Goal: Task Accomplishment & Management: Manage account settings

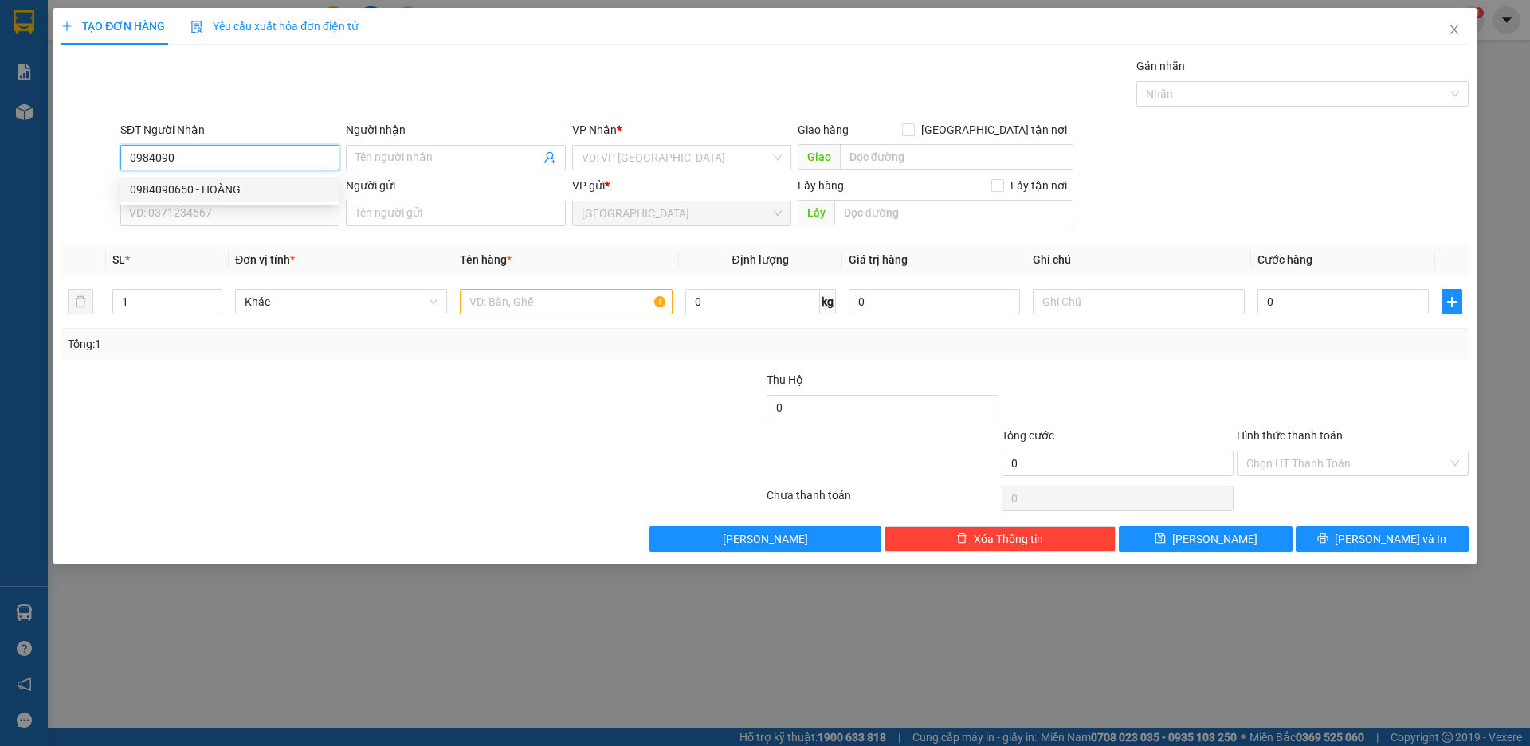
click at [174, 196] on div "0984090650 - HOÀNG" at bounding box center [230, 190] width 200 height 18
type input "0984090650"
type input "HOÀNG"
click at [304, 305] on span "Khác" at bounding box center [341, 302] width 193 height 24
type input "0984090650"
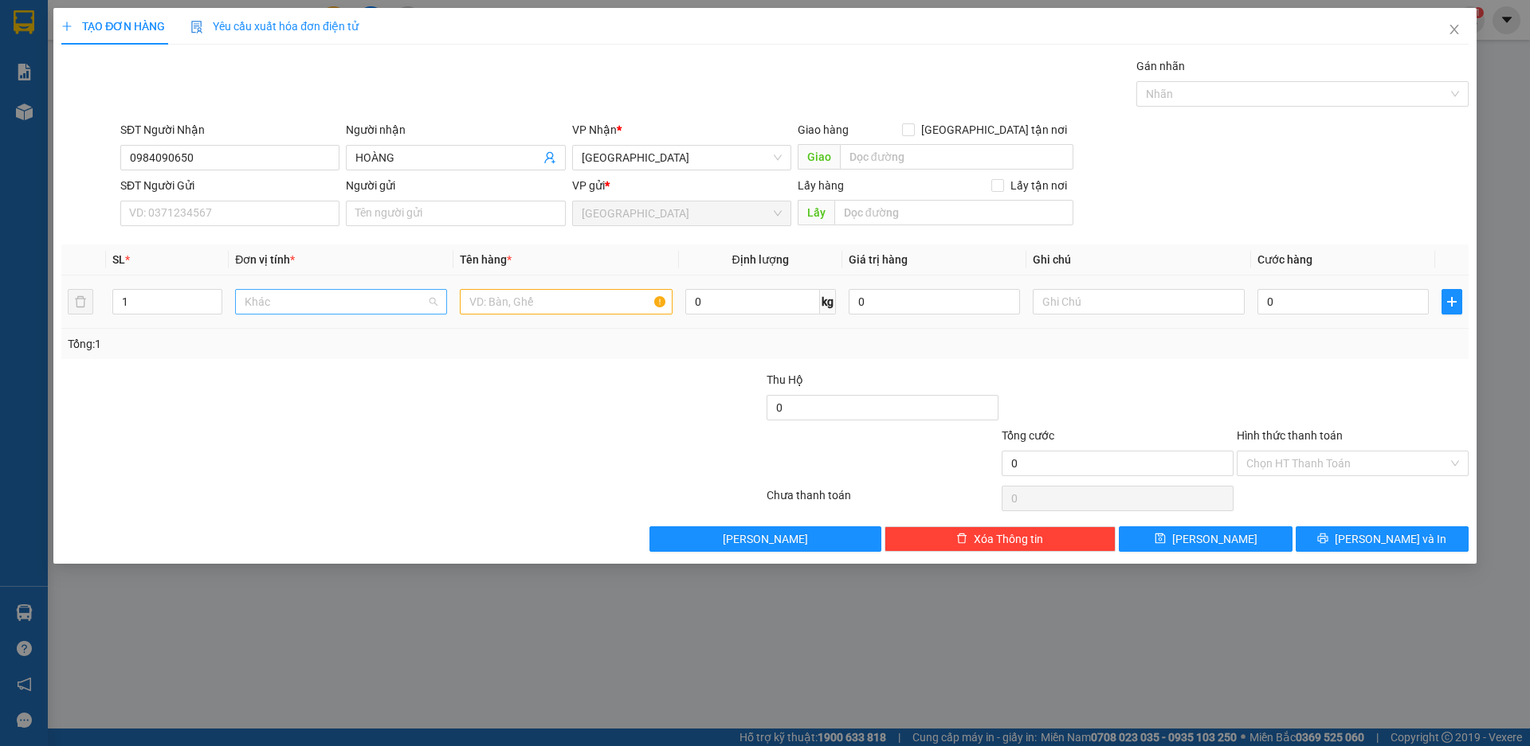
scroll to position [153, 0]
click at [519, 305] on input "text" at bounding box center [566, 301] width 212 height 25
type input "LỒNG CHIM"
click at [1341, 295] on input "0" at bounding box center [1342, 301] width 171 height 25
type input "1"
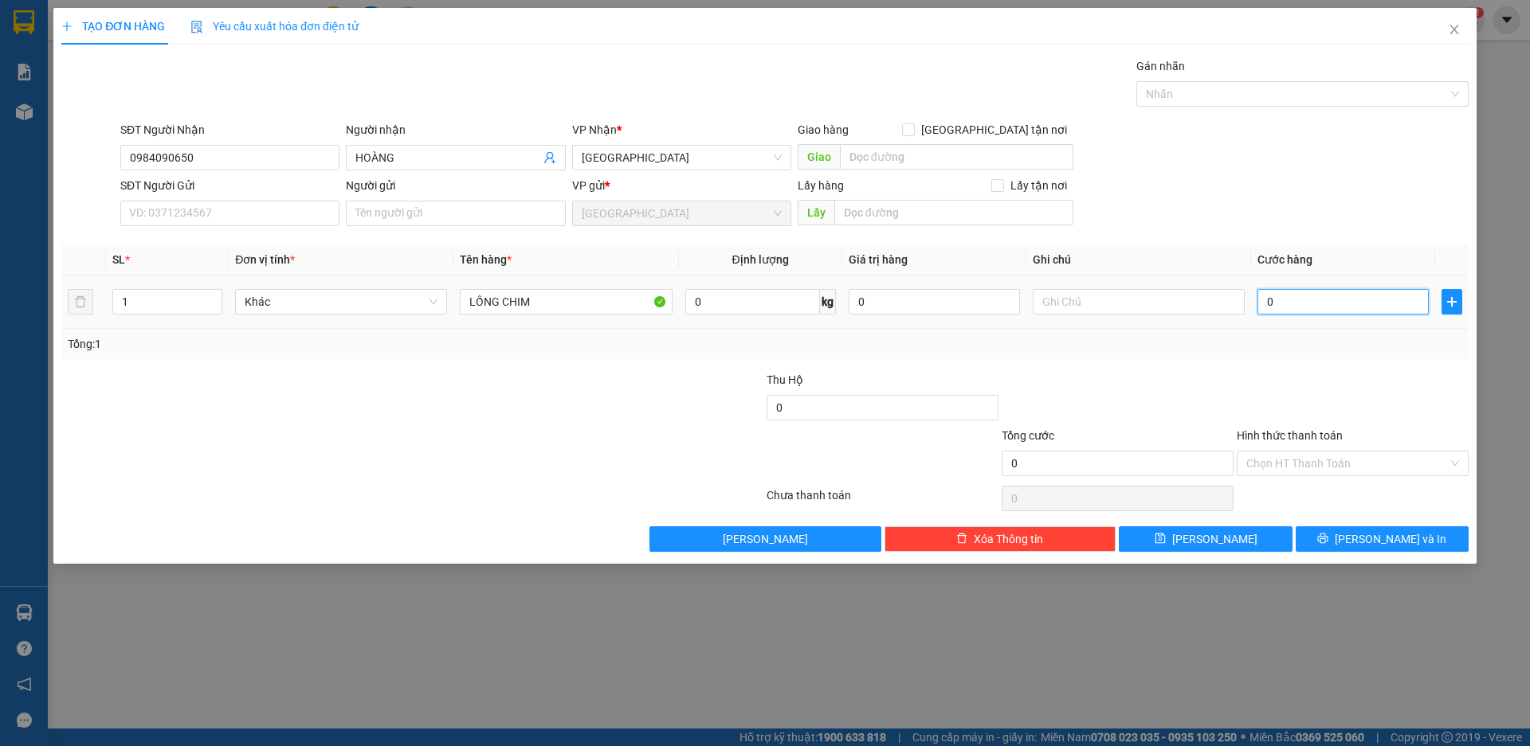
type input "1"
type input "10"
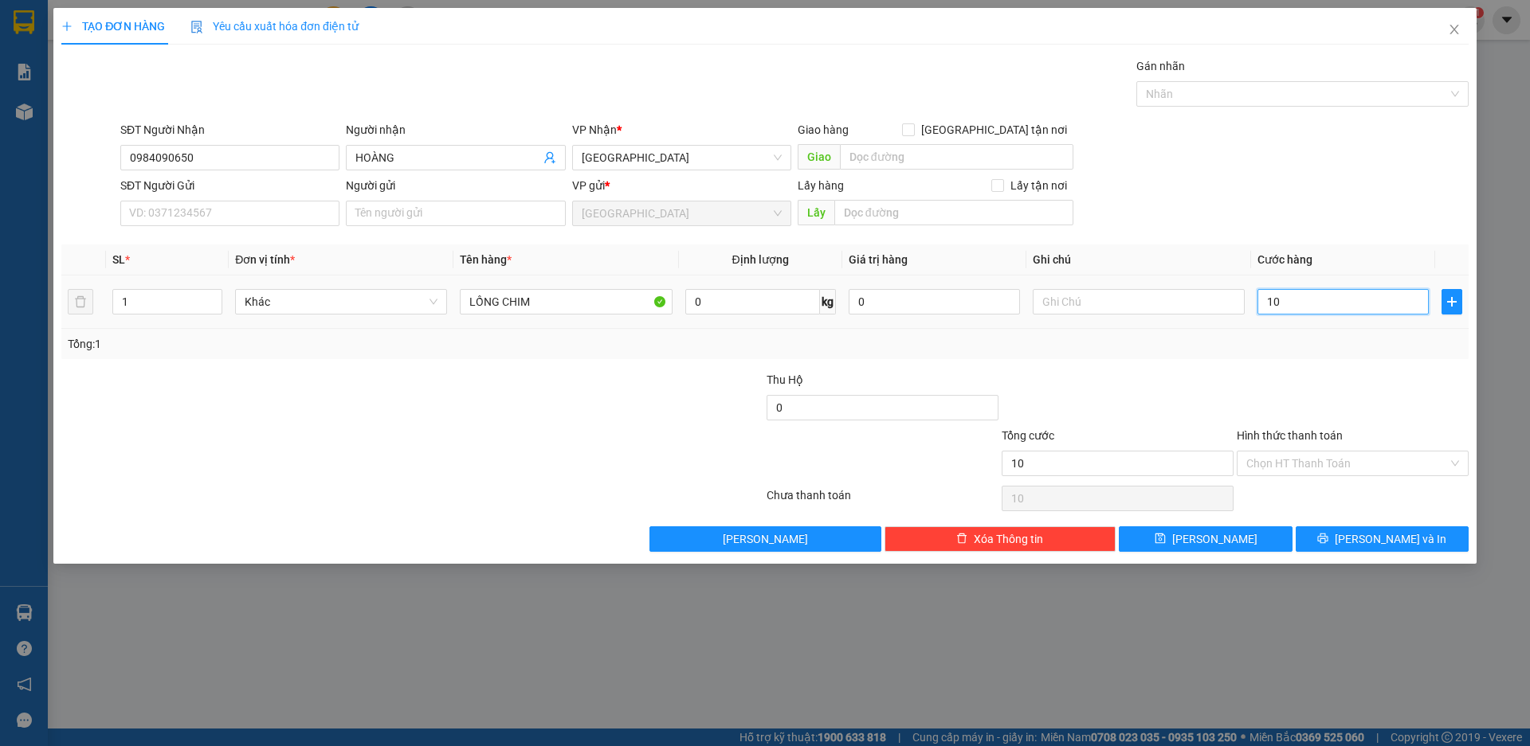
type input "100"
type input "1.000"
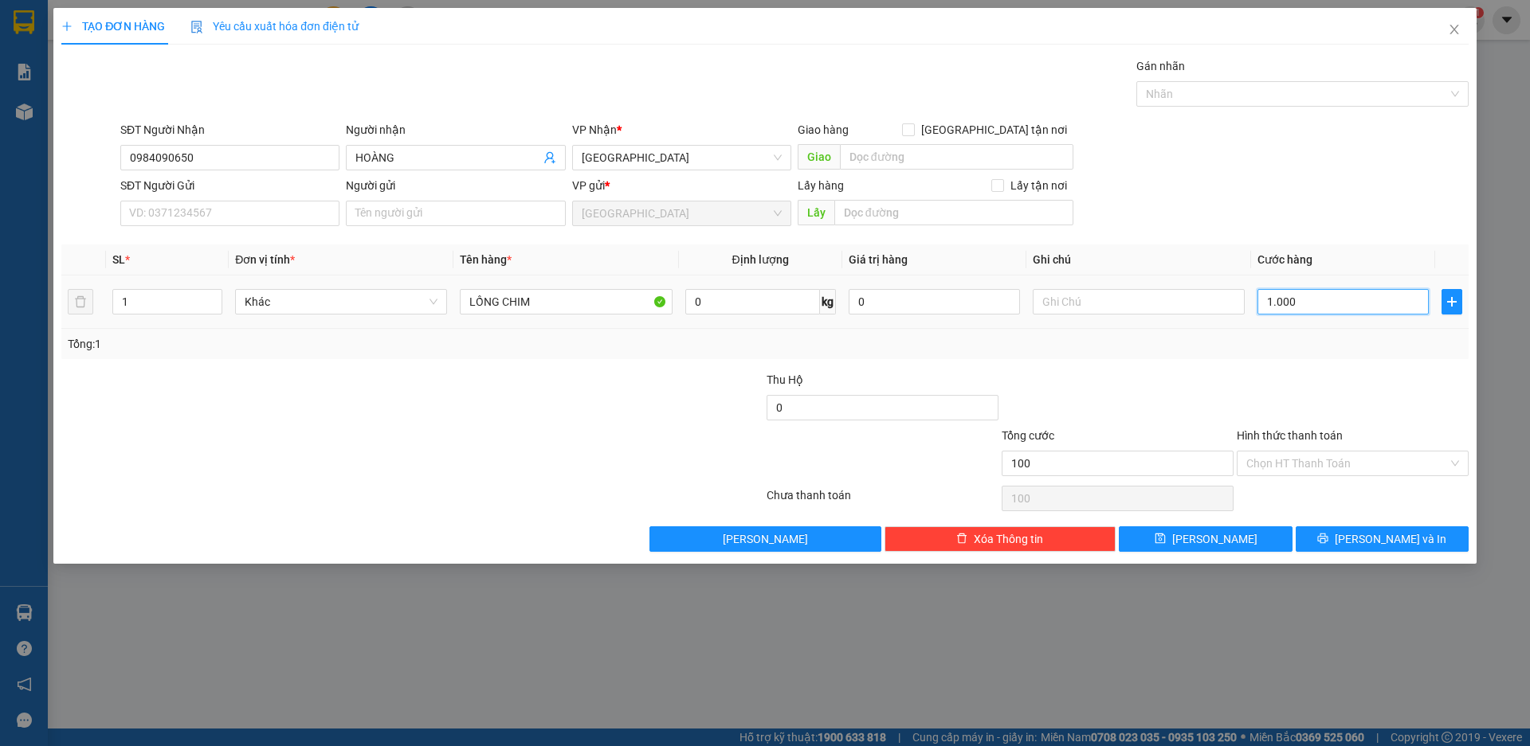
type input "1.000"
type input "10.000"
type input "100.000"
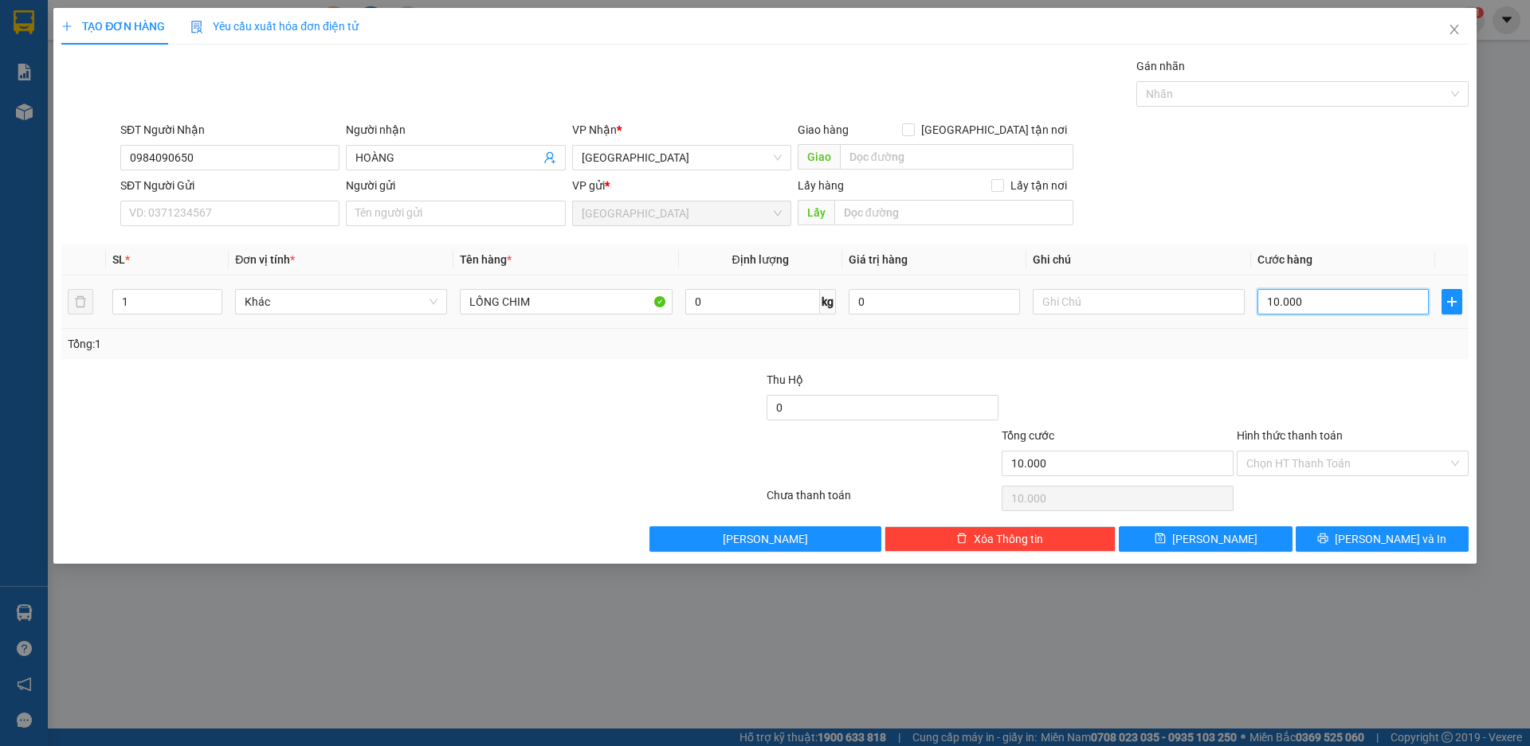
type input "100.000"
click at [1368, 539] on span "[PERSON_NAME] và In" at bounding box center [1390, 540] width 112 height 18
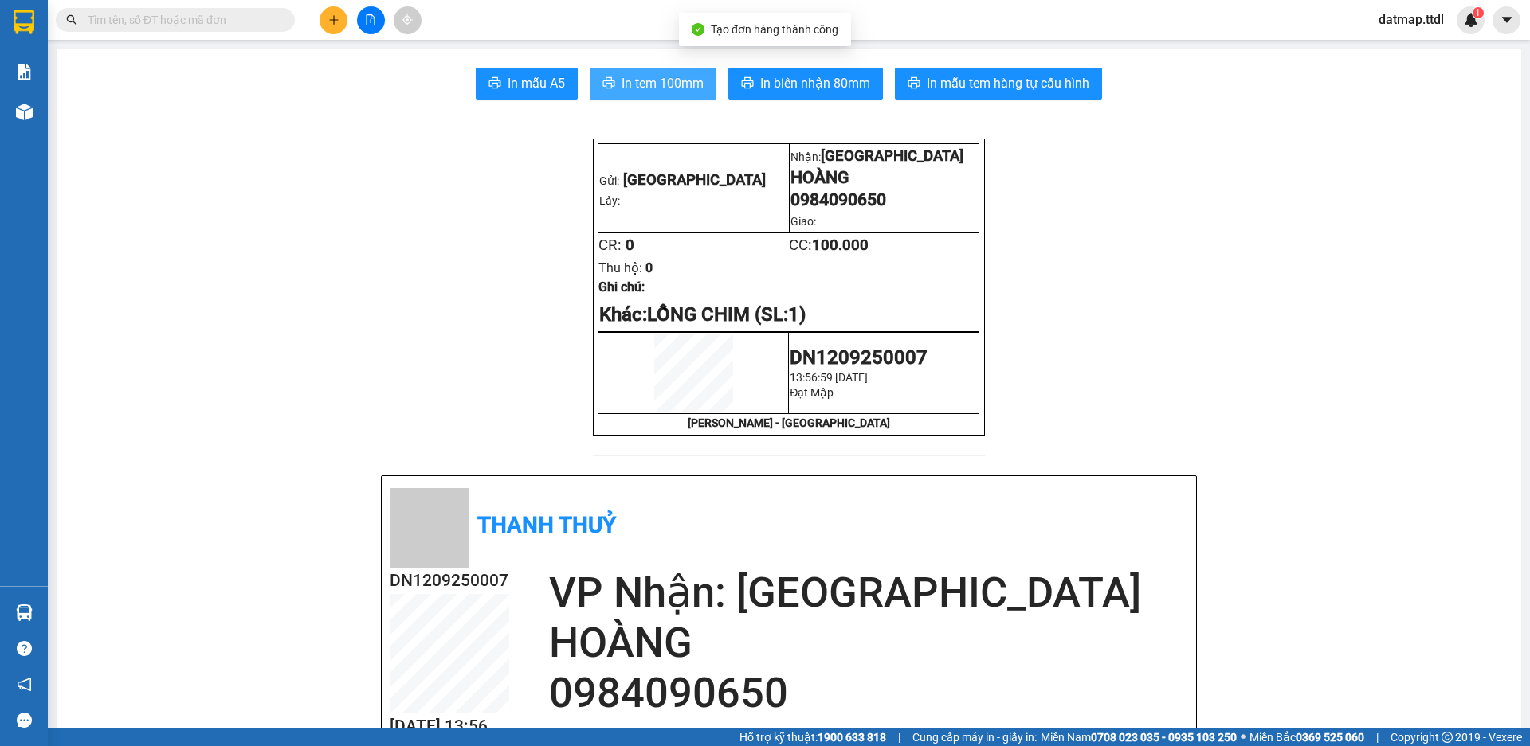
click at [658, 88] on span "In tem 100mm" at bounding box center [662, 83] width 82 height 20
click at [331, 16] on icon "plus" at bounding box center [333, 19] width 11 height 11
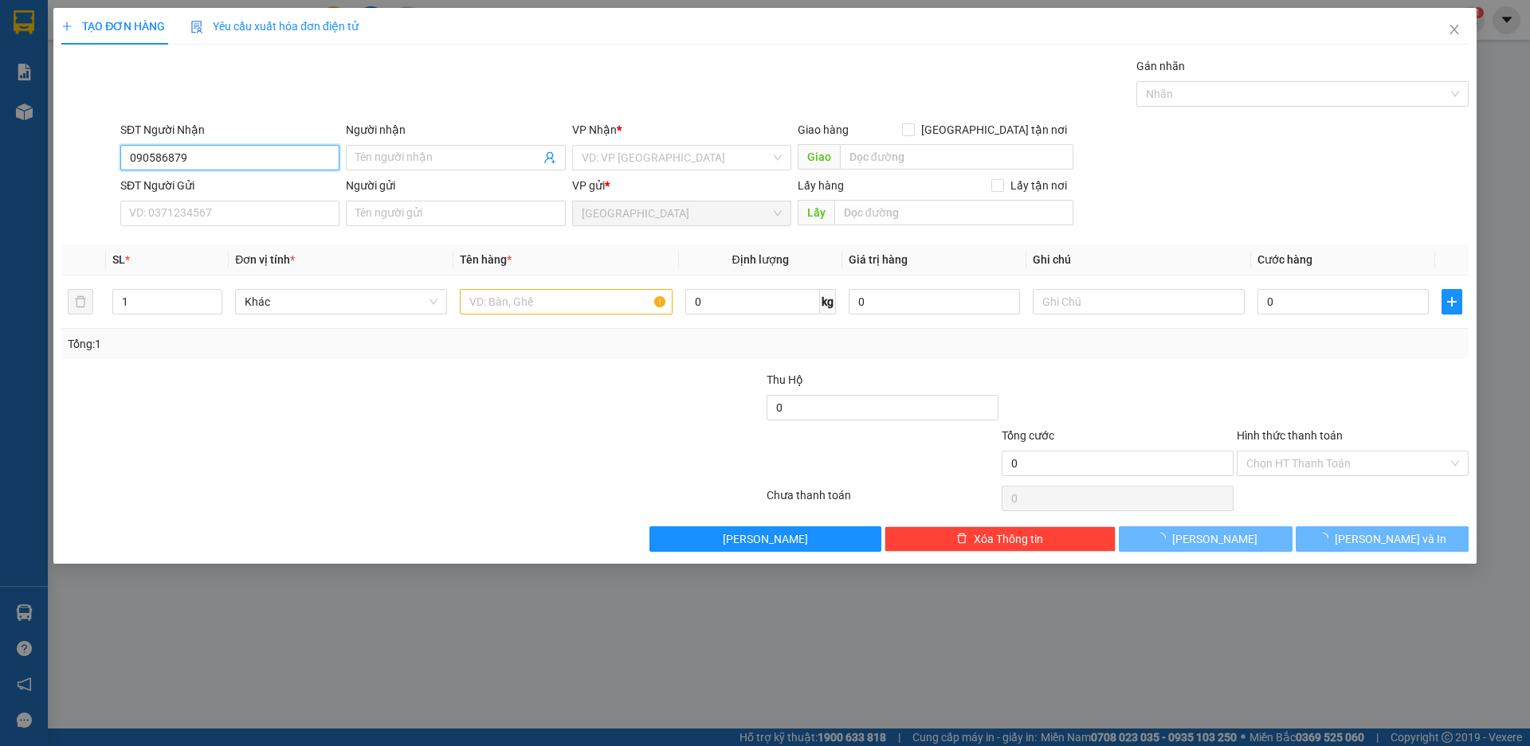
type input "0905868790"
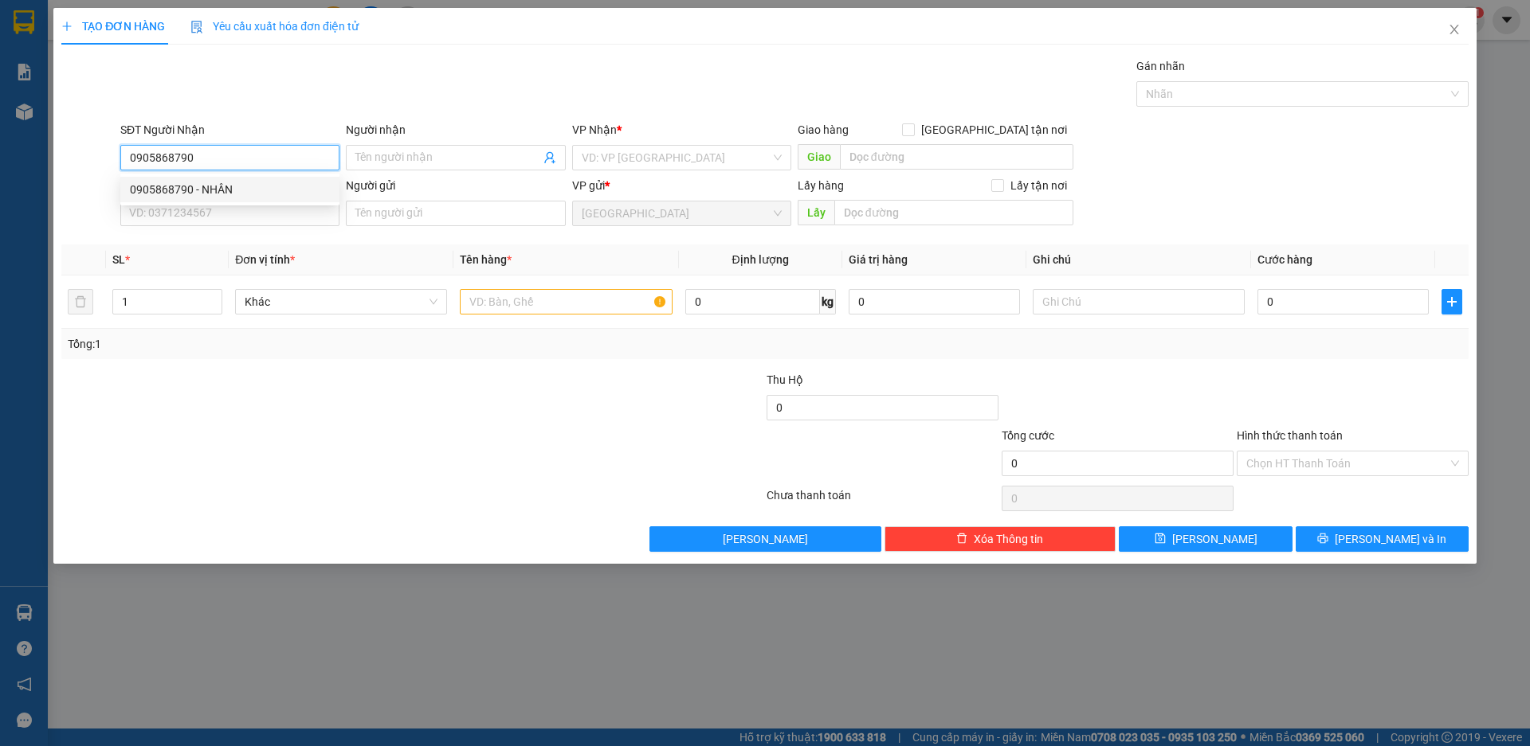
click at [174, 190] on div "0905868790 - NHÂN" at bounding box center [230, 190] width 200 height 18
type input "NHÂN"
type input "0905868790"
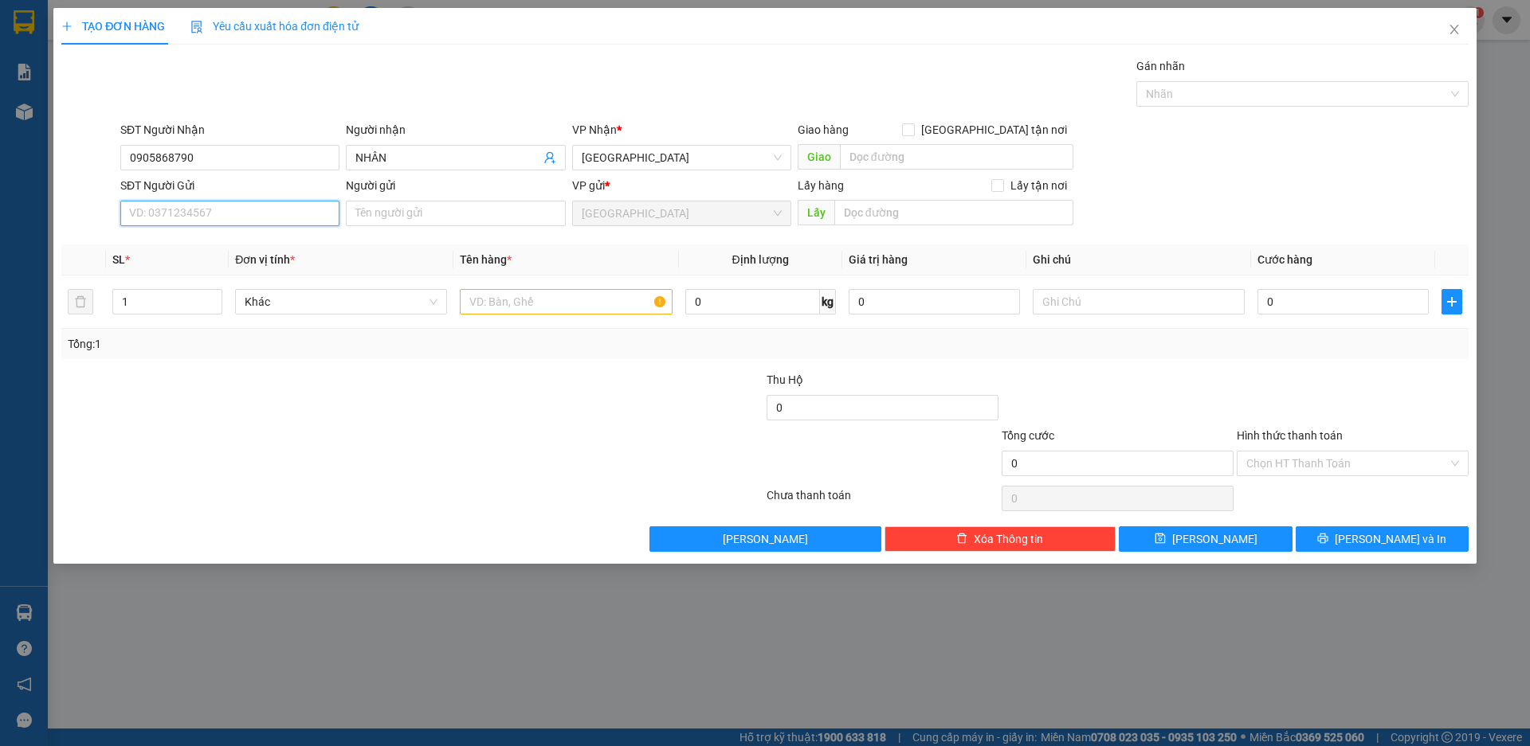
click at [198, 214] on input "SĐT Người Gửi" at bounding box center [229, 213] width 219 height 25
drag, startPoint x: 169, startPoint y: 223, endPoint x: 155, endPoint y: 225, distance: 14.4
click at [155, 225] on input "0935955840" at bounding box center [229, 213] width 219 height 25
type input "0935599840"
drag, startPoint x: 168, startPoint y: 244, endPoint x: 438, endPoint y: 316, distance: 279.6
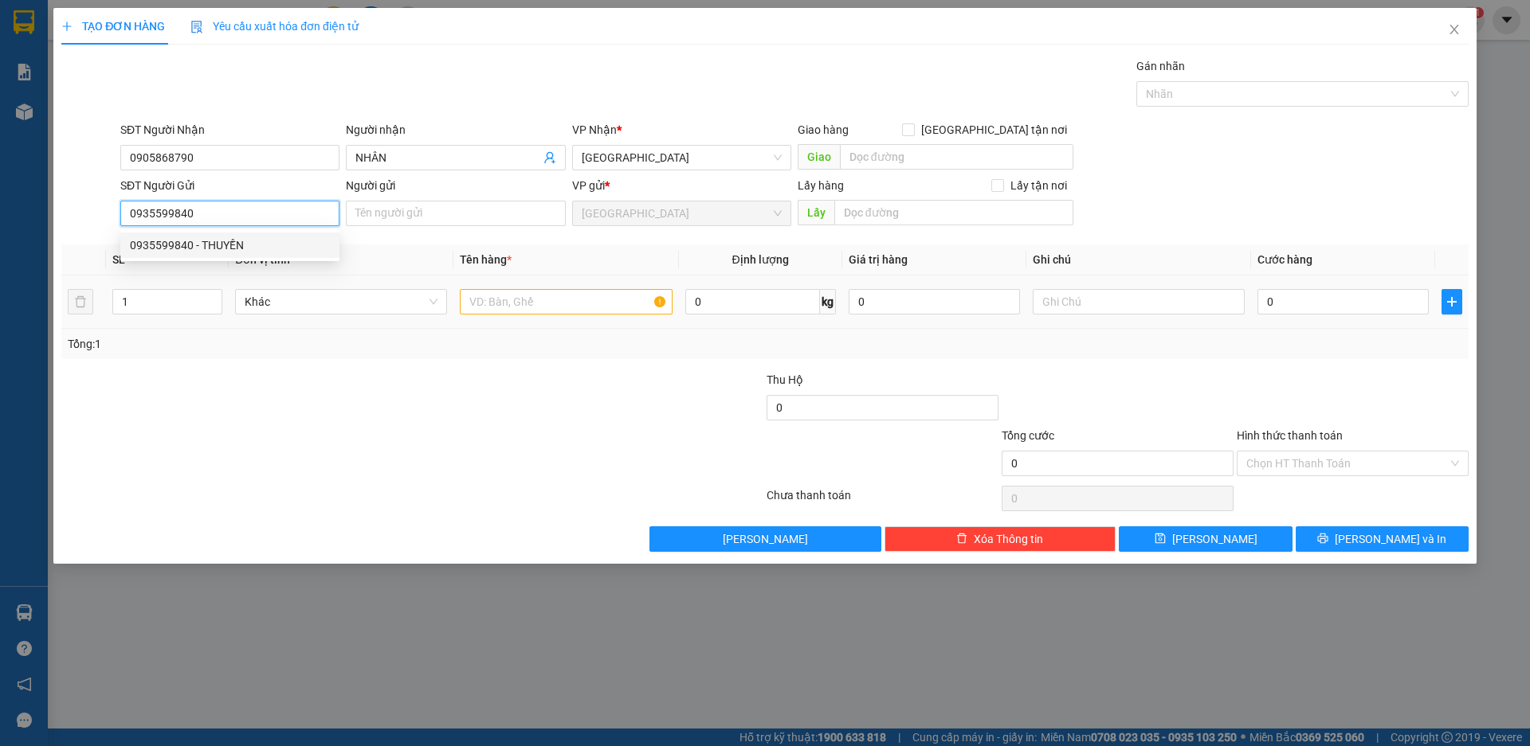
click at [168, 245] on div "0935599840 - THUYỀN" at bounding box center [230, 246] width 200 height 18
type input "THUYỀN"
click at [341, 303] on span "Khác" at bounding box center [341, 302] width 193 height 24
type input "0935599840"
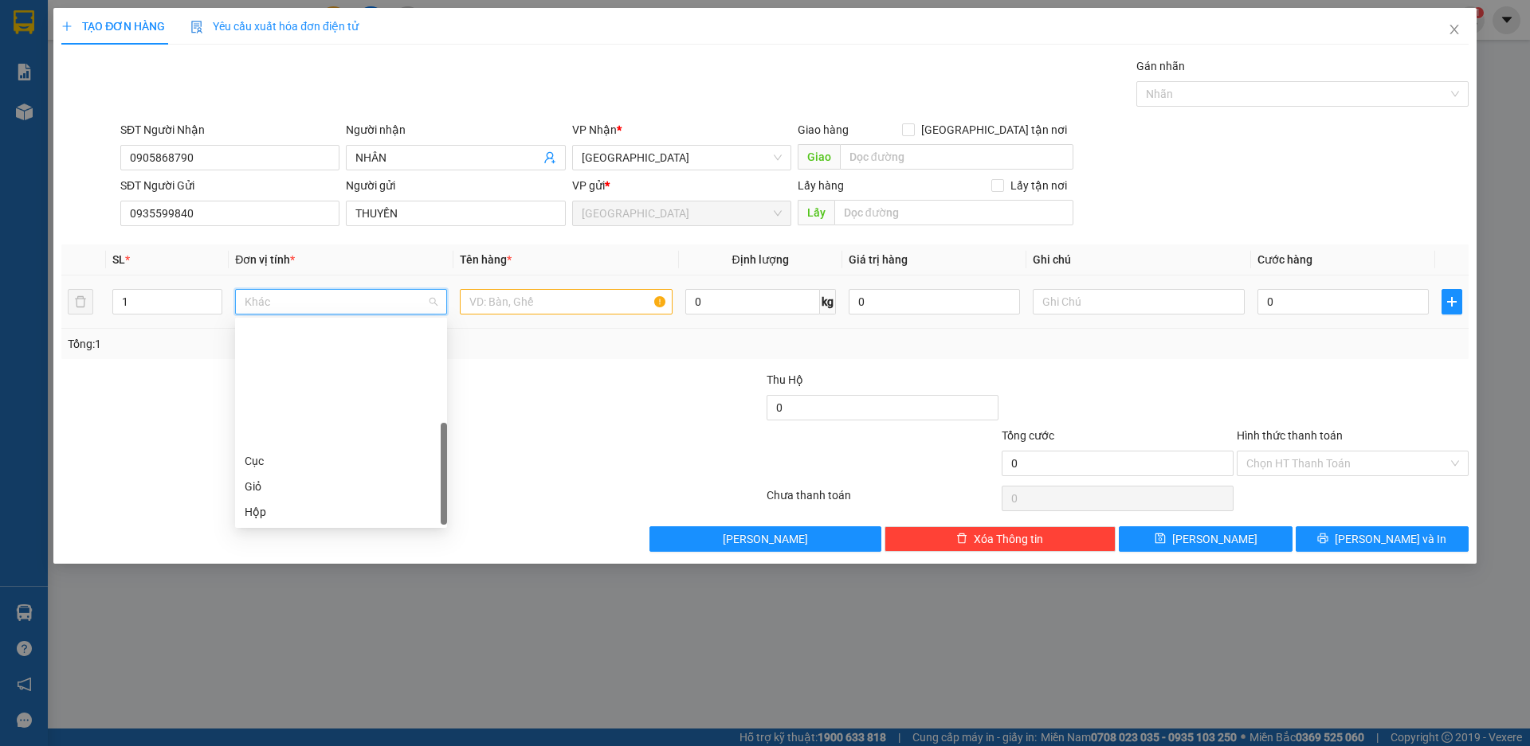
scroll to position [153, 0]
drag, startPoint x: 328, startPoint y: 440, endPoint x: 531, endPoint y: 347, distance: 222.8
click at [328, 439] on div "Thùng xốp" at bounding box center [341, 436] width 193 height 18
click at [558, 304] on input "text" at bounding box center [566, 301] width 212 height 25
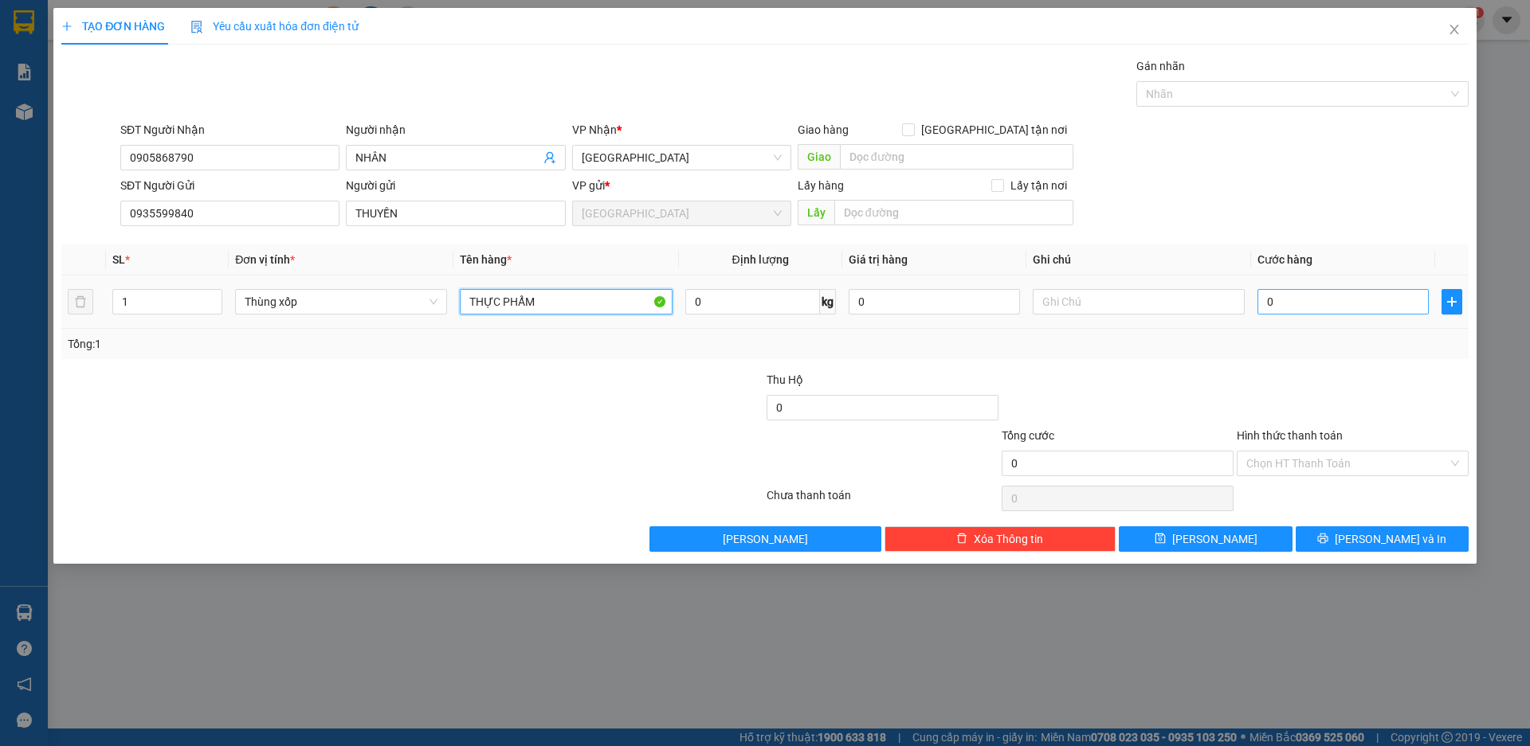
type input "THỰC PHẨM"
click at [1311, 303] on input "0" at bounding box center [1342, 301] width 171 height 25
type input "8"
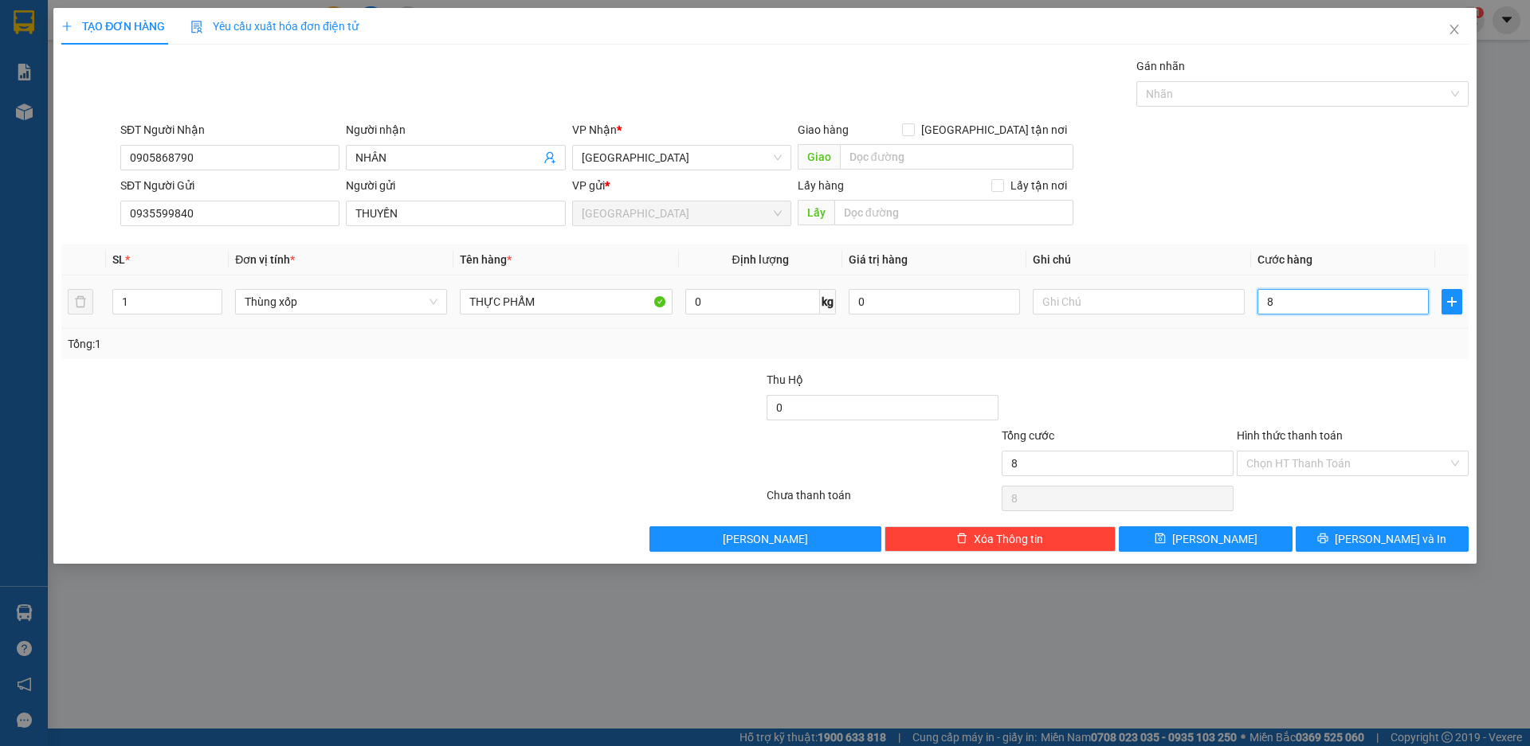
type input "80"
type input "800"
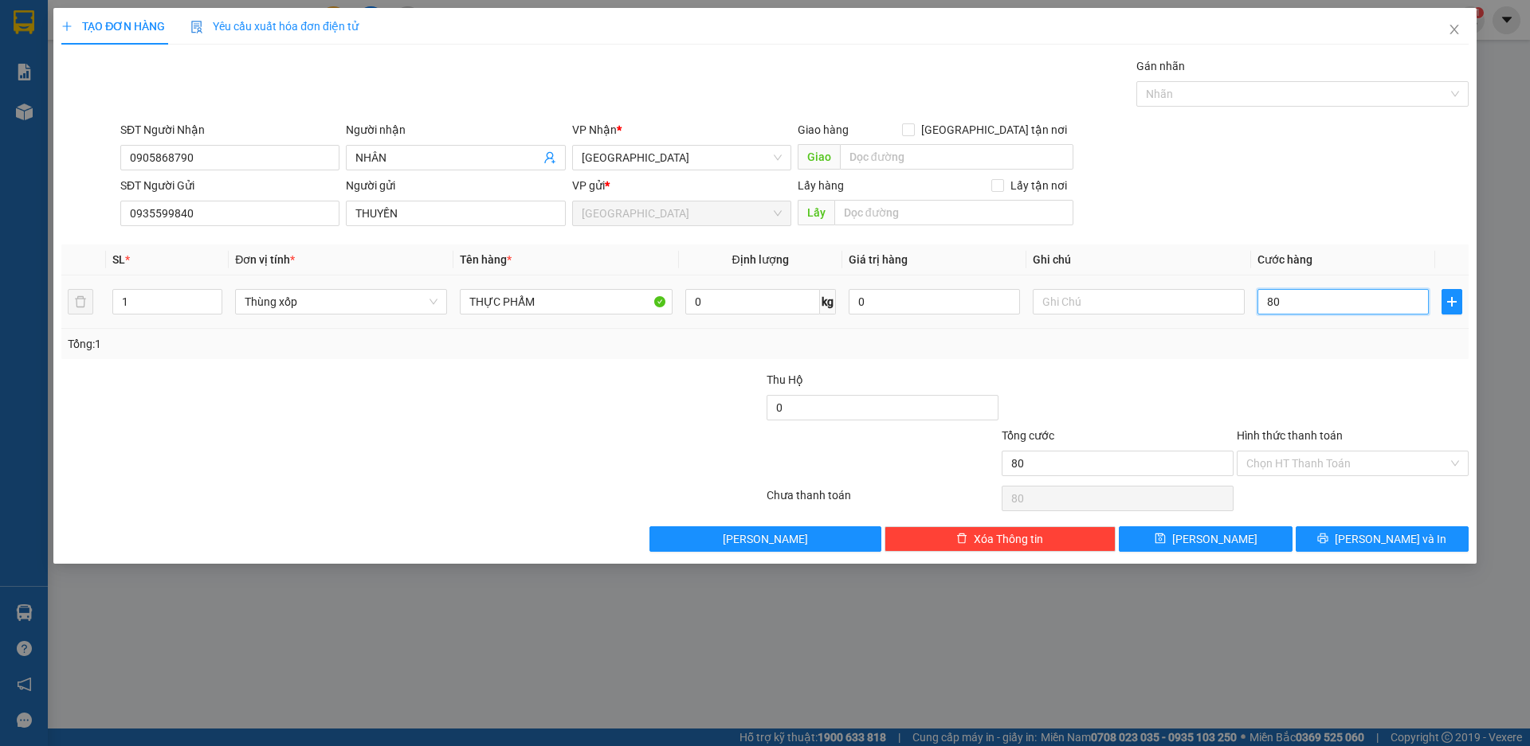
type input "800"
type input "8.000"
type input "80.000"
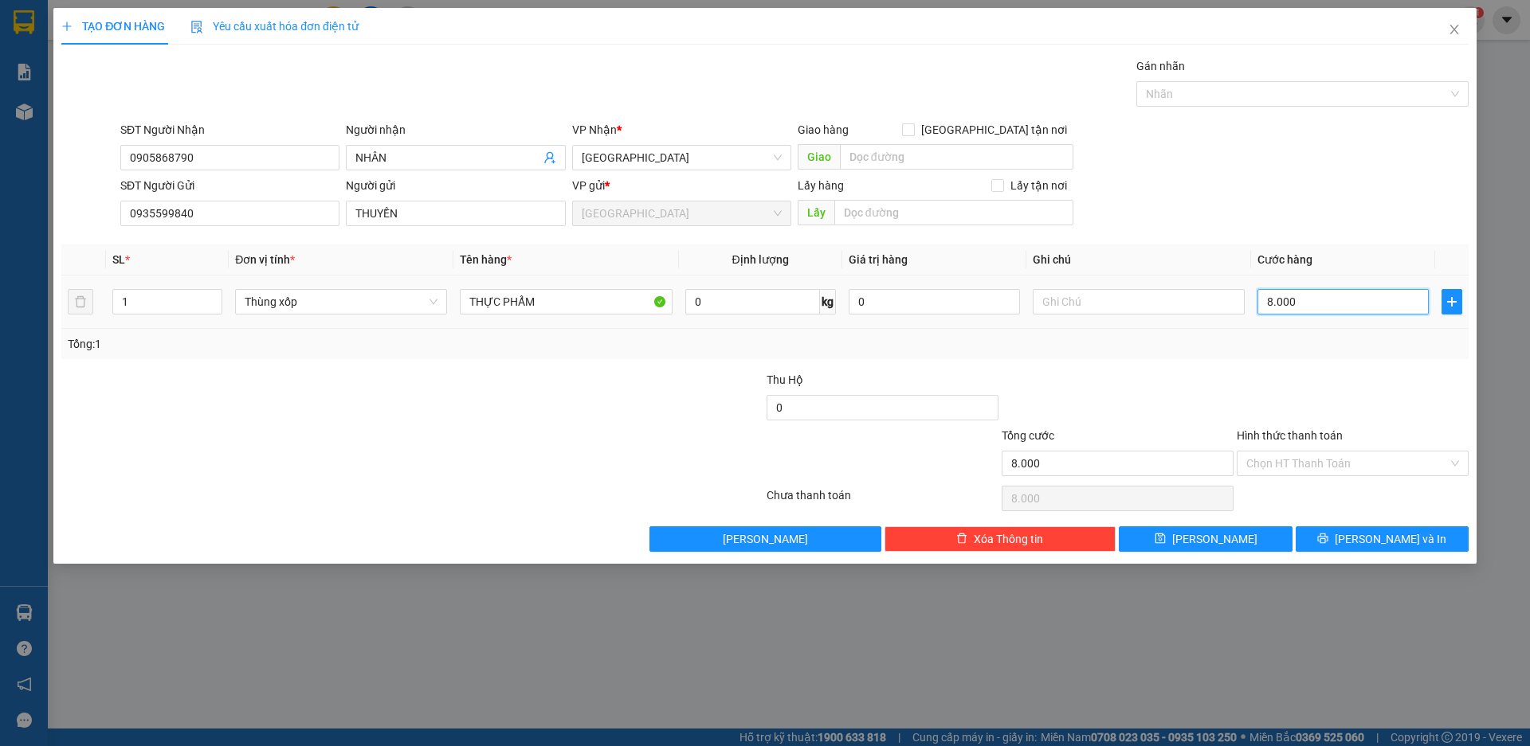
type input "80.000"
click at [1332, 463] on input "Hình thức thanh toán" at bounding box center [1347, 464] width 202 height 24
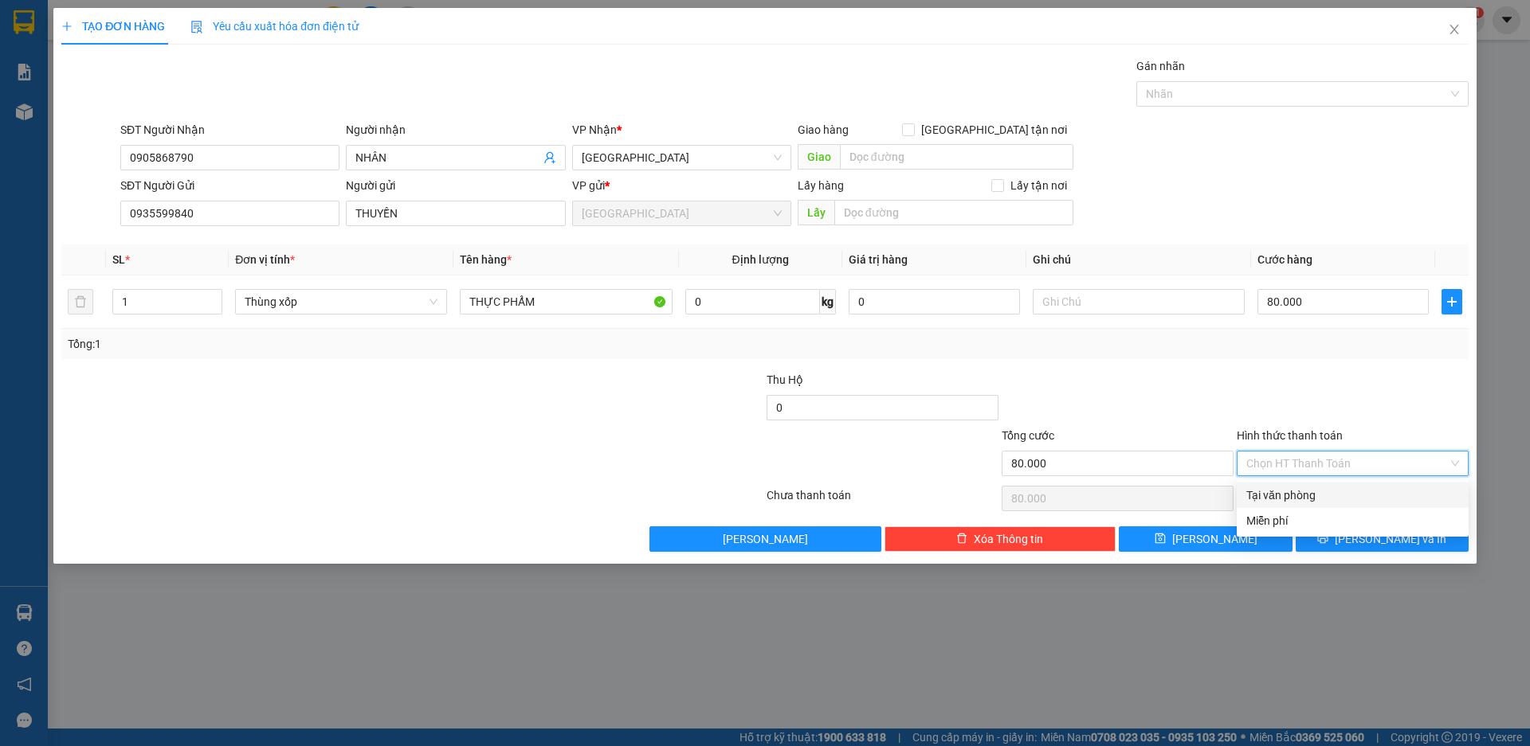
click at [1311, 493] on div "Tại văn phòng" at bounding box center [1352, 496] width 213 height 18
type input "0"
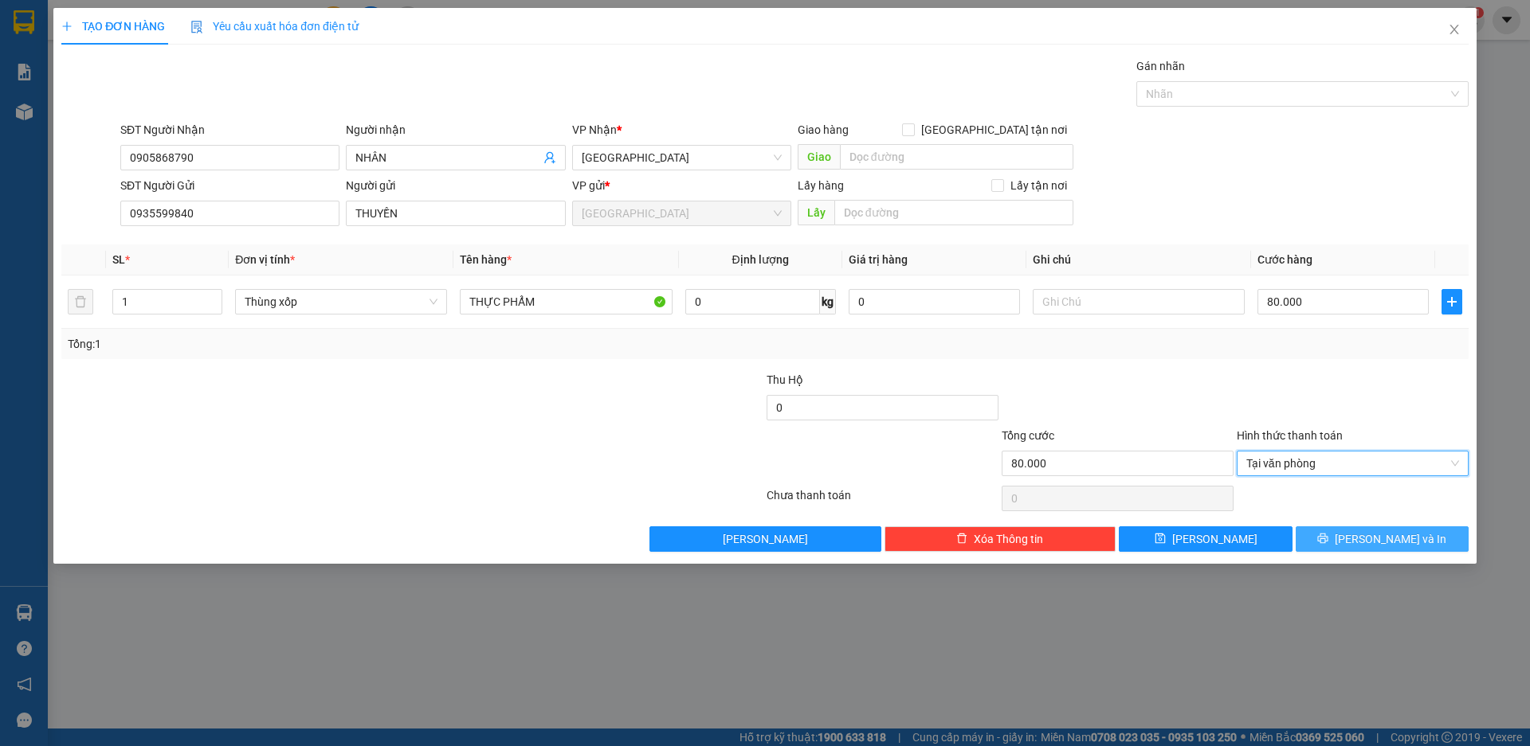
click at [1375, 538] on span "[PERSON_NAME] và In" at bounding box center [1390, 540] width 112 height 18
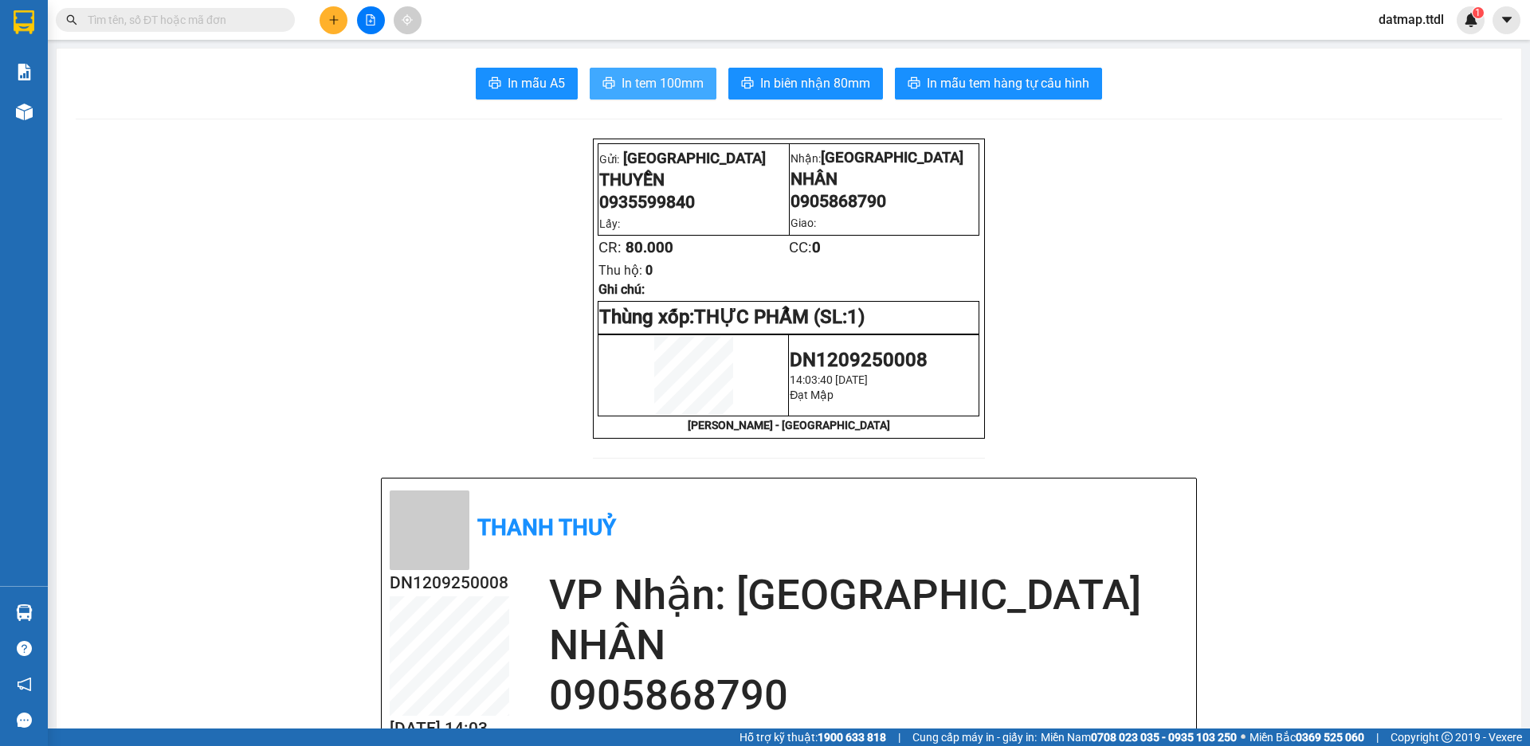
click at [655, 84] on span "In tem 100mm" at bounding box center [662, 83] width 82 height 20
click at [216, 18] on input "text" at bounding box center [182, 20] width 188 height 18
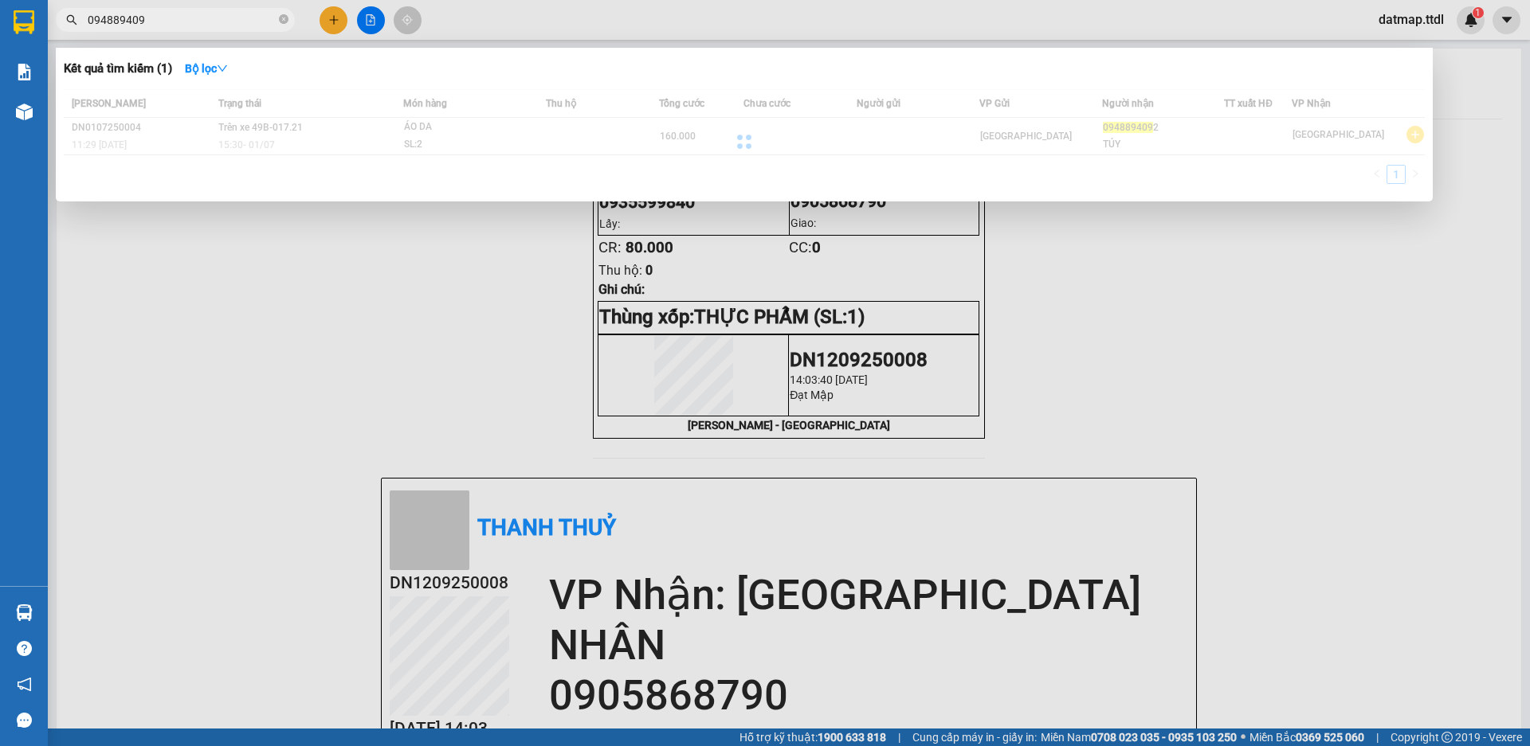
type input "0948894092"
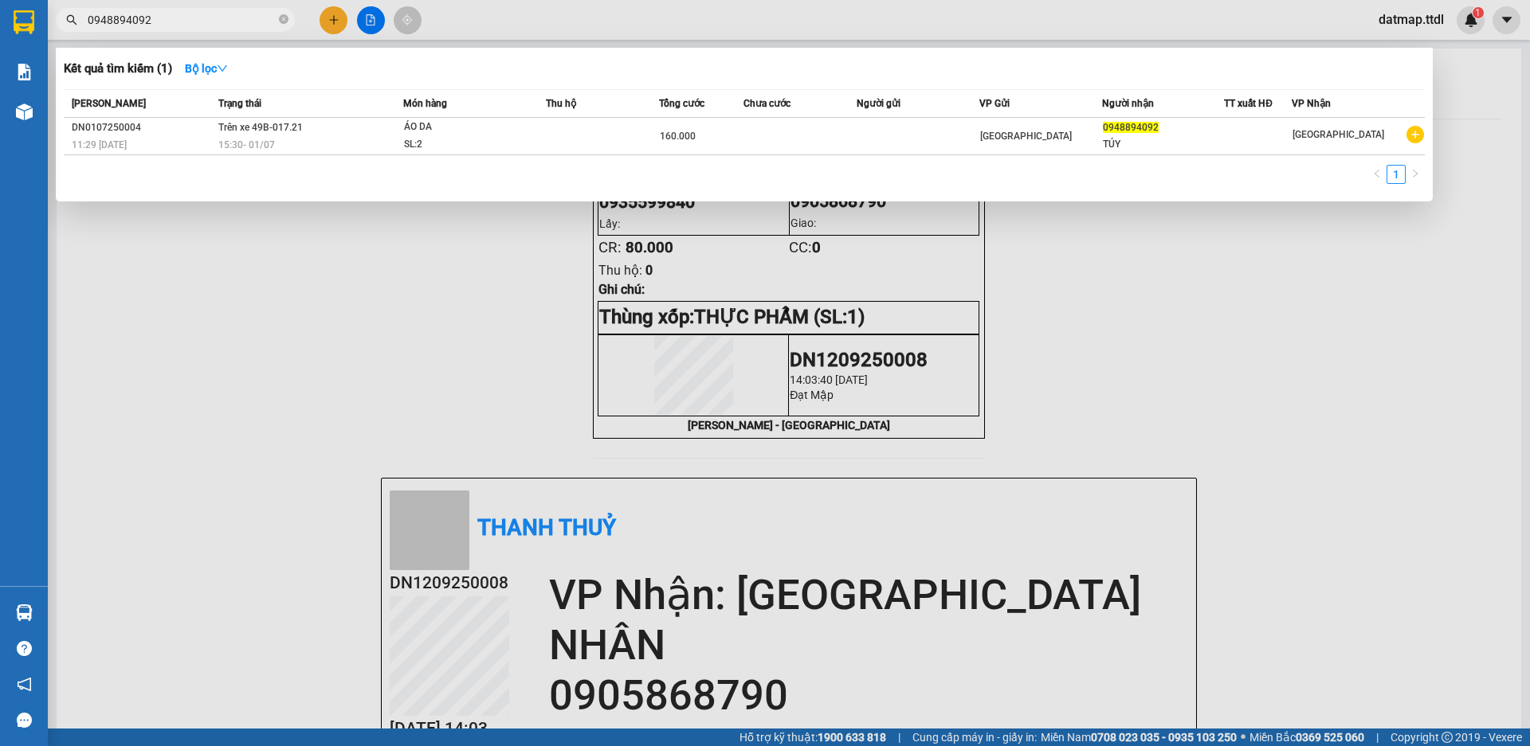
click at [167, 21] on input "0948894092" at bounding box center [182, 20] width 188 height 18
click at [284, 22] on icon "close-circle" at bounding box center [284, 19] width 10 height 10
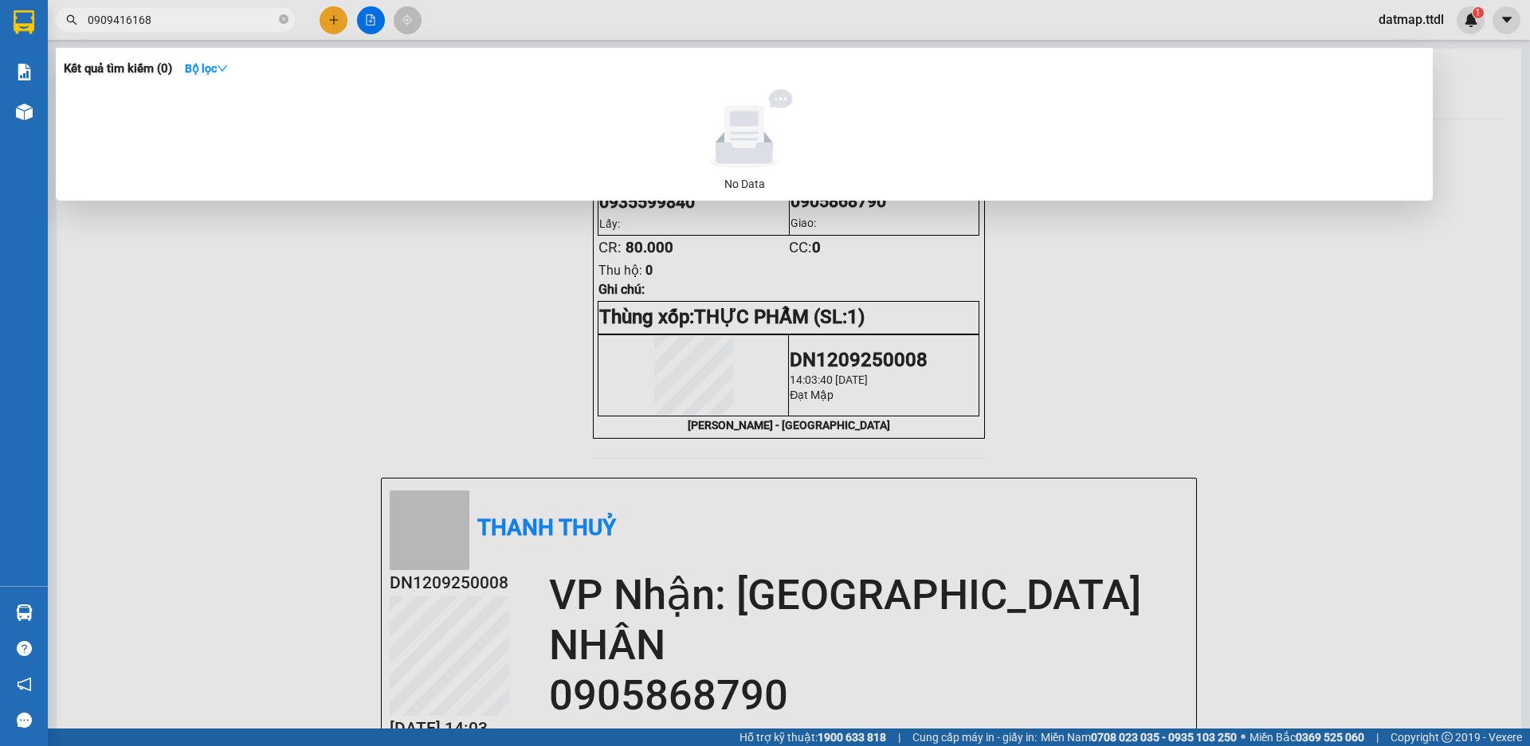
click at [245, 22] on input "0909416168" at bounding box center [182, 20] width 188 height 18
type input "0909416168"
click at [328, 22] on div at bounding box center [765, 373] width 1530 height 746
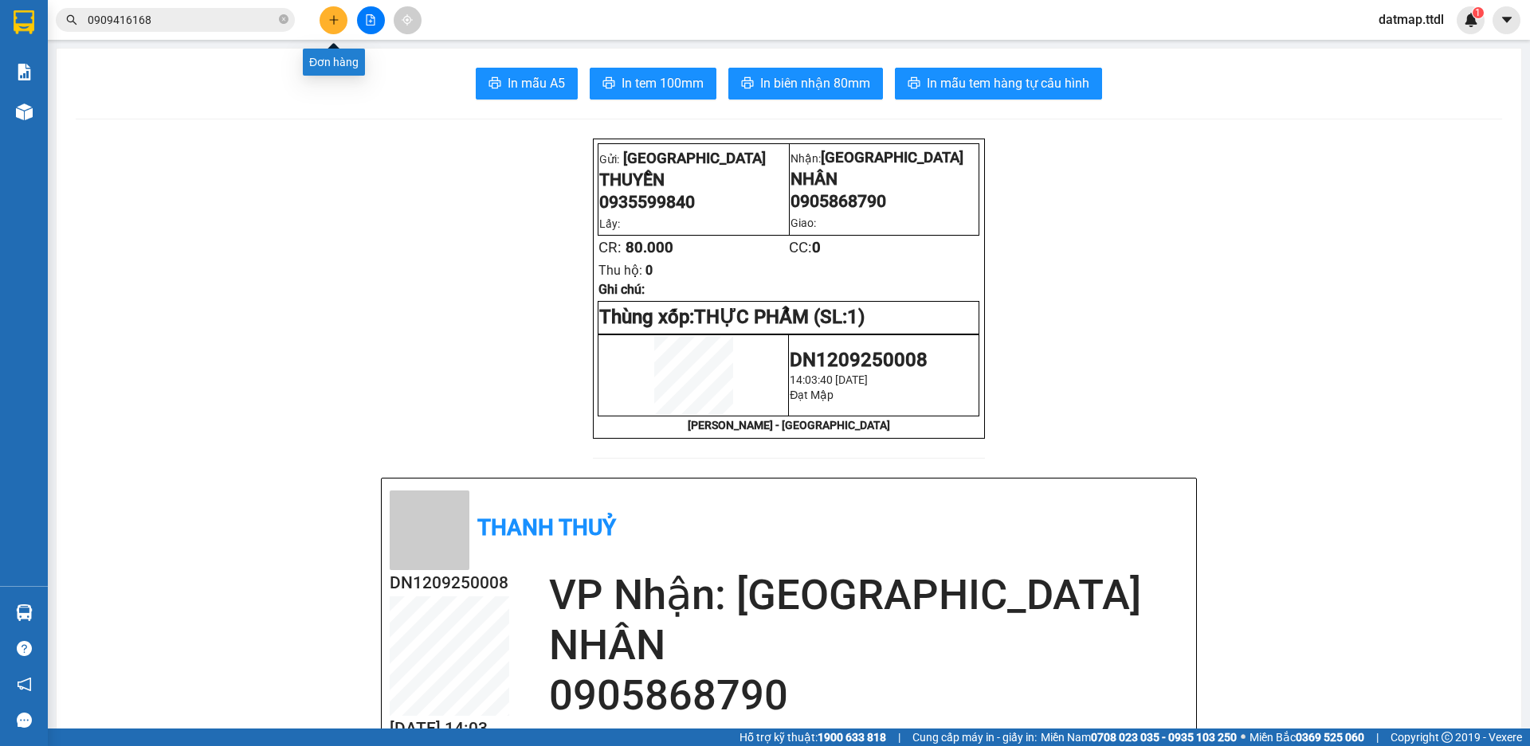
click at [333, 22] on icon "plus" at bounding box center [333, 19] width 11 height 11
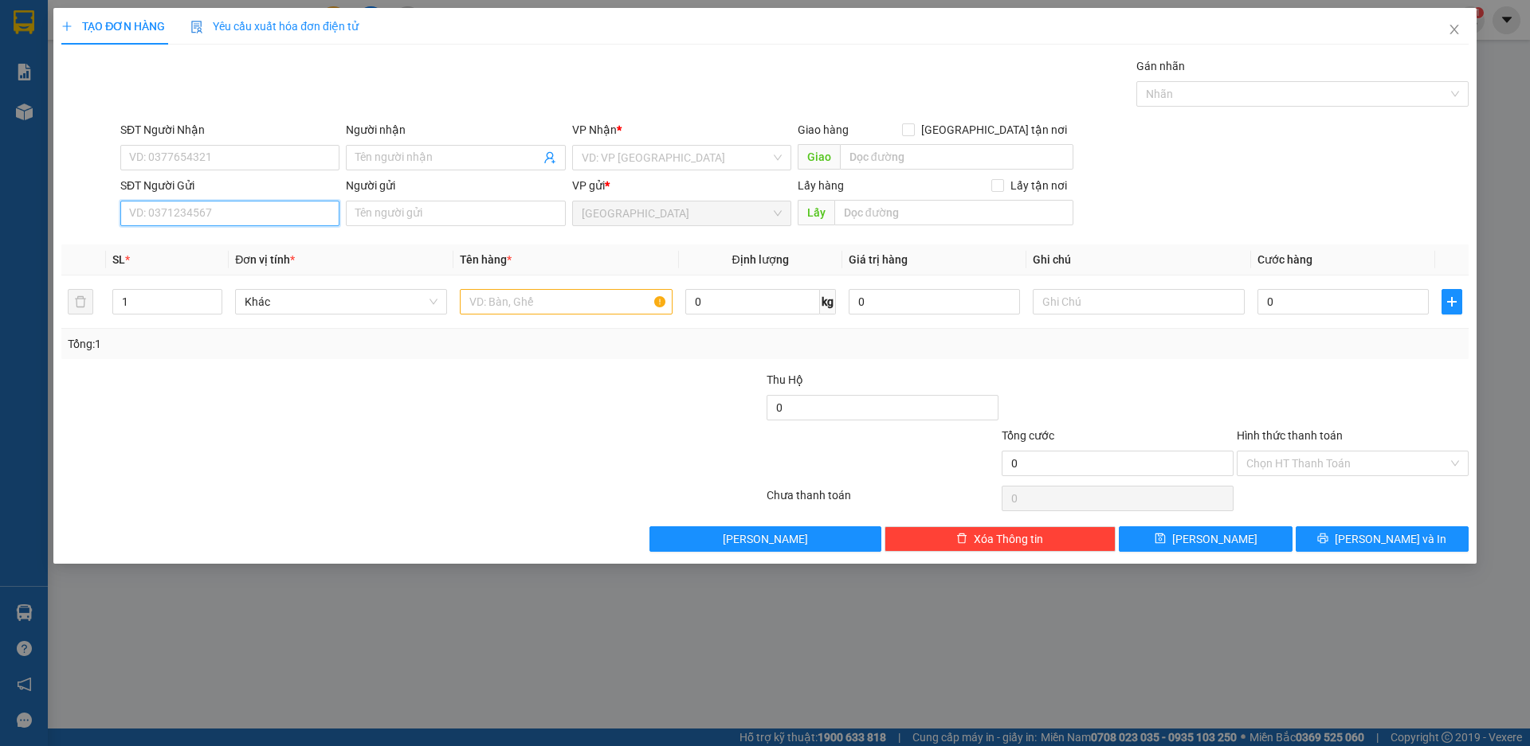
click at [171, 215] on input "SĐT Người Gửi" at bounding box center [229, 213] width 219 height 25
paste input "0948894092"
type input "0948894092"
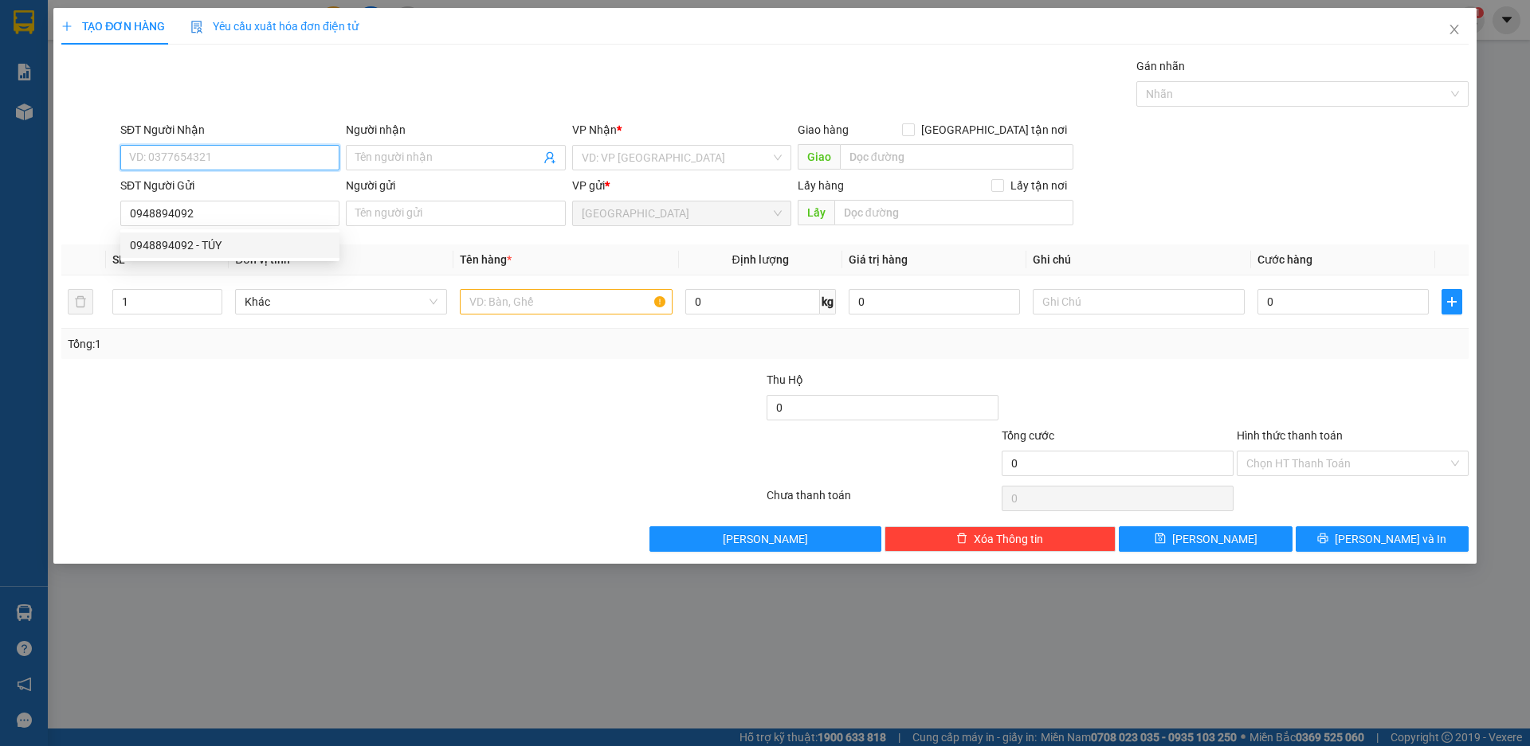
click at [202, 162] on input "SĐT Người Nhận" at bounding box center [229, 157] width 219 height 25
click at [257, 99] on div "Gói vận chuyển * Tiêu chuẩn Gán nhãn Nhãn" at bounding box center [794, 85] width 1354 height 56
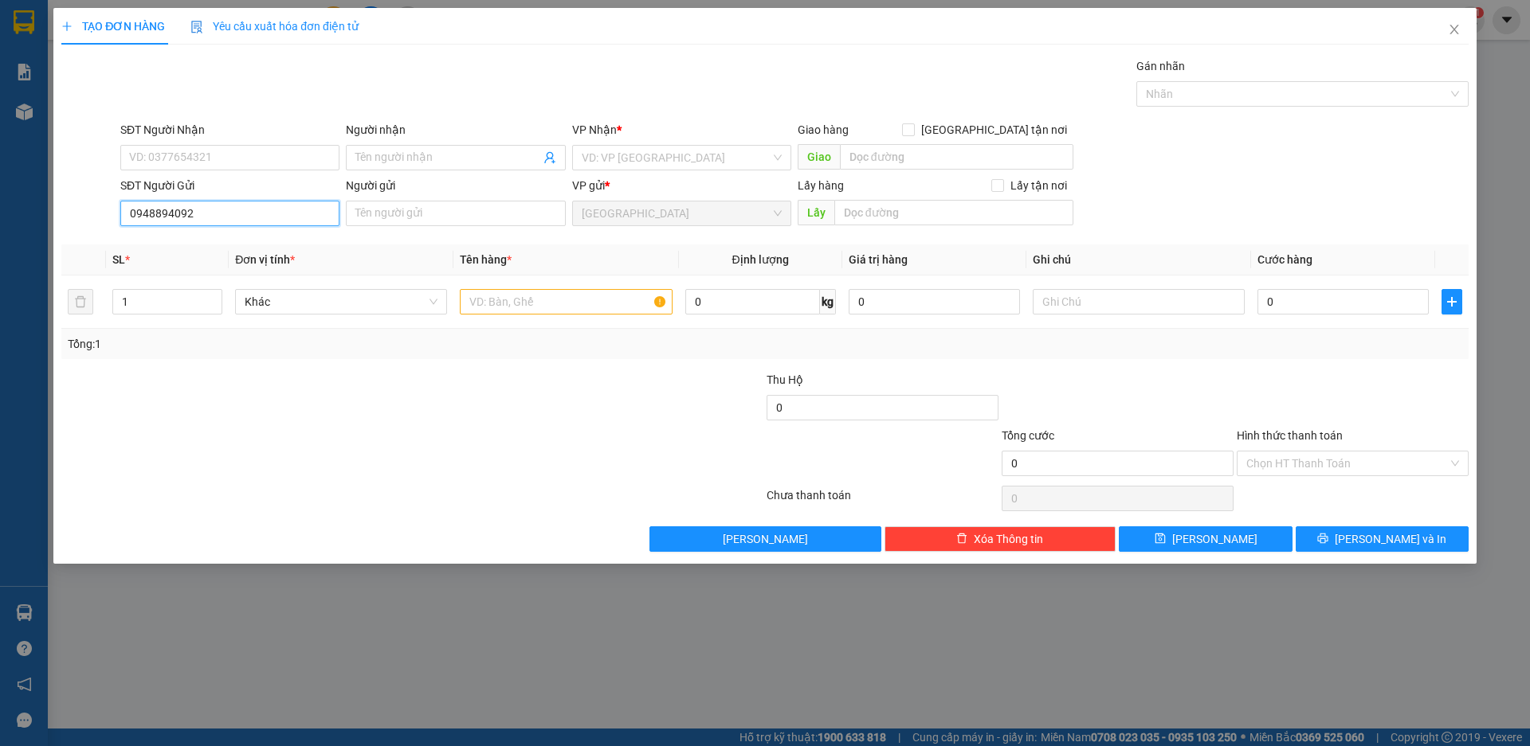
click at [233, 213] on input "0948894092" at bounding box center [229, 213] width 219 height 25
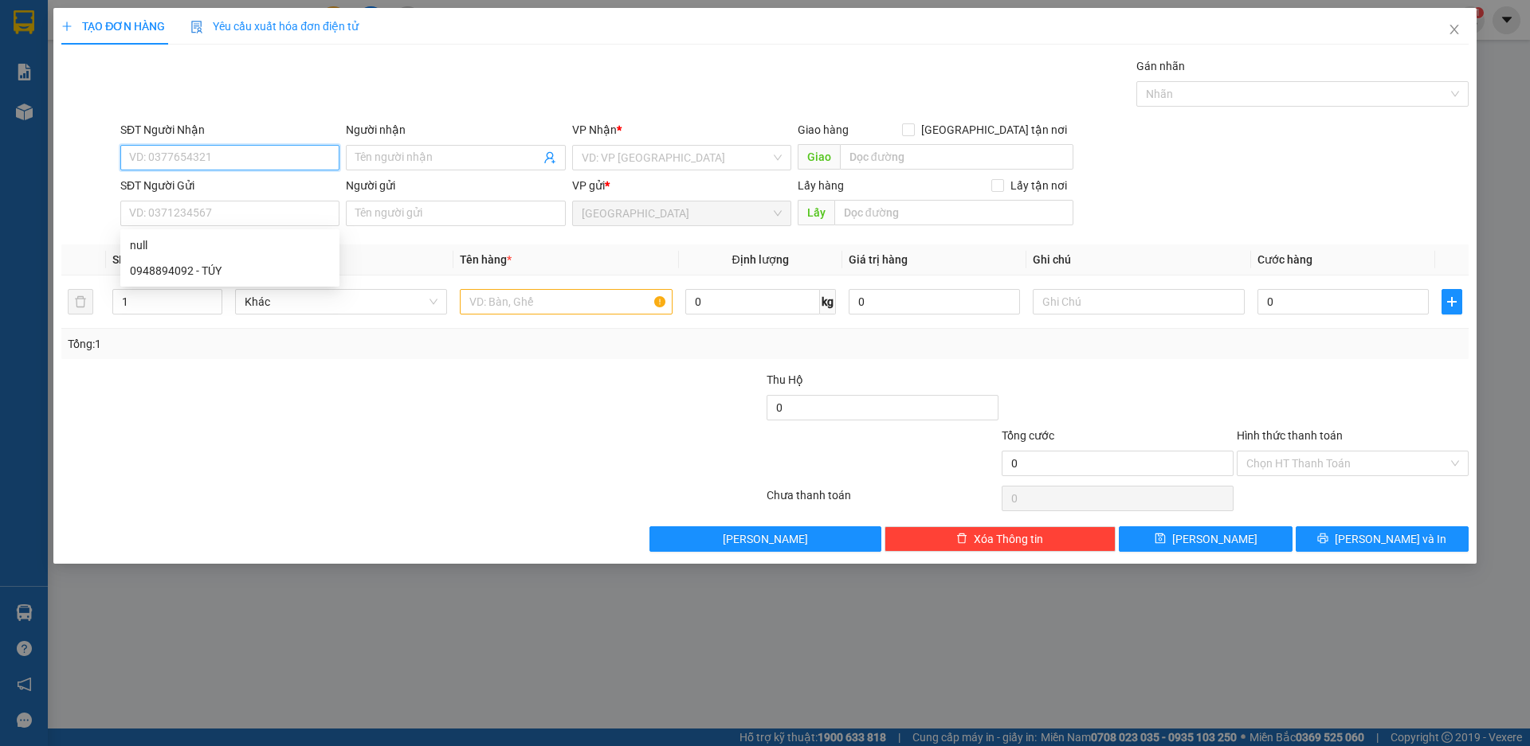
click at [238, 158] on input "SĐT Người Nhận" at bounding box center [229, 157] width 219 height 25
paste input "0948894092"
type input "0948894092"
click at [176, 190] on div "0948894092 - TÚY" at bounding box center [230, 190] width 200 height 18
type input "TÚY"
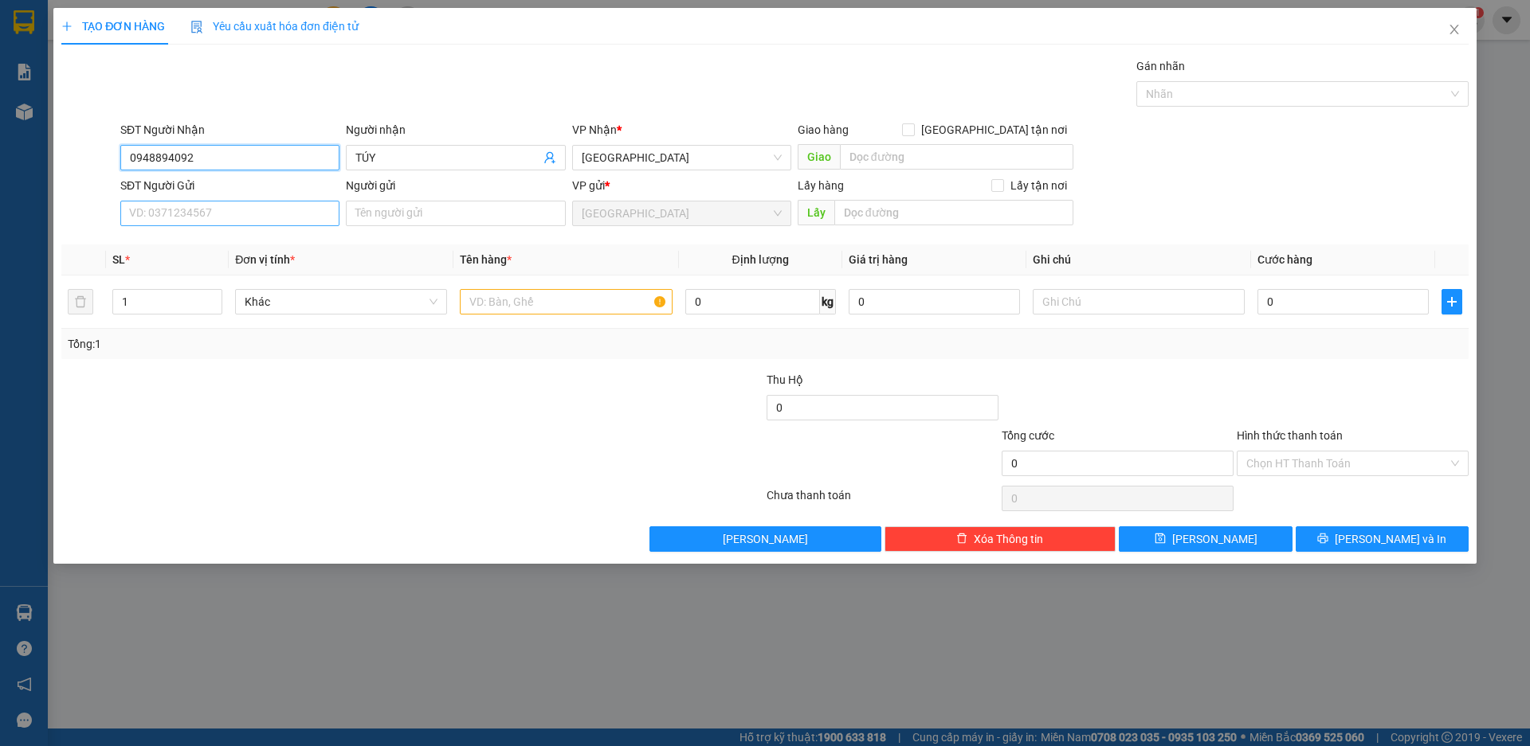
type input "0948894092"
click at [180, 217] on input "SĐT Người Gửi" at bounding box center [229, 213] width 219 height 25
click at [93, 217] on div at bounding box center [89, 205] width 59 height 56
click at [362, 300] on span "Khác" at bounding box center [341, 302] width 193 height 24
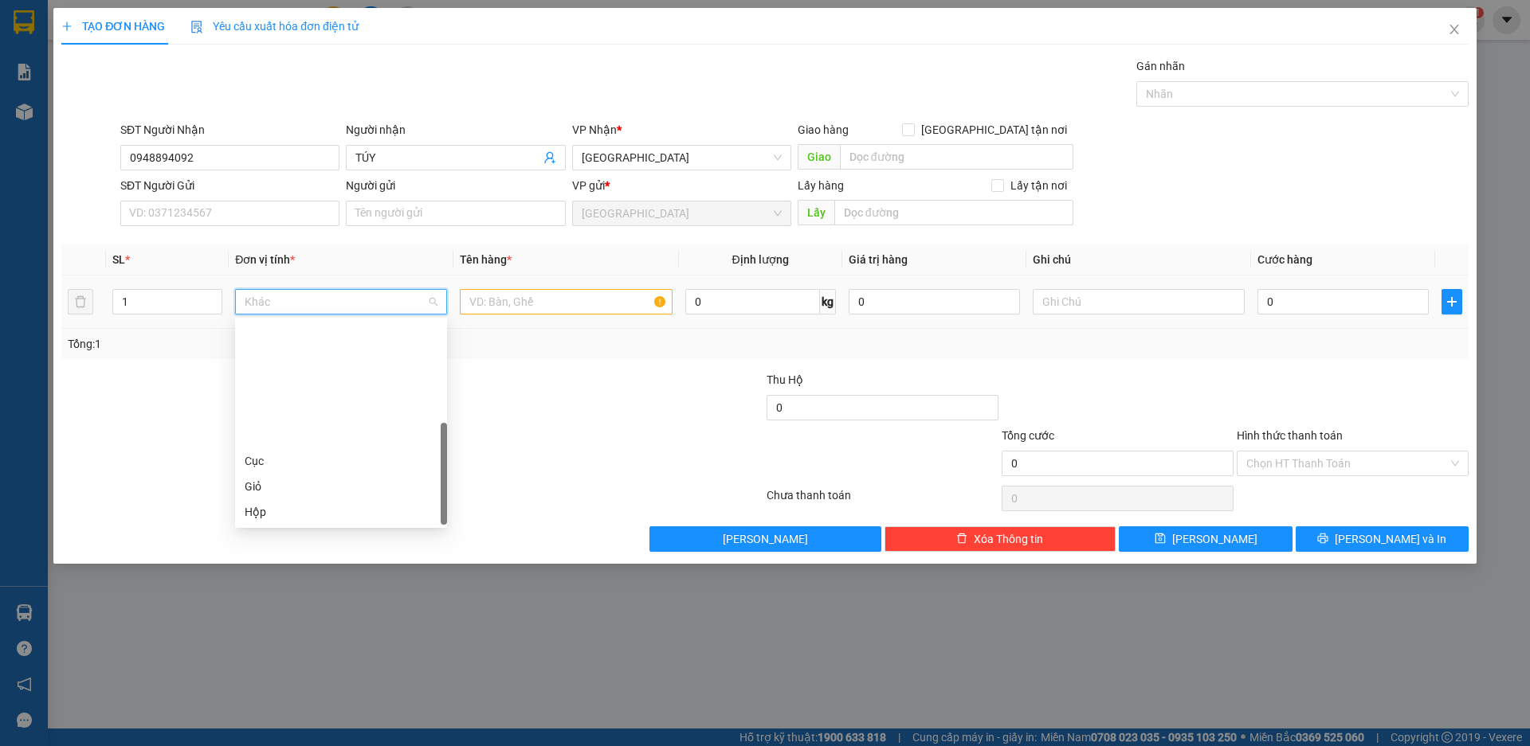
scroll to position [153, 0]
click at [287, 410] on div "Thùng" at bounding box center [341, 411] width 193 height 18
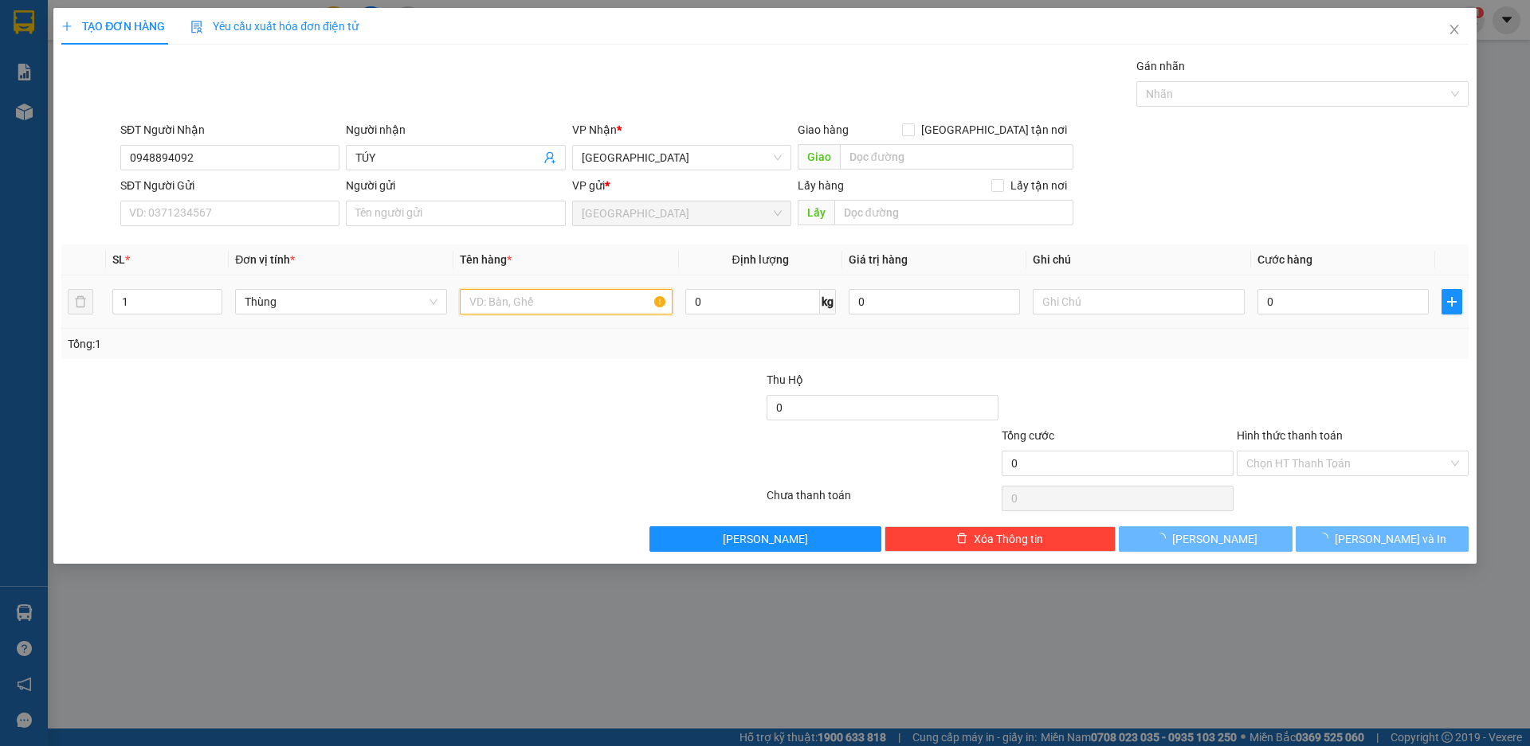
click at [530, 300] on input "text" at bounding box center [566, 301] width 212 height 25
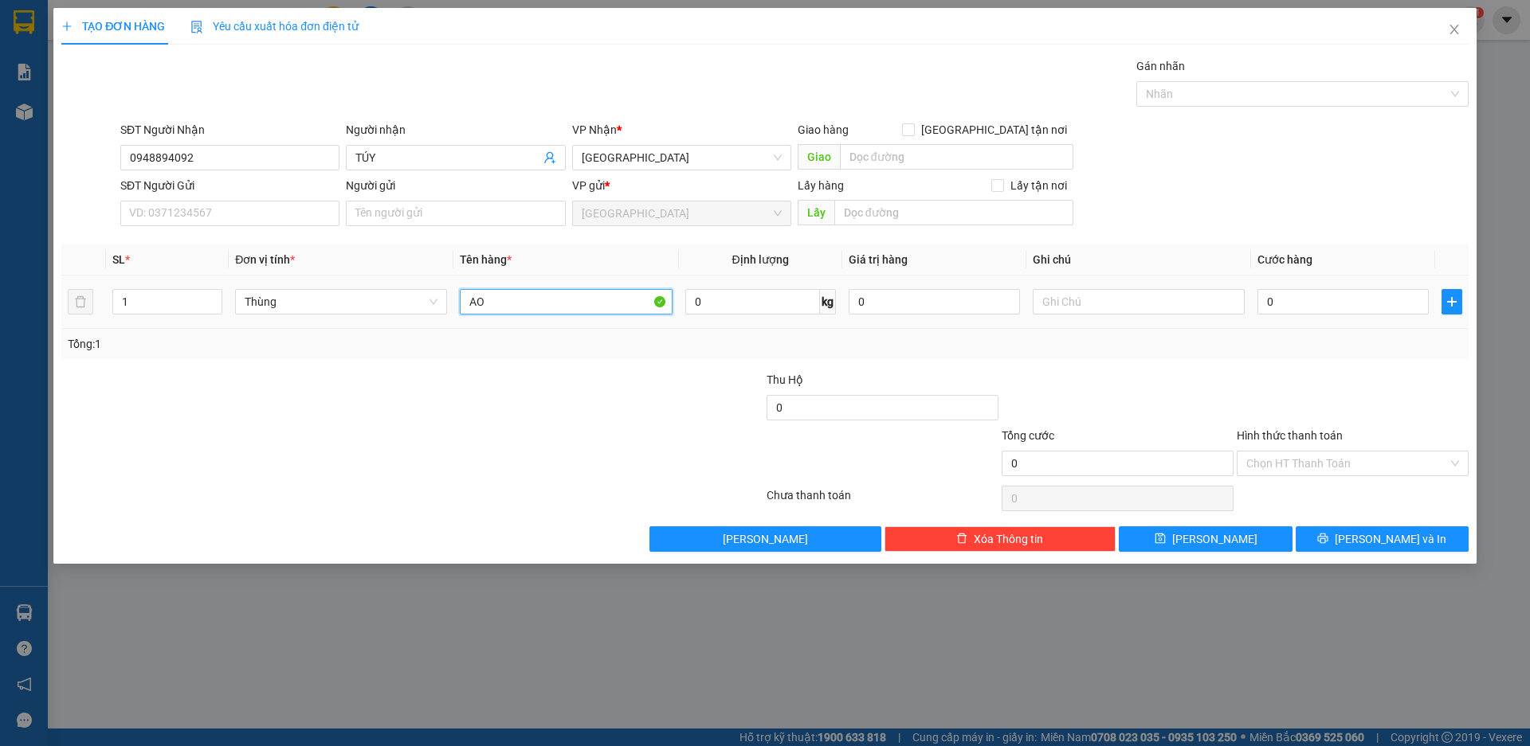
type input "A"
type input "ÁO QUẦN"
click at [1313, 308] on input "0" at bounding box center [1342, 301] width 171 height 25
type input "8"
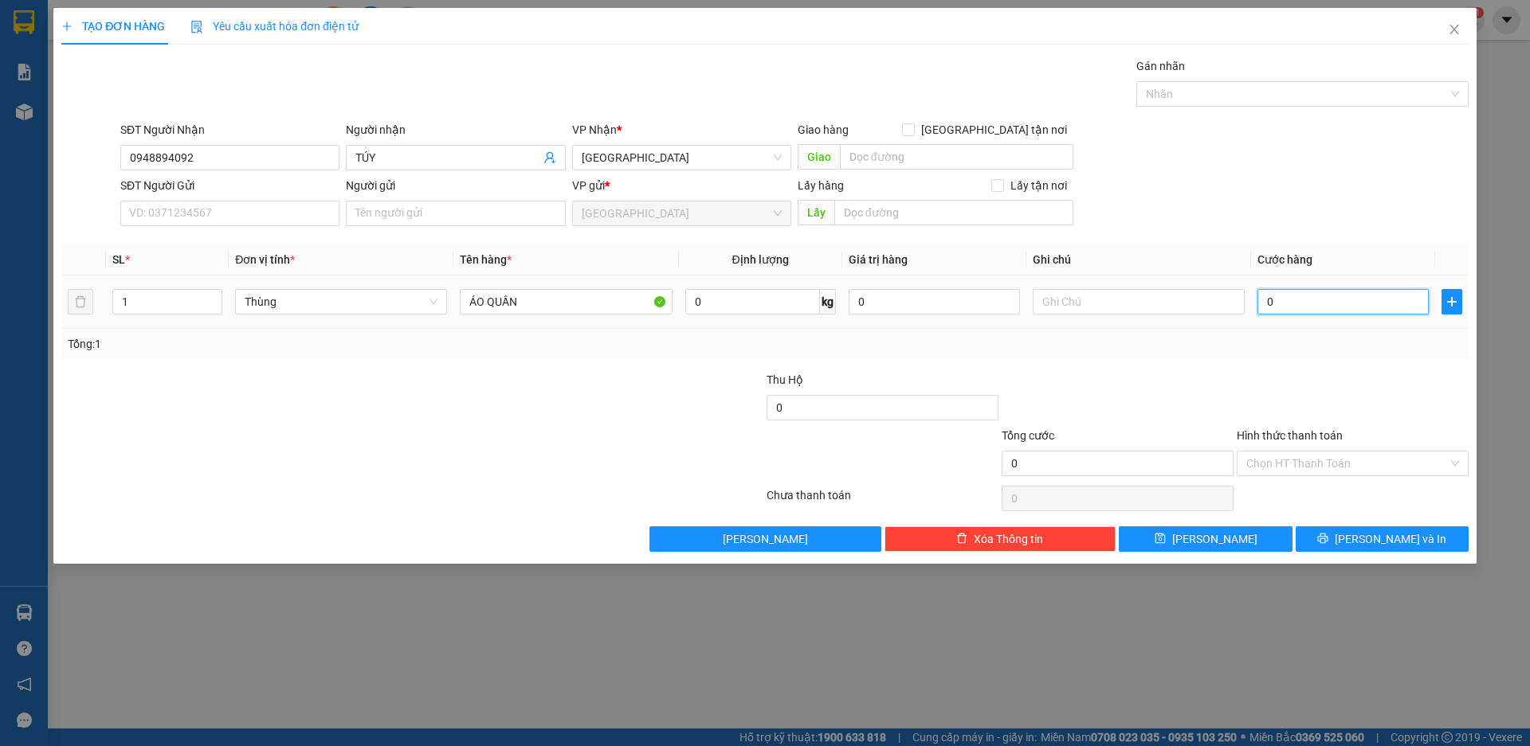
type input "8"
type input "80"
type input "800"
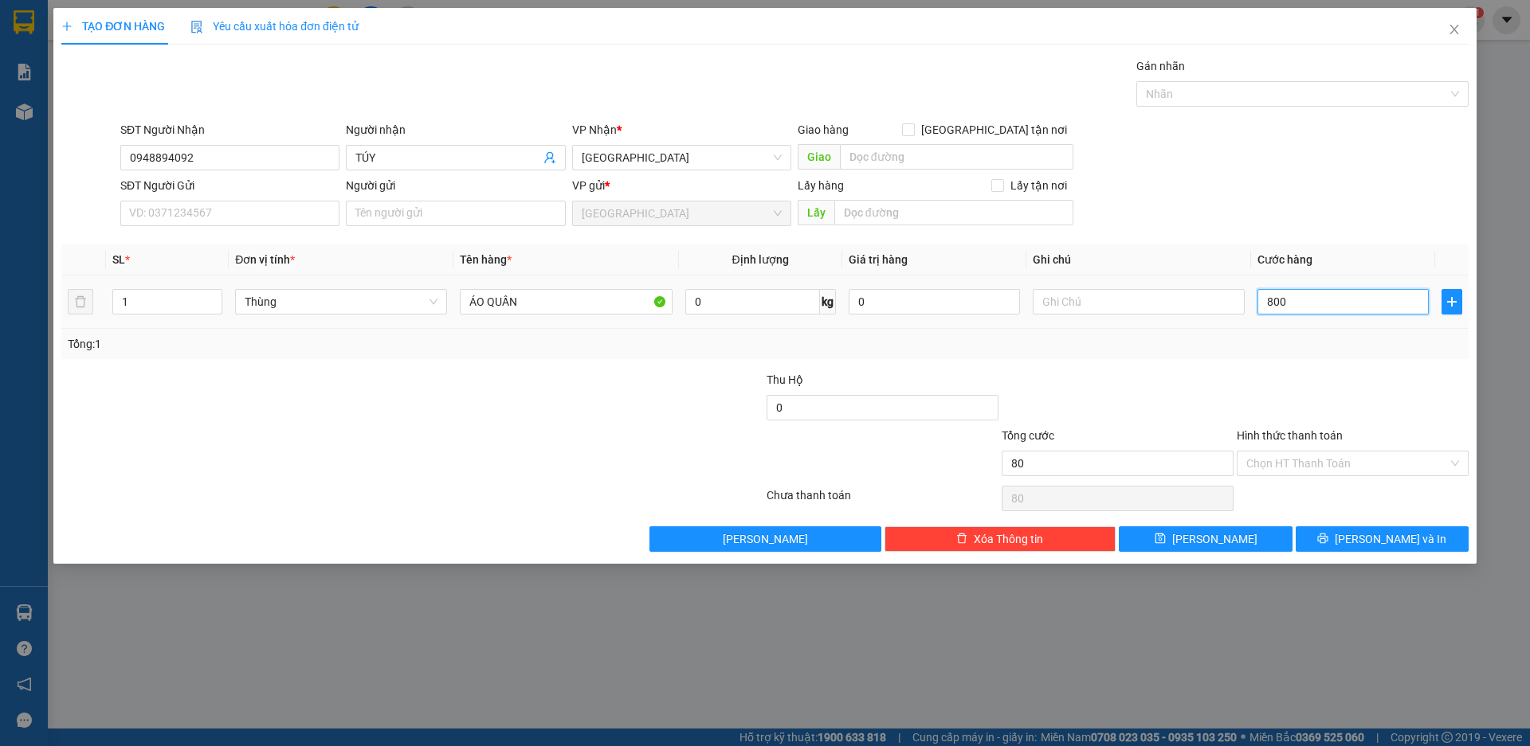
type input "800"
type input "8.000"
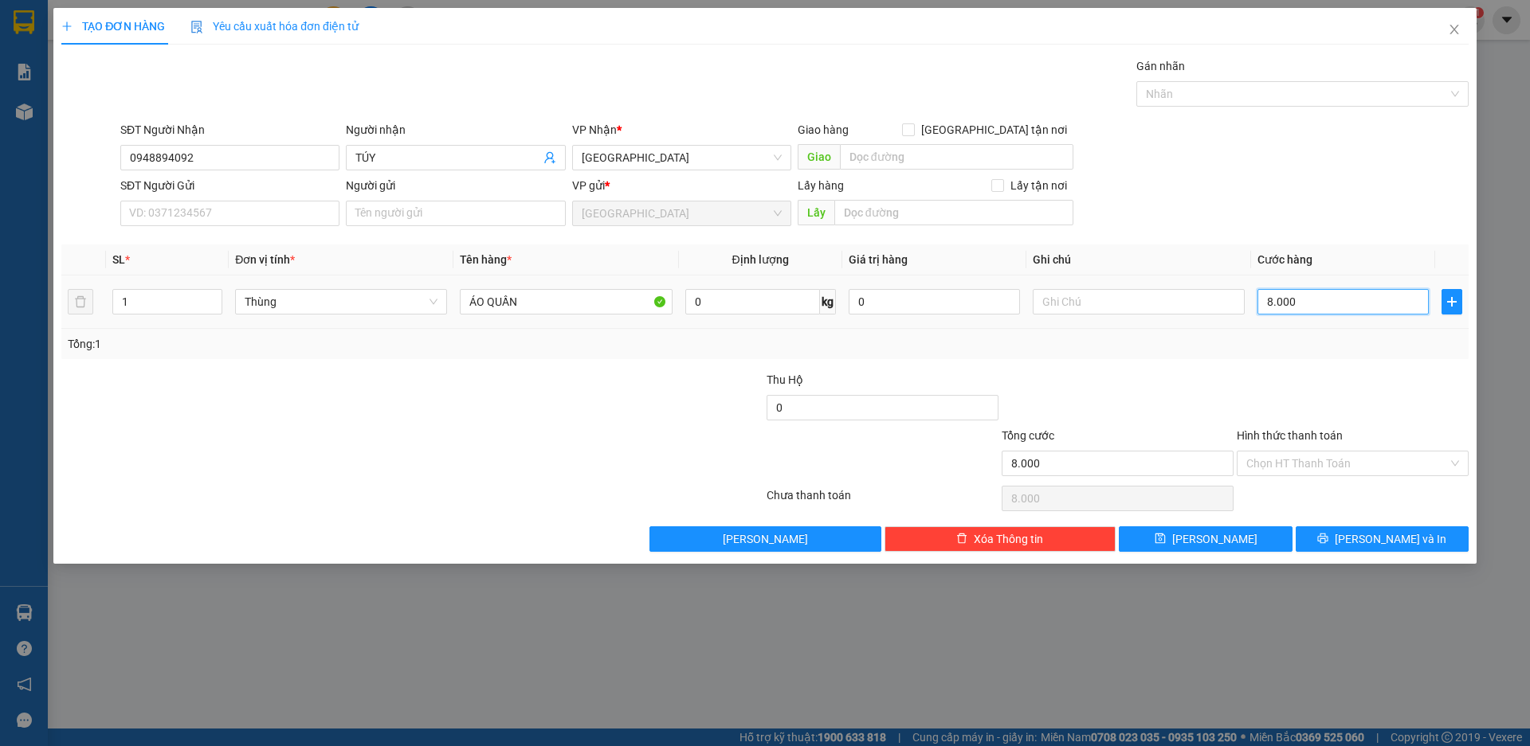
type input "80.000"
type input "800.000"
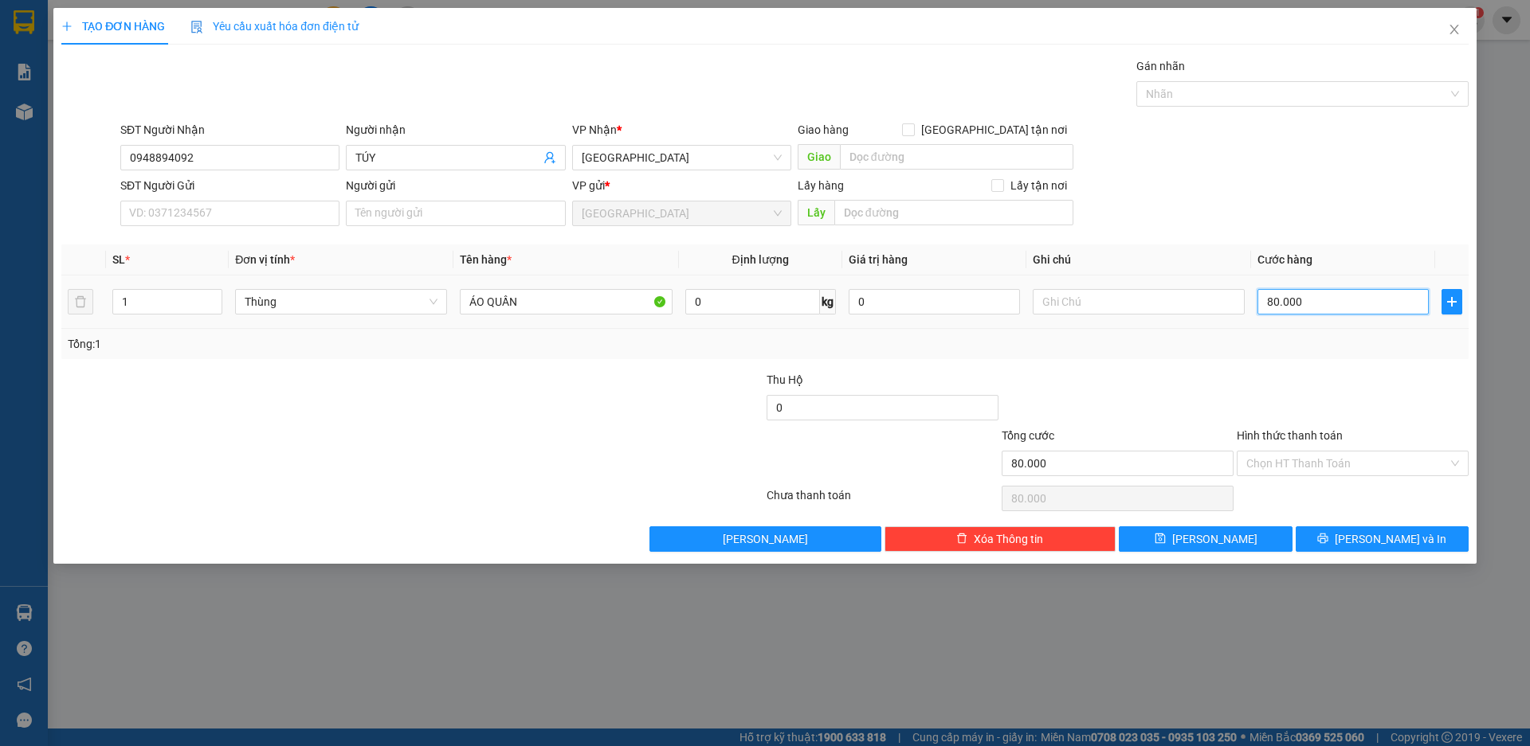
type input "800.000"
type input "80.000"
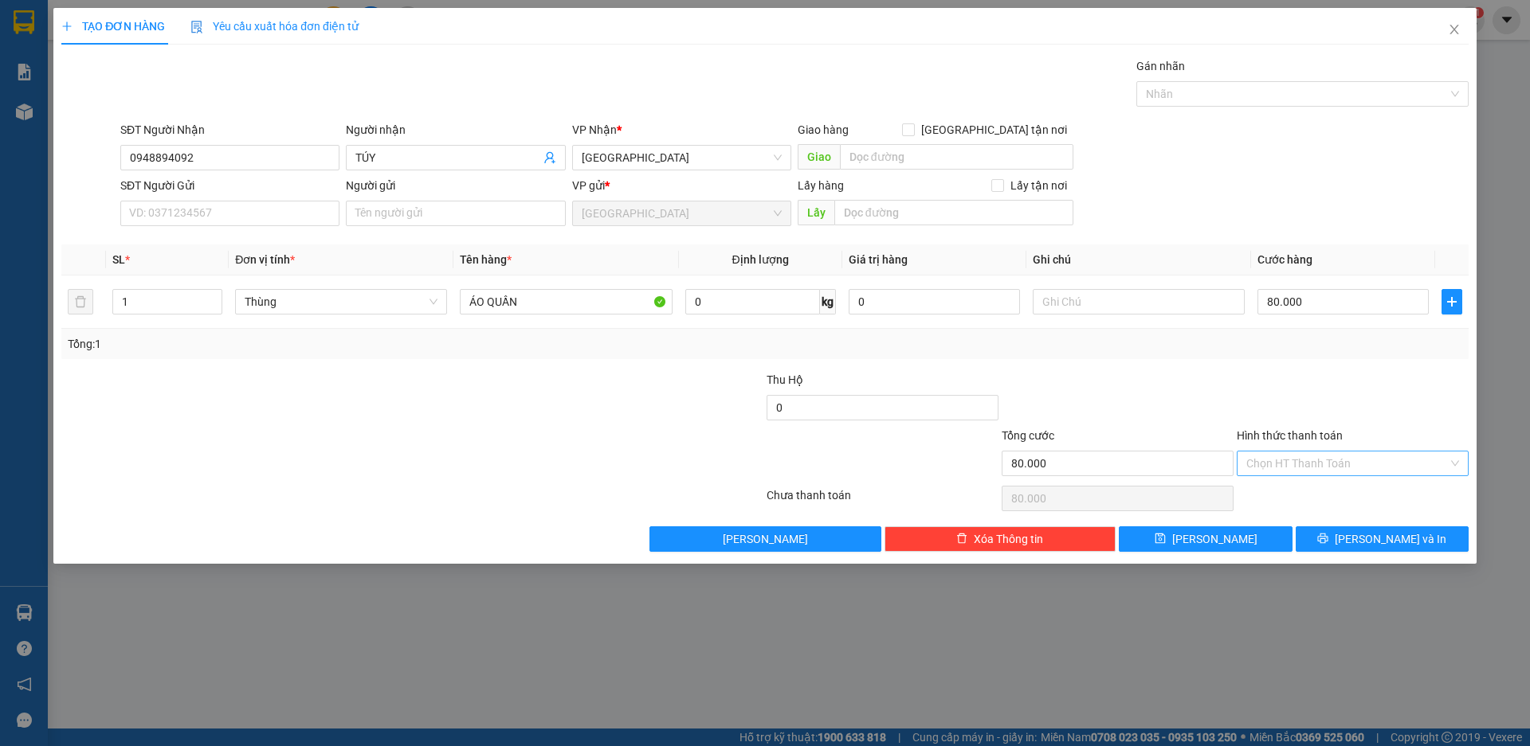
click at [1330, 466] on input "Hình thức thanh toán" at bounding box center [1347, 464] width 202 height 24
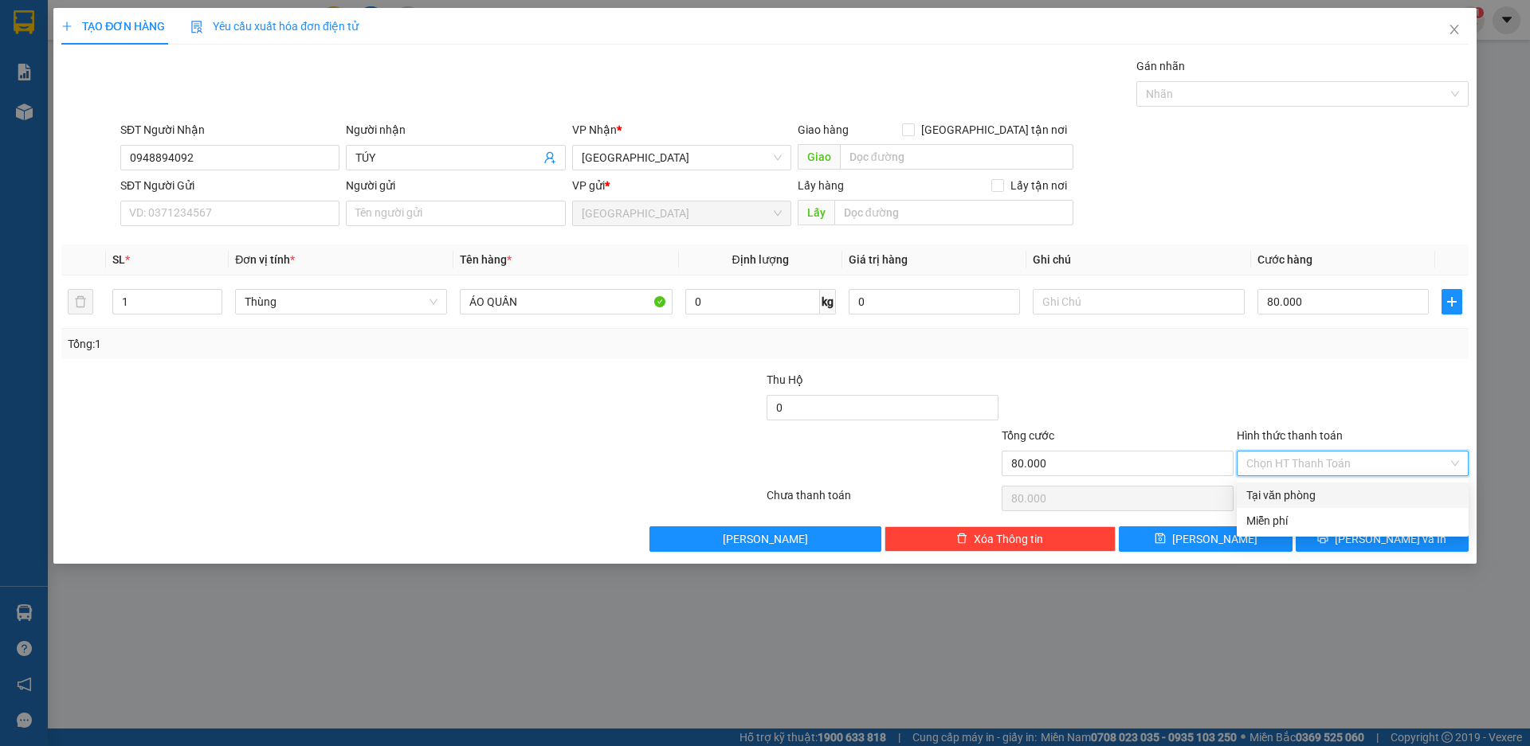
click at [1308, 492] on div "Tại văn phòng" at bounding box center [1352, 496] width 213 height 18
type input "0"
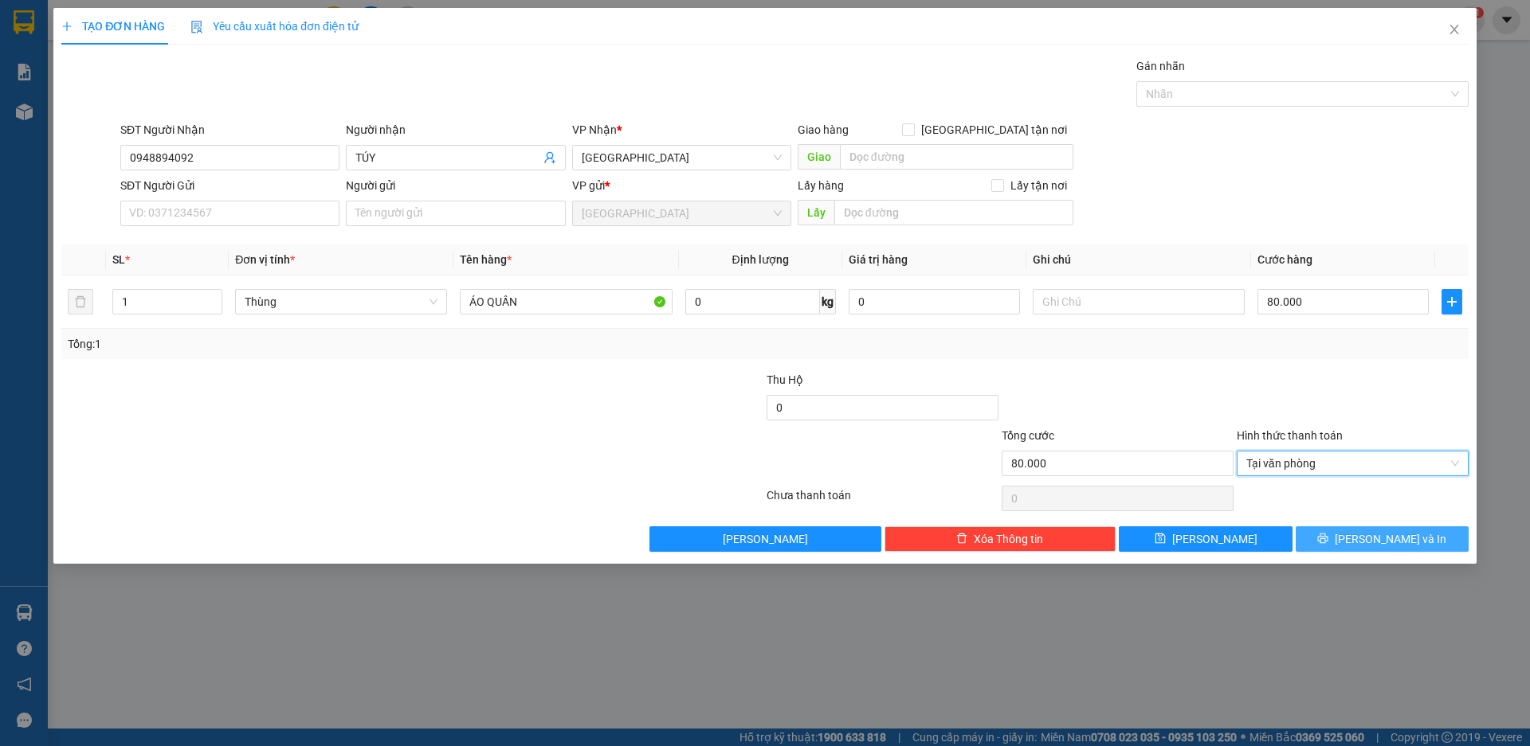
click at [1350, 536] on button "[PERSON_NAME] và In" at bounding box center [1381, 539] width 173 height 25
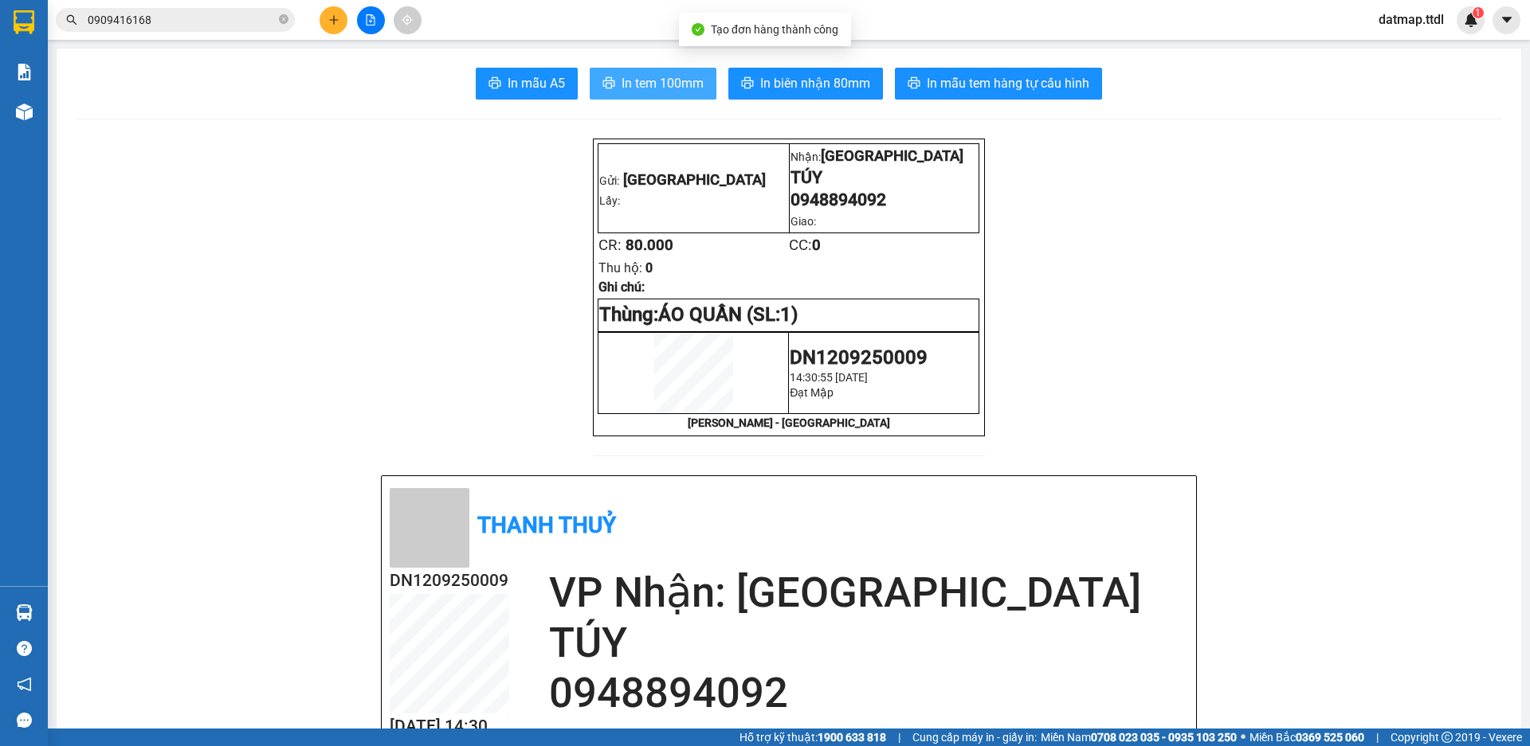
click at [692, 96] on button "In tem 100mm" at bounding box center [653, 84] width 127 height 32
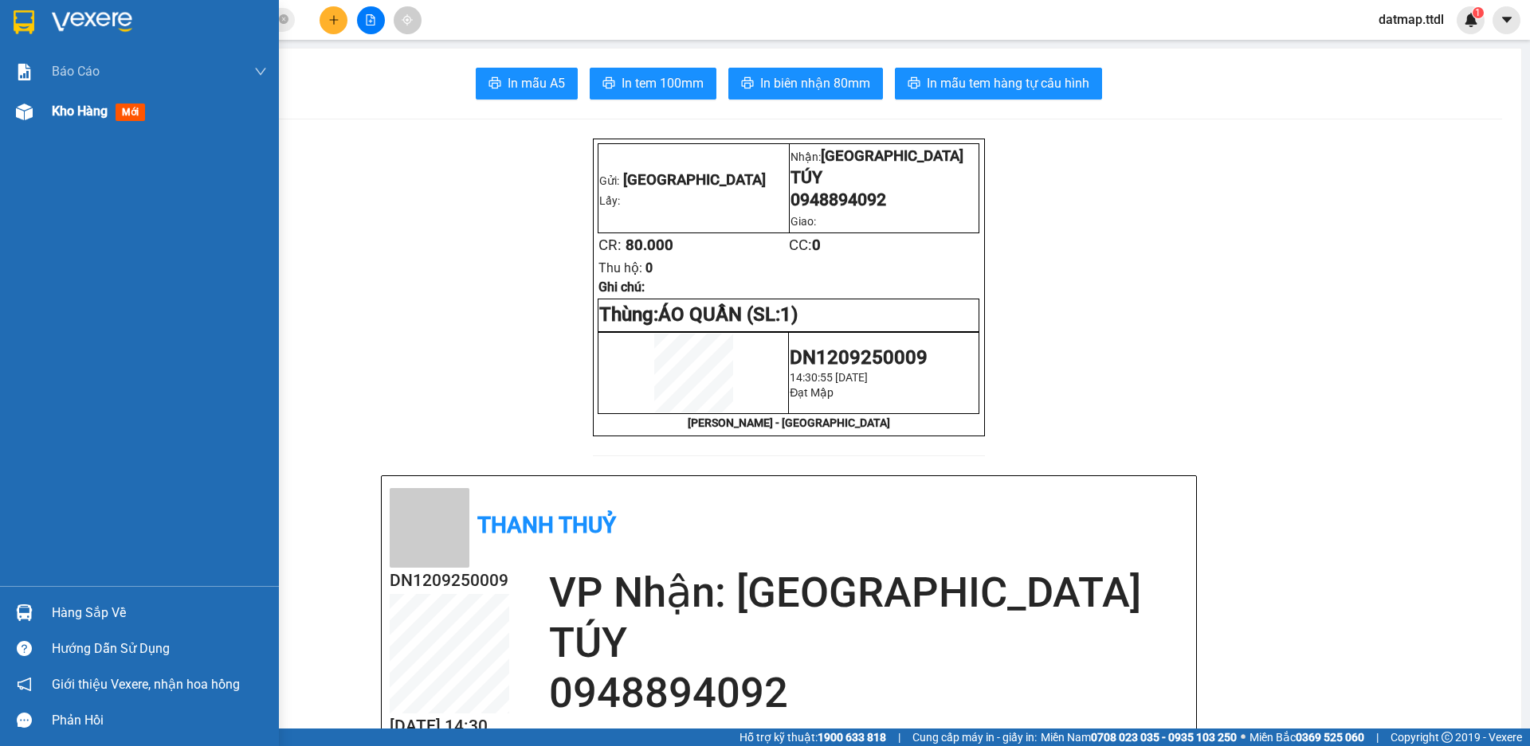
click at [65, 114] on span "Kho hàng" at bounding box center [80, 111] width 56 height 15
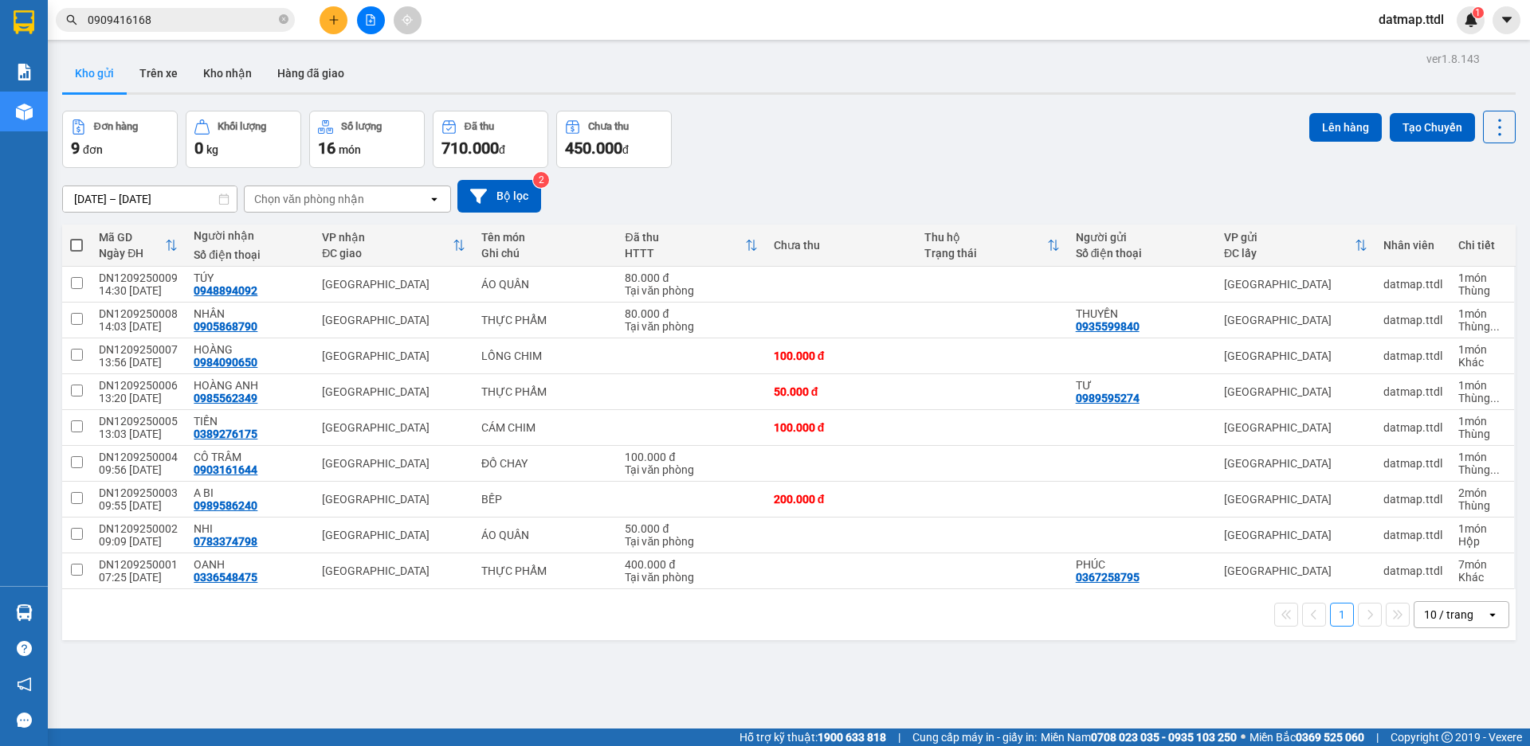
click at [334, 22] on icon "plus" at bounding box center [333, 19] width 1 height 9
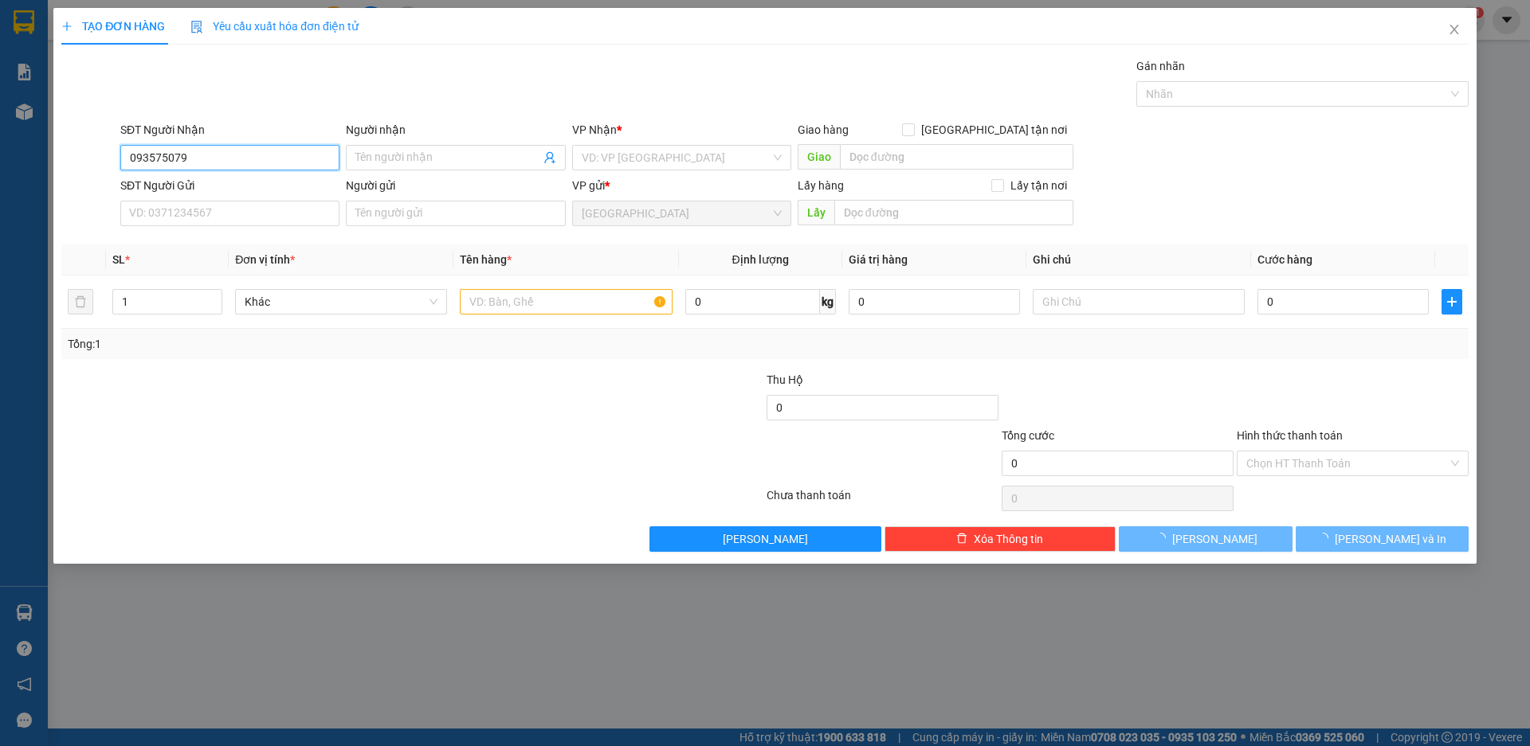
type input "0935750797"
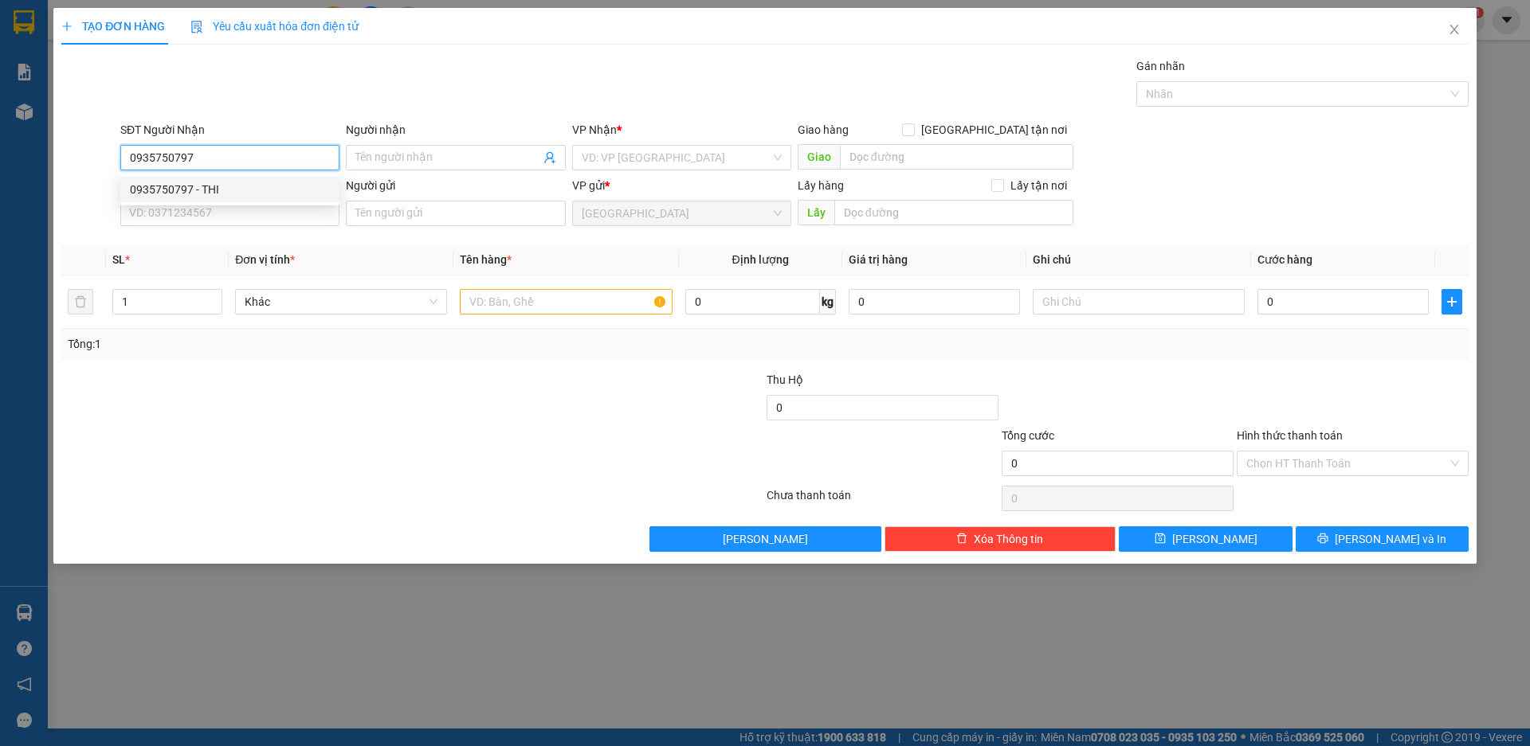
click at [171, 186] on div "0935750797 - THI" at bounding box center [230, 190] width 200 height 18
type input "THI"
click at [337, 304] on span "Khác" at bounding box center [341, 302] width 193 height 24
type input "0935750797"
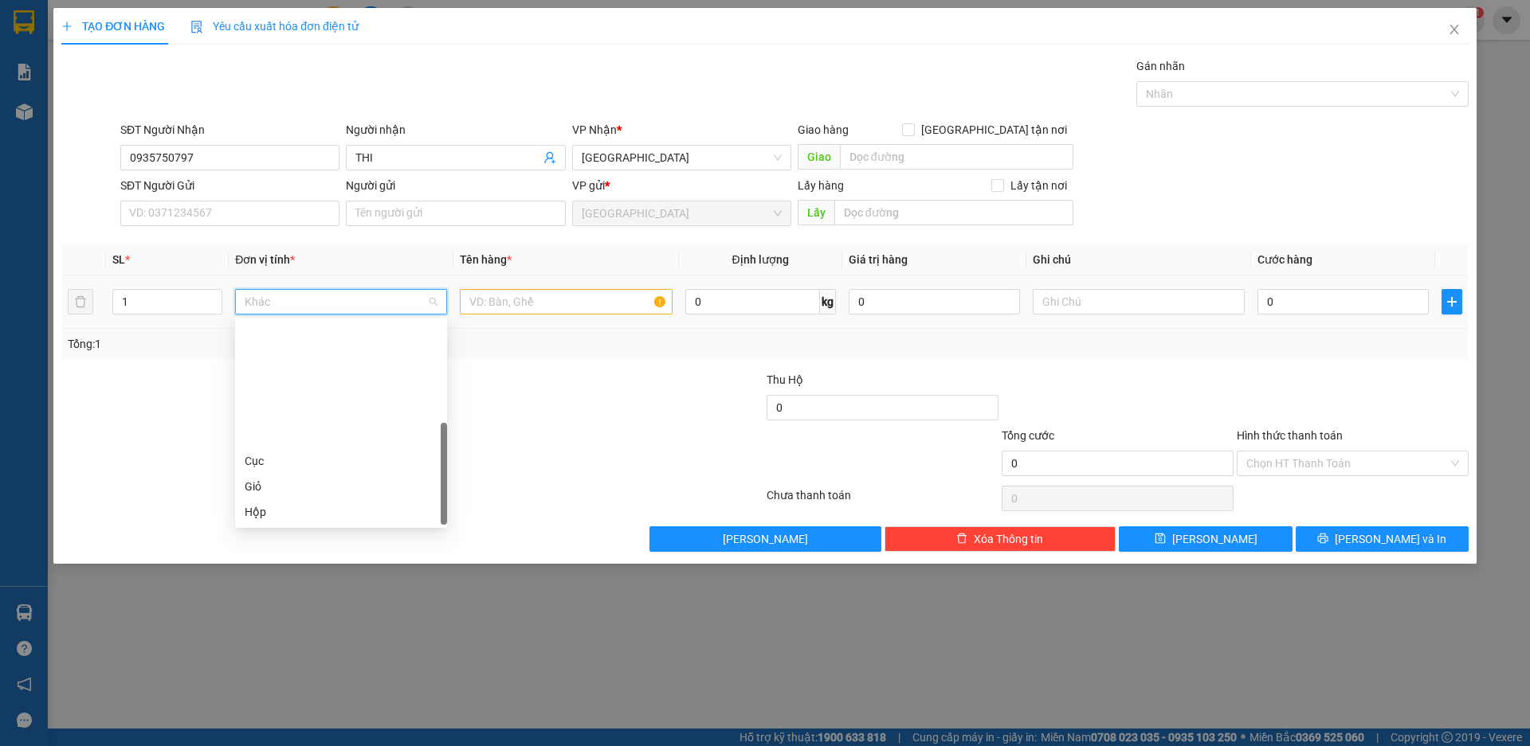
scroll to position [153, 0]
click at [323, 414] on div "Thùng" at bounding box center [341, 411] width 193 height 18
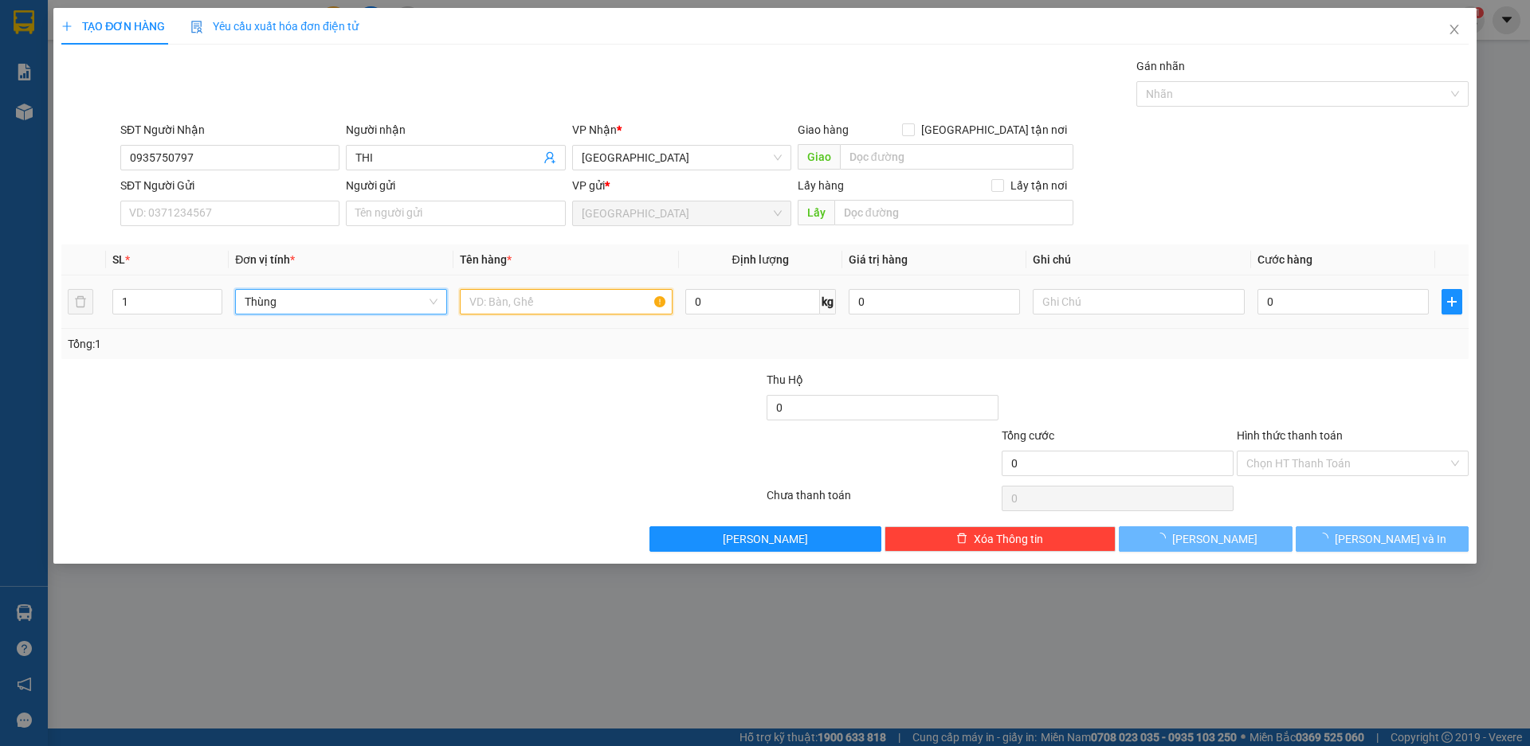
click at [531, 300] on input "text" at bounding box center [566, 301] width 212 height 25
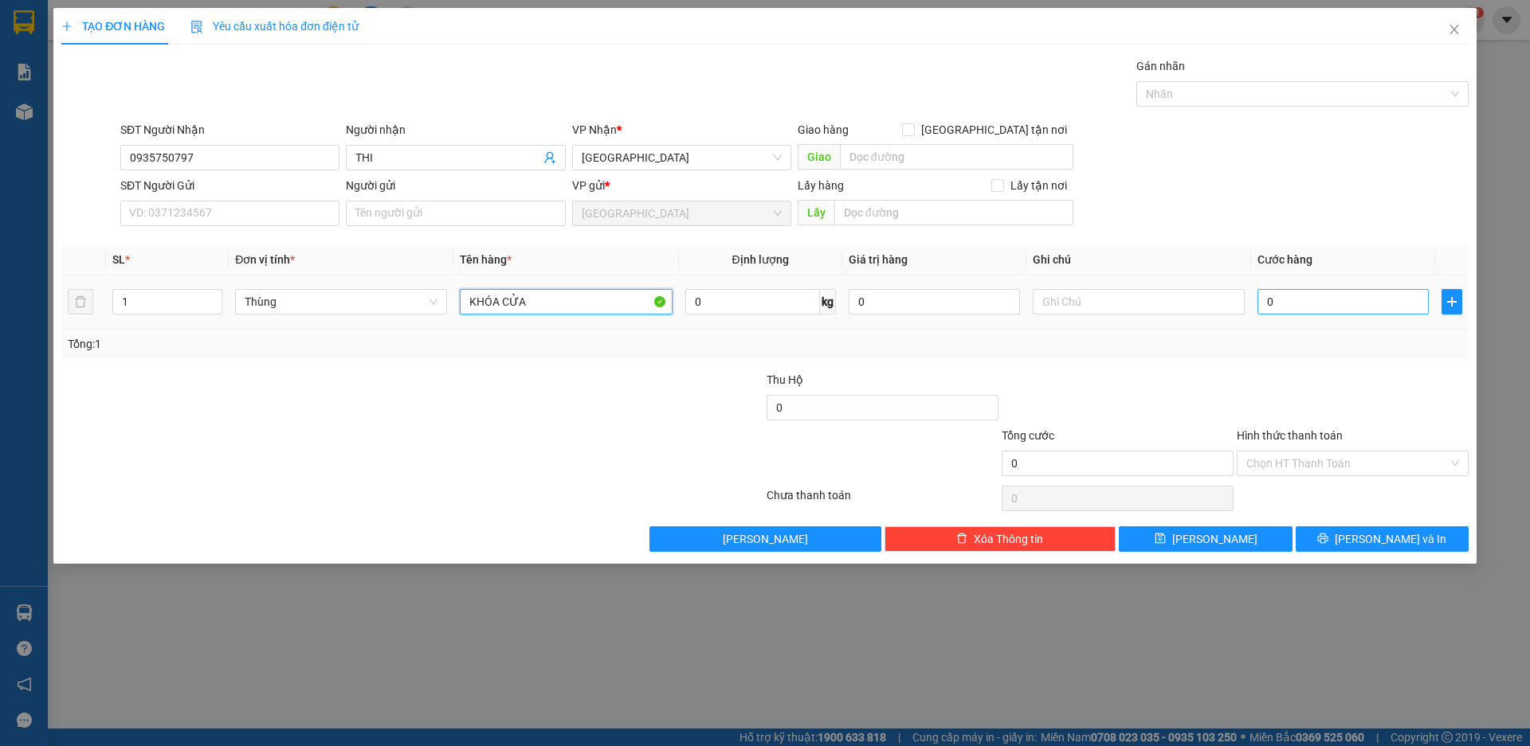
type input "KHÓA CỬA"
click at [1295, 308] on input "0" at bounding box center [1342, 301] width 171 height 25
type input "5"
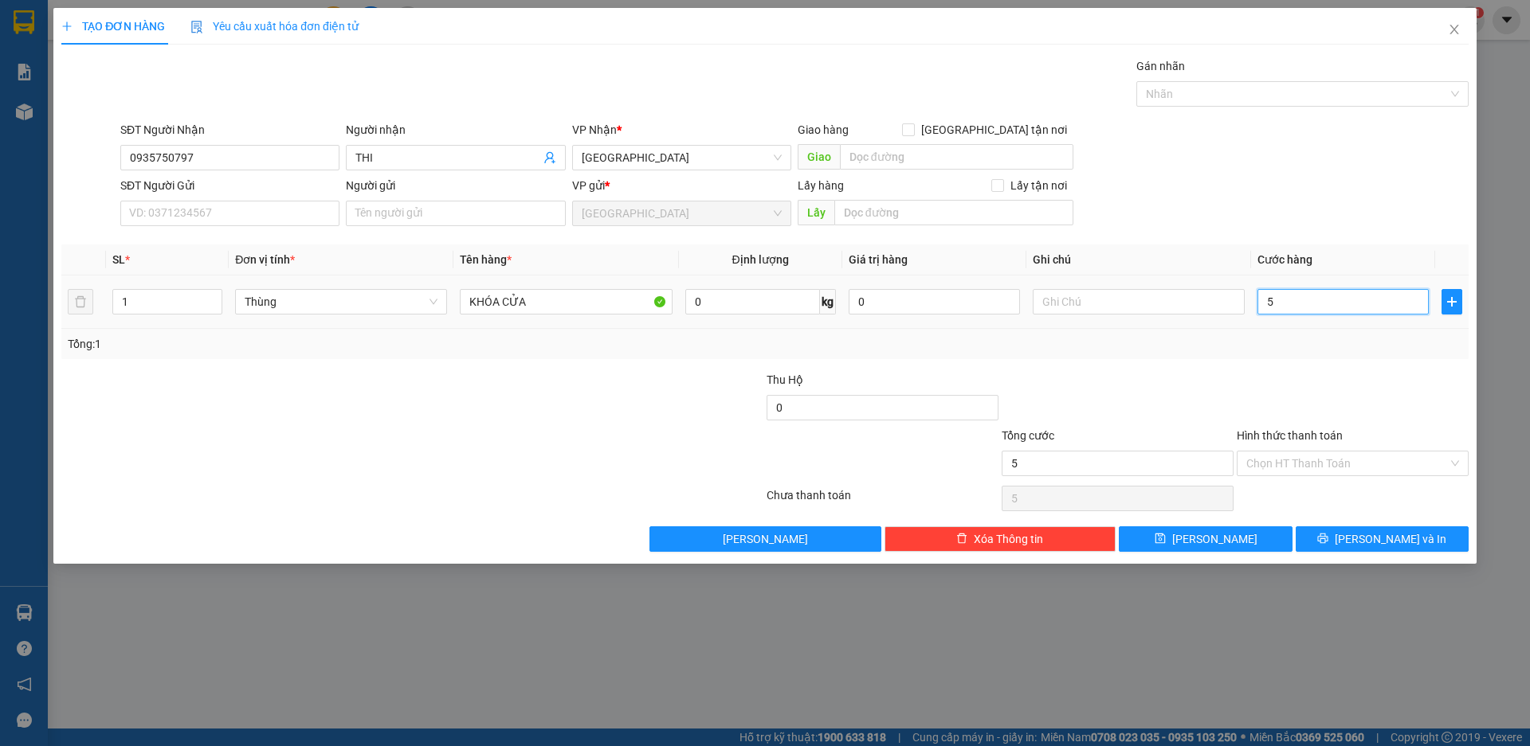
type input "50"
type input "500"
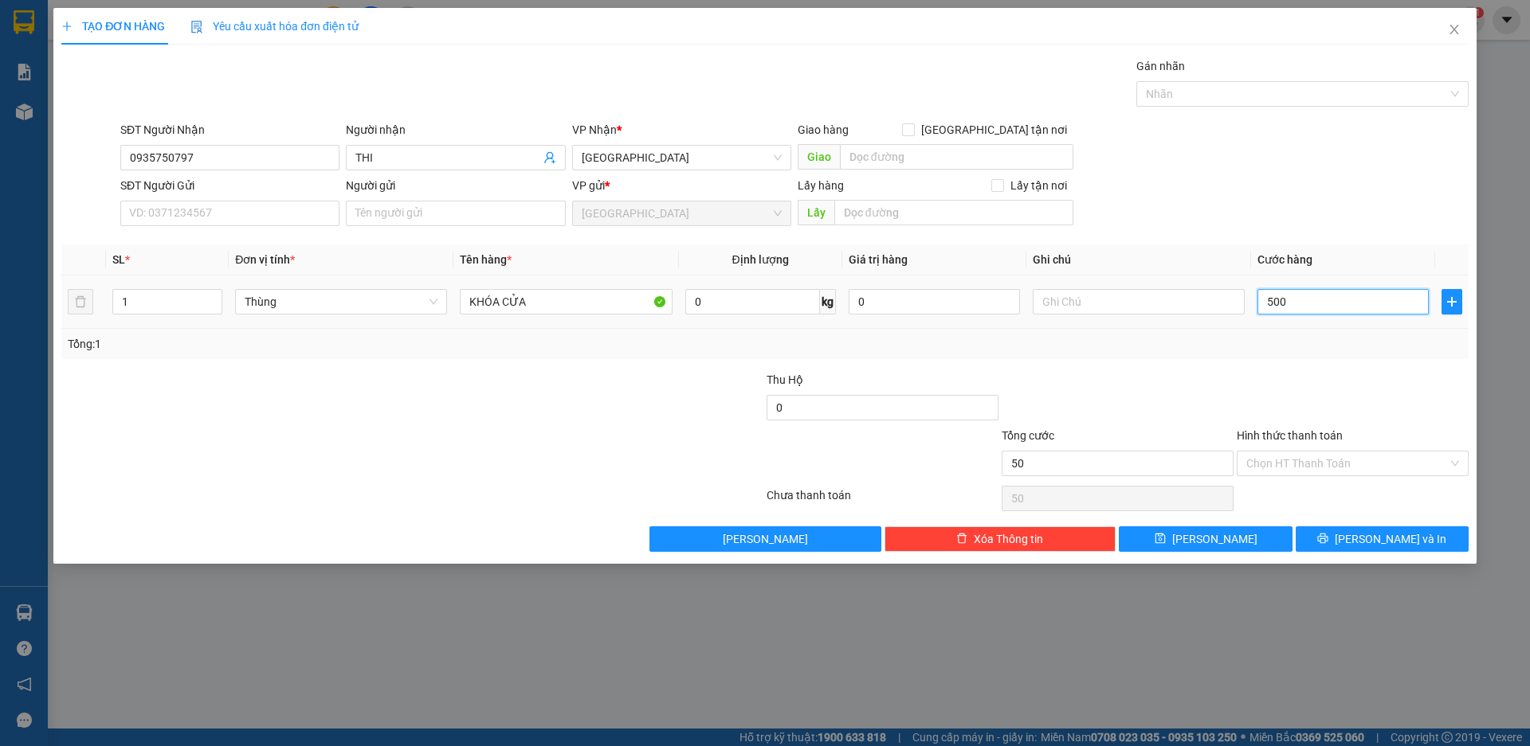
type input "500"
type input "5.000"
type input "50.000"
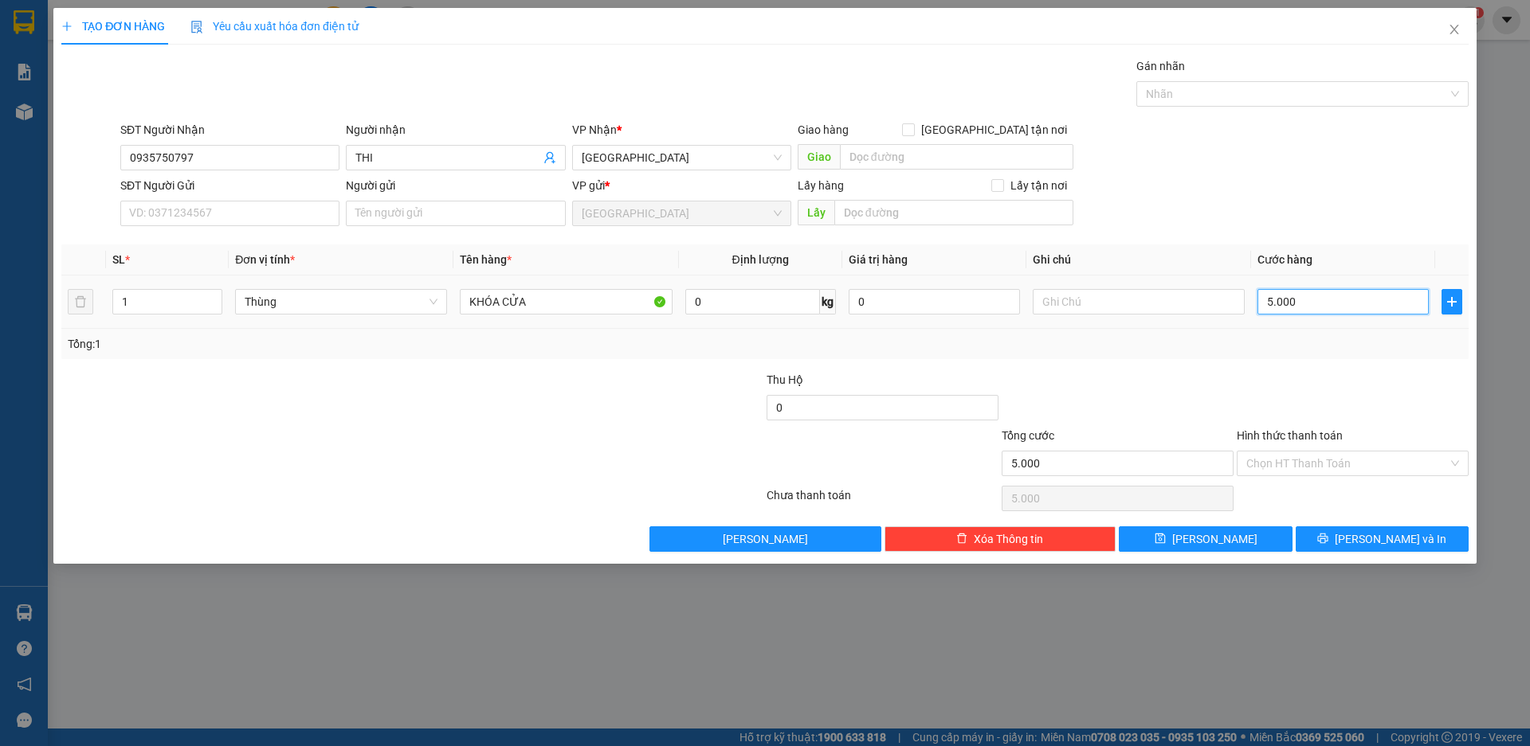
type input "50.000"
click at [1342, 541] on button "[PERSON_NAME] và In" at bounding box center [1381, 539] width 173 height 25
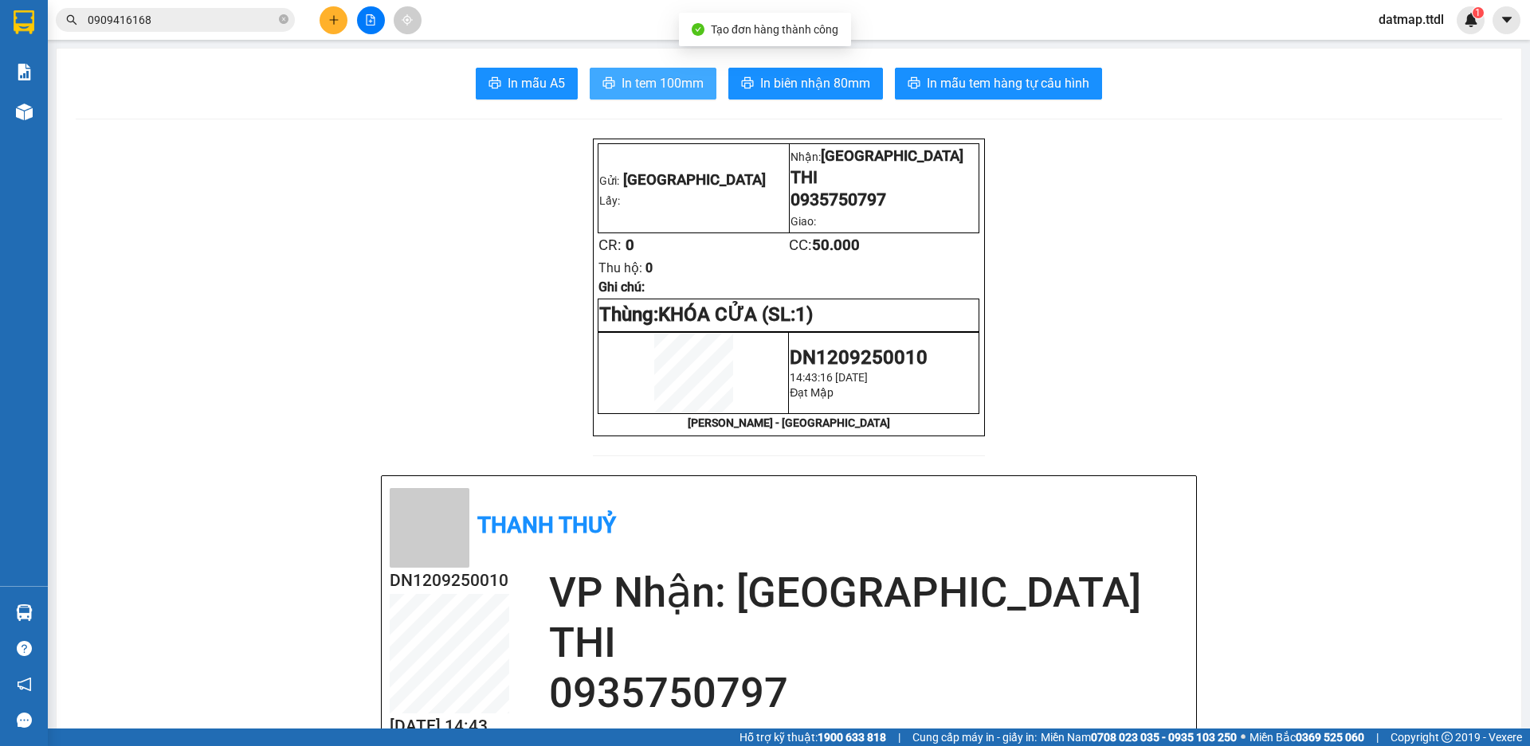
click at [682, 90] on span "In tem 100mm" at bounding box center [662, 83] width 82 height 20
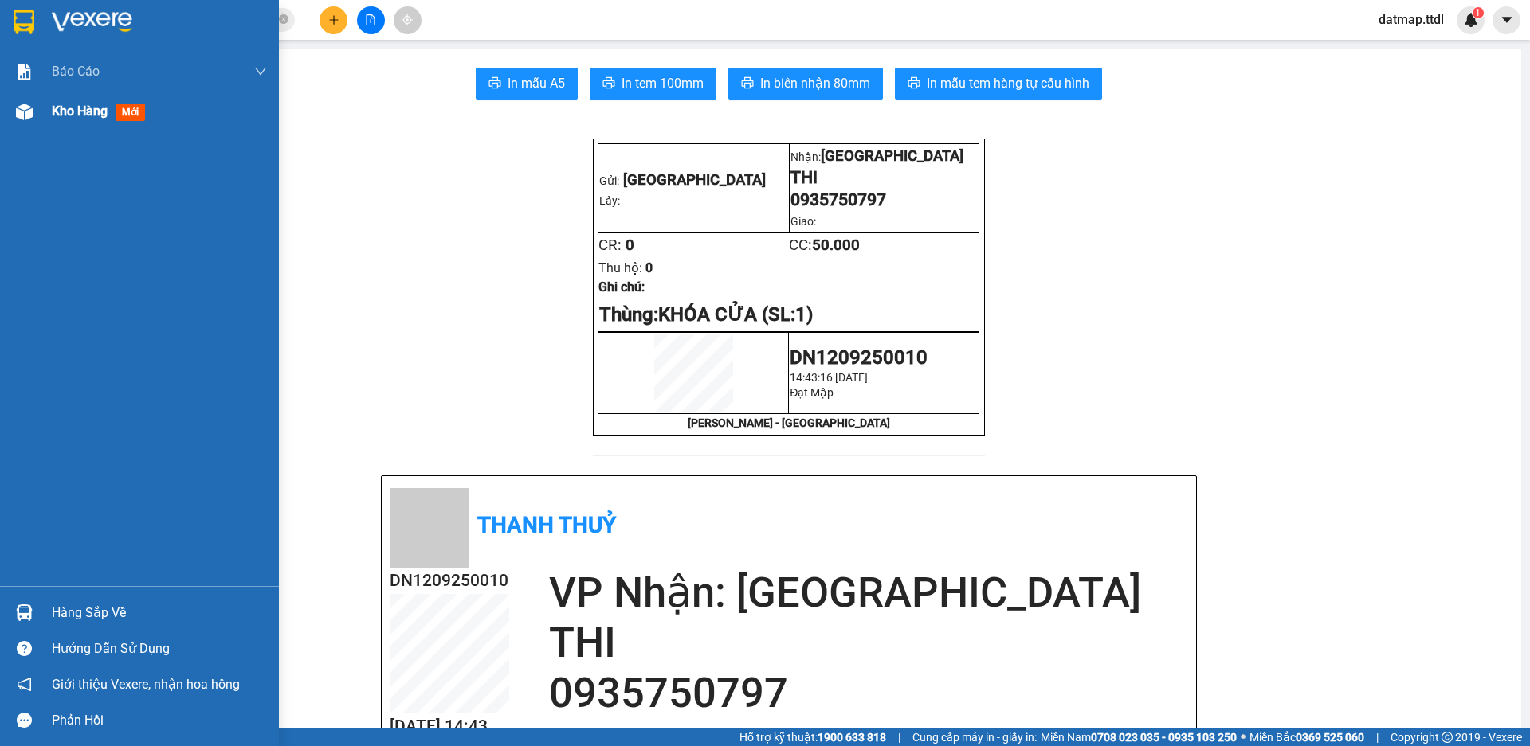
click at [107, 92] on div "Kho hàng mới" at bounding box center [159, 112] width 215 height 40
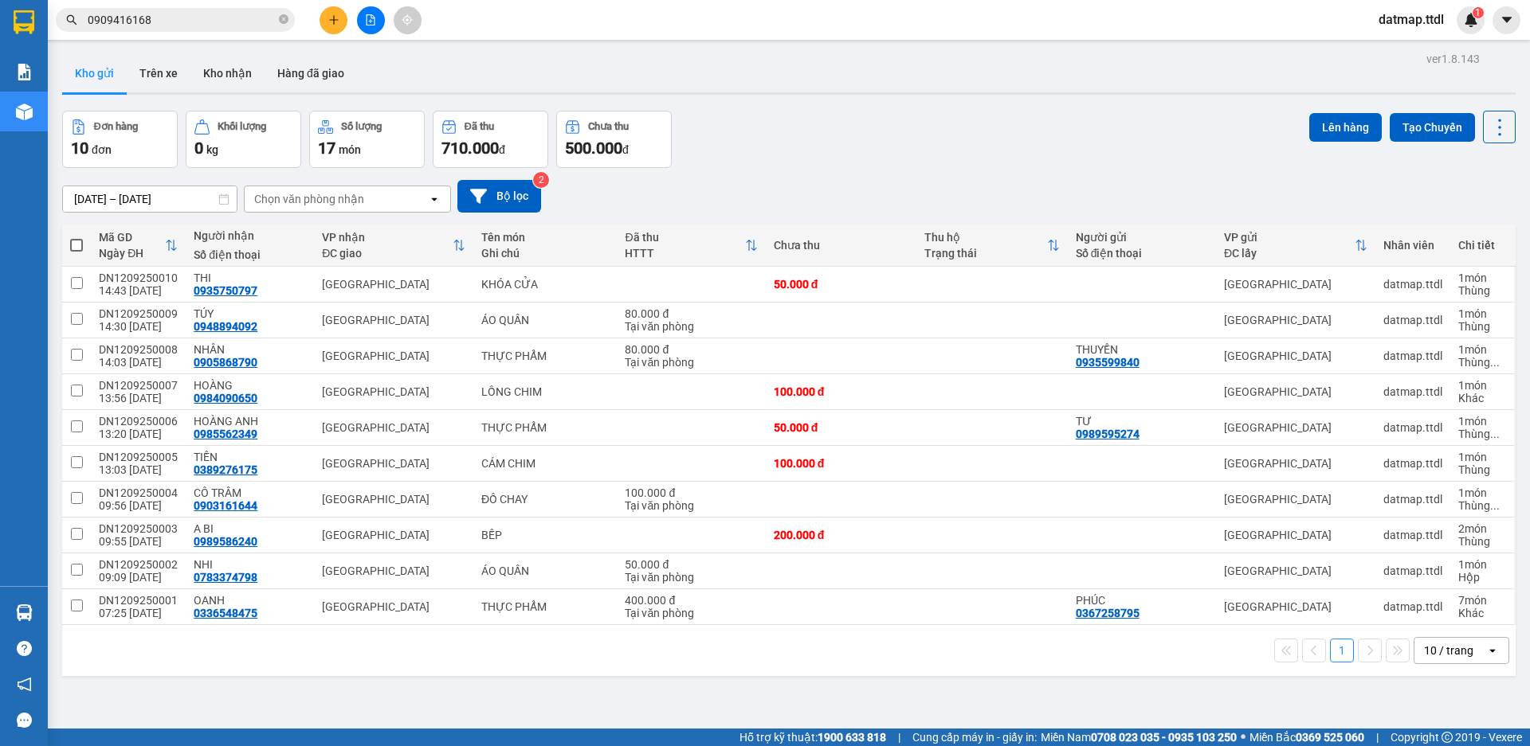
click at [327, 20] on button at bounding box center [333, 20] width 28 height 28
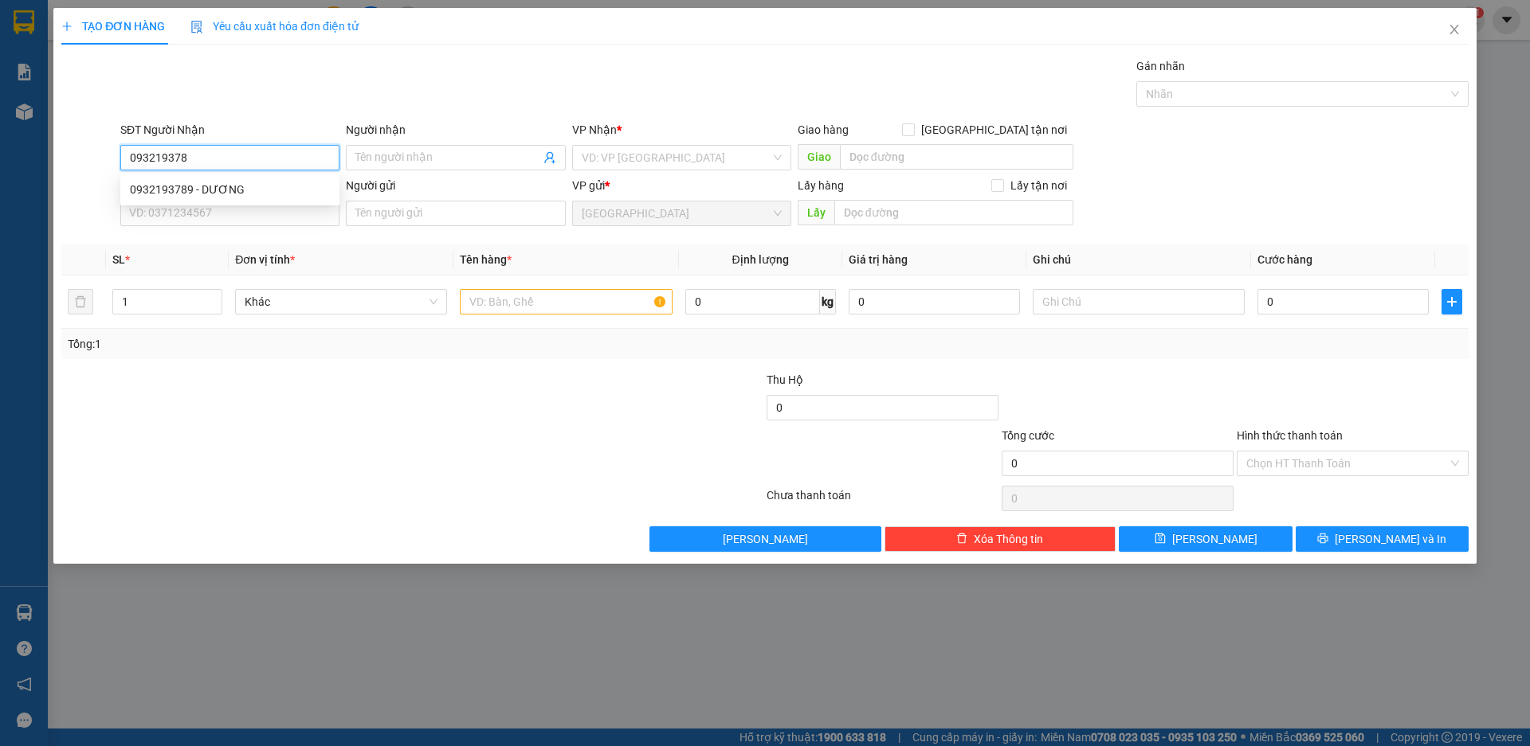
type input "0932193789"
click at [159, 189] on div "0932193789 - DƯƠNG" at bounding box center [230, 190] width 200 height 18
type input "DƯƠNG"
click at [380, 300] on span "Khác" at bounding box center [341, 302] width 193 height 24
type input "0932193789"
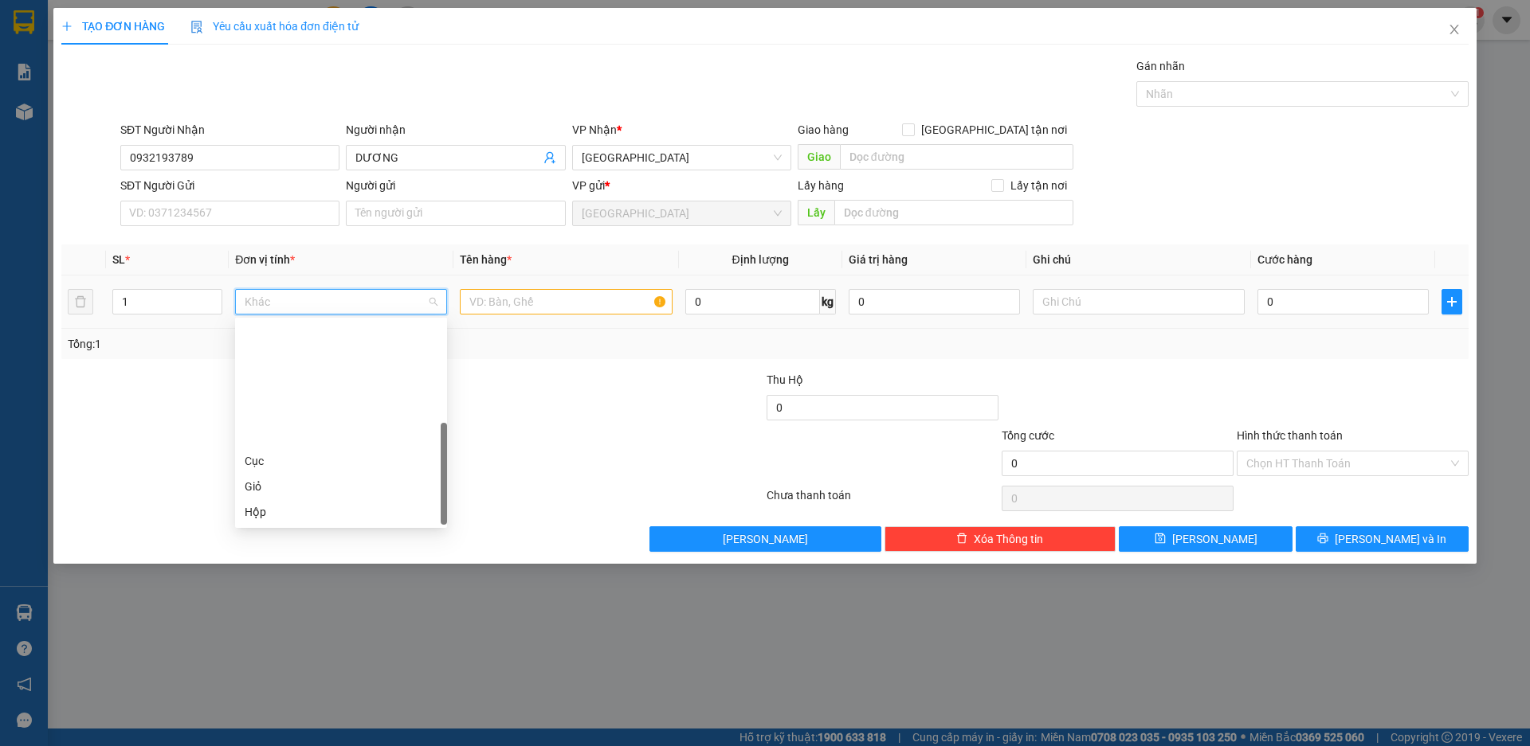
scroll to position [153, 0]
click at [315, 408] on div "Thùng" at bounding box center [341, 411] width 193 height 18
click at [543, 304] on input "text" at bounding box center [566, 301] width 212 height 25
type input "D"
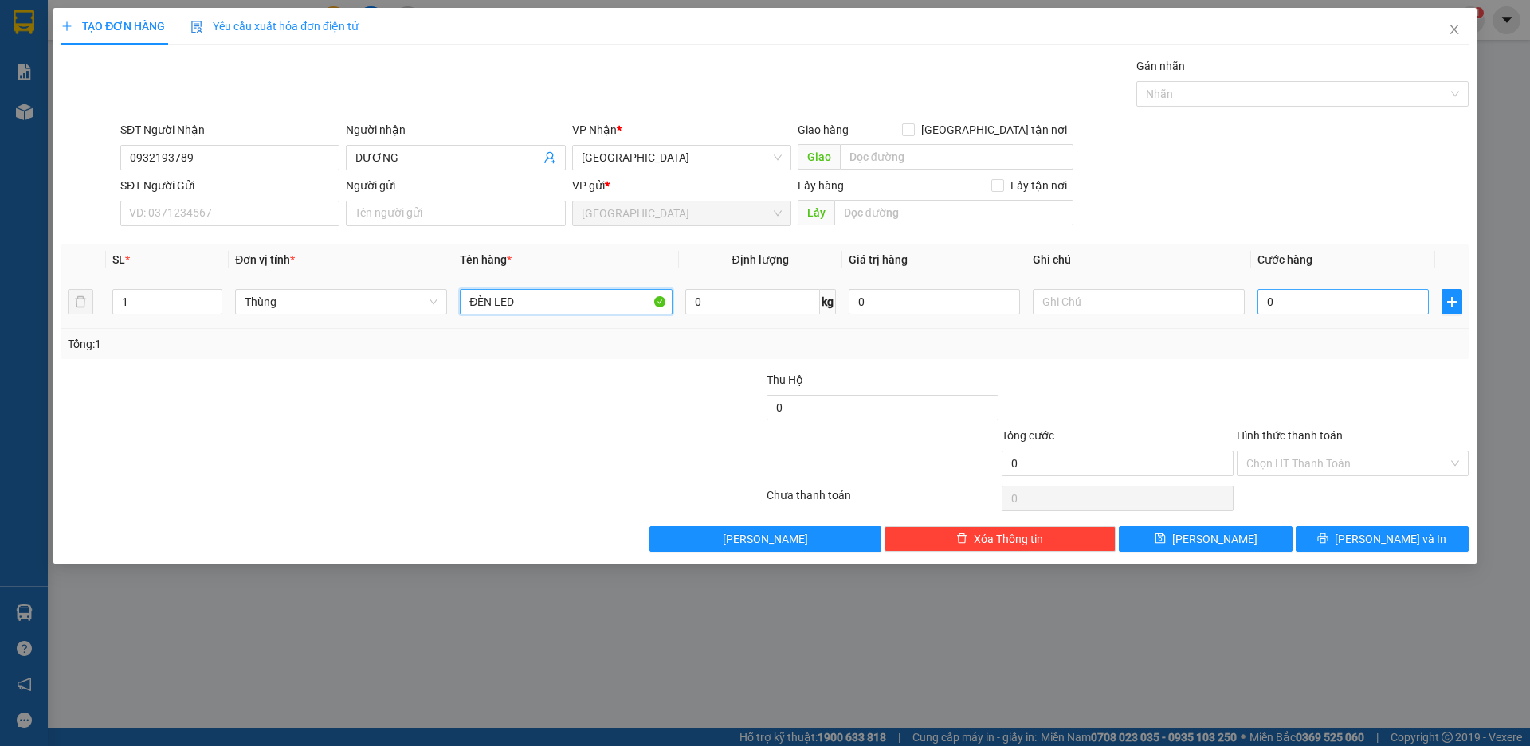
type input "ĐÈN LED"
click at [1277, 303] on input "0" at bounding box center [1342, 301] width 171 height 25
type input "7"
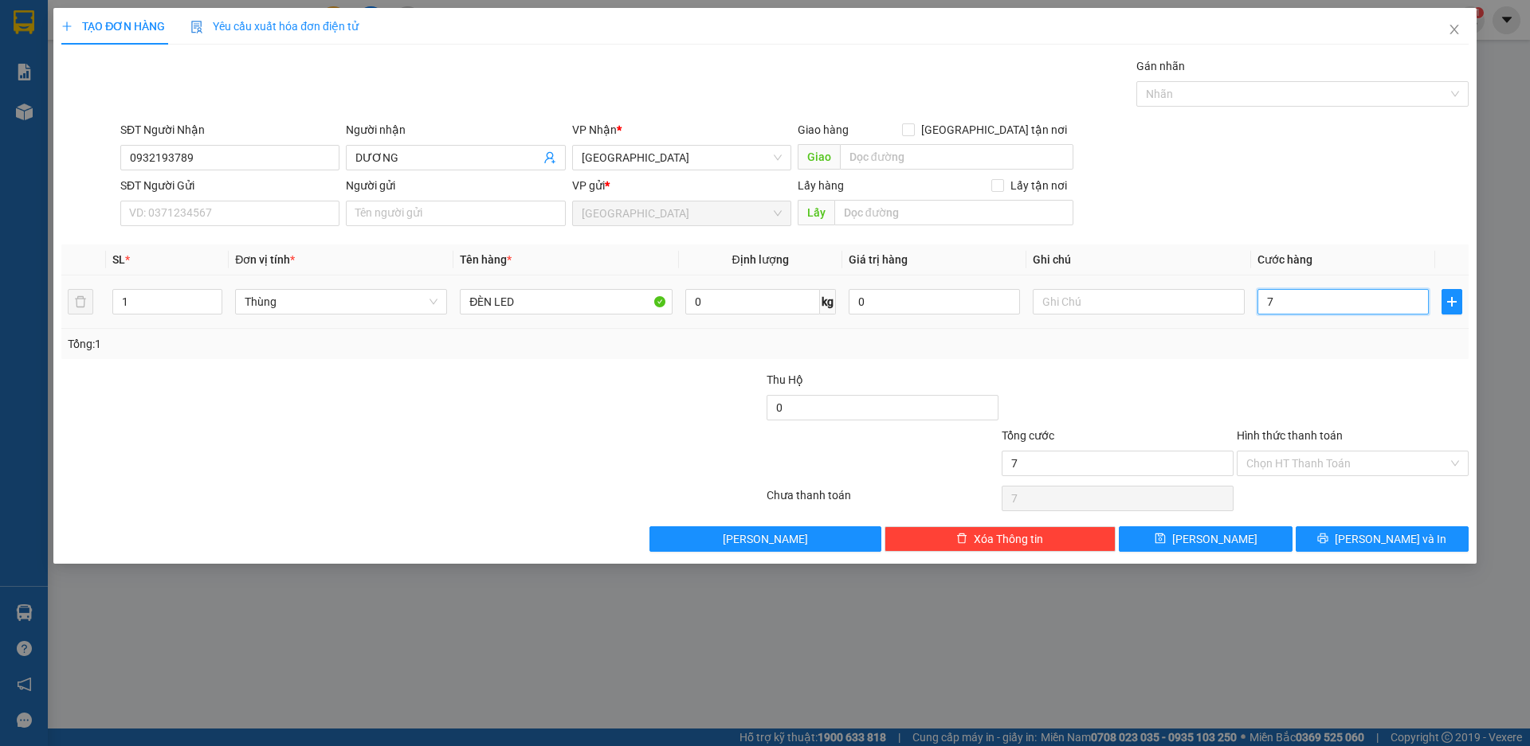
type input "70"
type input "700"
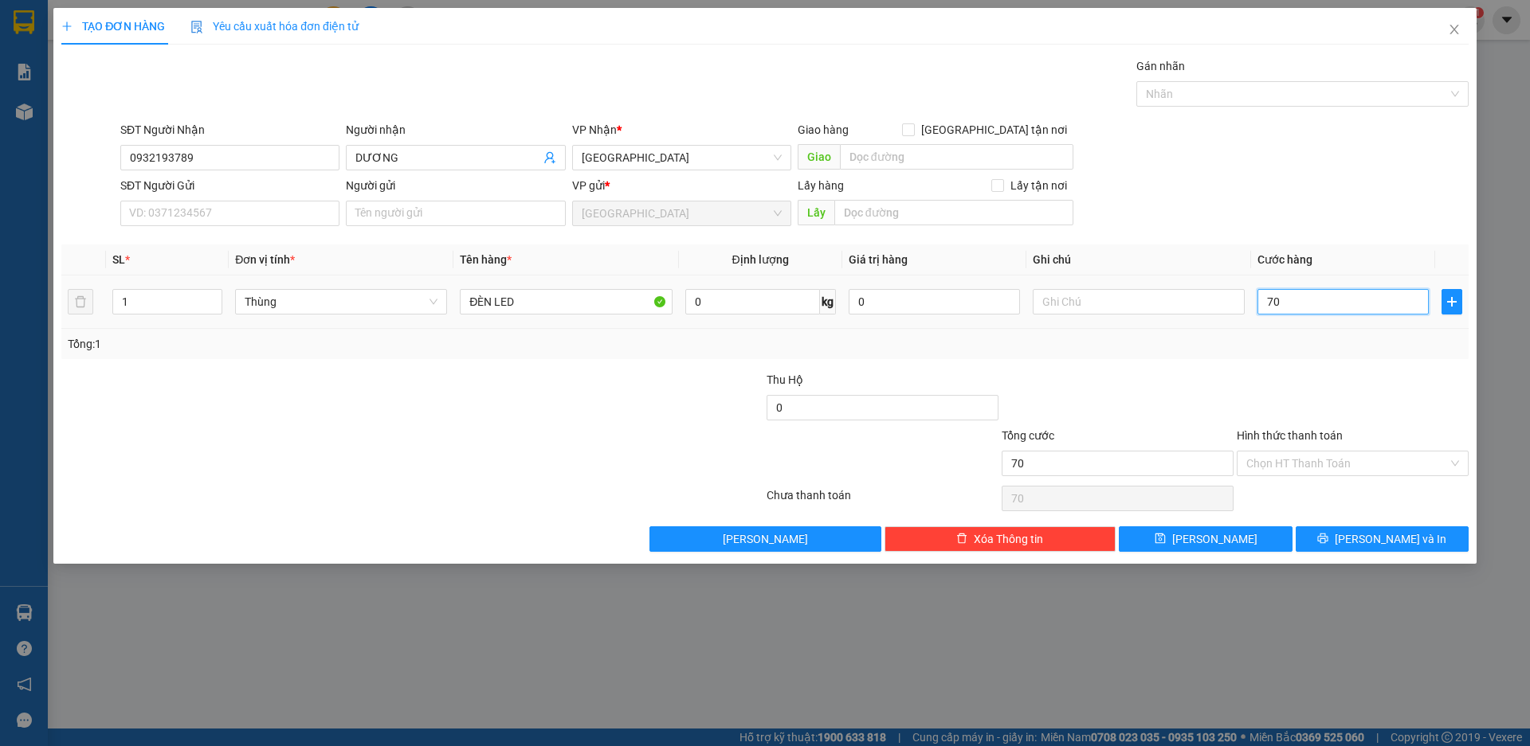
type input "700"
type input "7.000"
type input "70.000"
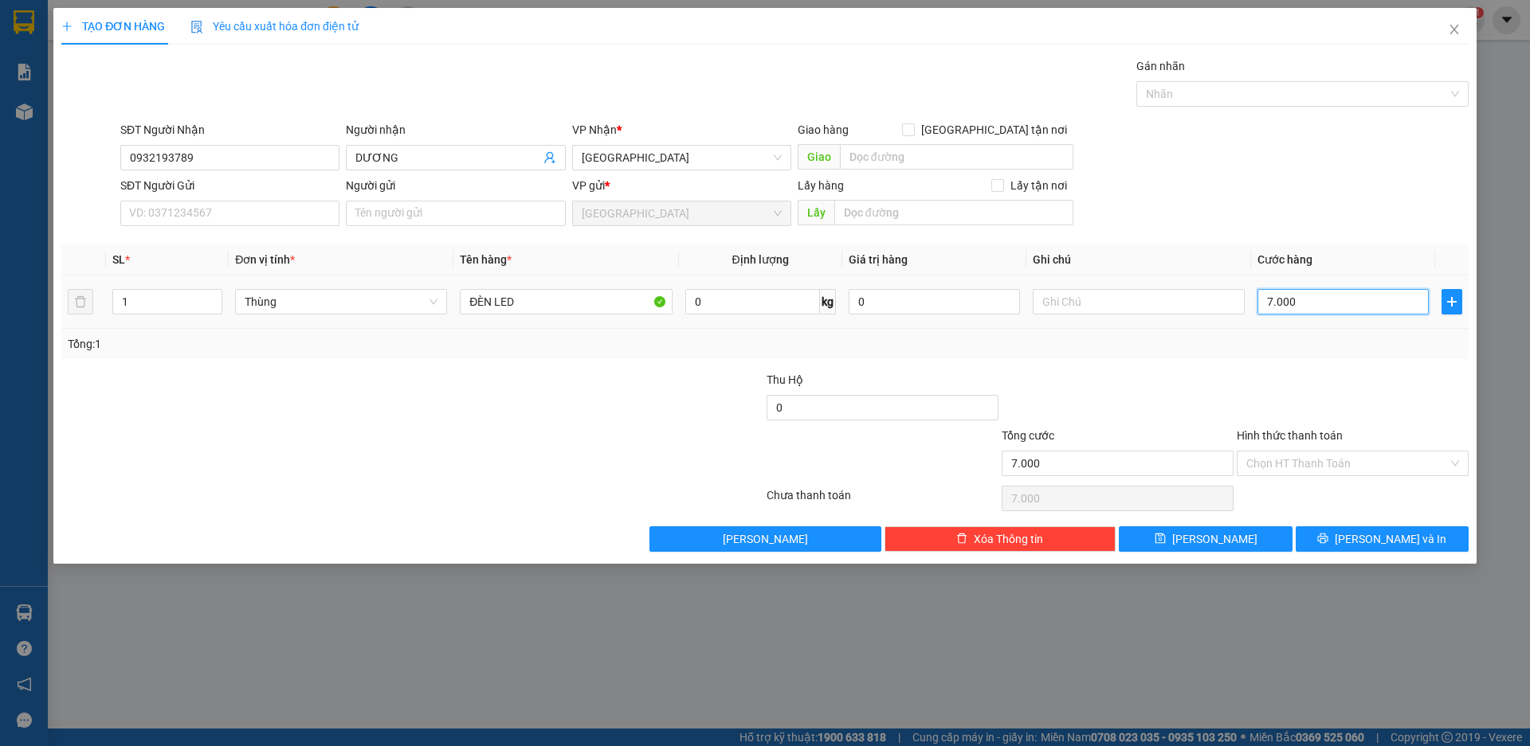
type input "70.000"
click at [1389, 541] on span "[PERSON_NAME] và In" at bounding box center [1390, 540] width 112 height 18
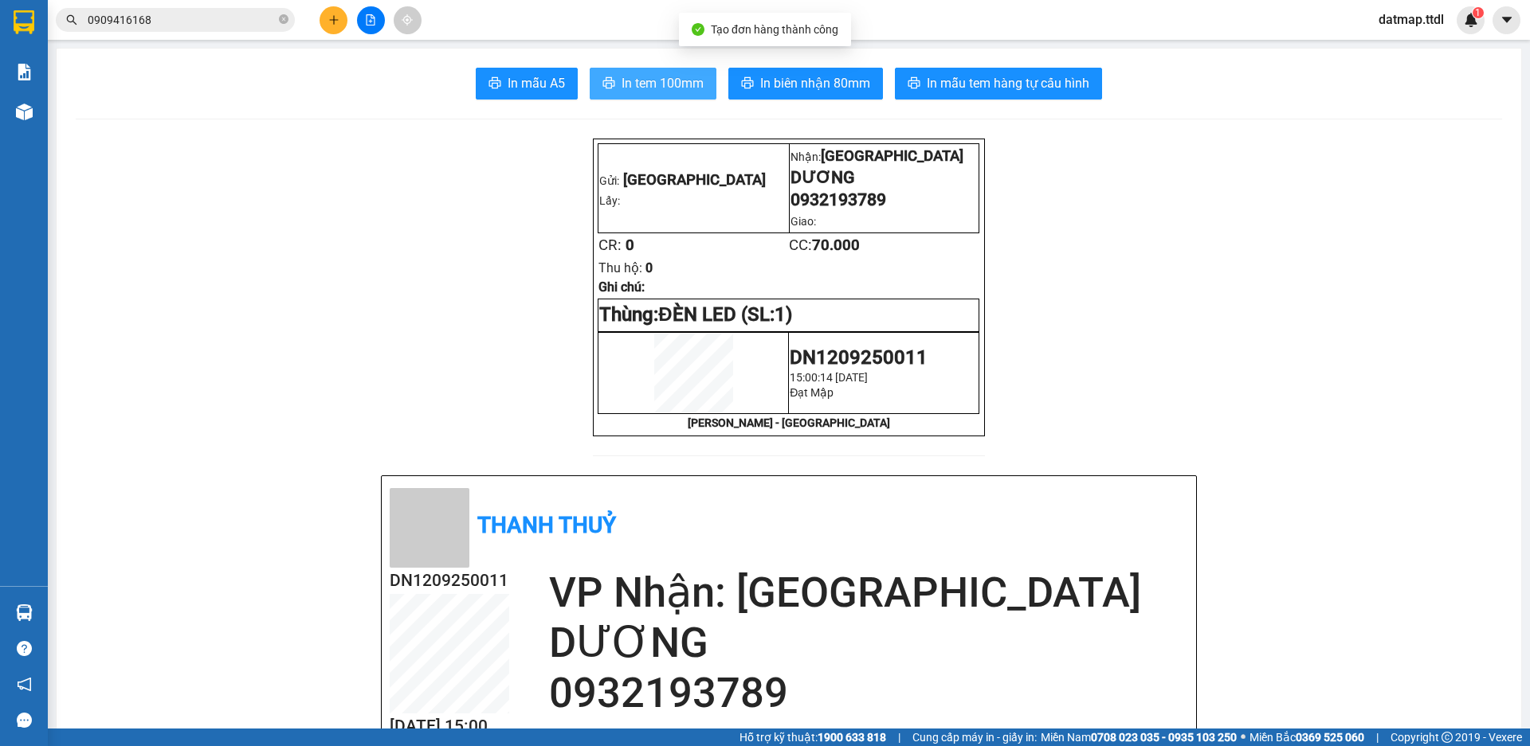
click at [703, 83] on button "In tem 100mm" at bounding box center [653, 84] width 127 height 32
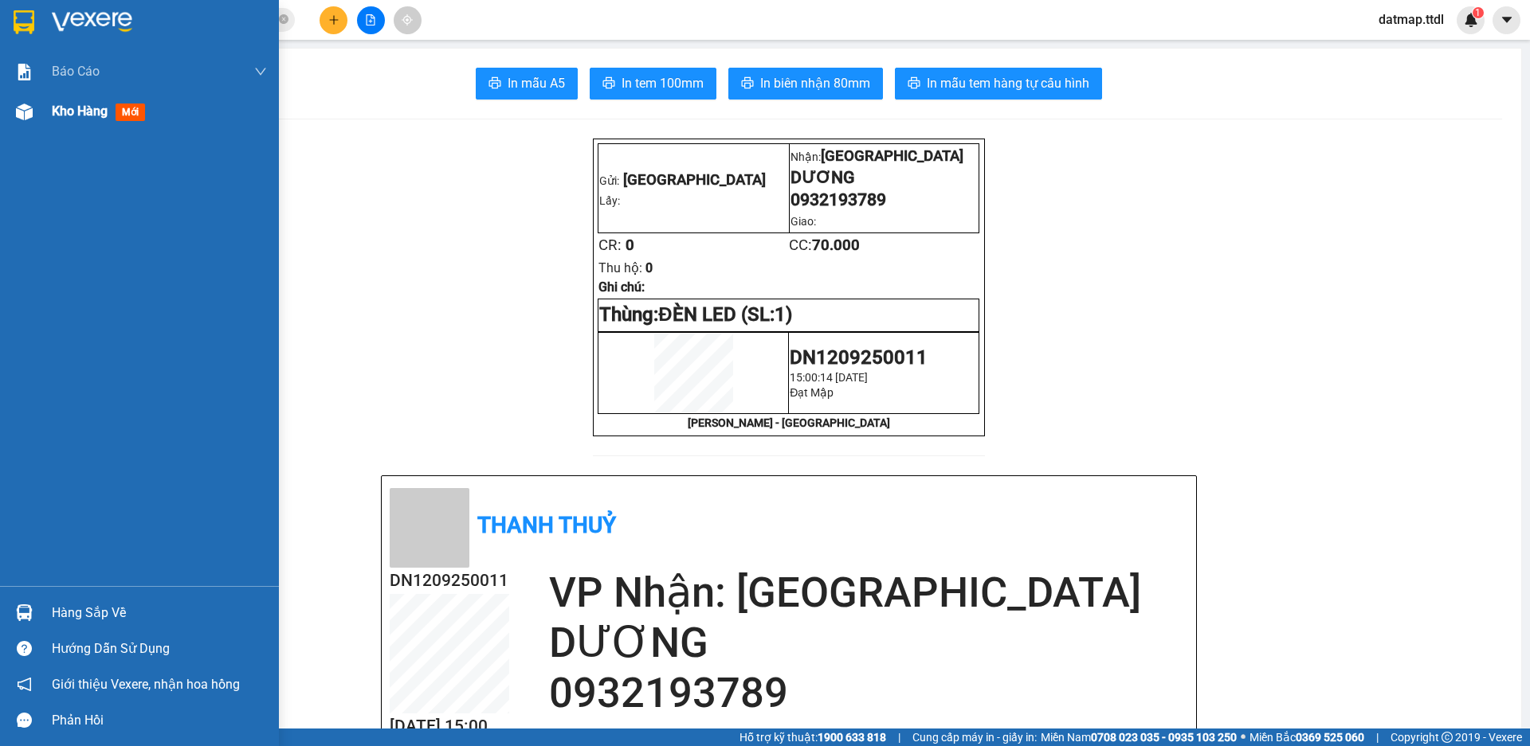
click at [78, 116] on span "Kho hàng" at bounding box center [80, 111] width 56 height 15
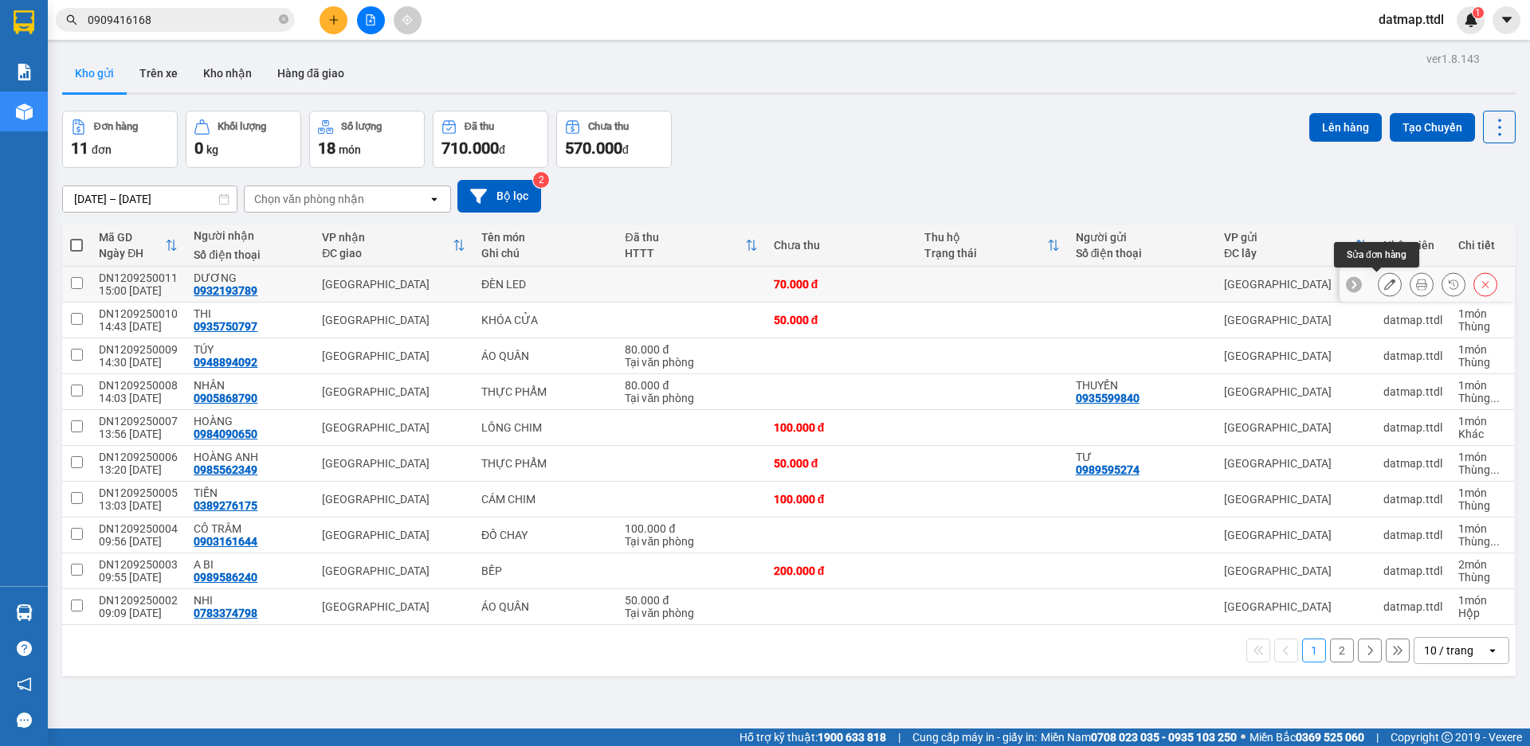
click at [1384, 285] on icon at bounding box center [1389, 284] width 11 height 11
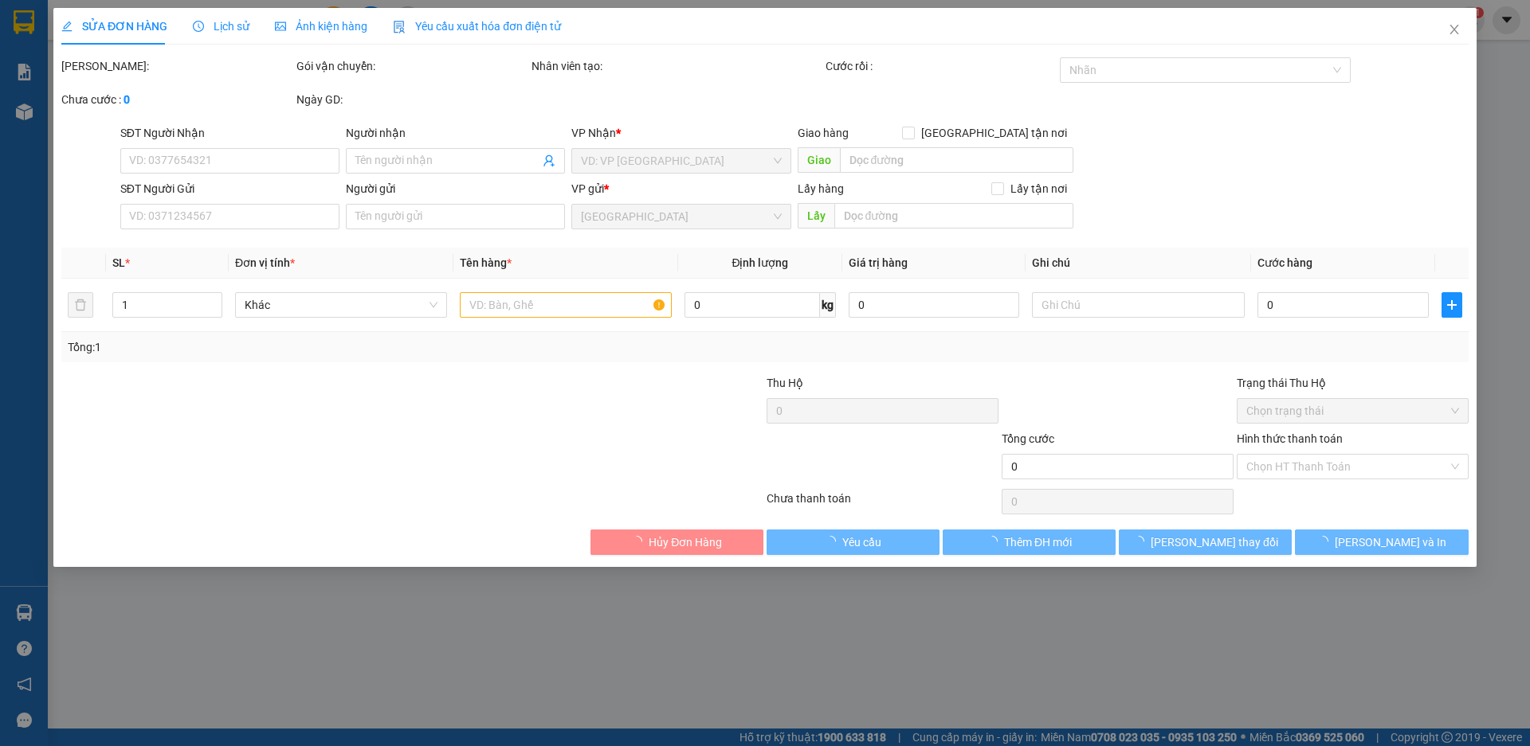
type input "0932193789"
type input "DƯƠNG"
type input "70.000"
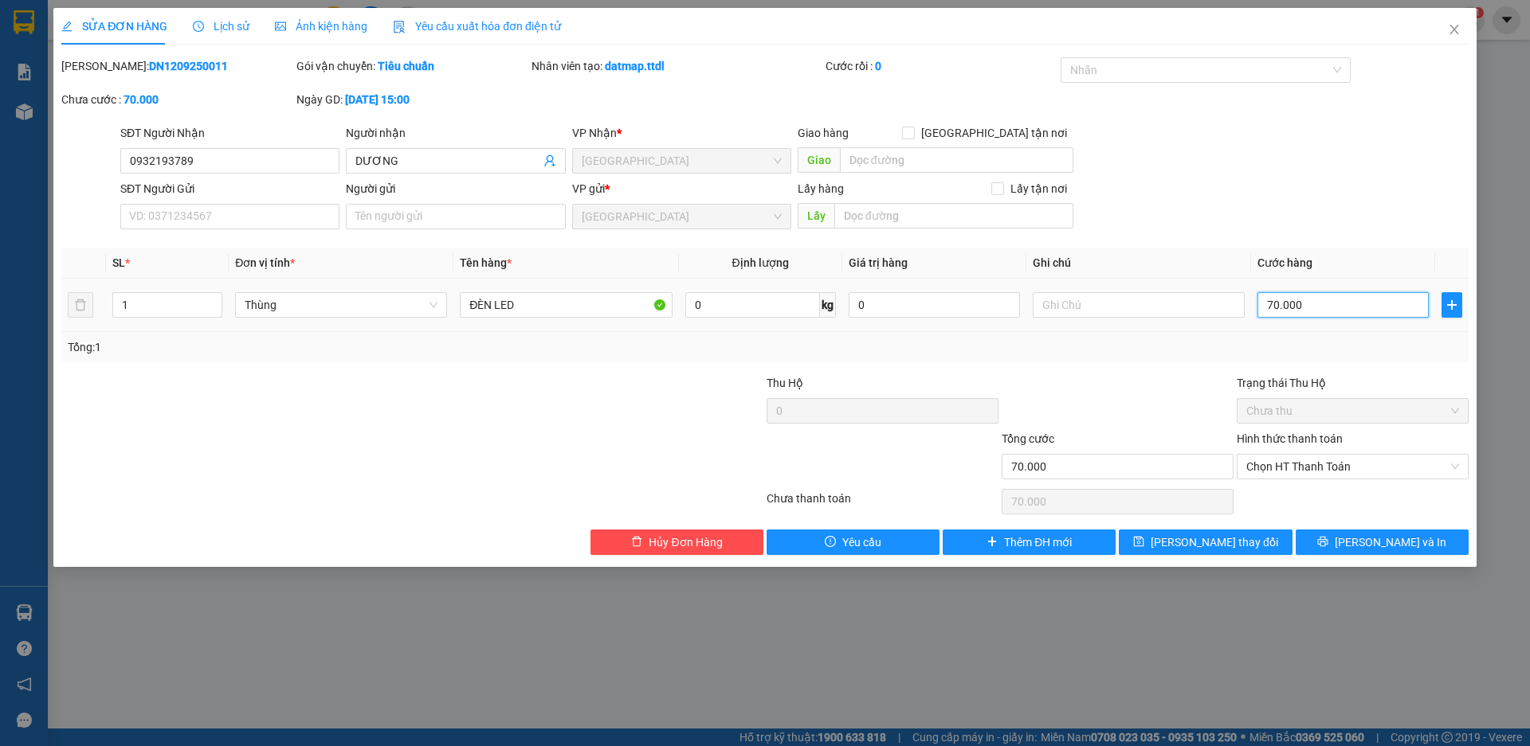
click at [1296, 304] on input "70.000" at bounding box center [1342, 304] width 171 height 25
click at [1297, 304] on input "70.000" at bounding box center [1342, 304] width 171 height 25
type input "5"
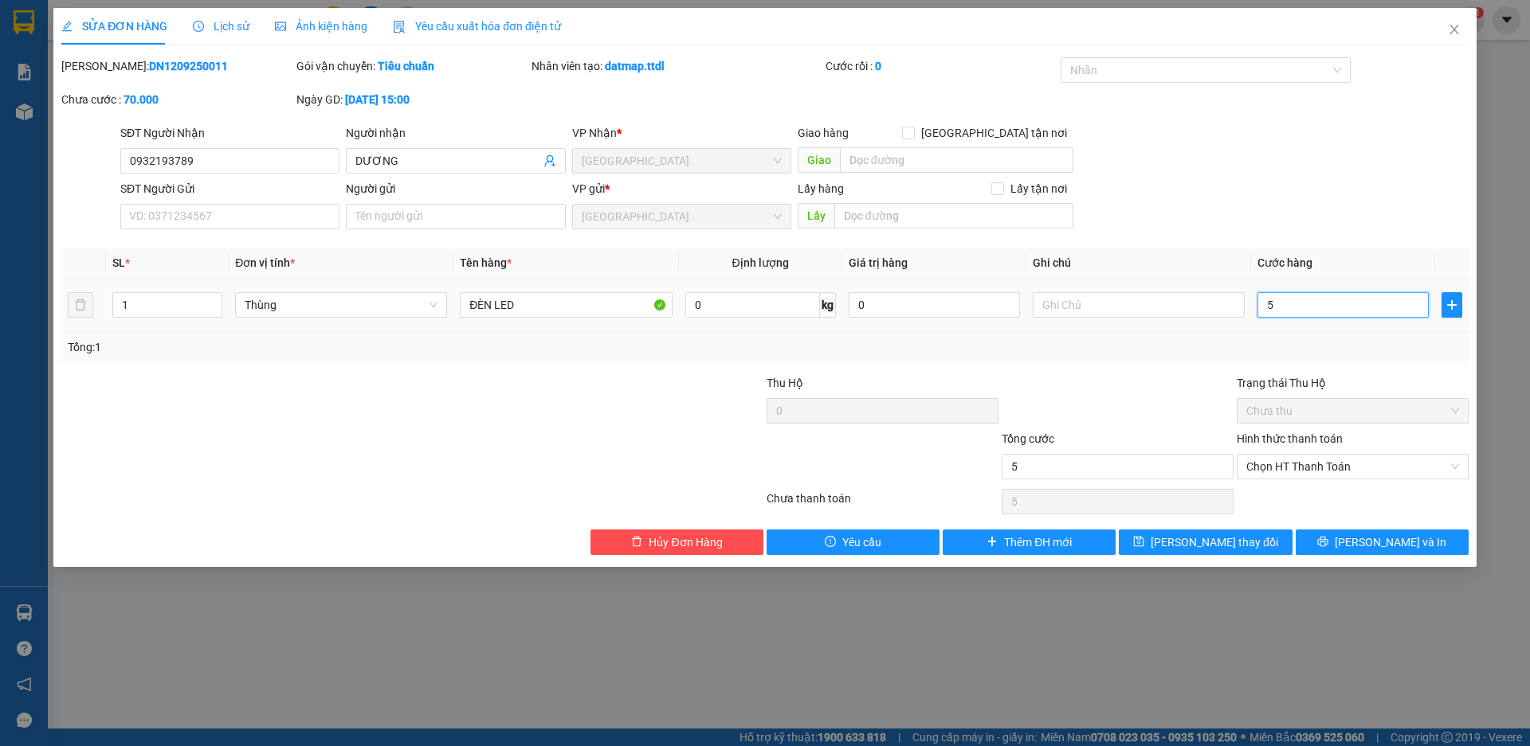
type input "50"
type input "500"
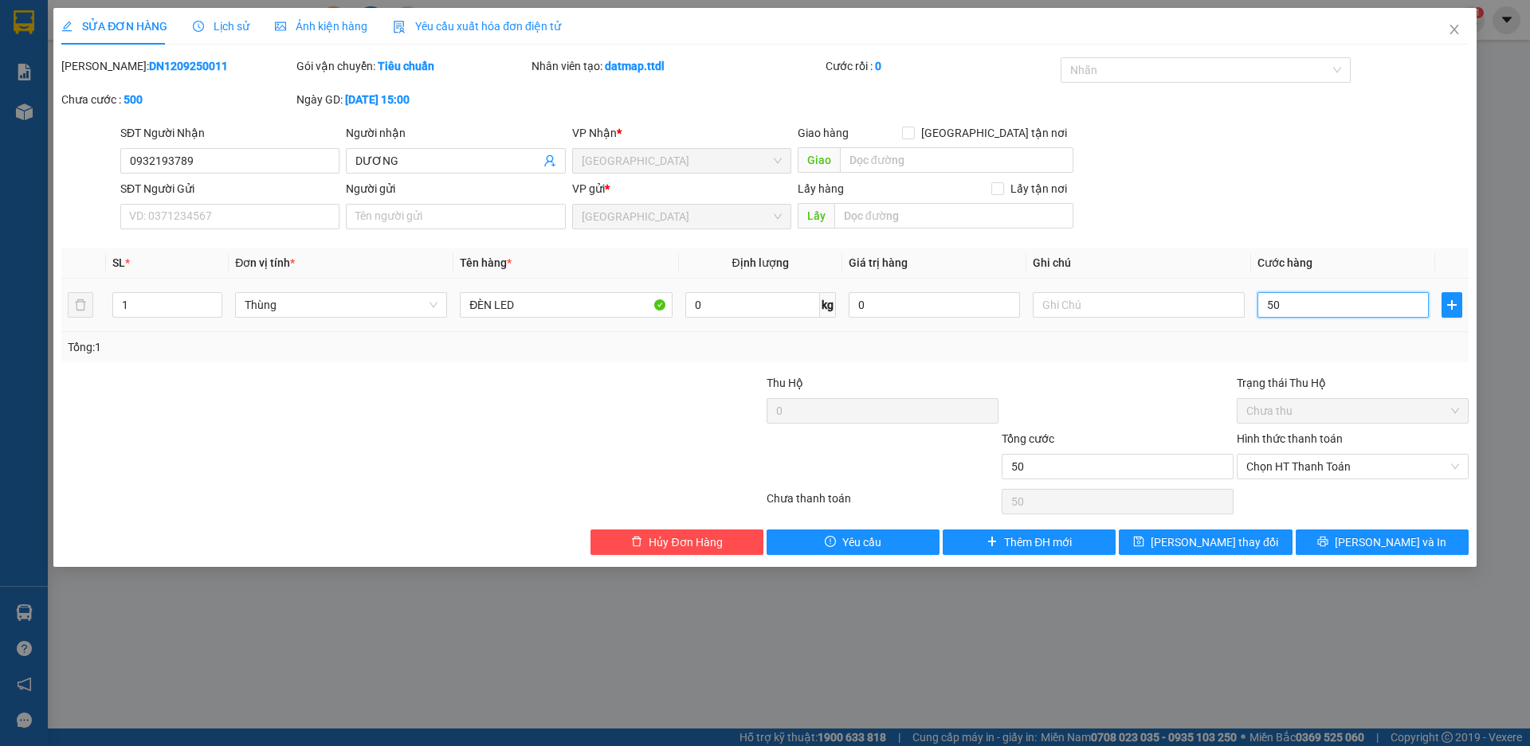
type input "500"
type input "5.000"
type input "50.000"
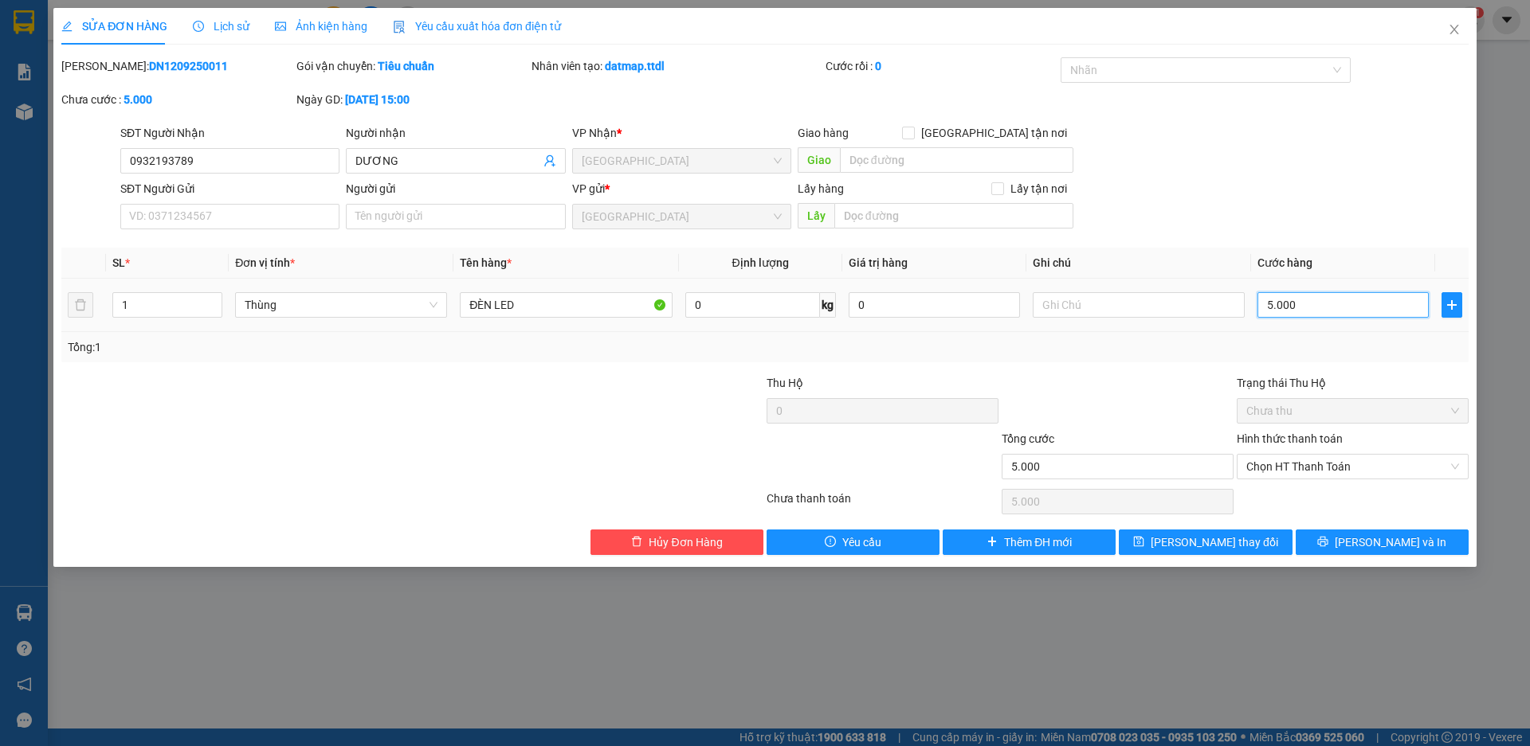
type input "50.000"
drag, startPoint x: 1311, startPoint y: 467, endPoint x: 1299, endPoint y: 482, distance: 19.8
click at [1311, 468] on span "Chọn HT Thanh Toán" at bounding box center [1352, 467] width 213 height 24
type input "50.000"
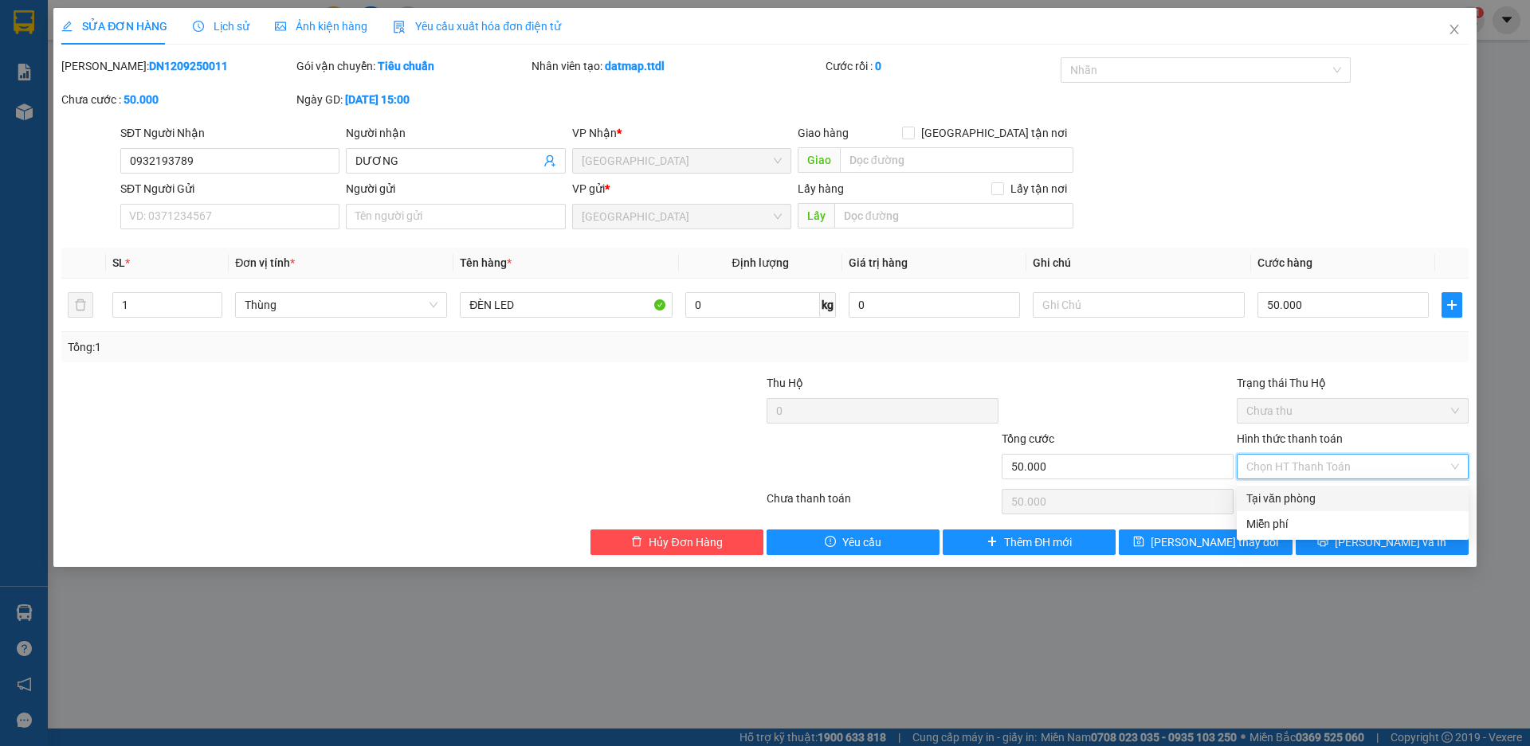
click at [1285, 496] on div "Tại văn phòng" at bounding box center [1352, 499] width 213 height 18
type input "0"
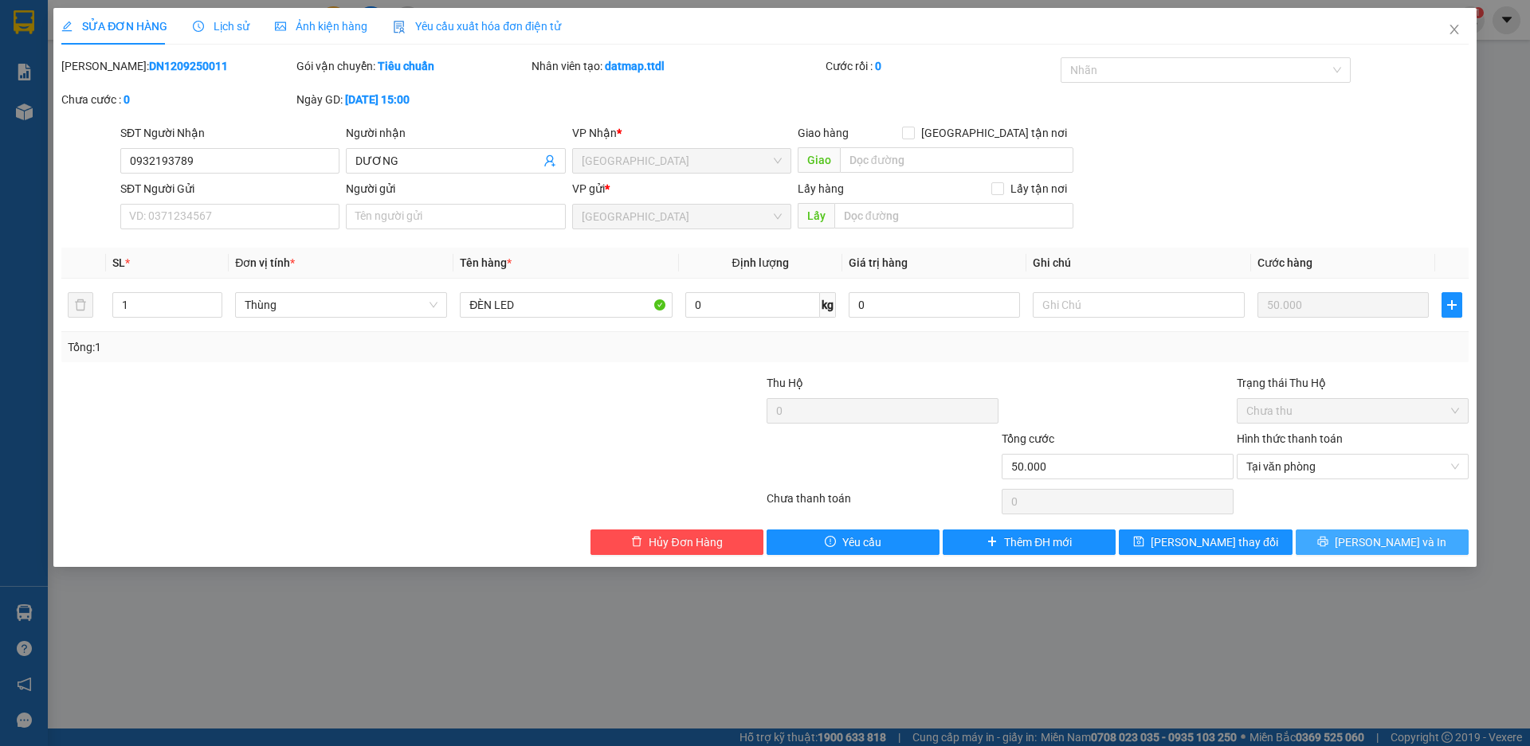
click at [1392, 539] on span "[PERSON_NAME] và In" at bounding box center [1390, 543] width 112 height 18
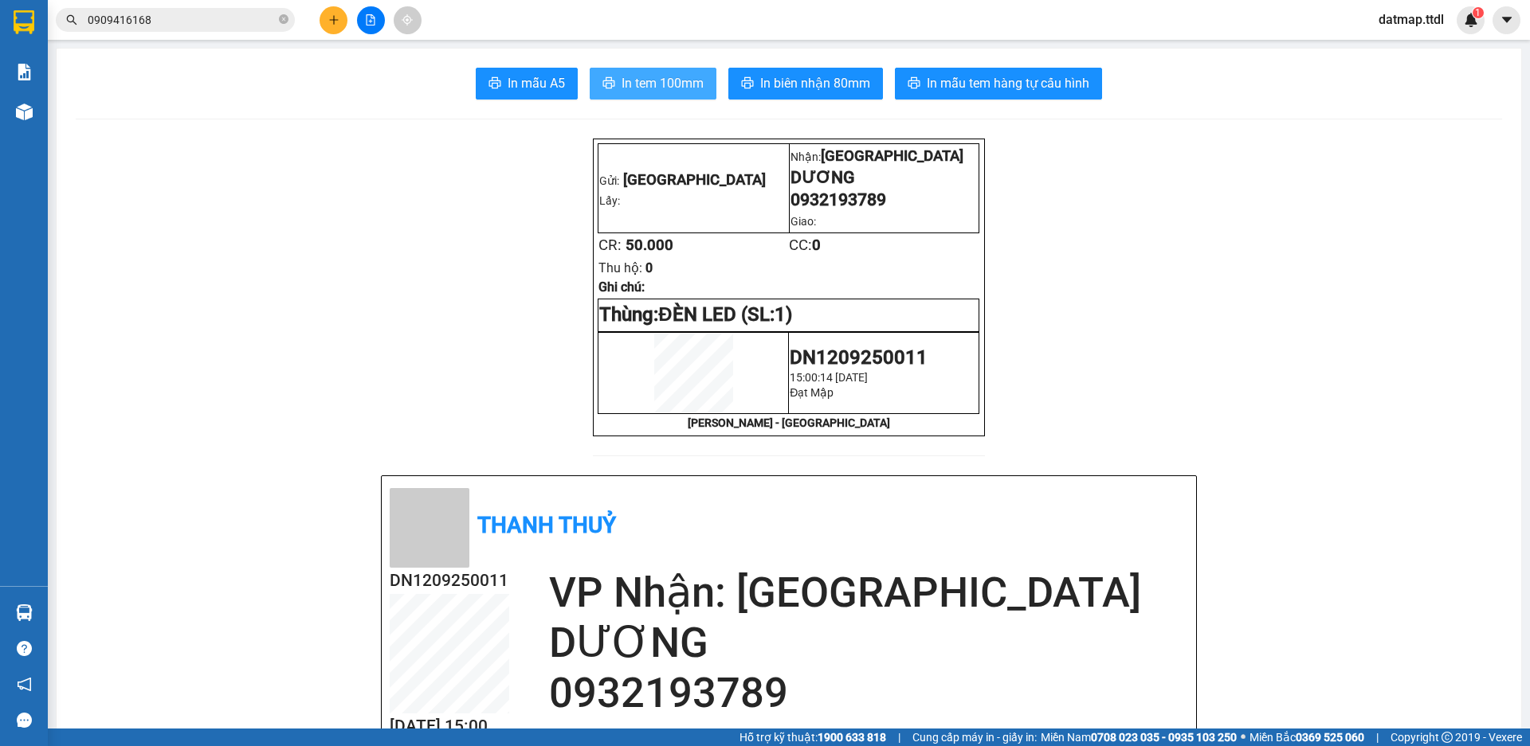
click at [659, 88] on span "In tem 100mm" at bounding box center [662, 83] width 82 height 20
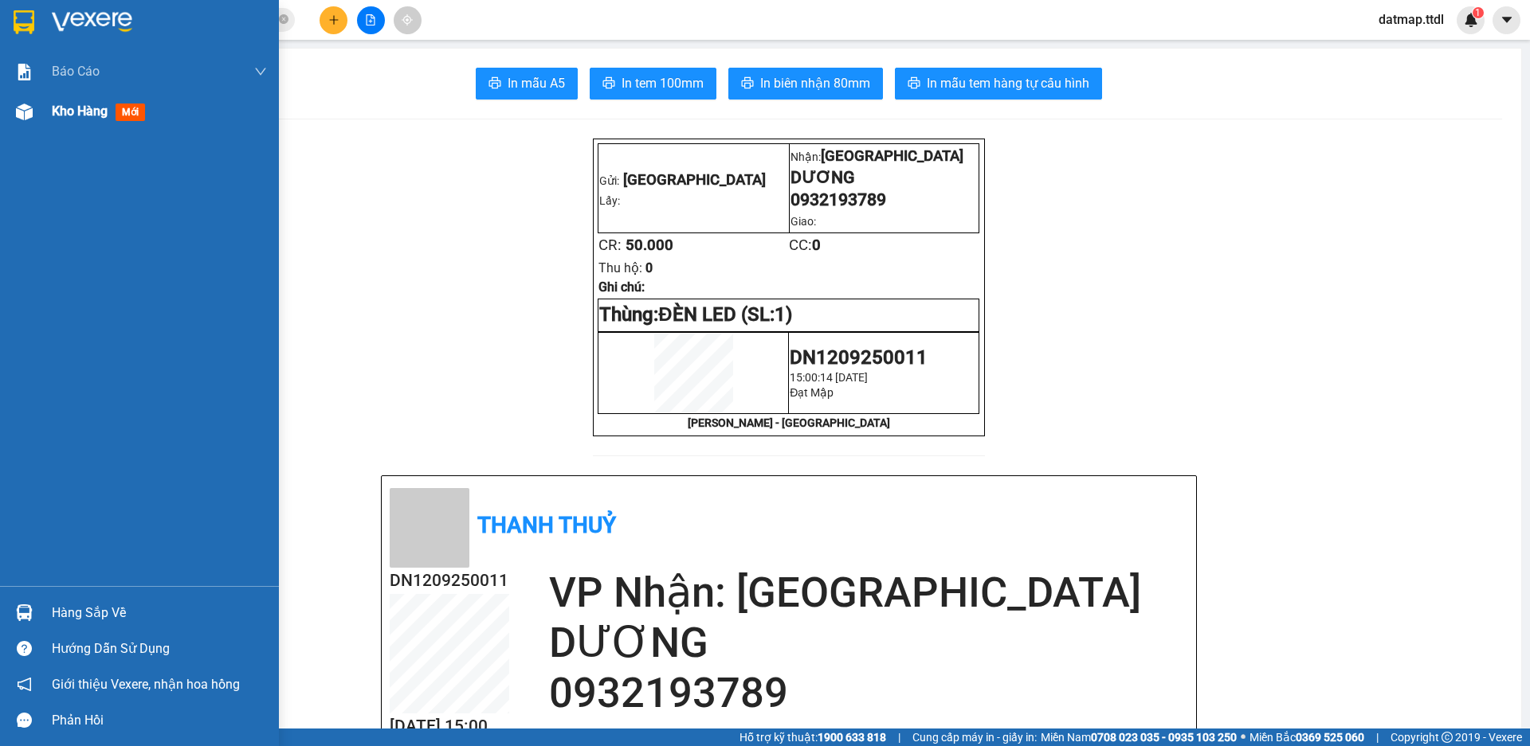
click at [68, 110] on span "Kho hàng" at bounding box center [80, 111] width 56 height 15
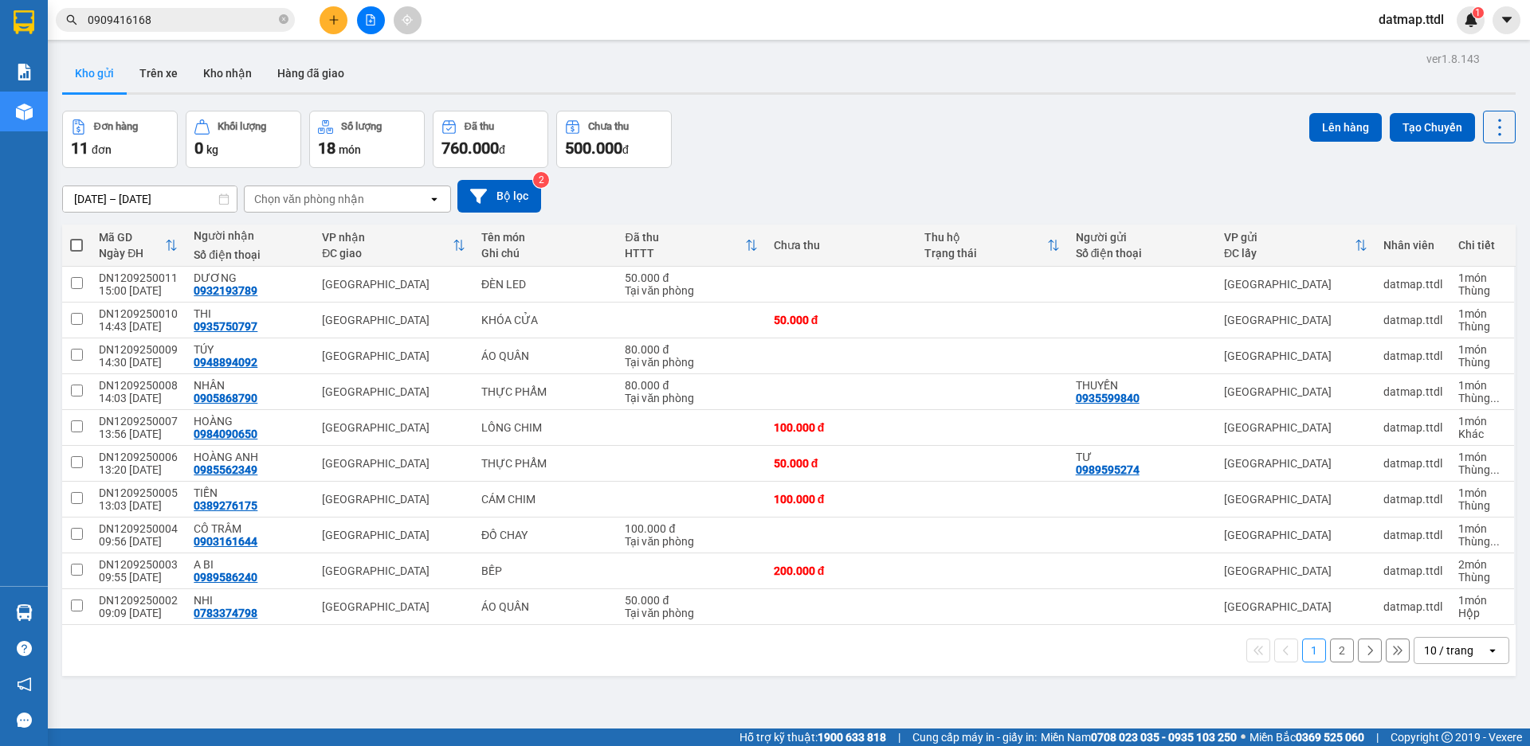
click at [72, 245] on span at bounding box center [76, 245] width 13 height 13
click at [76, 237] on input "checkbox" at bounding box center [76, 237] width 0 height 0
checkbox input "true"
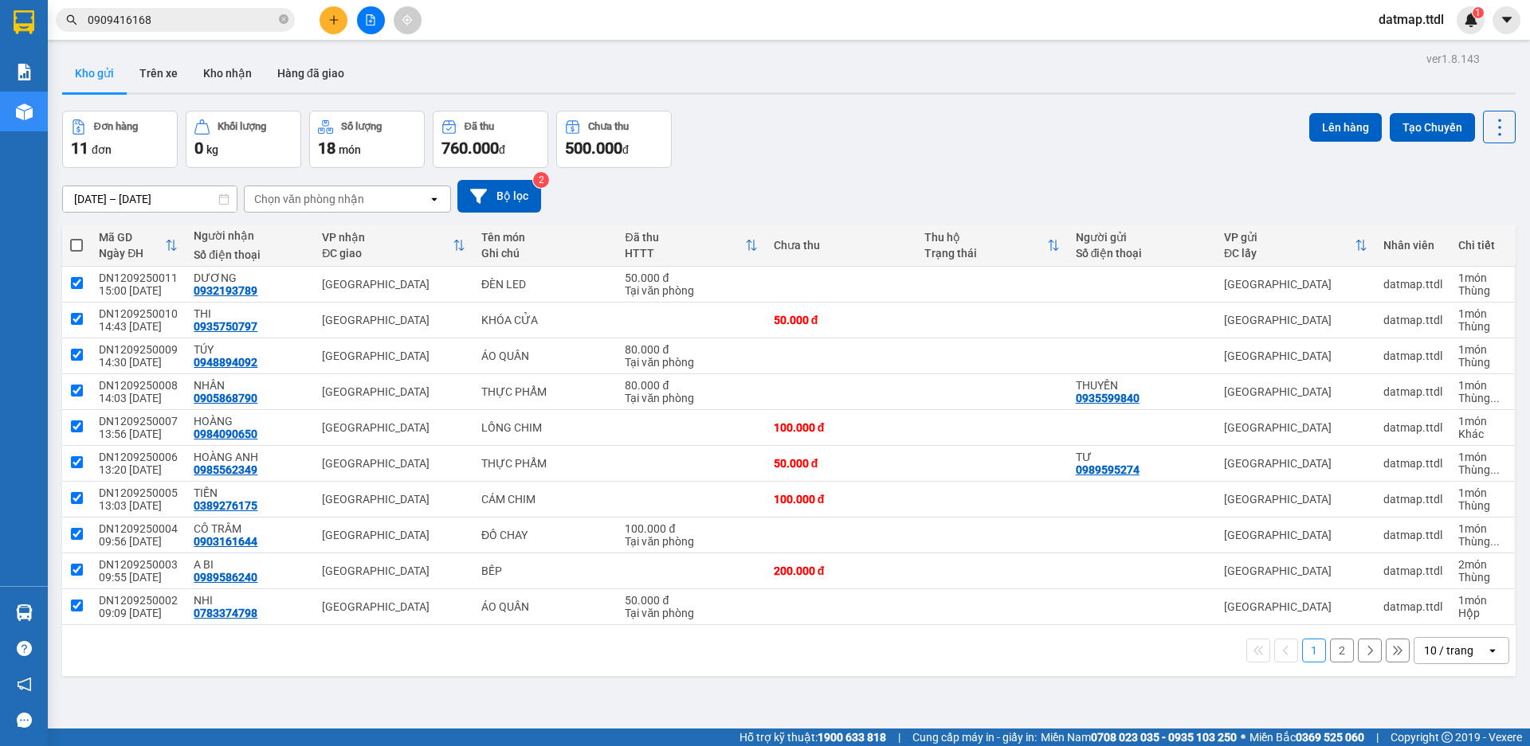
checkbox input "true"
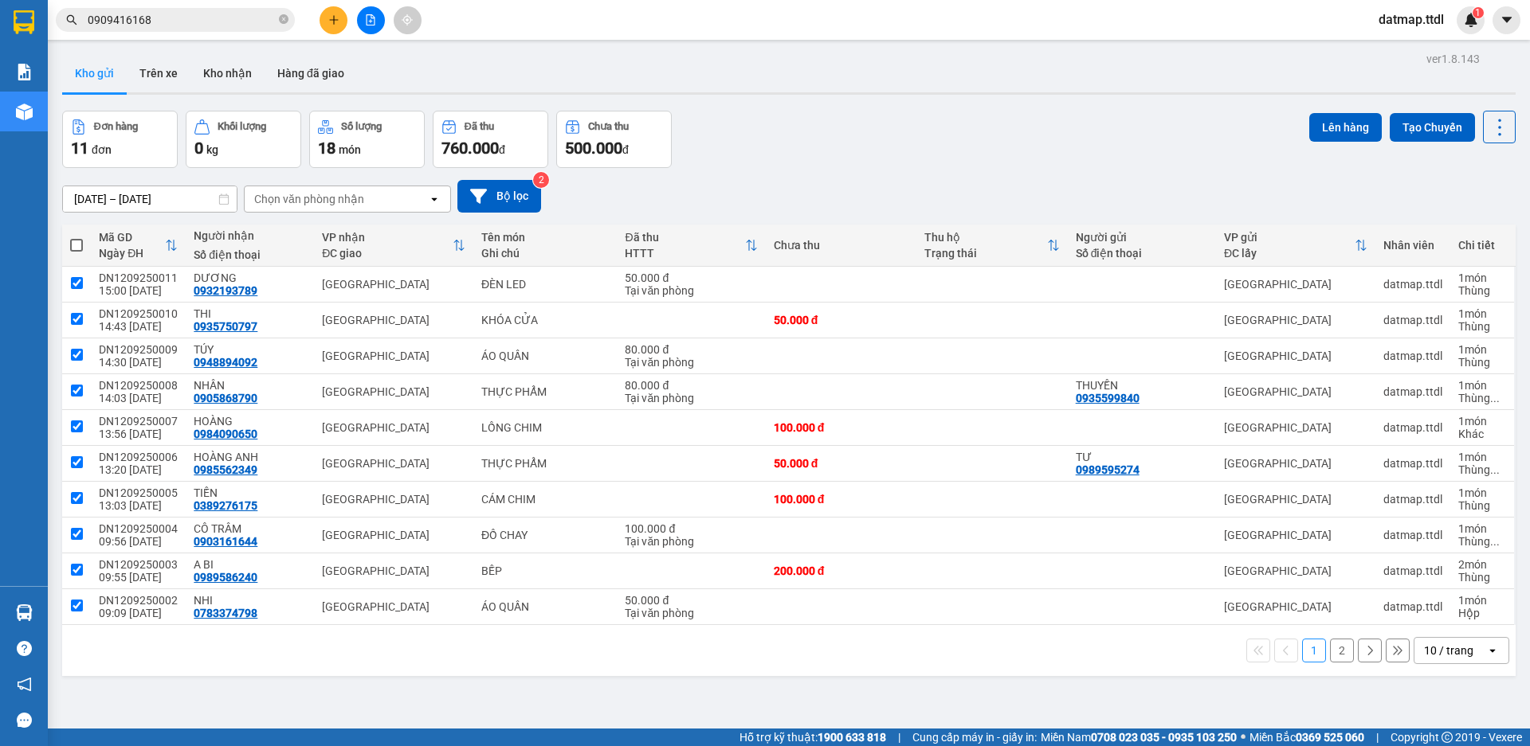
checkbox input "true"
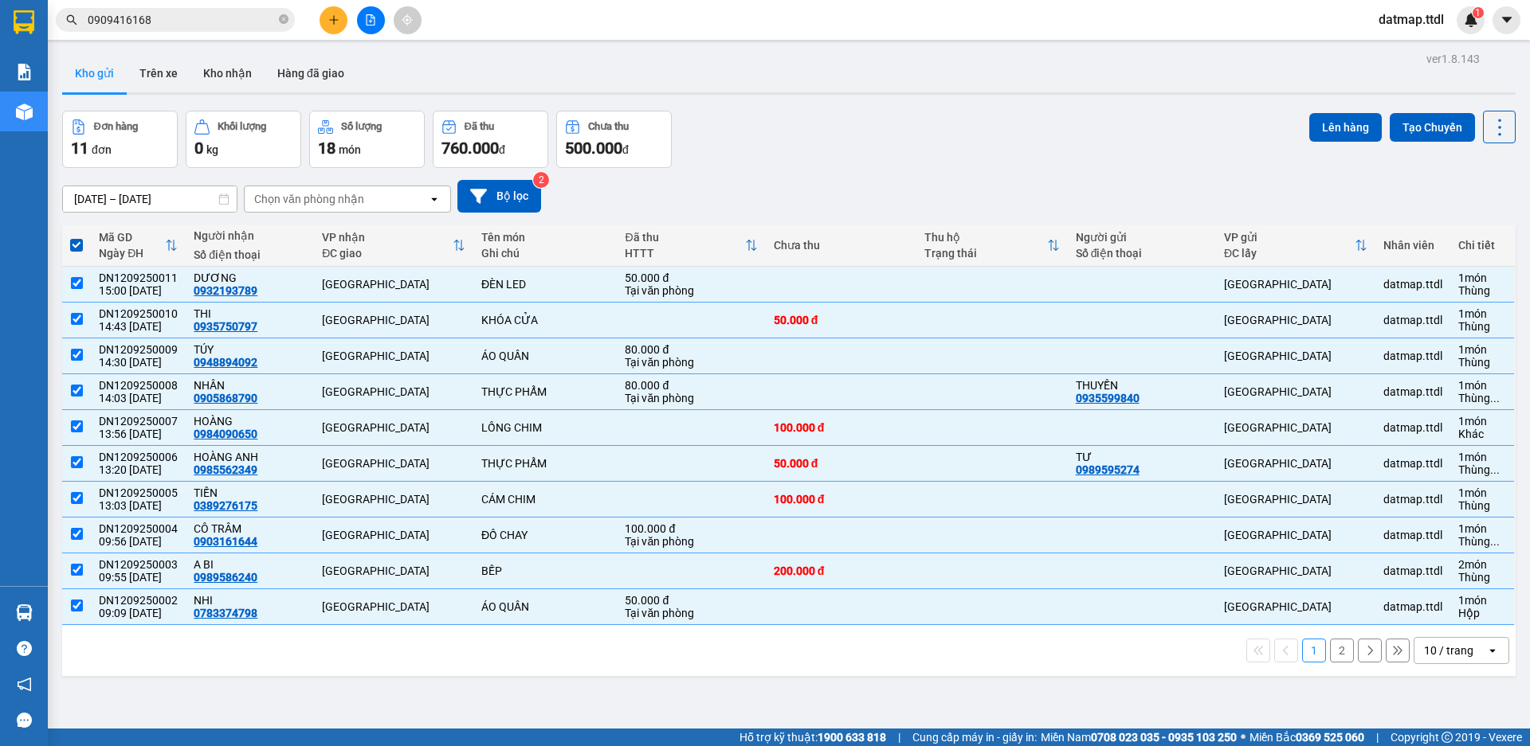
click at [72, 245] on span at bounding box center [76, 245] width 13 height 13
click at [76, 237] on input "checkbox" at bounding box center [76, 237] width 0 height 0
checkbox input "false"
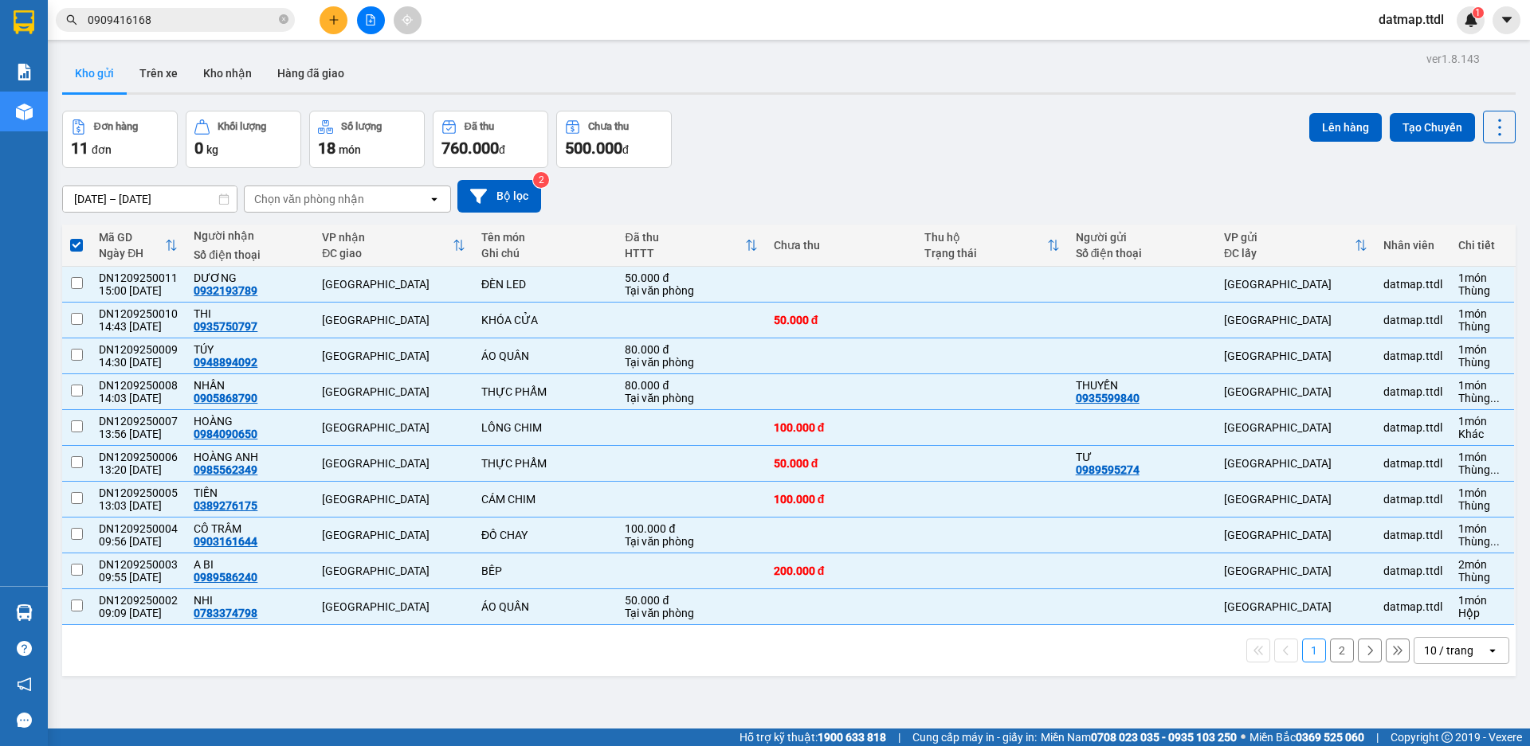
checkbox input "false"
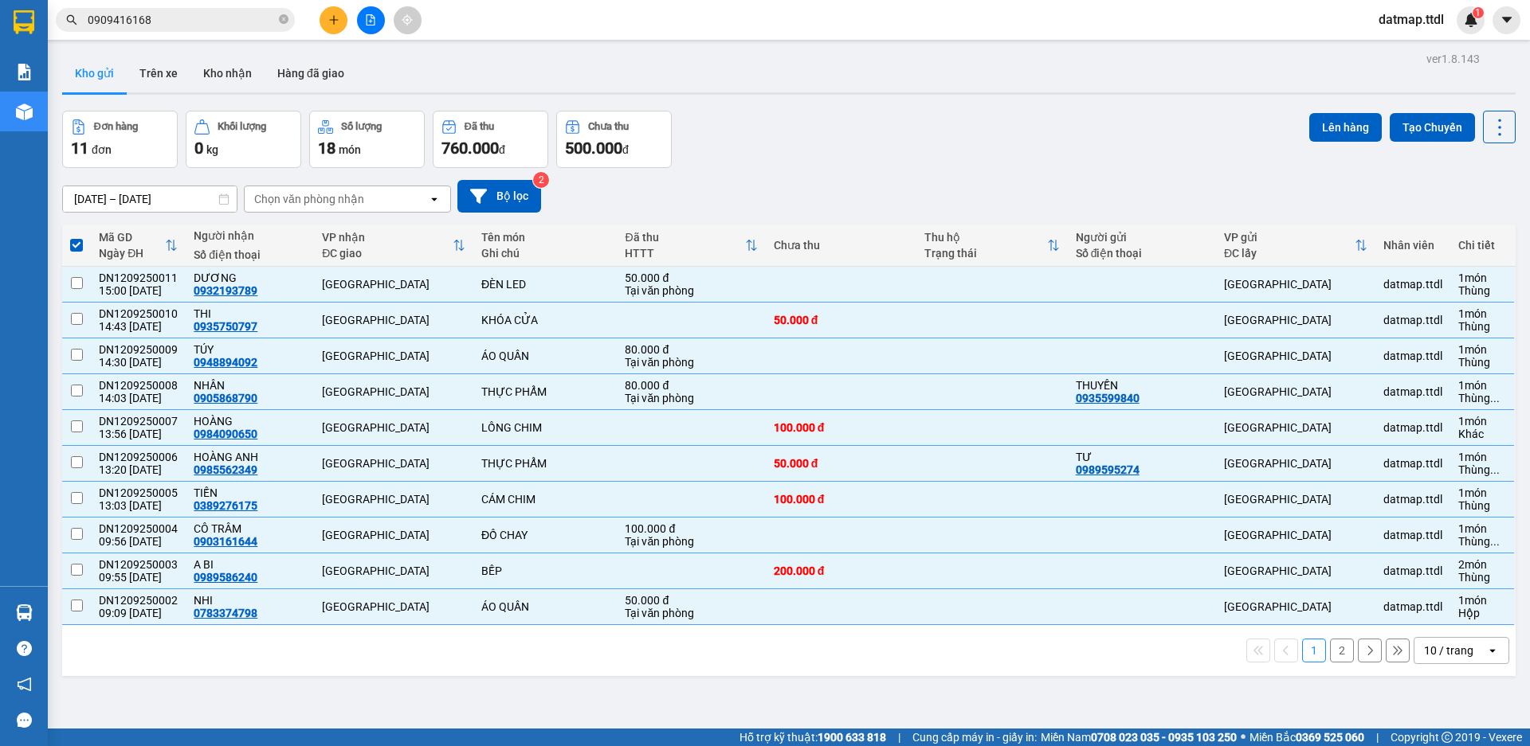
checkbox input "false"
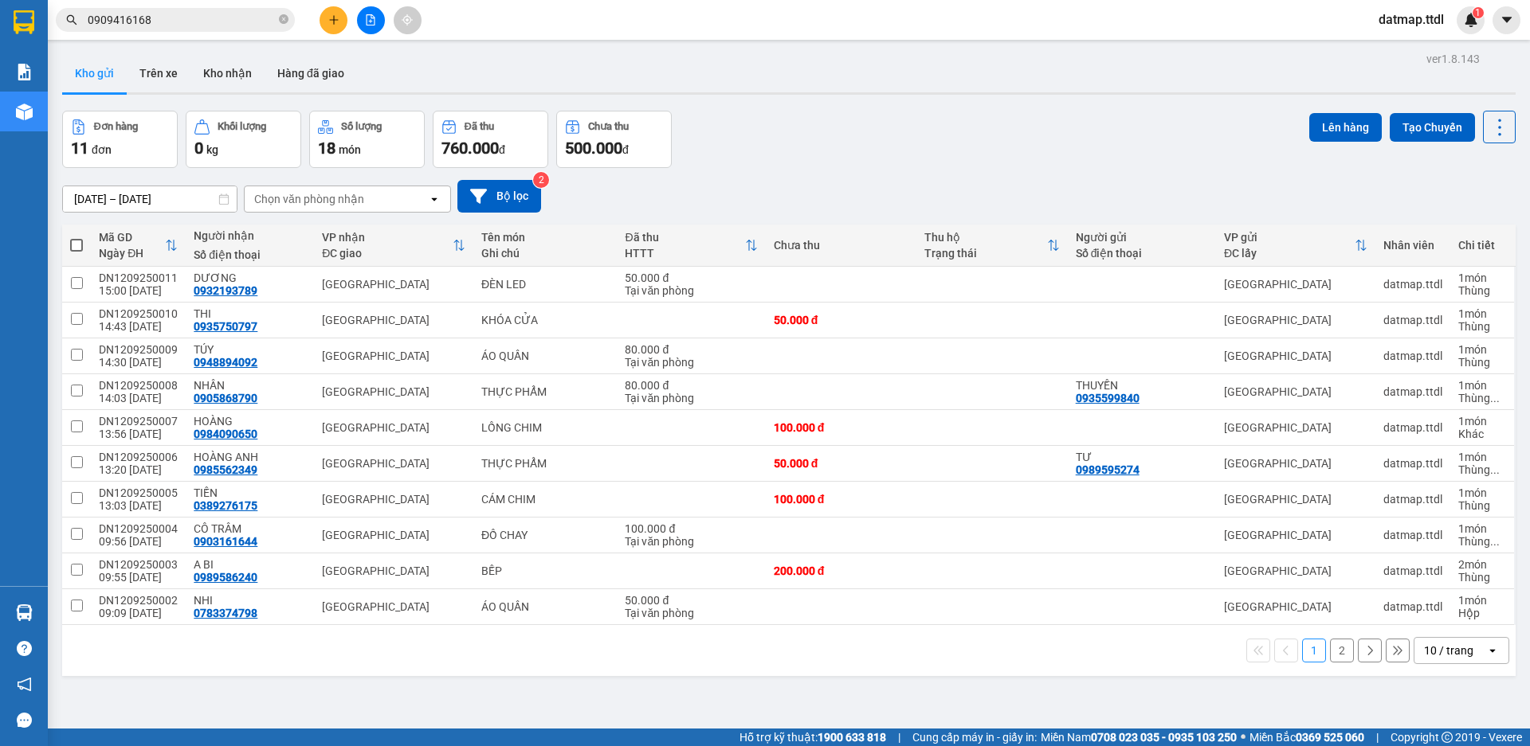
click at [72, 245] on span at bounding box center [76, 245] width 13 height 13
click at [76, 237] on input "checkbox" at bounding box center [76, 237] width 0 height 0
checkbox input "true"
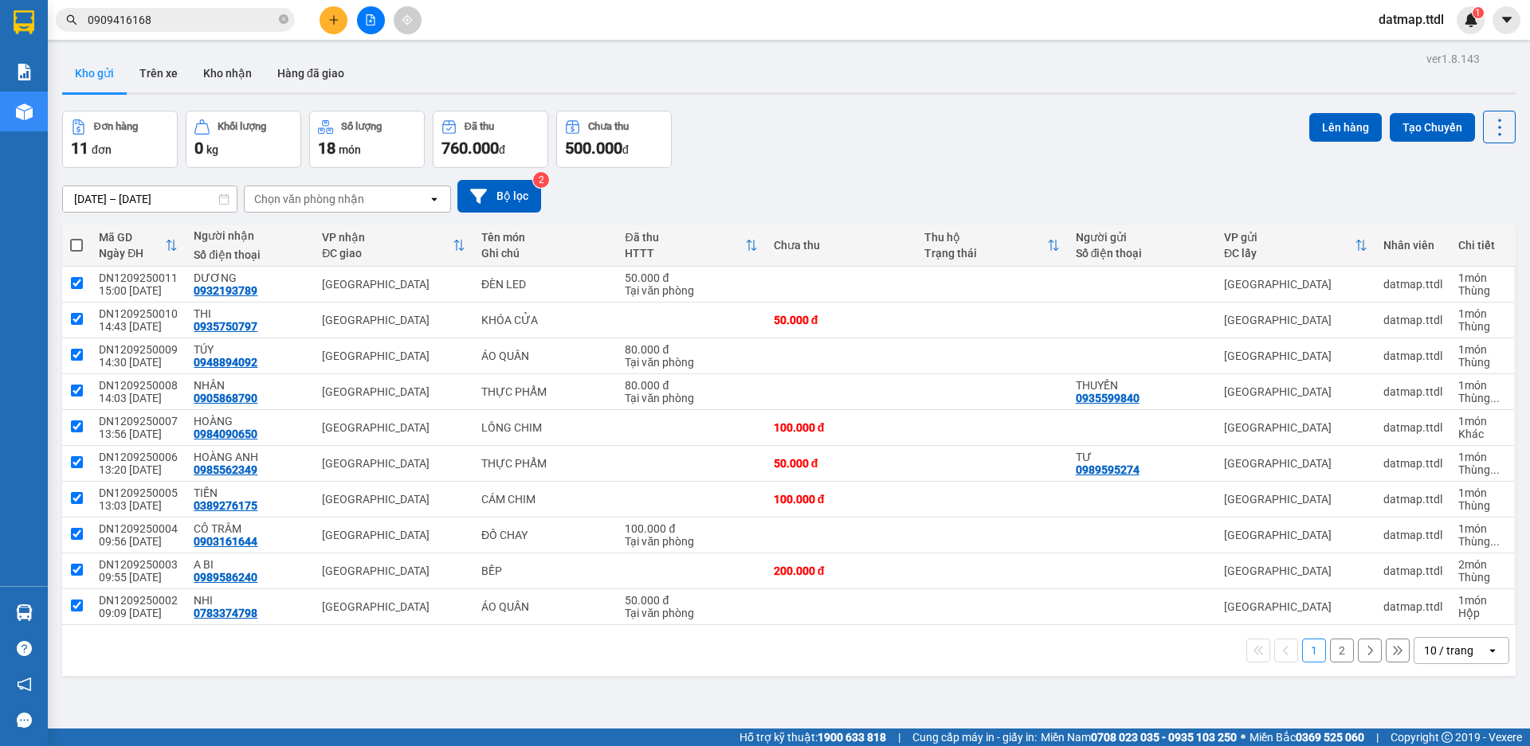
checkbox input "true"
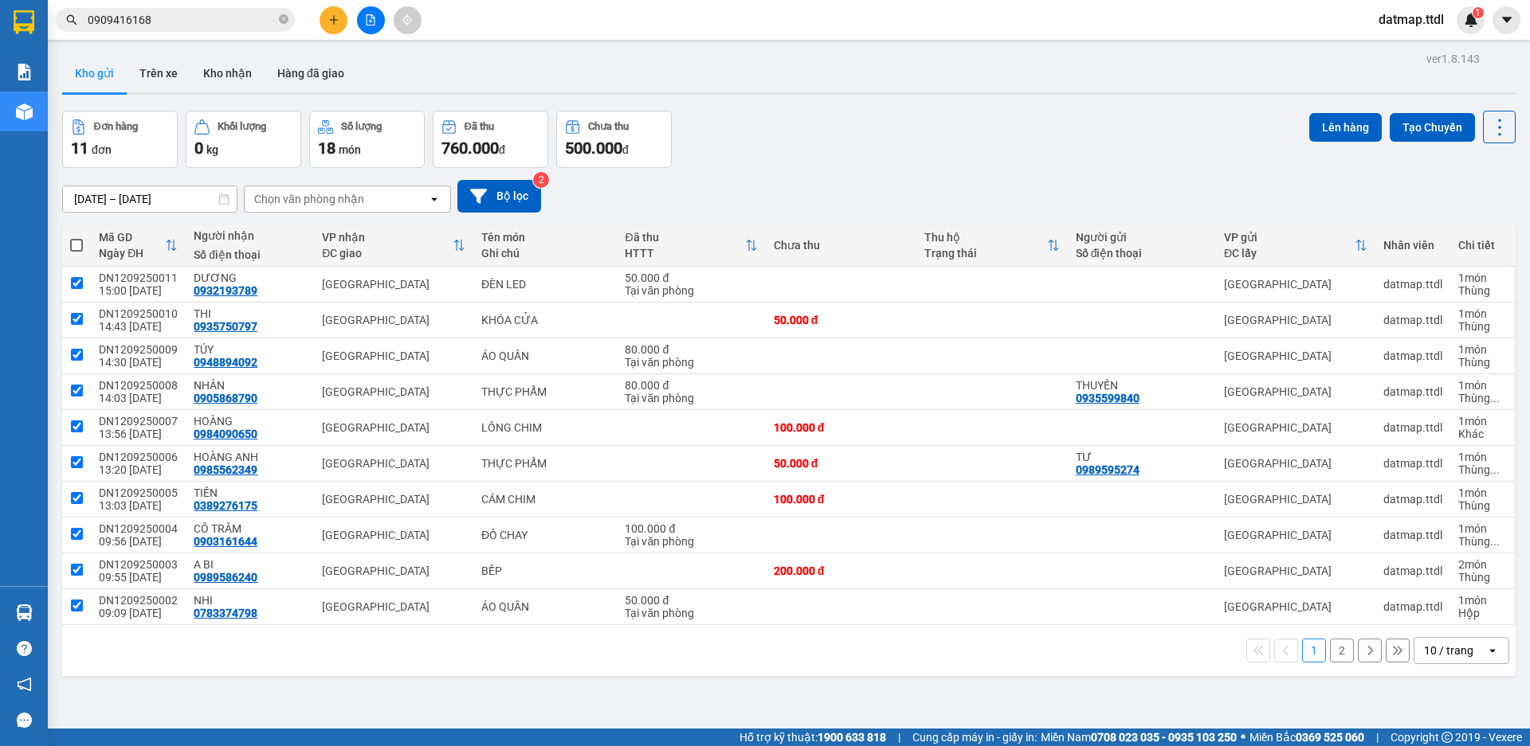
checkbox input "true"
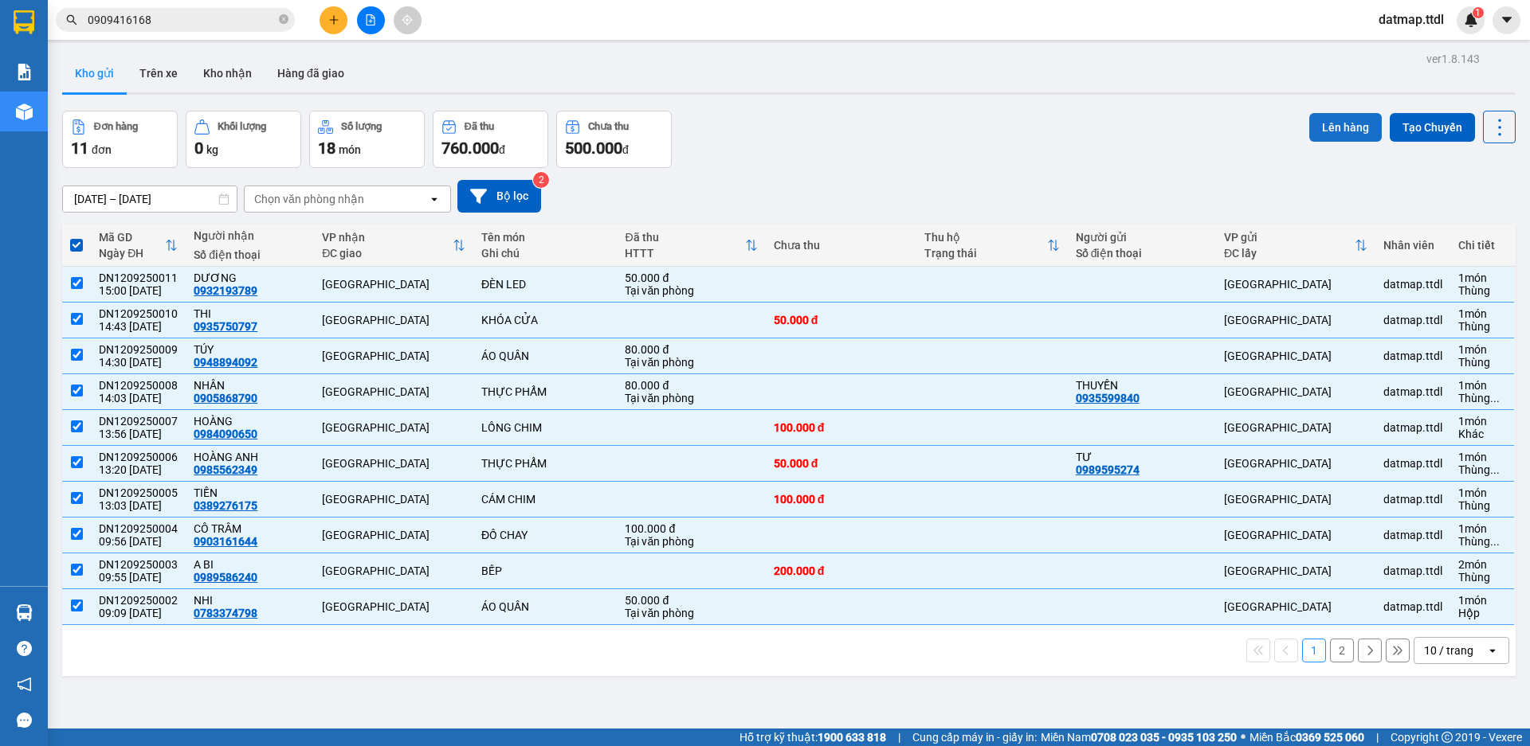
click at [1309, 130] on button "Lên hàng" at bounding box center [1345, 127] width 72 height 29
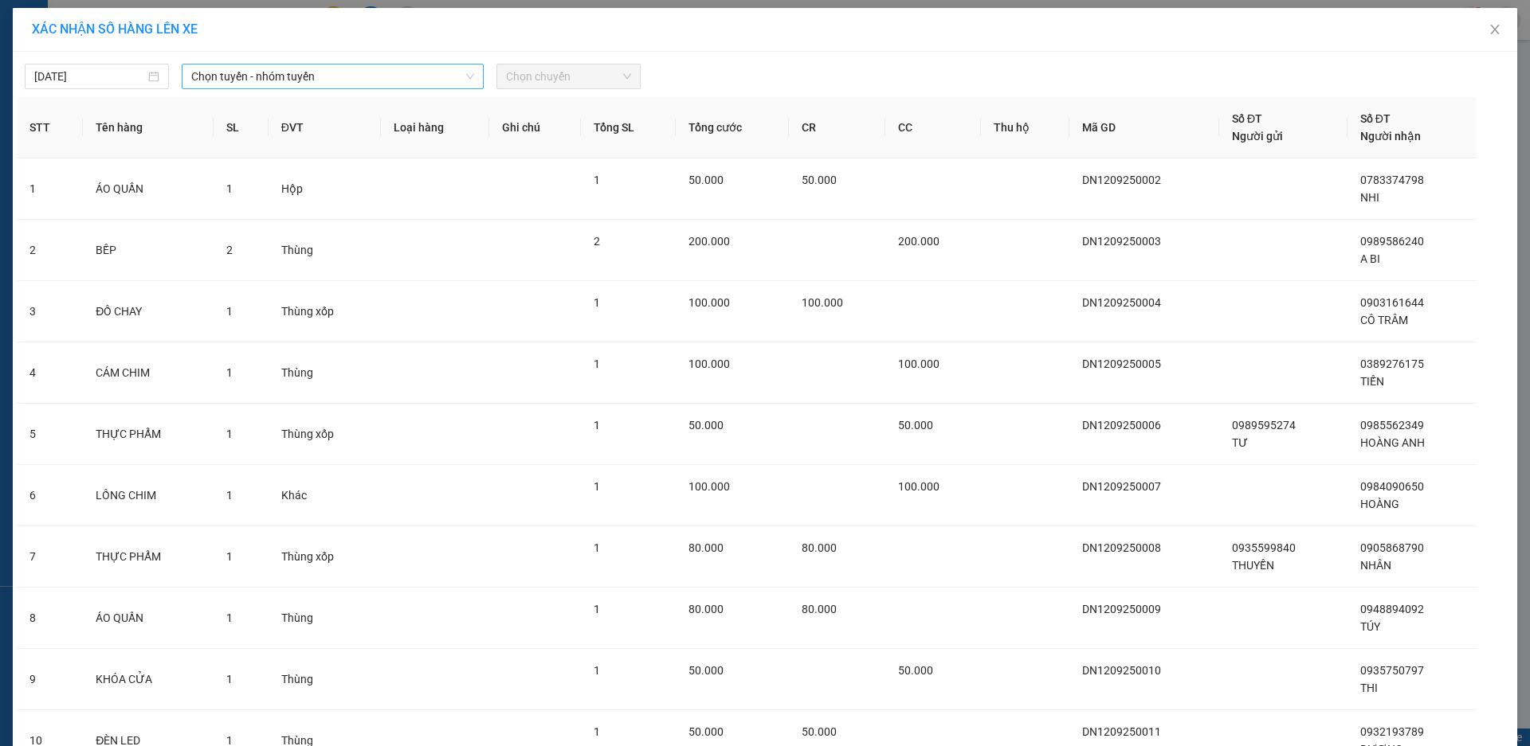
click at [300, 75] on span "Chọn tuyến - nhóm tuyến" at bounding box center [332, 77] width 283 height 24
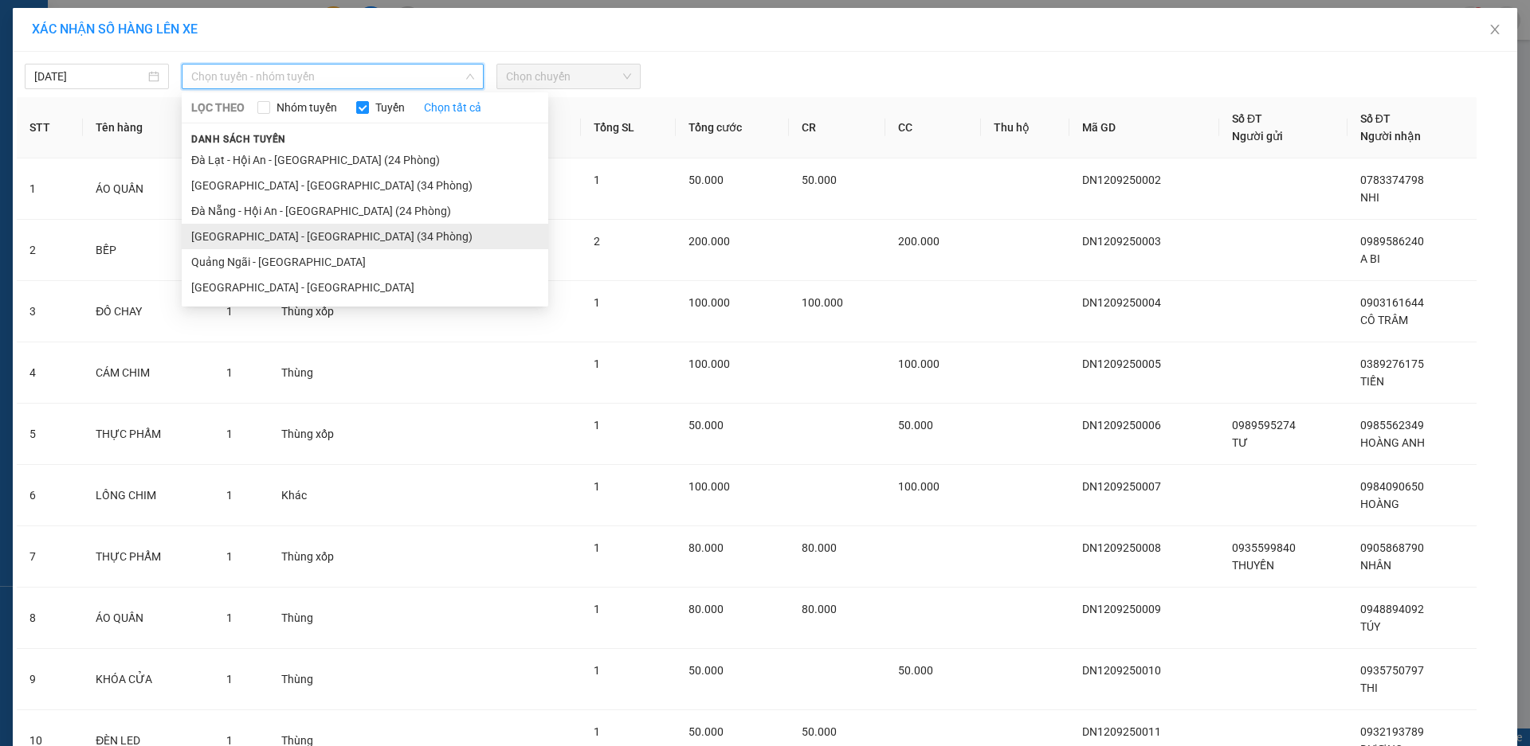
click at [259, 241] on li "[GEOGRAPHIC_DATA] - [GEOGRAPHIC_DATA] (34 Phòng)" at bounding box center [365, 236] width 366 height 25
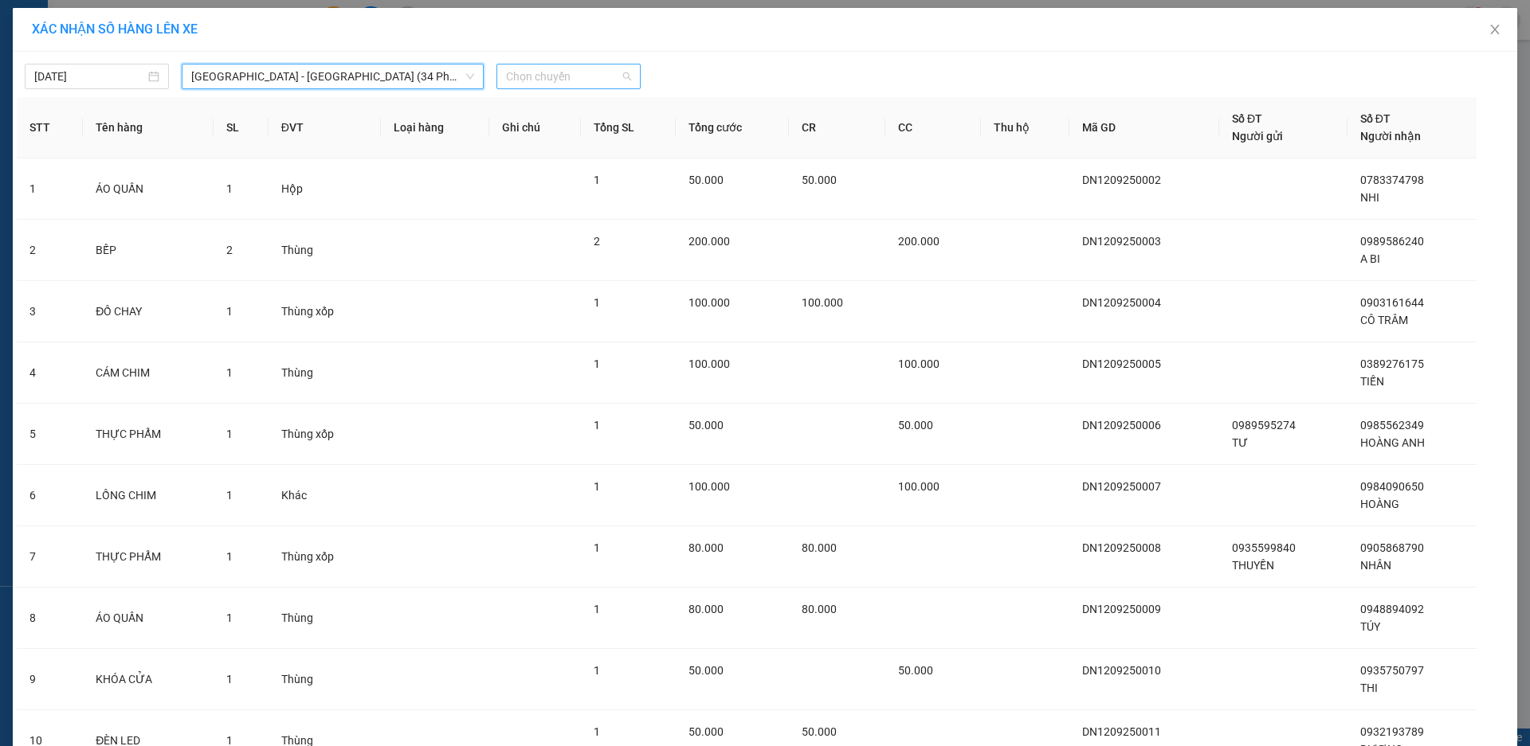
click at [589, 84] on span "Chọn chuyến" at bounding box center [568, 77] width 125 height 24
click at [581, 135] on div "15:30 - 49H-035.79" at bounding box center [562, 134] width 124 height 18
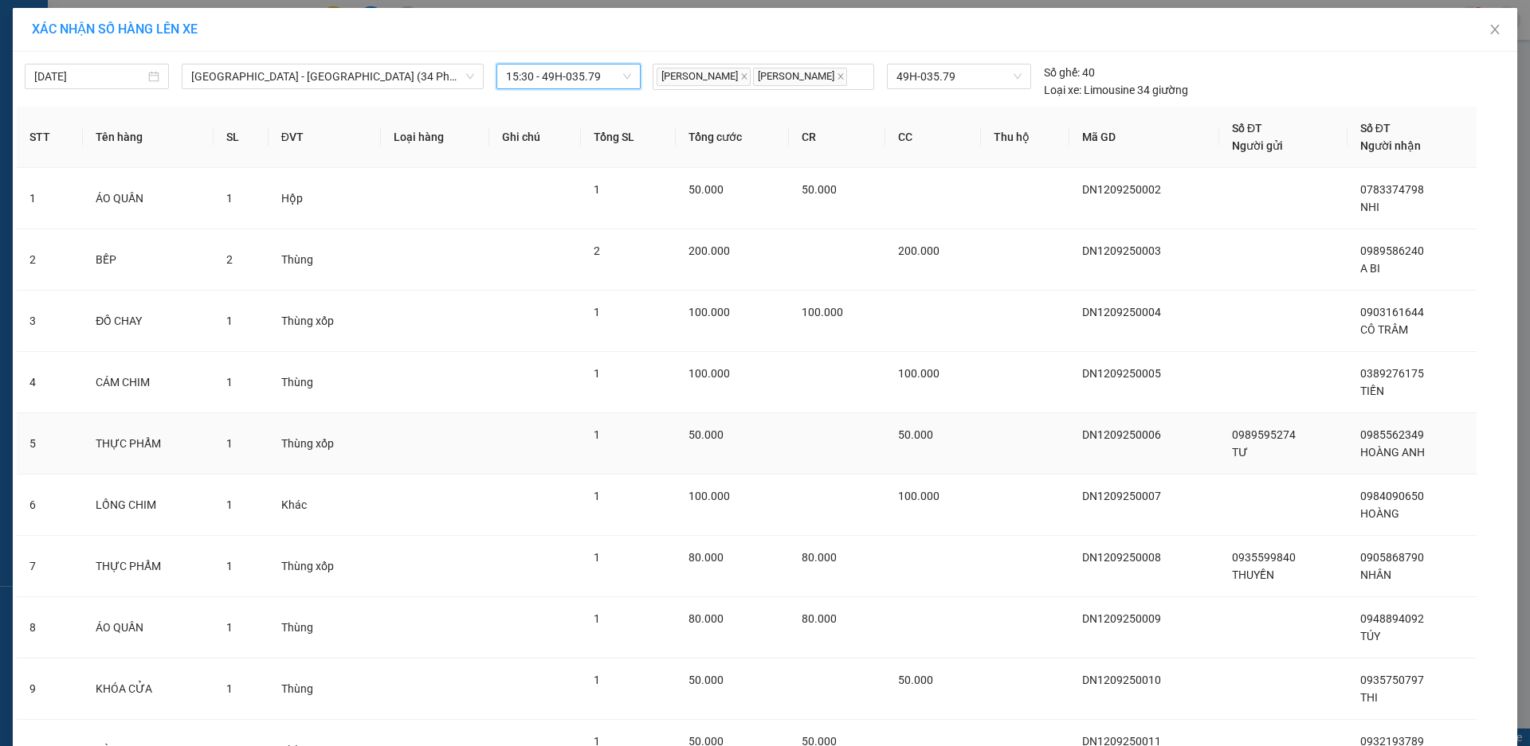
scroll to position [151, 0]
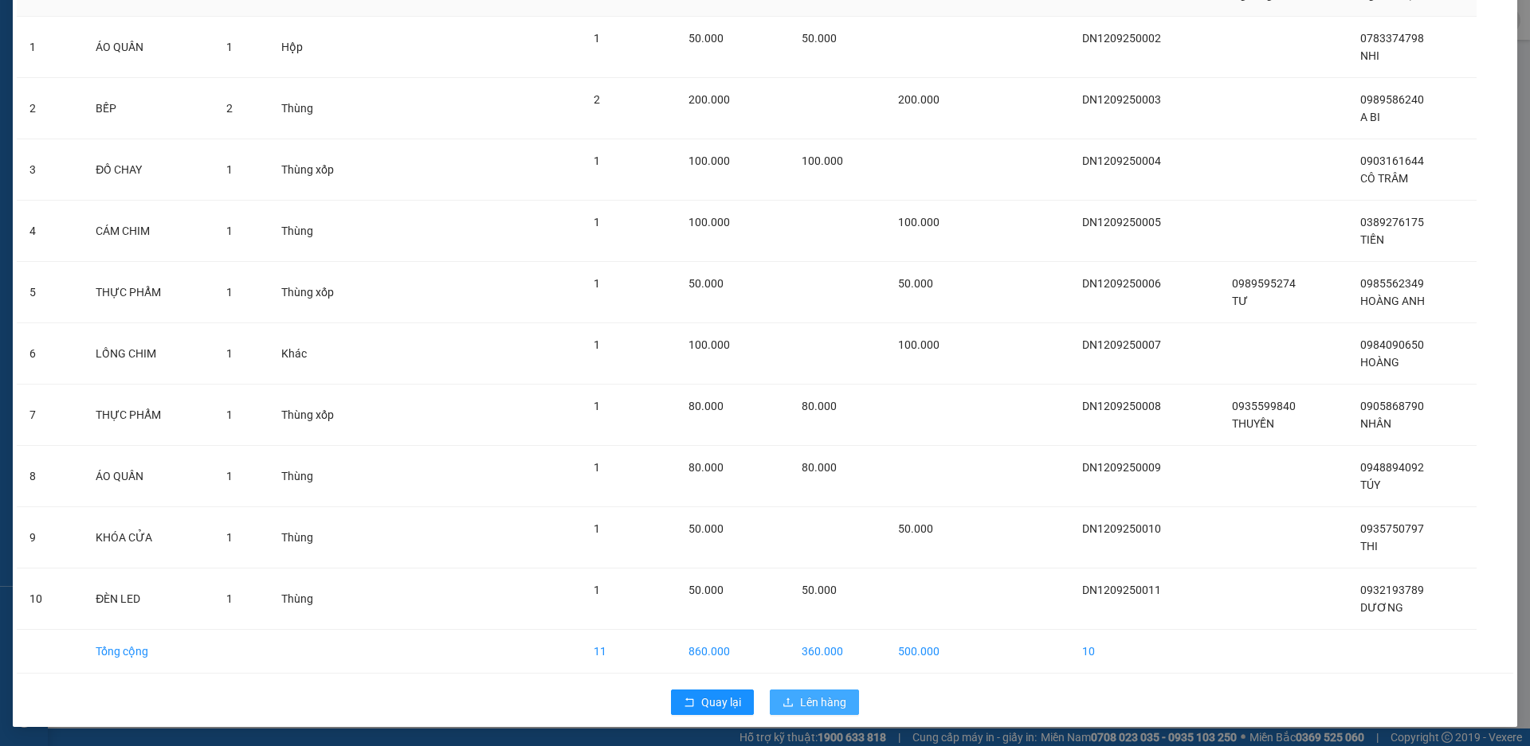
click at [828, 705] on span "Lên hàng" at bounding box center [823, 703] width 46 height 18
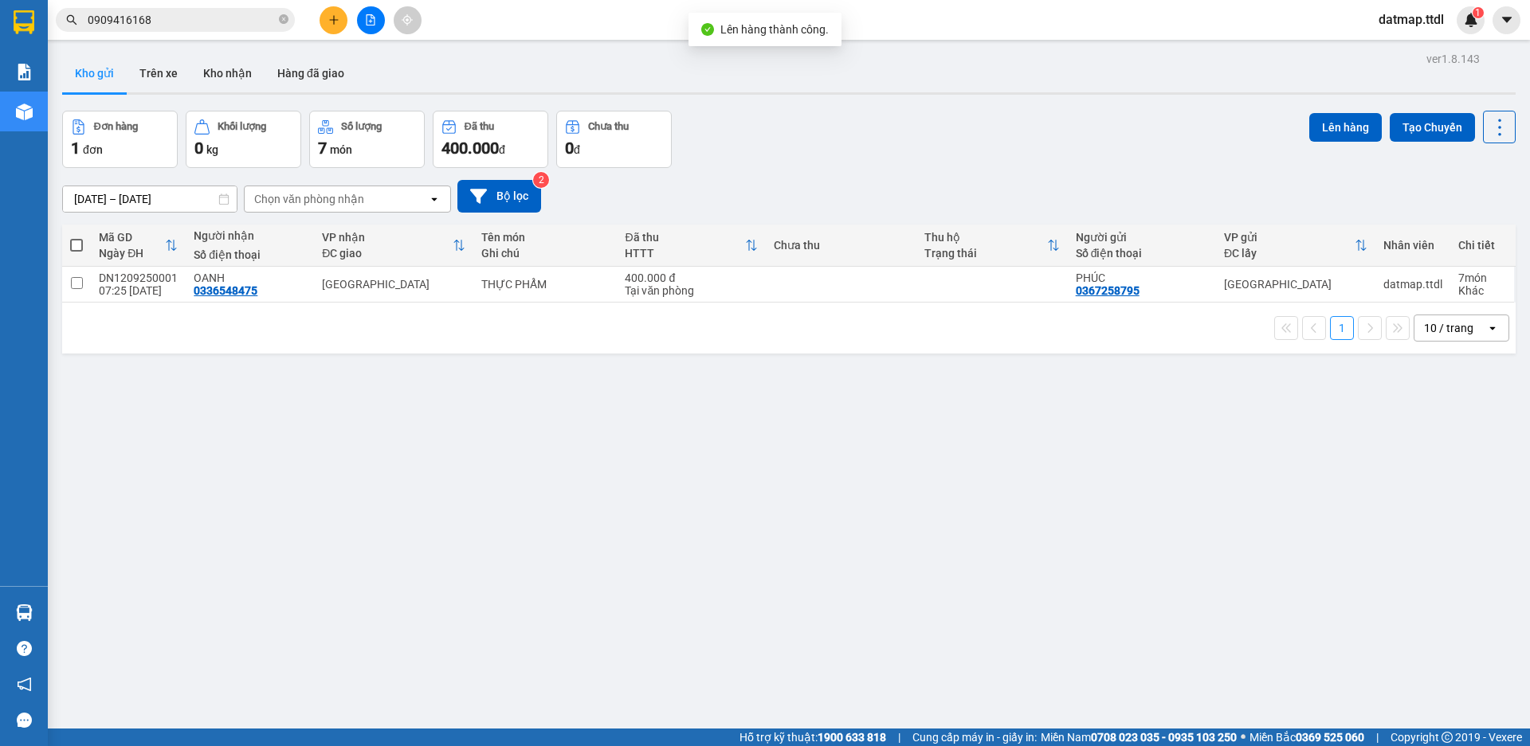
drag, startPoint x: 78, startPoint y: 248, endPoint x: 131, endPoint y: 242, distance: 52.9
click at [77, 247] on span at bounding box center [76, 245] width 13 height 13
click at [76, 237] on input "checkbox" at bounding box center [76, 237] width 0 height 0
checkbox input "true"
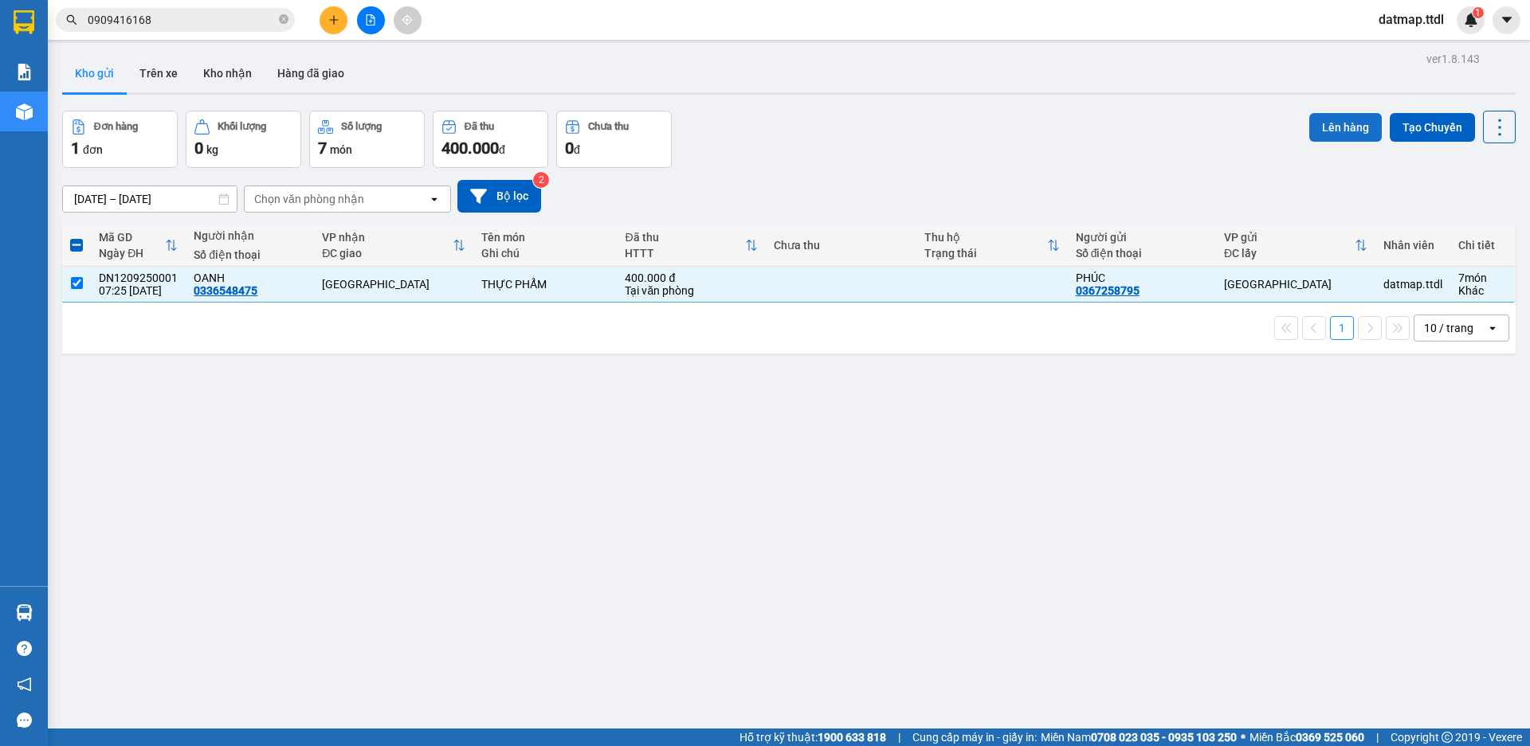
click at [1309, 131] on button "Lên hàng" at bounding box center [1345, 127] width 72 height 29
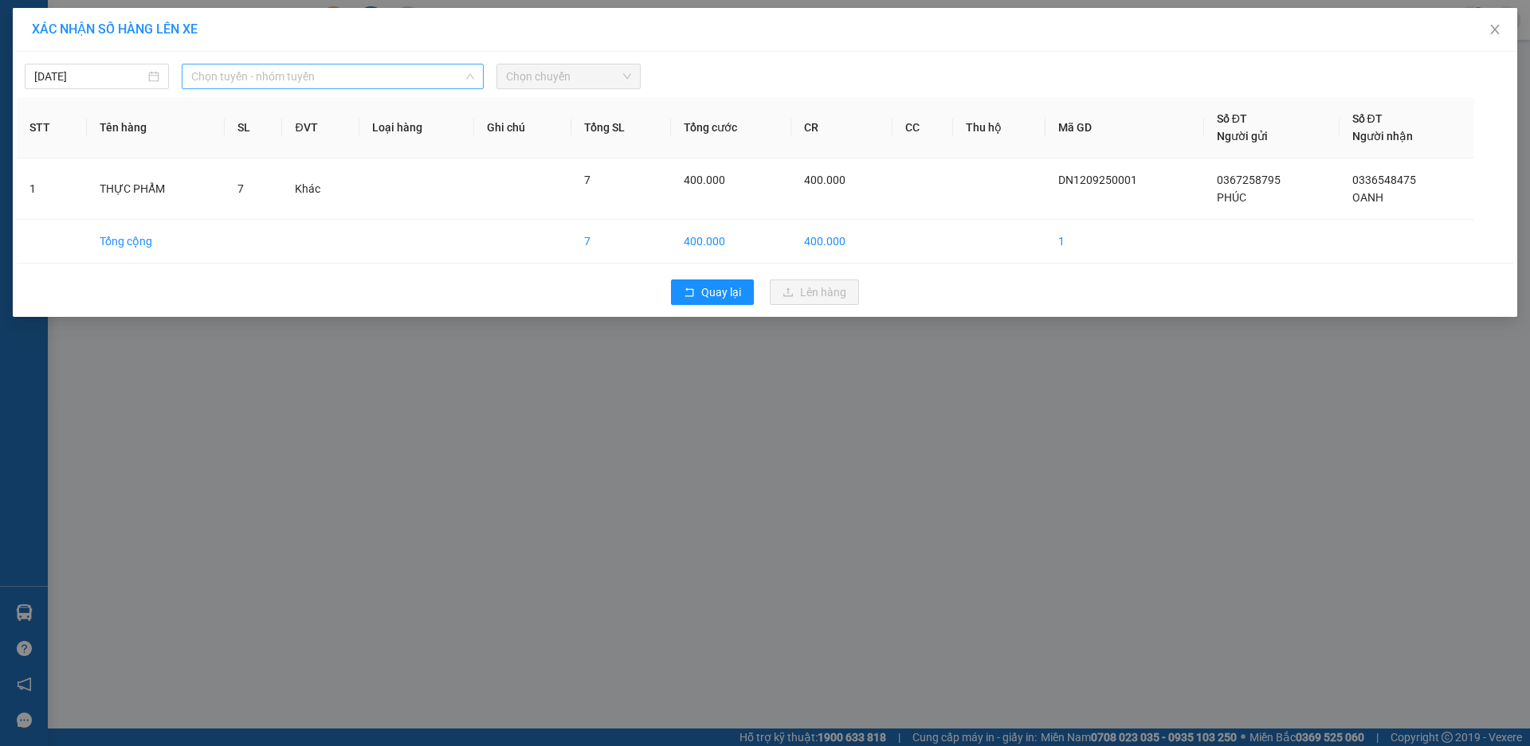
click at [307, 75] on span "Chọn tuyến - nhóm tuyến" at bounding box center [332, 77] width 283 height 24
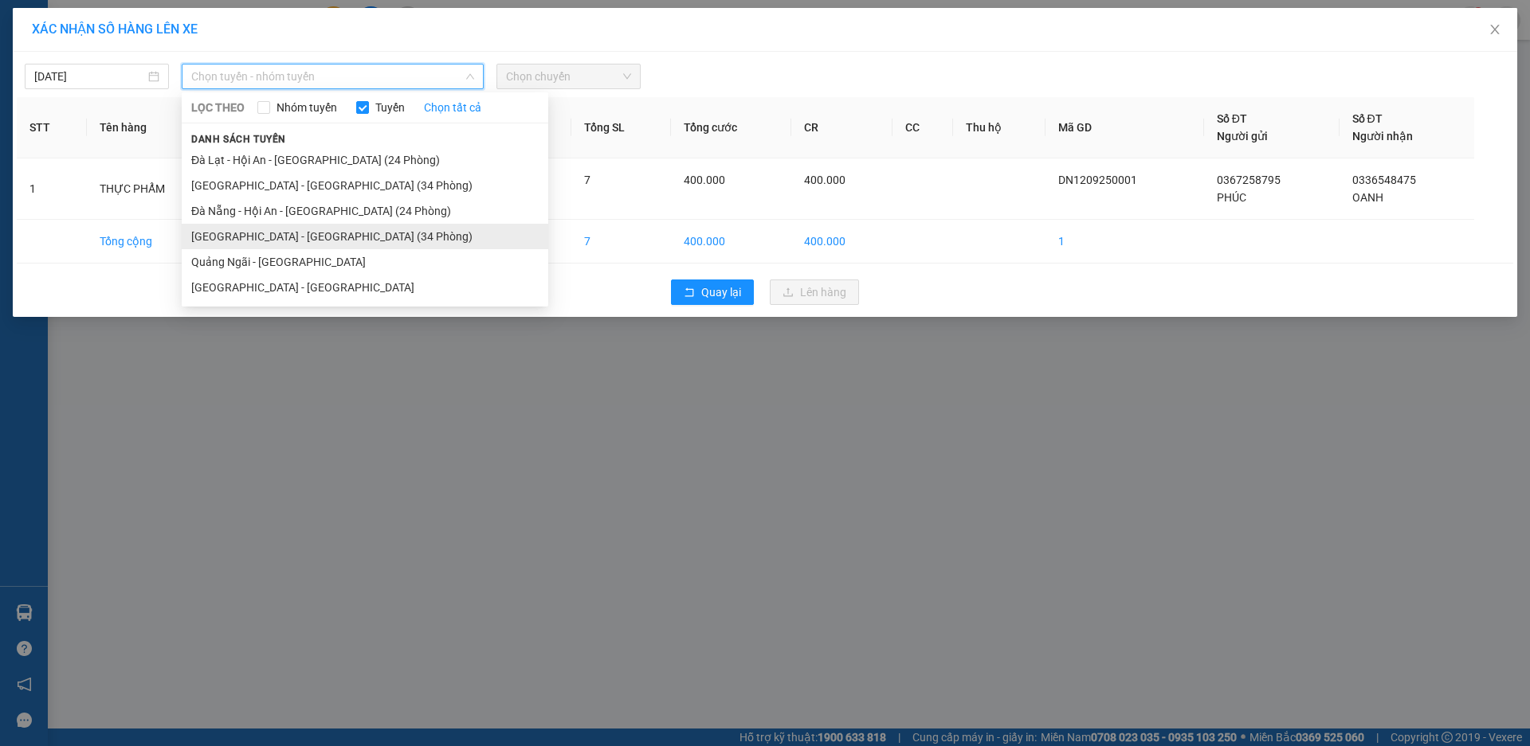
click at [246, 236] on li "[GEOGRAPHIC_DATA] - [GEOGRAPHIC_DATA] (34 Phòng)" at bounding box center [365, 236] width 366 height 25
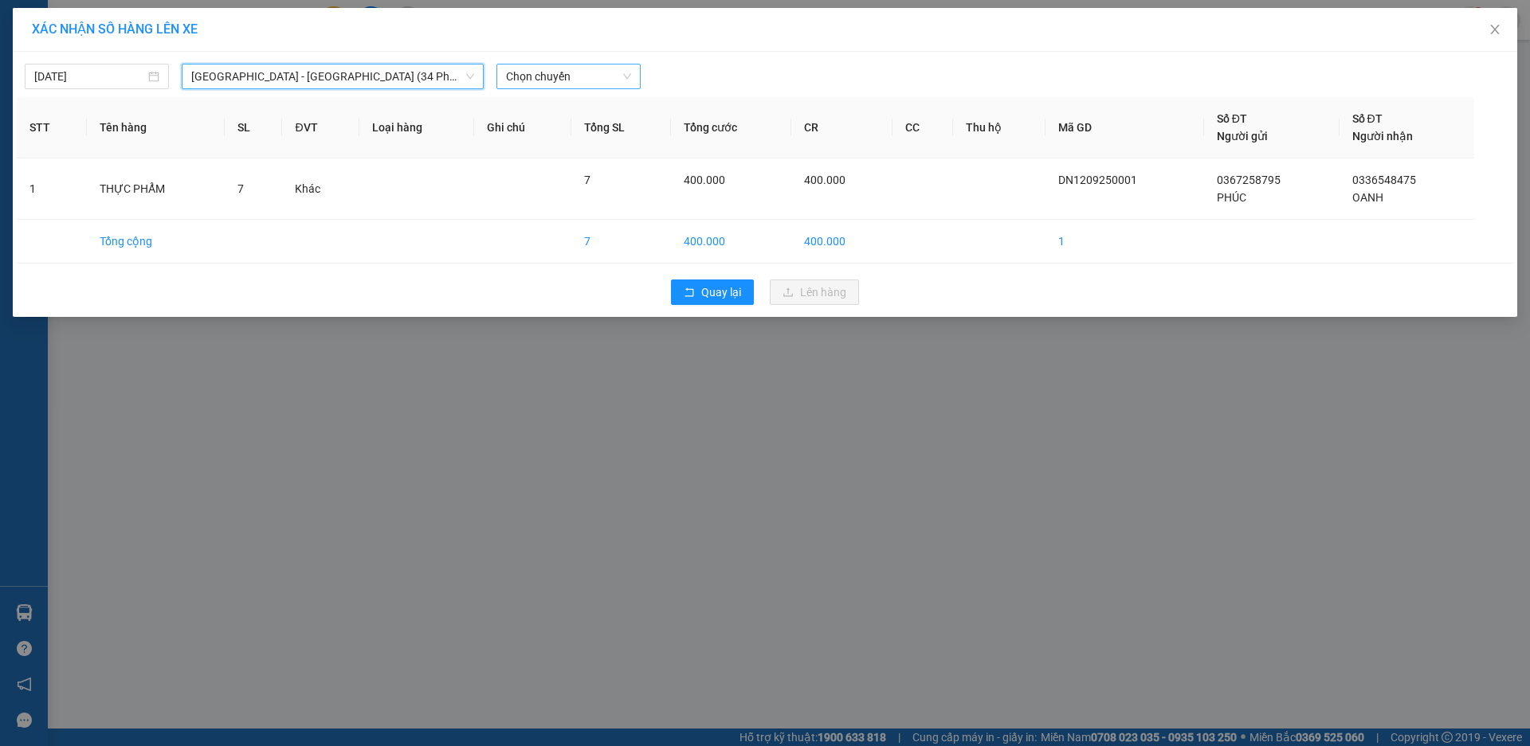
click at [604, 85] on span "Chọn chuyến" at bounding box center [568, 77] width 125 height 24
click at [594, 130] on div "15:30 - 49H-035.79" at bounding box center [568, 134] width 124 height 18
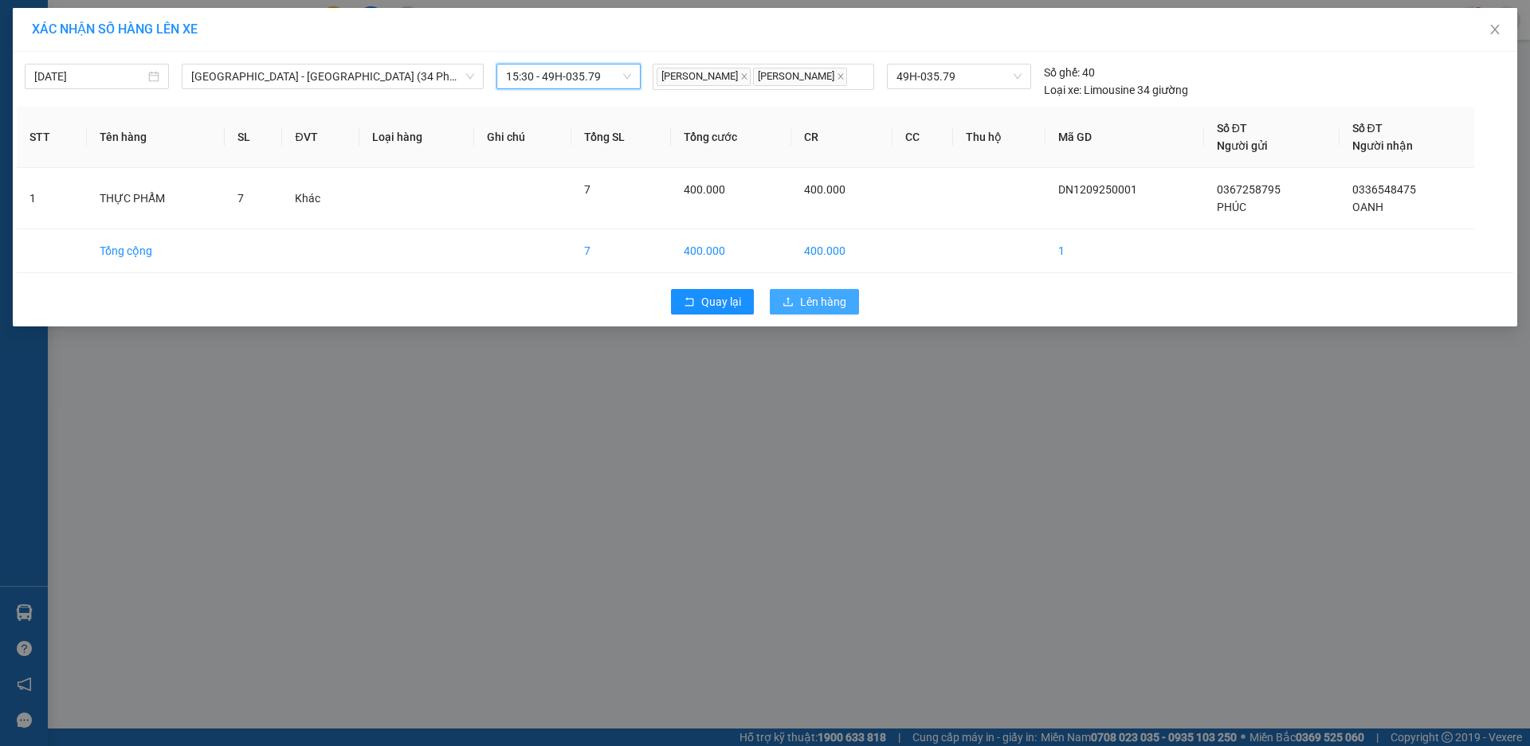
click at [804, 305] on span "Lên hàng" at bounding box center [823, 302] width 46 height 18
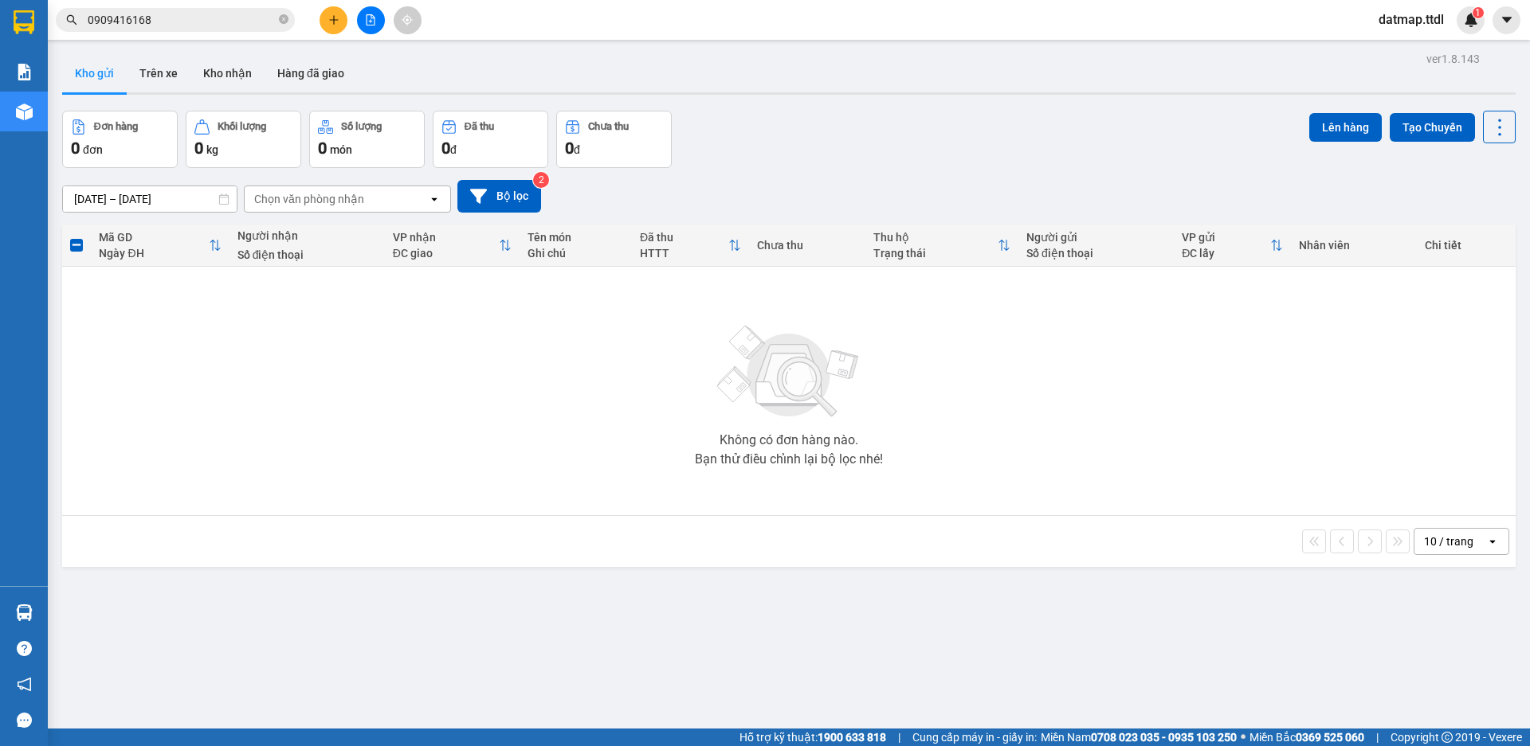
click at [372, 24] on icon "file-add" at bounding box center [370, 19] width 11 height 11
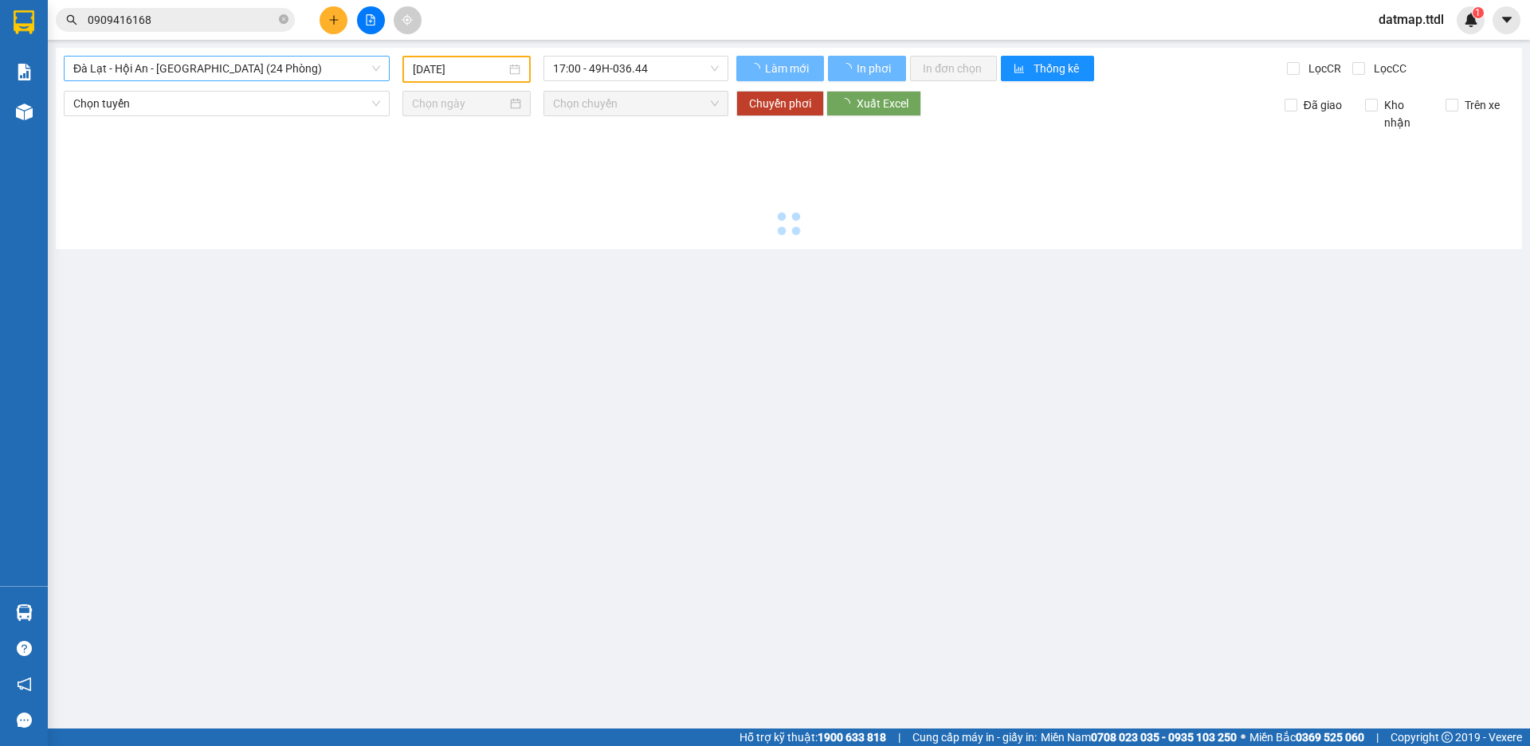
type input "[DATE]"
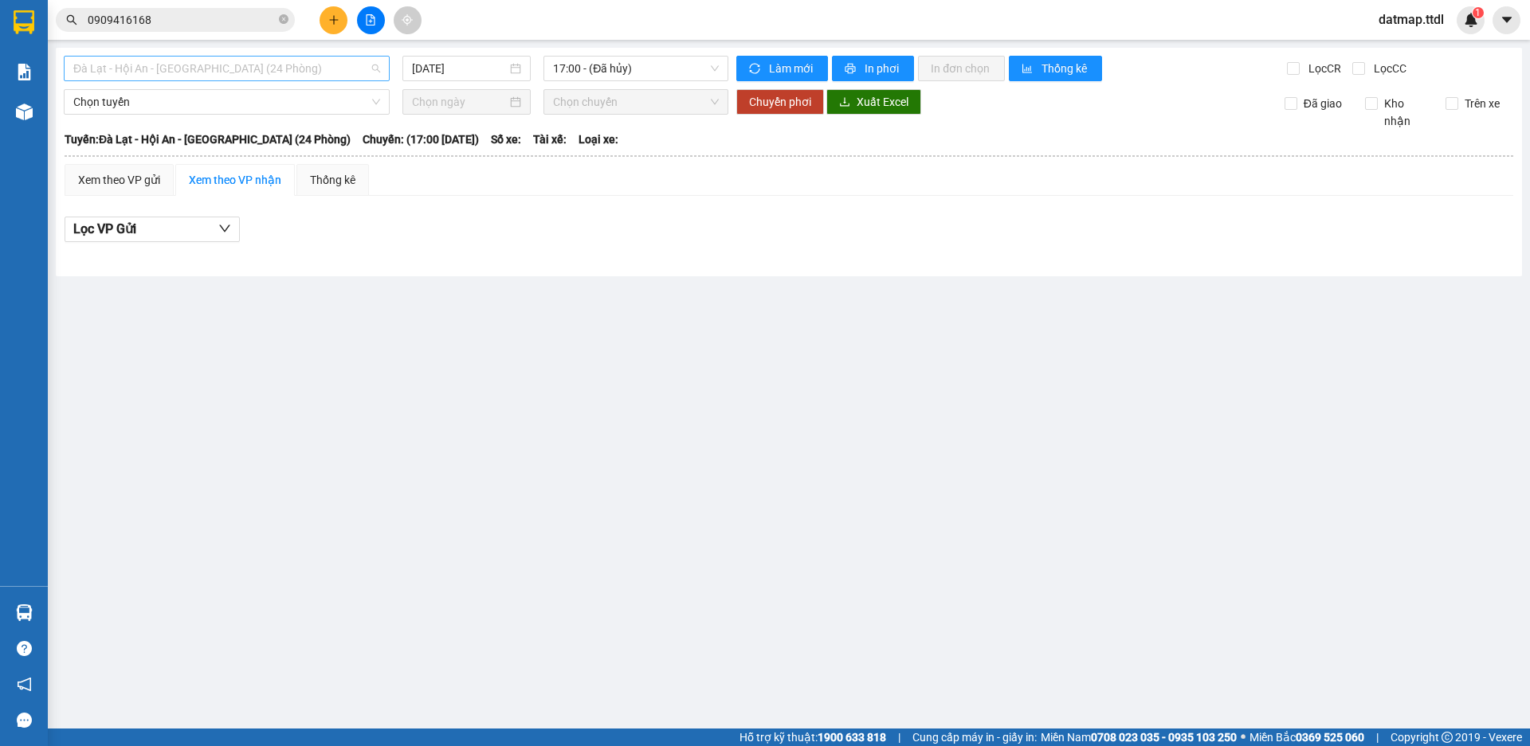
click at [272, 70] on span "Đà Lạt - Hội An - [GEOGRAPHIC_DATA] (24 Phòng)" at bounding box center [226, 69] width 307 height 24
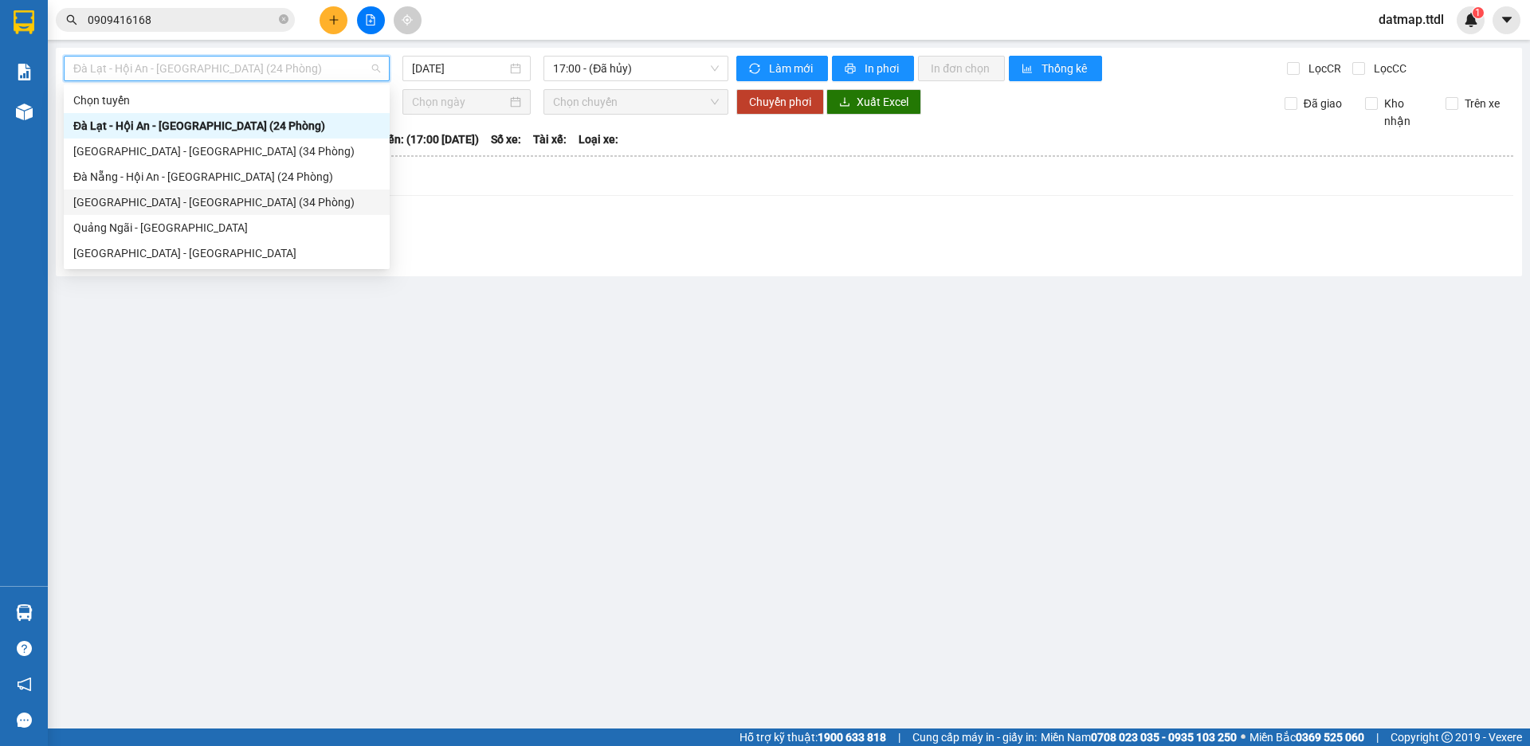
click at [147, 203] on div "[GEOGRAPHIC_DATA] - [GEOGRAPHIC_DATA] (34 Phòng)" at bounding box center [226, 203] width 307 height 18
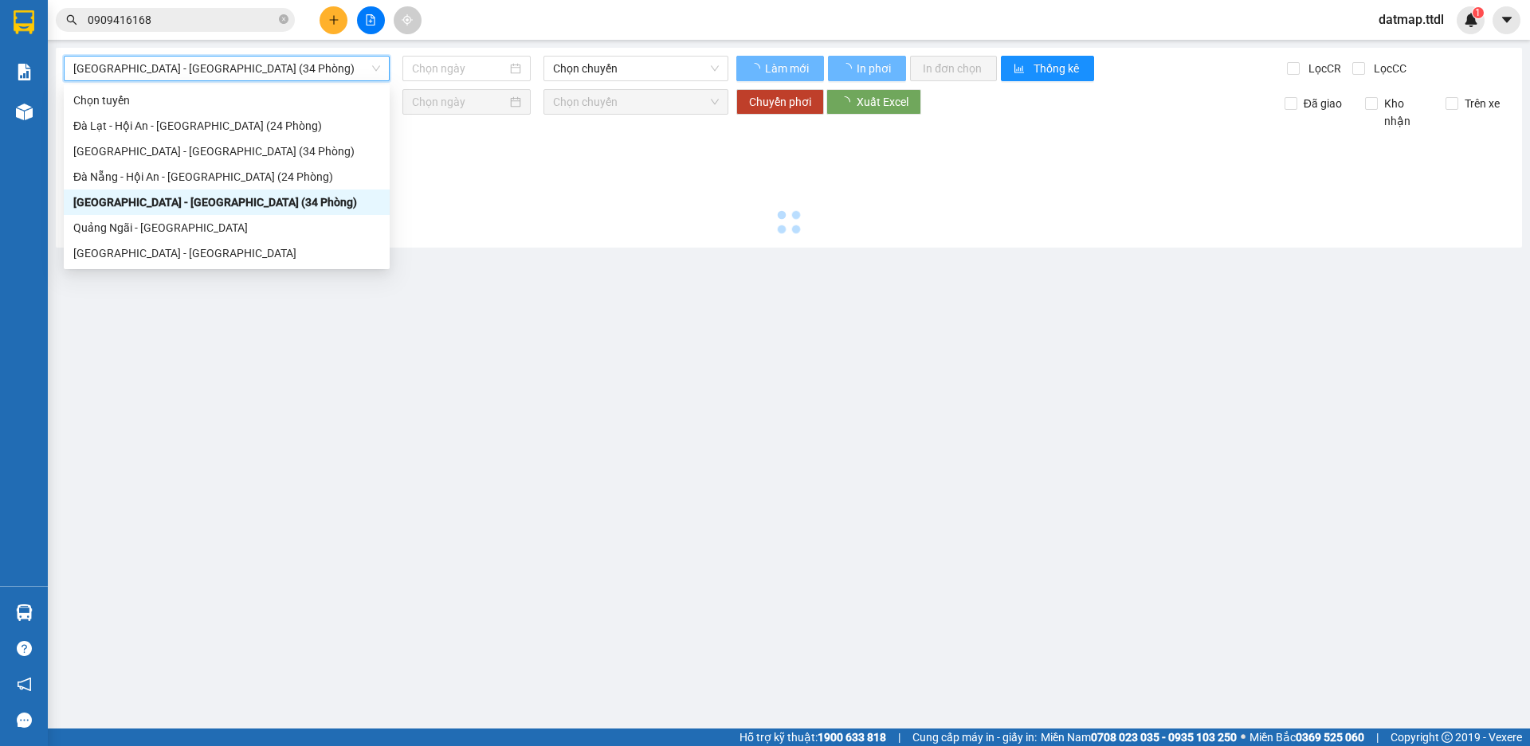
type input "[DATE]"
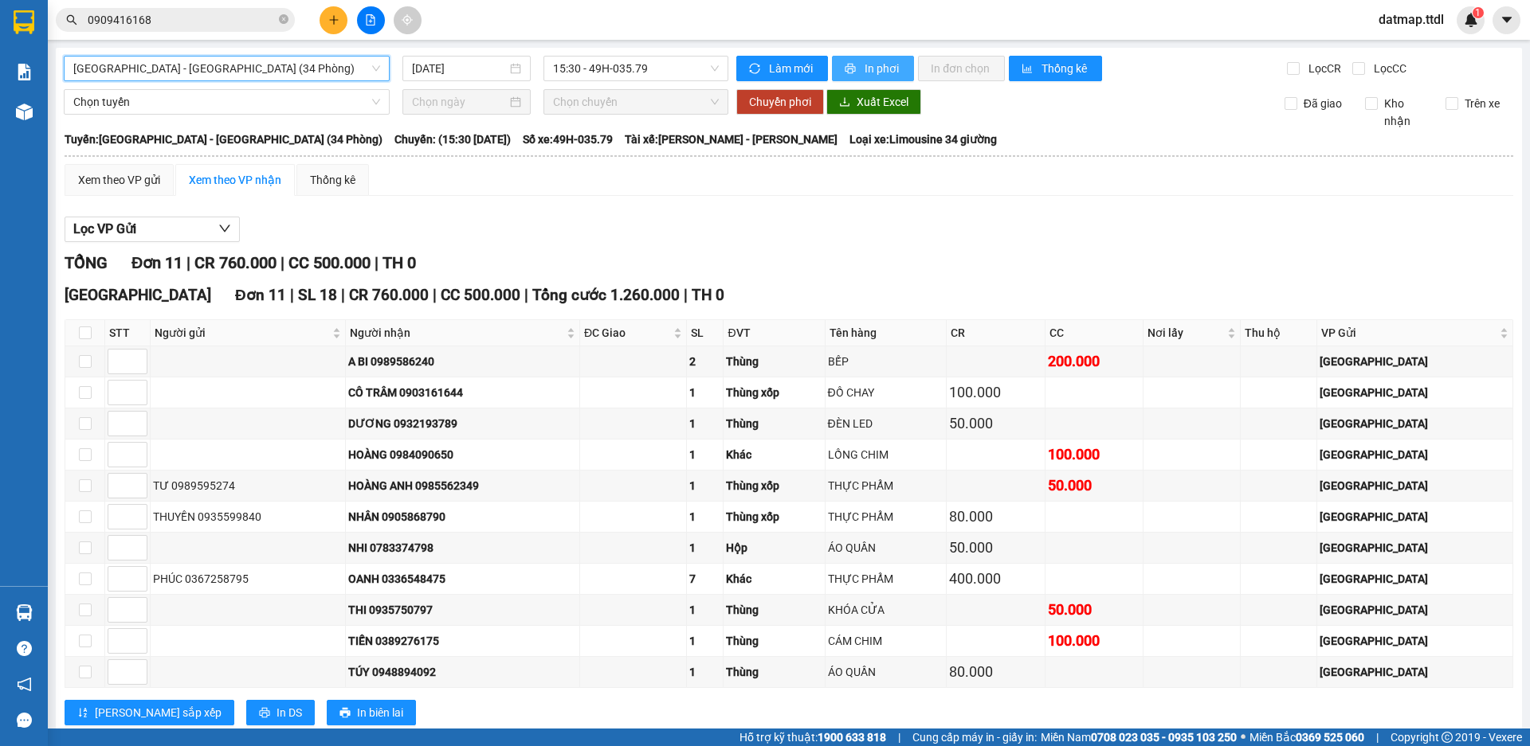
click at [873, 72] on span "In phơi" at bounding box center [882, 69] width 37 height 18
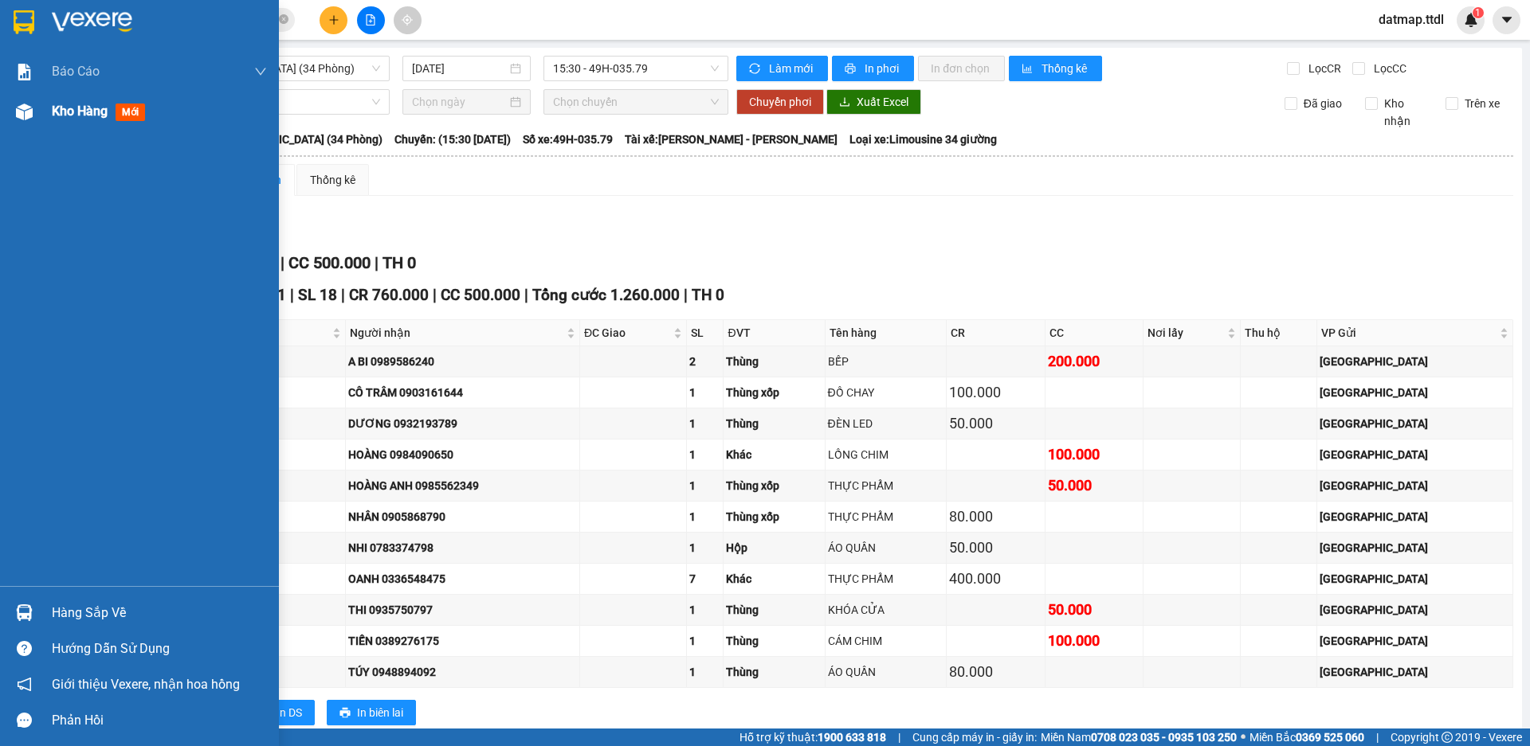
click at [71, 112] on span "Kho hàng" at bounding box center [80, 111] width 56 height 15
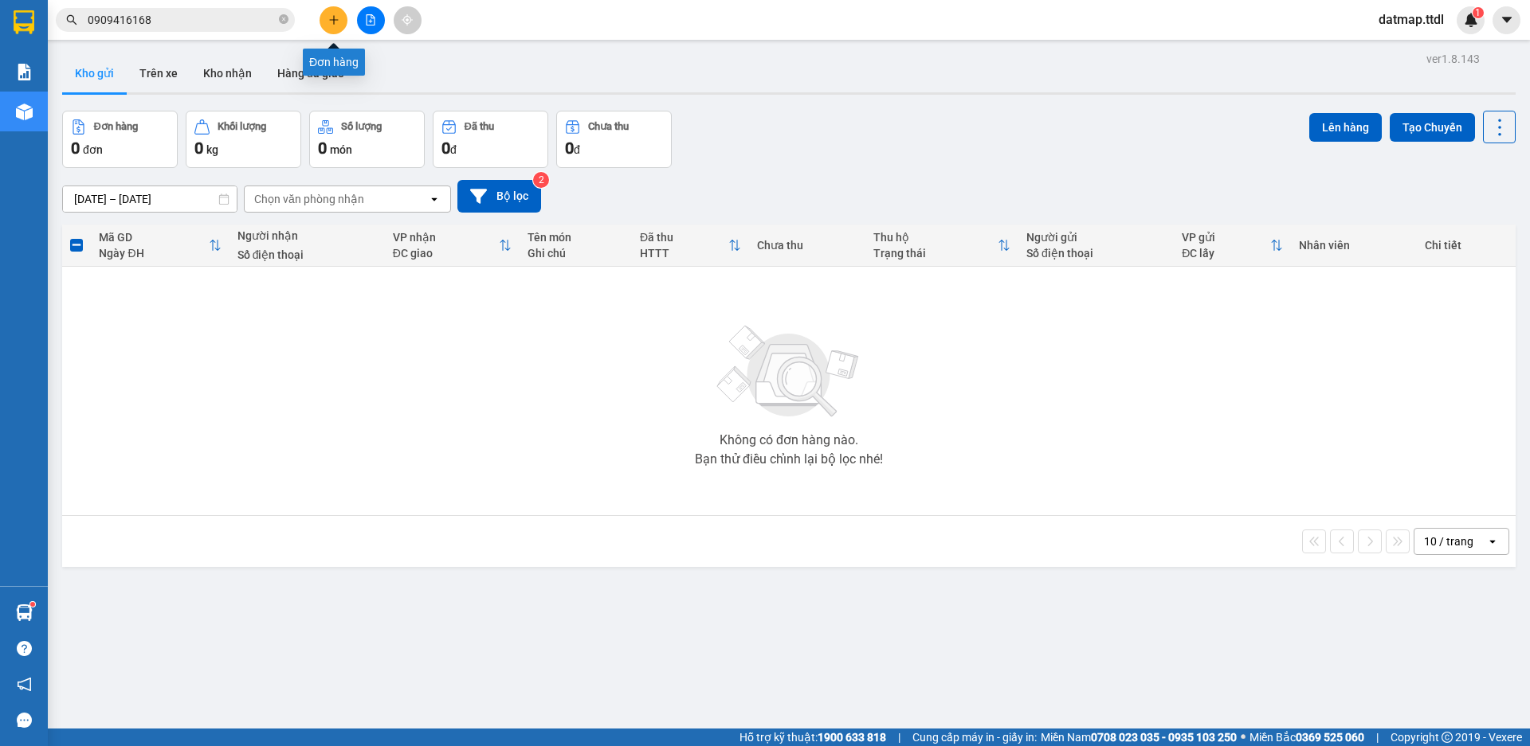
click at [334, 22] on icon "plus" at bounding box center [333, 19] width 1 height 9
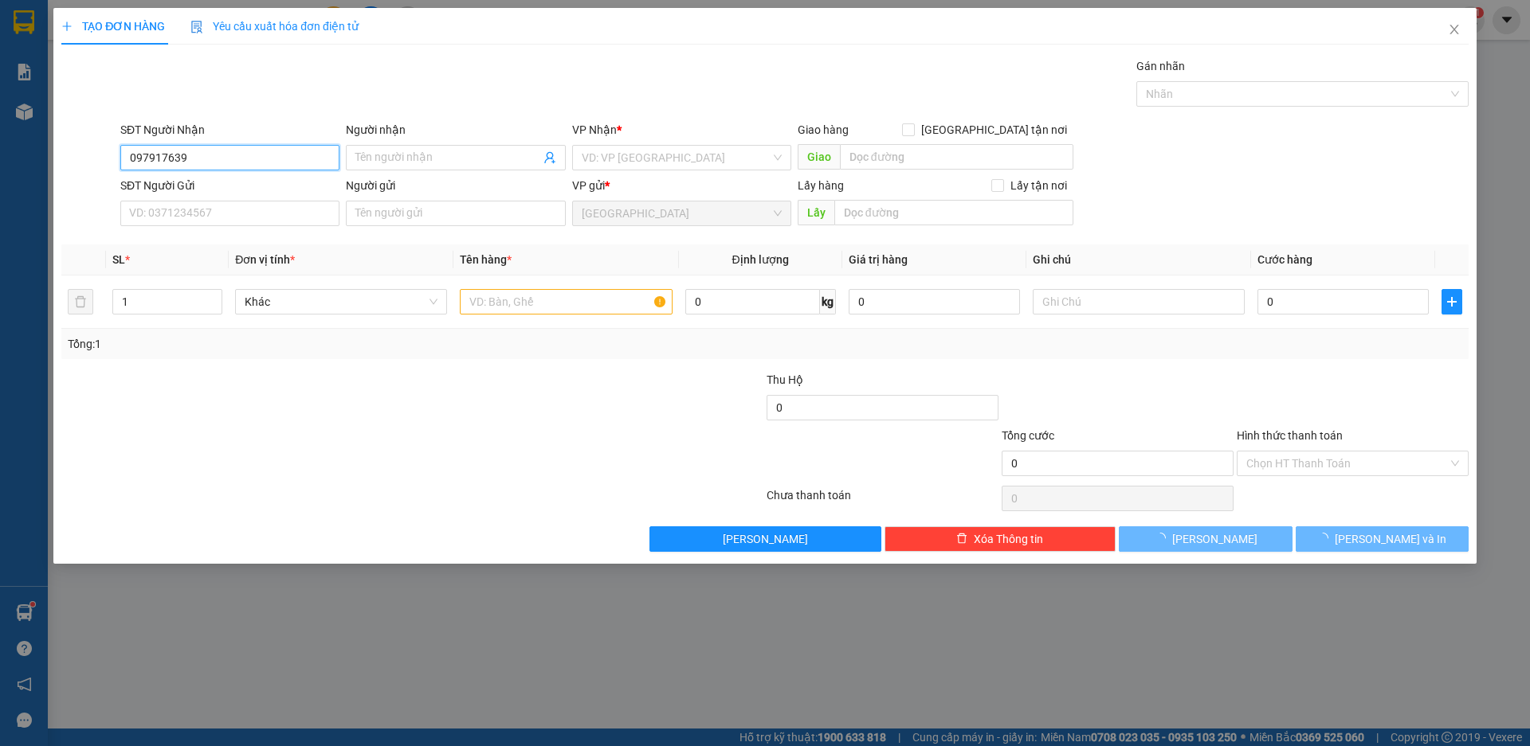
type input "0979176397"
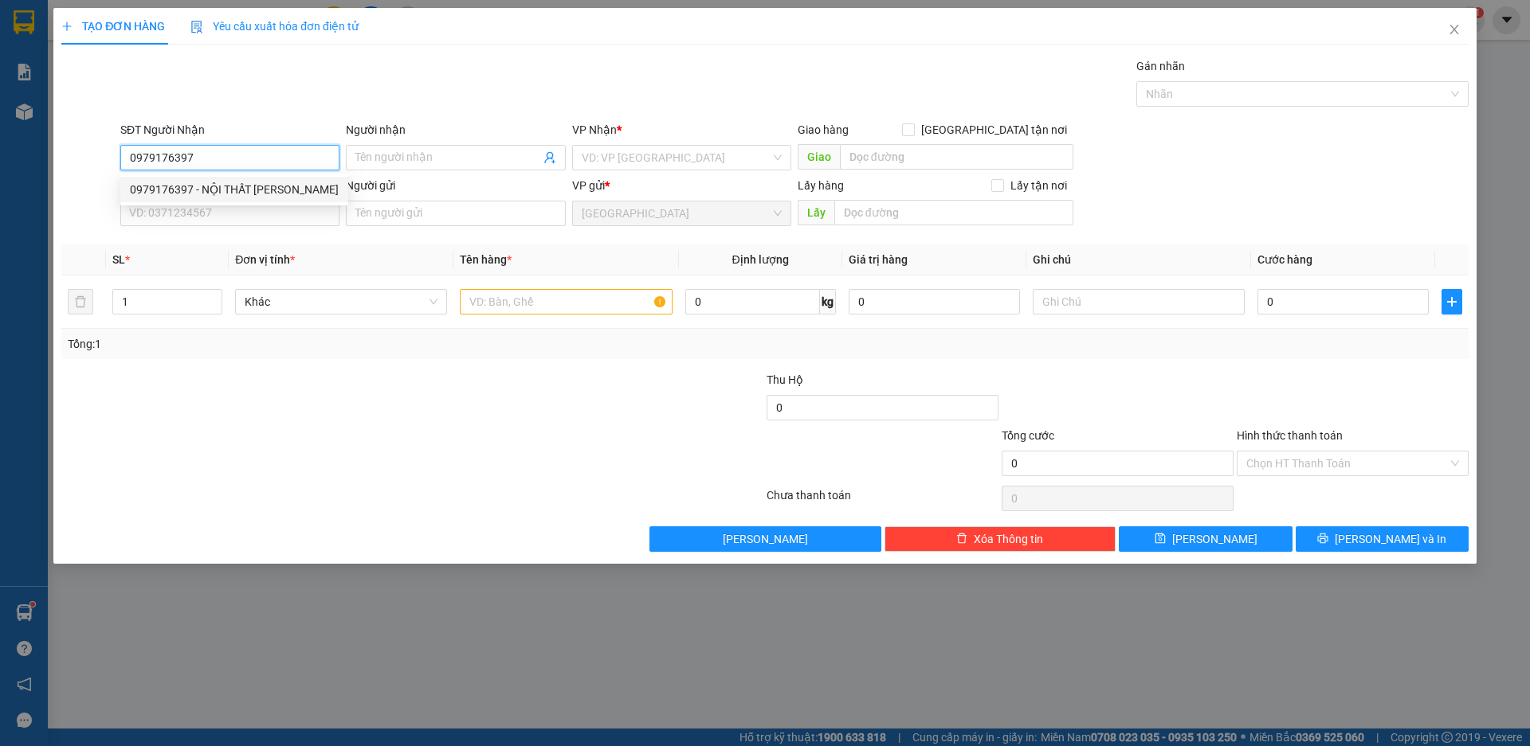
click at [157, 187] on div "0979176397 - NỘI THẤT [PERSON_NAME]" at bounding box center [234, 190] width 209 height 18
type input "NỘI THẤT [PERSON_NAME]"
type input "0979176397"
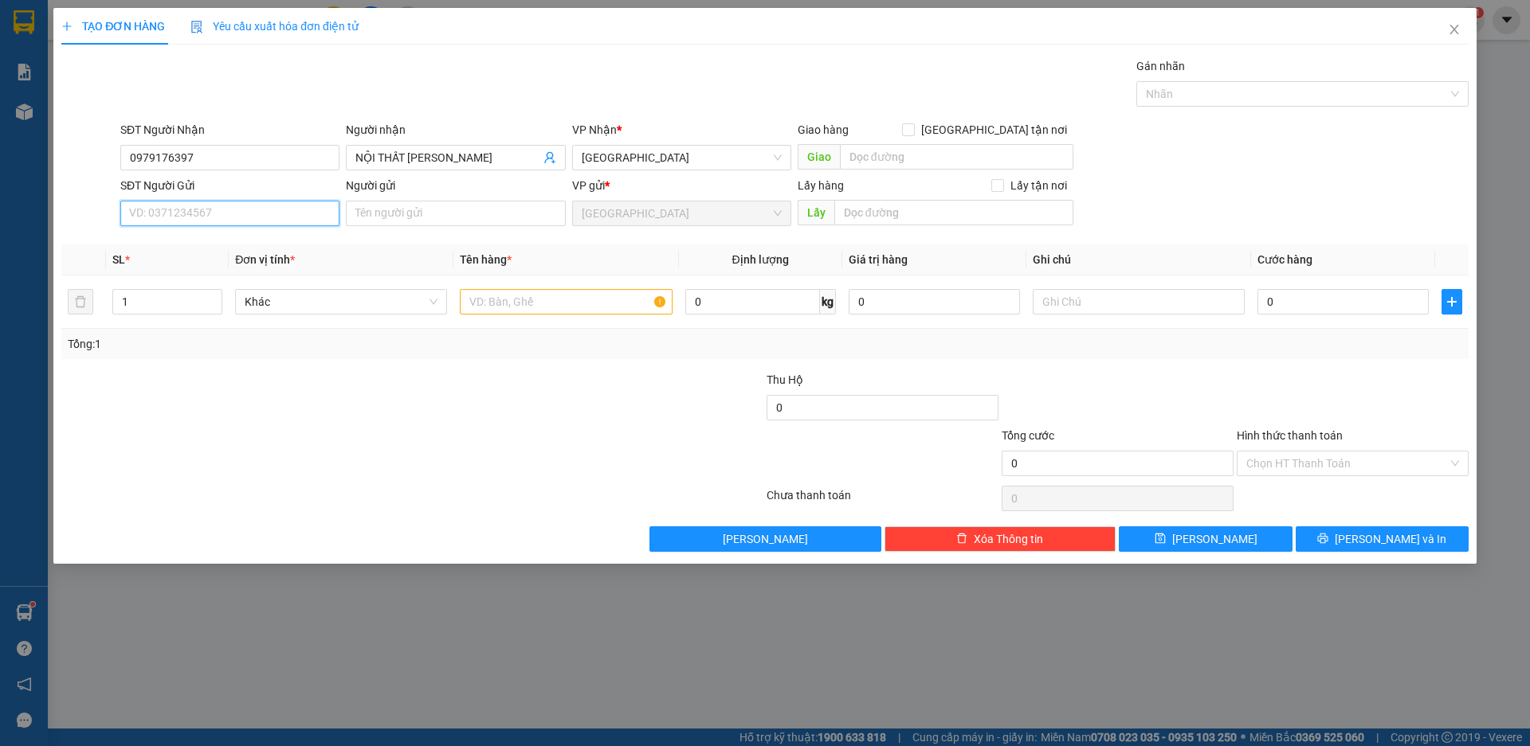
click at [215, 214] on input "SĐT Người Gửi" at bounding box center [229, 213] width 219 height 25
type input "0905907188"
click at [384, 216] on input "Người gửi" at bounding box center [455, 213] width 219 height 25
type input "n"
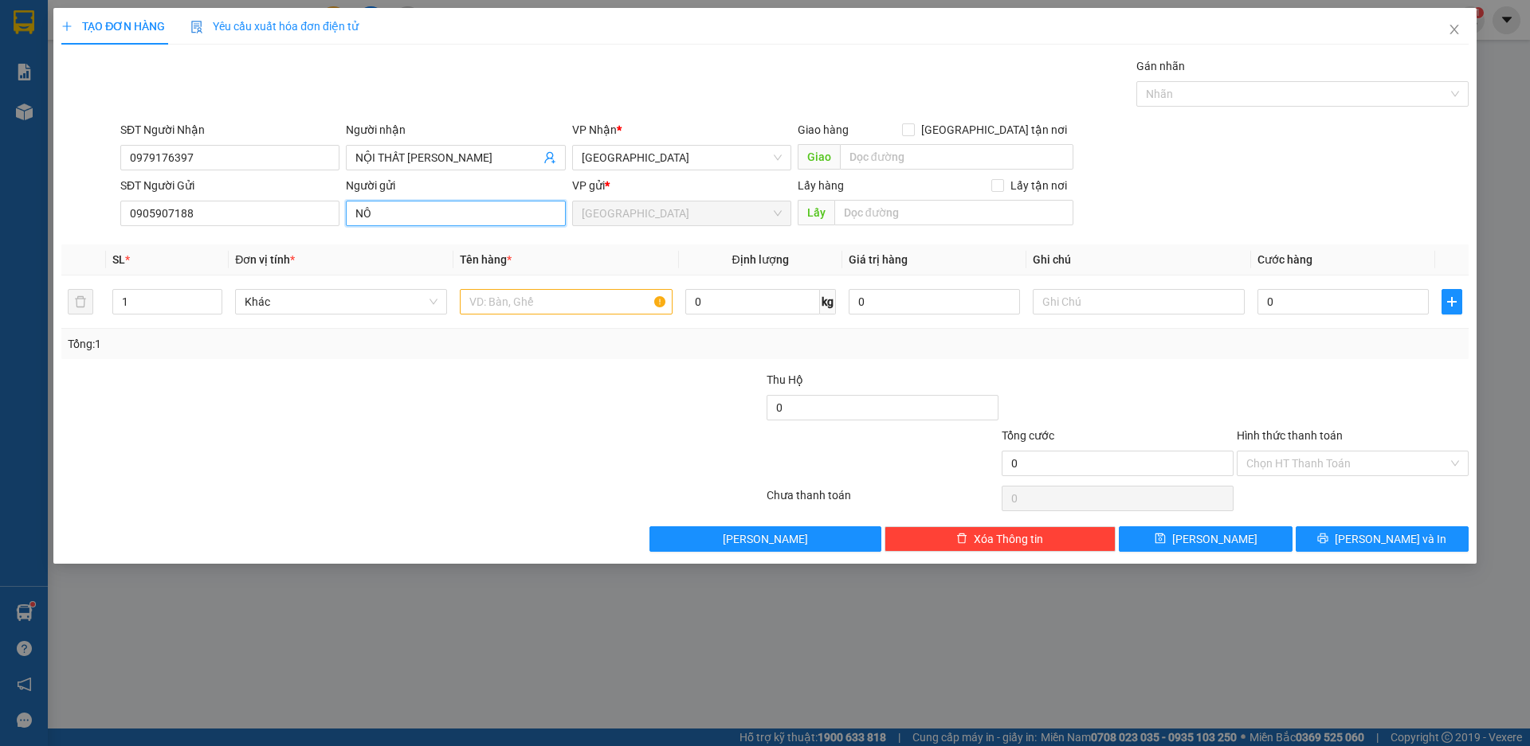
type input "N"
drag, startPoint x: 425, startPoint y: 220, endPoint x: 308, endPoint y: 221, distance: 117.9
click at [308, 221] on div "SĐT Người Gửi 0905907188 Người gửi NOOIJTHAATS VIỆT TINH NOOIJTHAATS VIỆT TIN…" at bounding box center [794, 205] width 1354 height 56
click at [372, 299] on span "Khác" at bounding box center [341, 302] width 193 height 24
type input "NỘI THẤT VIỆT TINH"
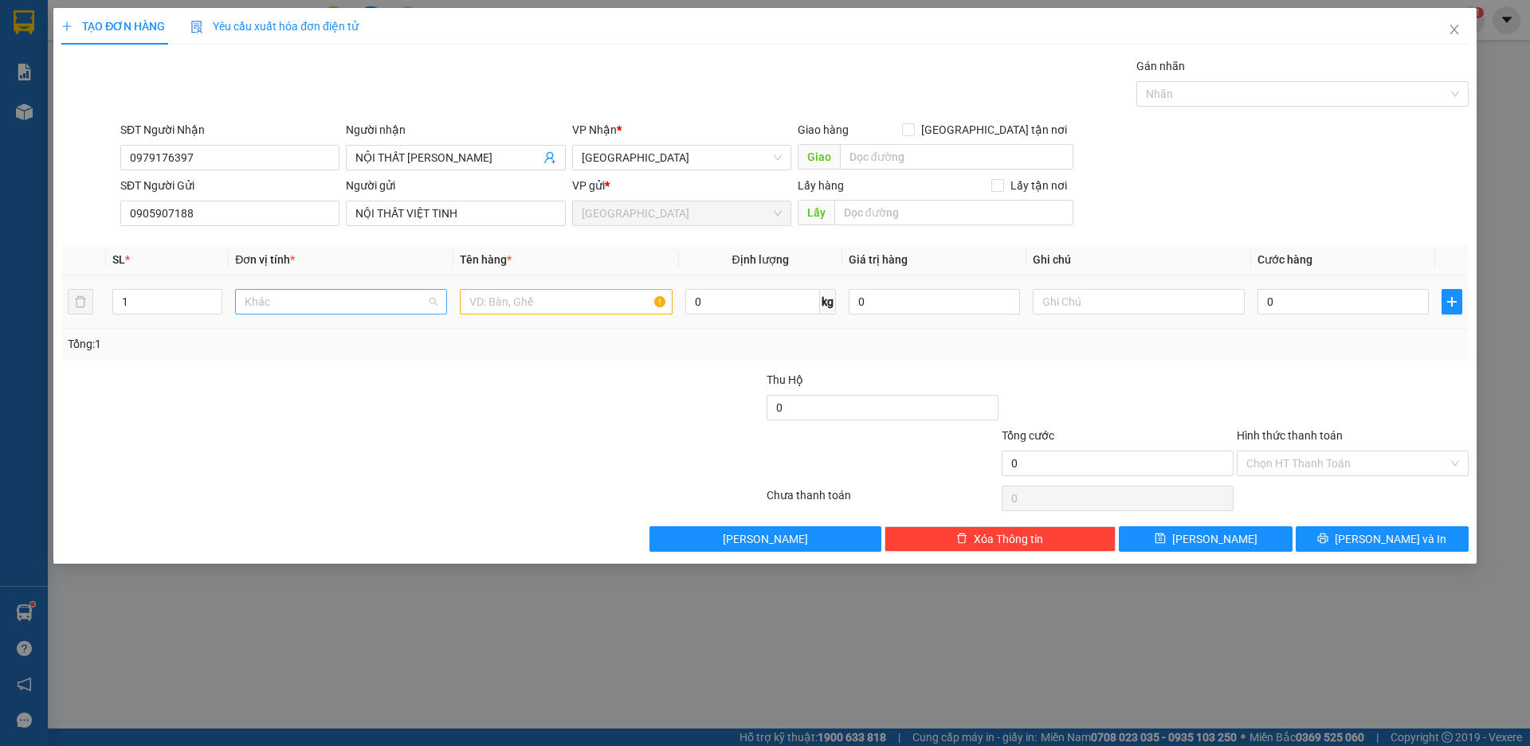
scroll to position [153, 0]
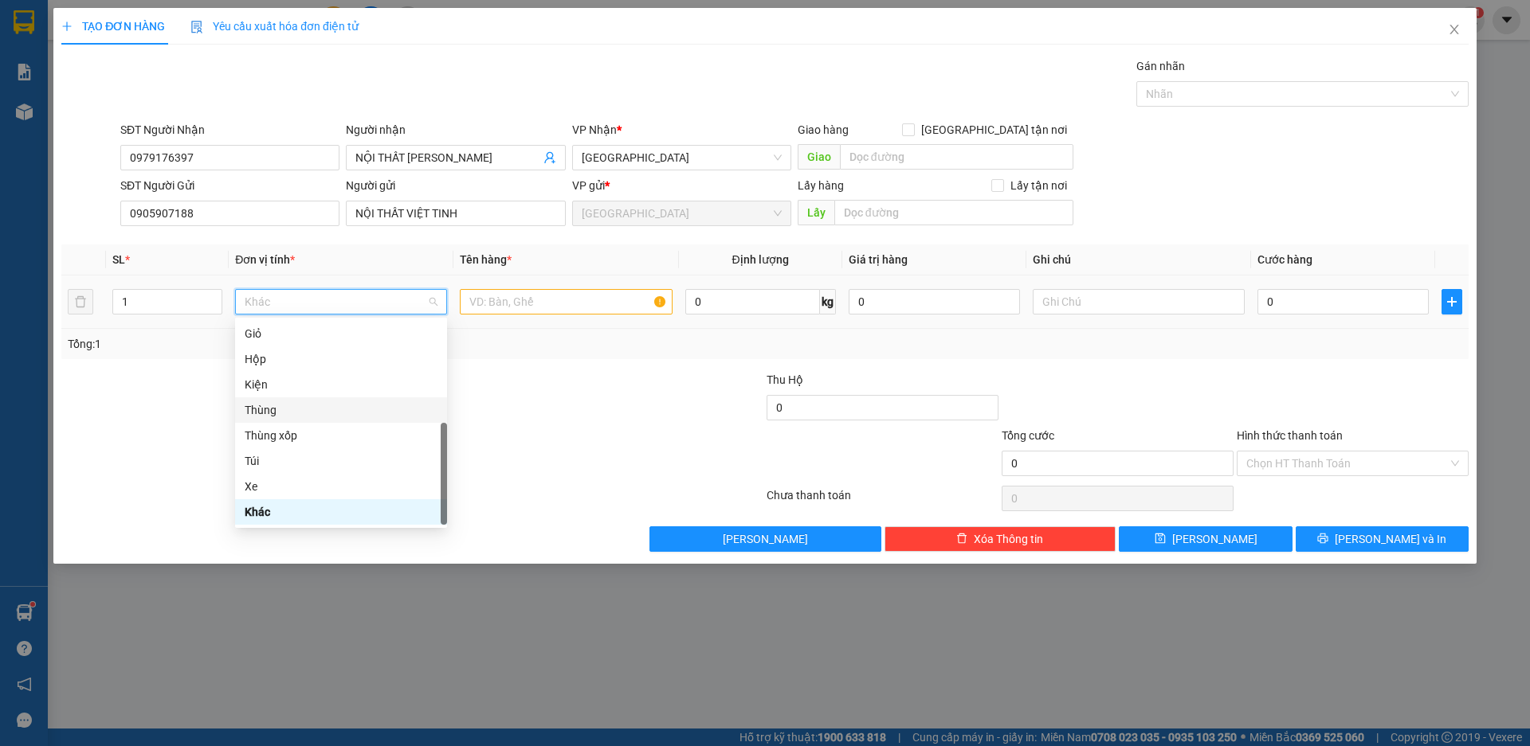
click at [284, 406] on div "Thùng" at bounding box center [341, 411] width 193 height 18
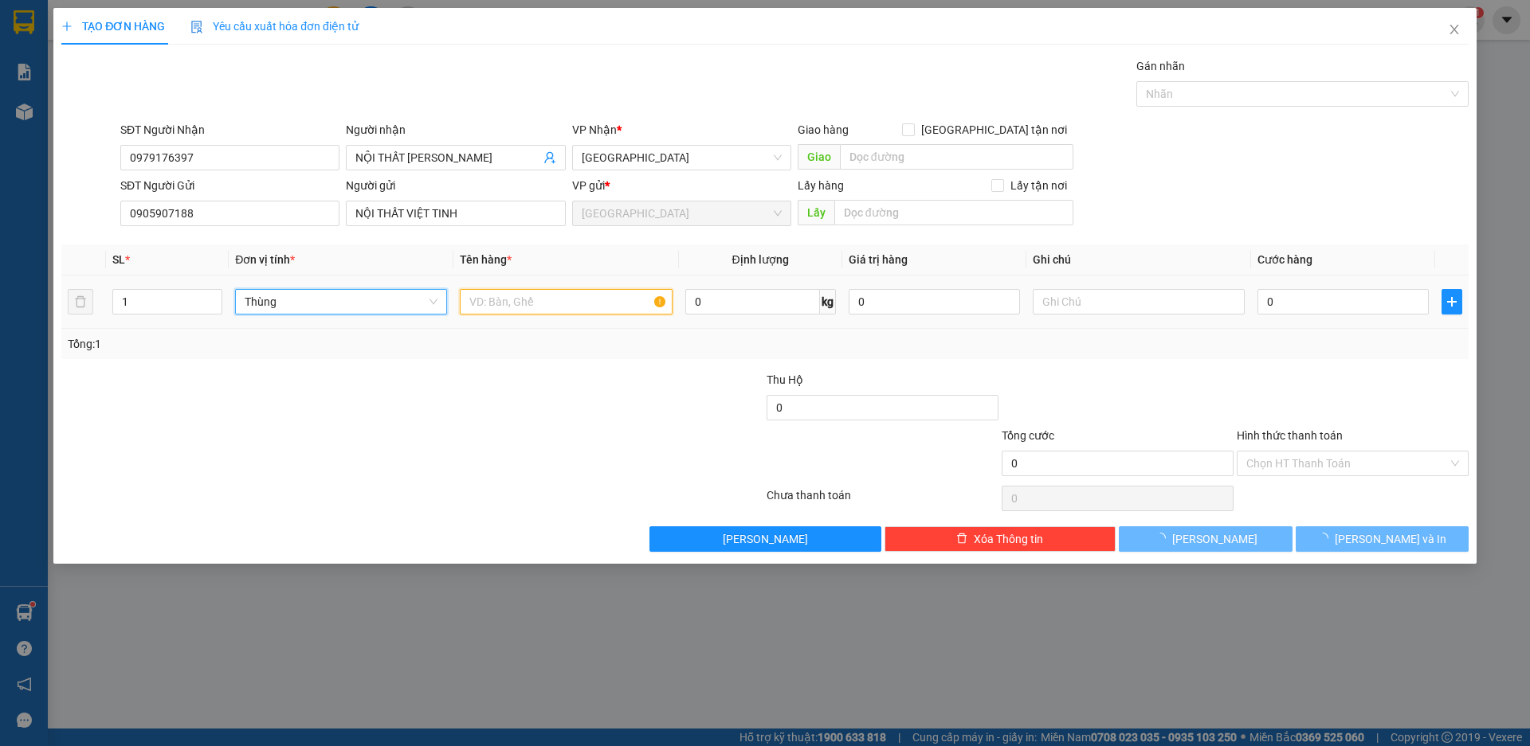
click at [569, 301] on input "text" at bounding box center [566, 301] width 212 height 25
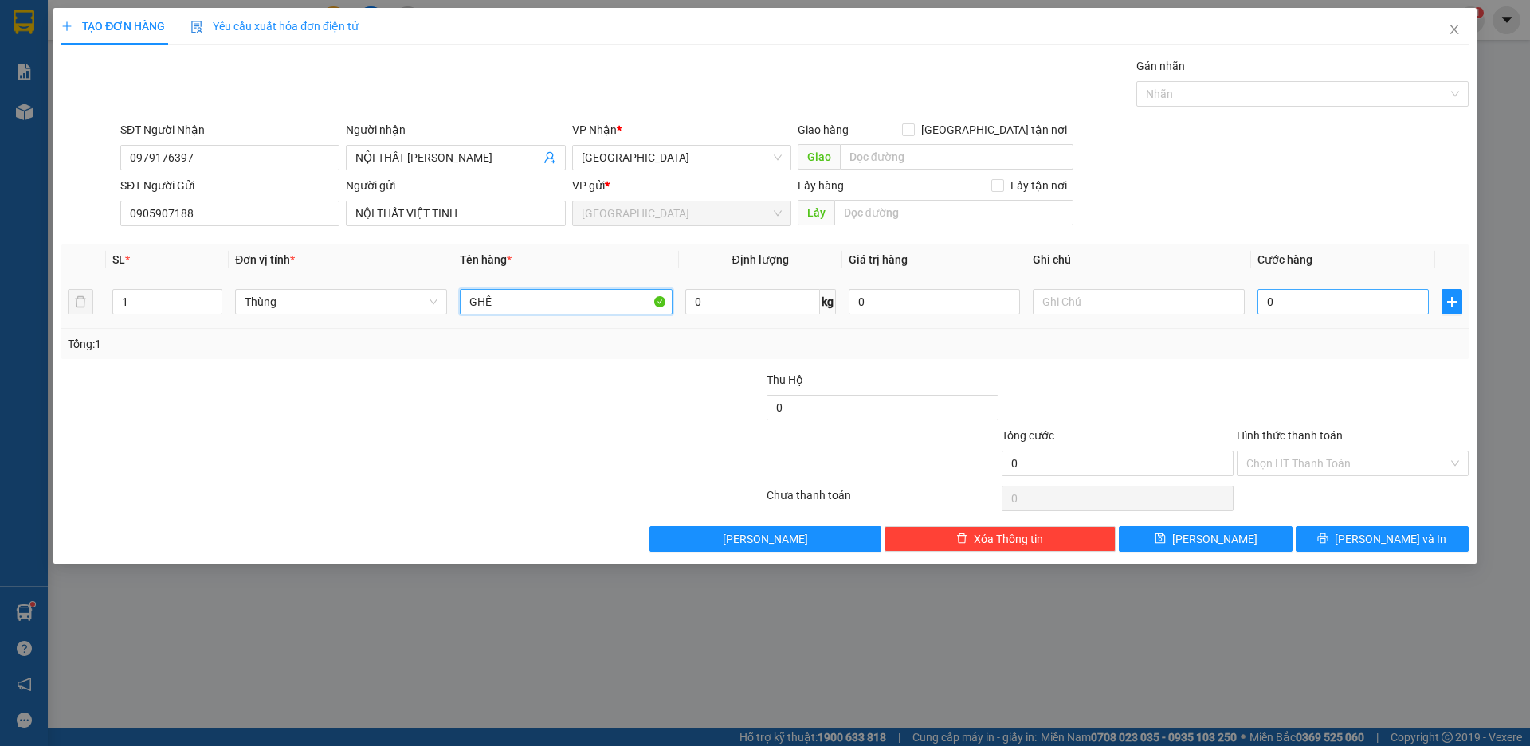
type input "GHẾ"
click at [1290, 311] on input "0" at bounding box center [1342, 301] width 171 height 25
type input "1"
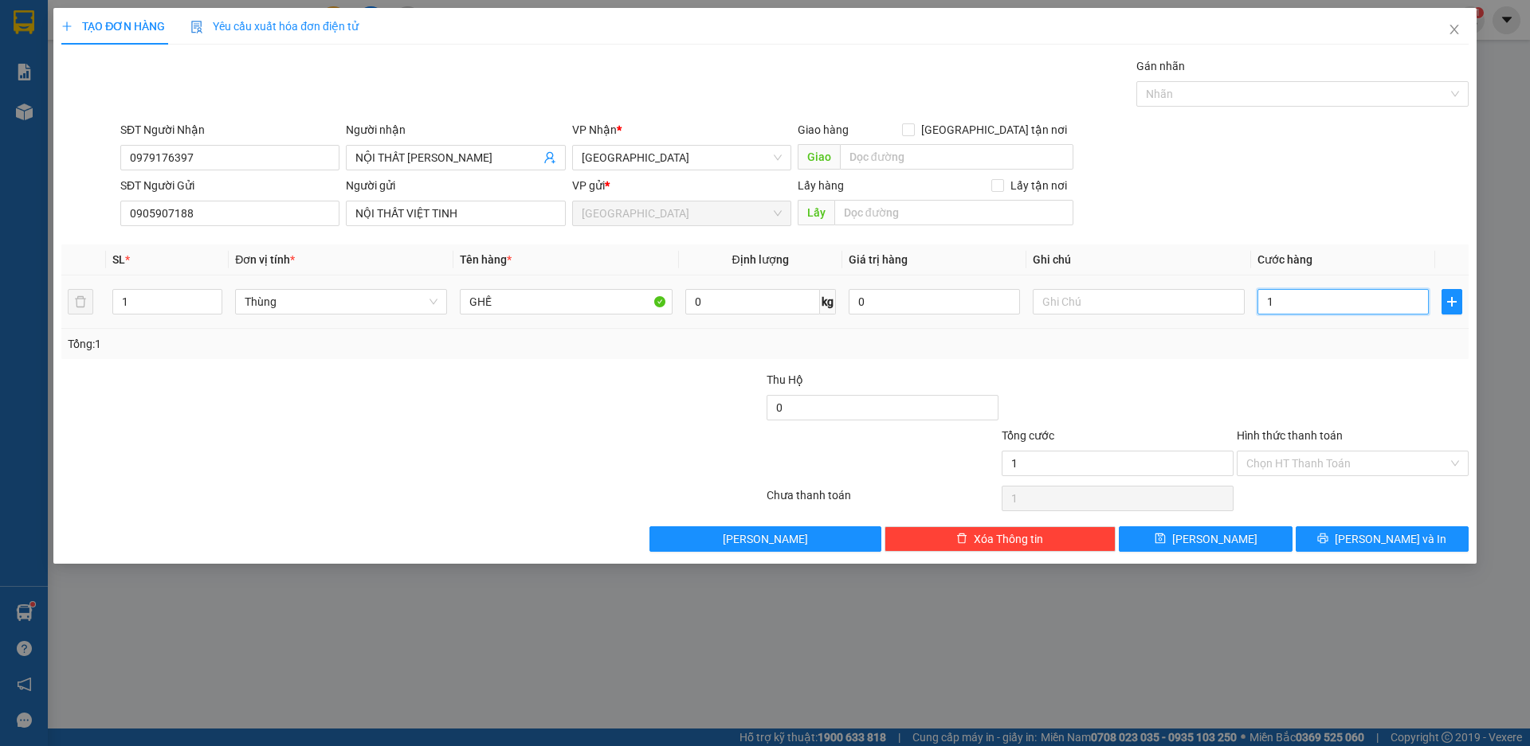
type input "10"
type input "100"
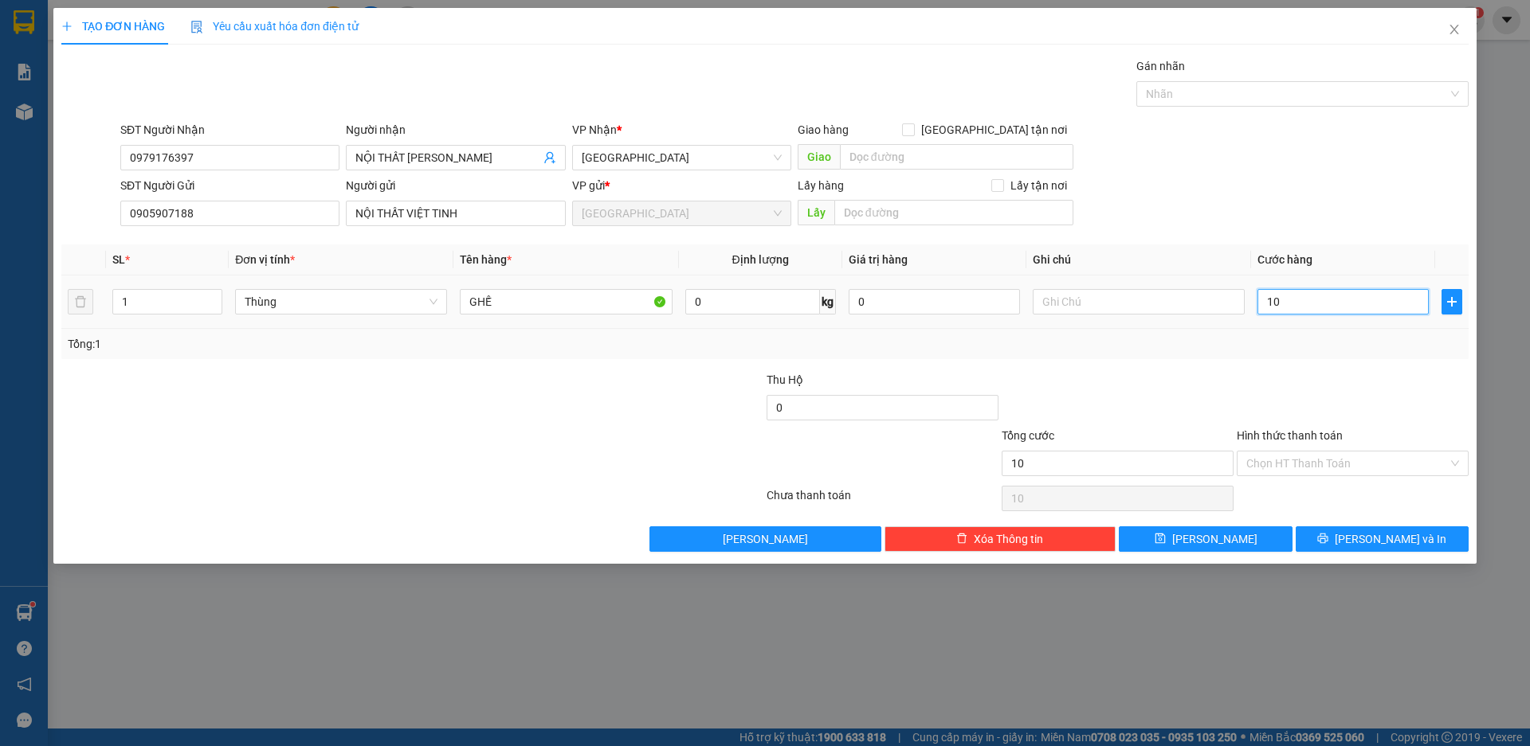
type input "100"
type input "1.000"
type input "10.000"
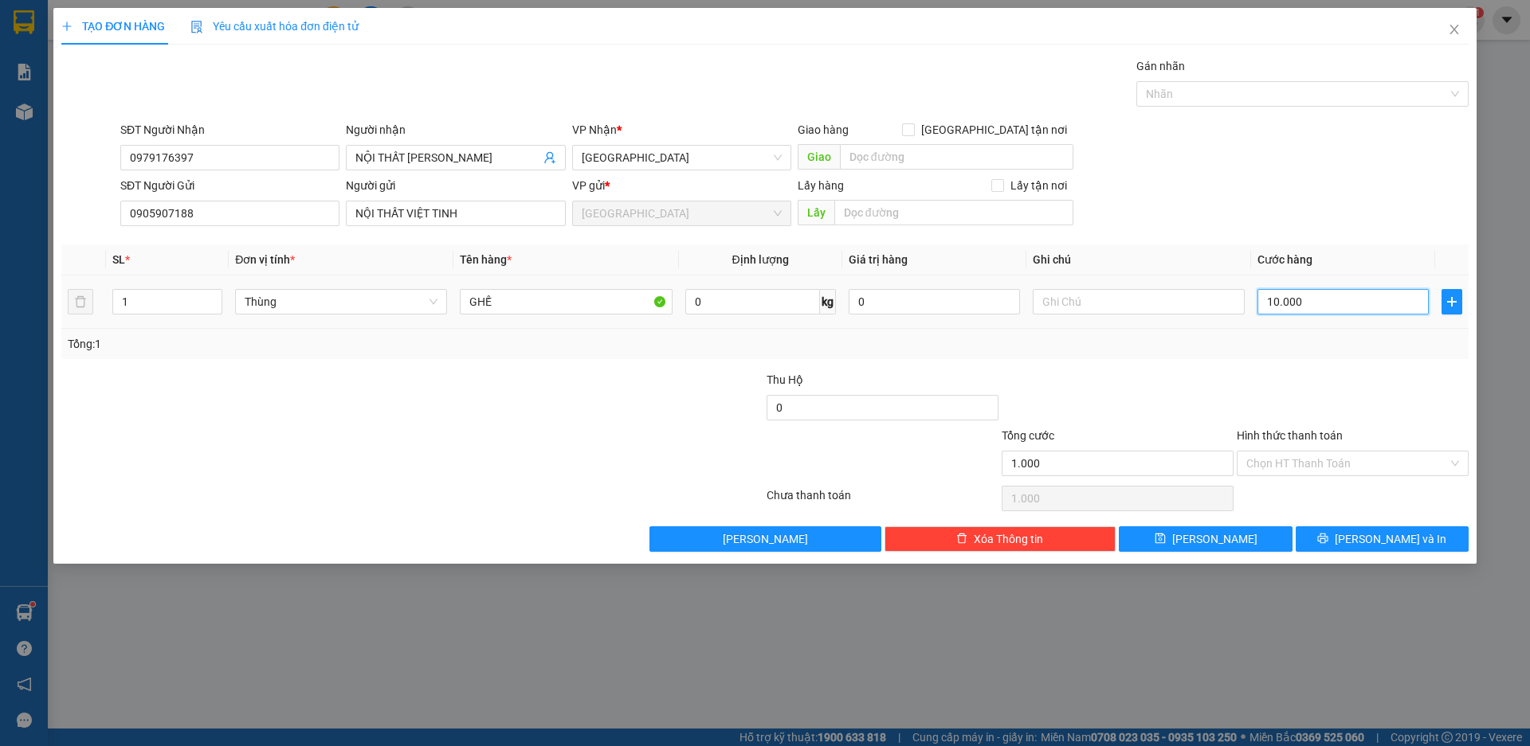
type input "10.000"
type input "100.000"
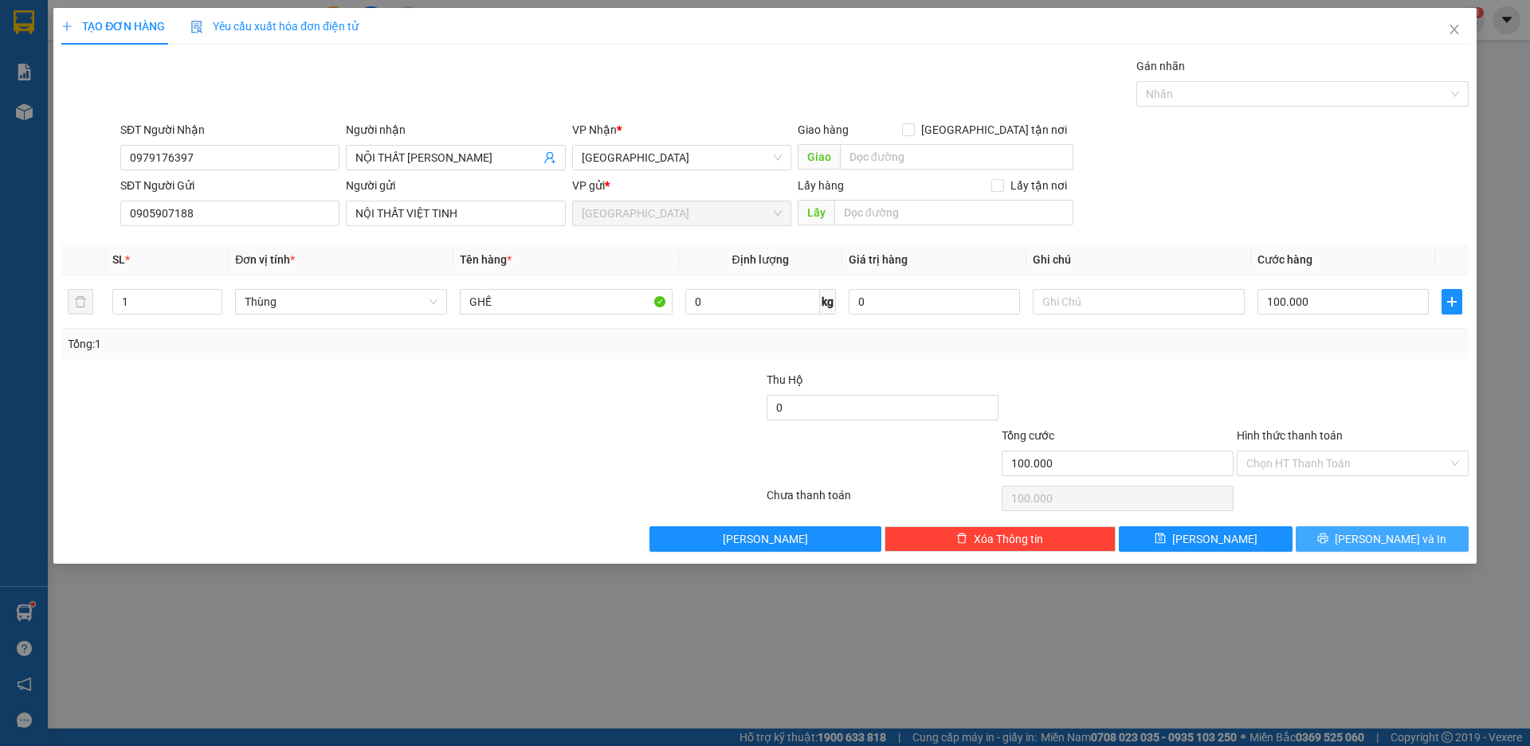
click at [1419, 537] on button "[PERSON_NAME] và In" at bounding box center [1381, 539] width 173 height 25
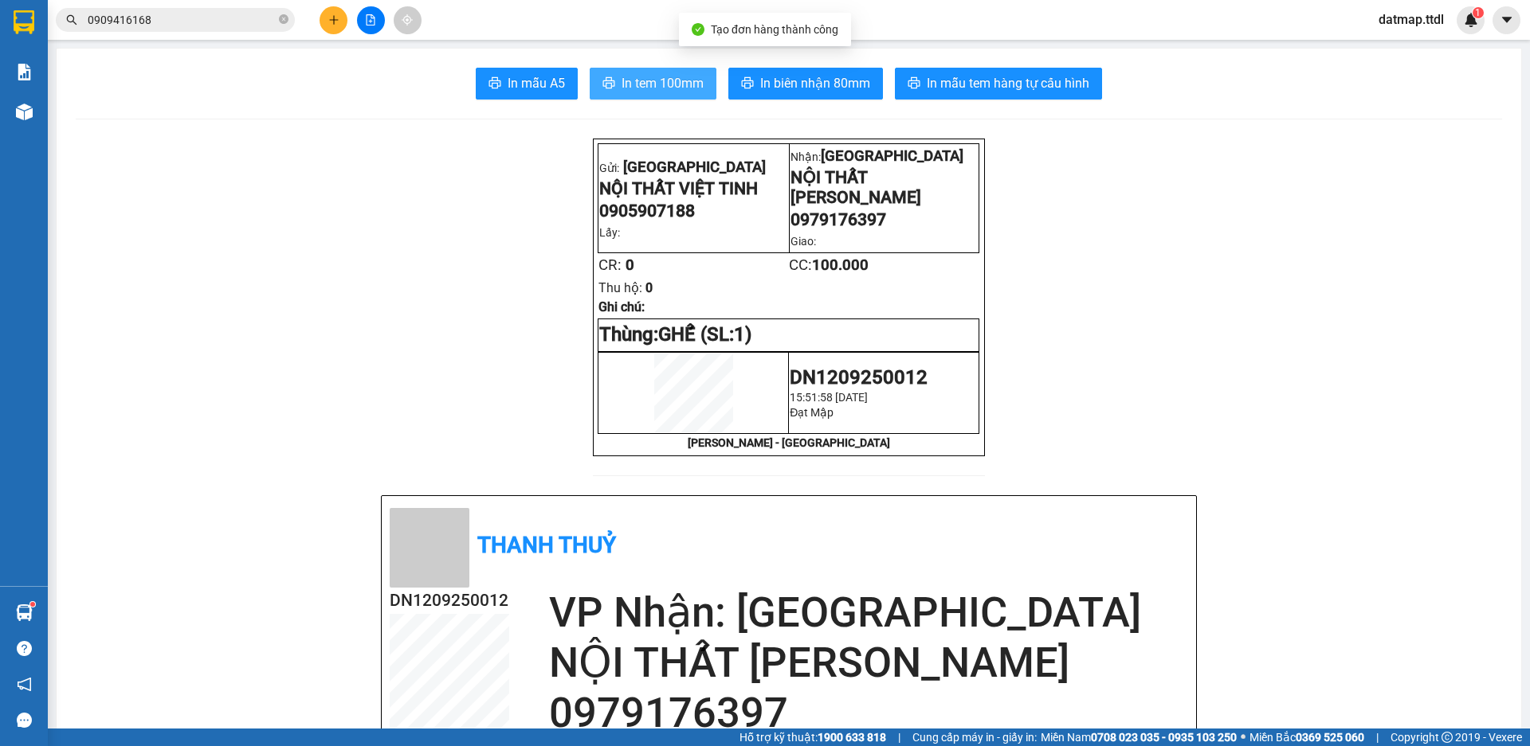
click at [675, 88] on span "In tem 100mm" at bounding box center [662, 83] width 82 height 20
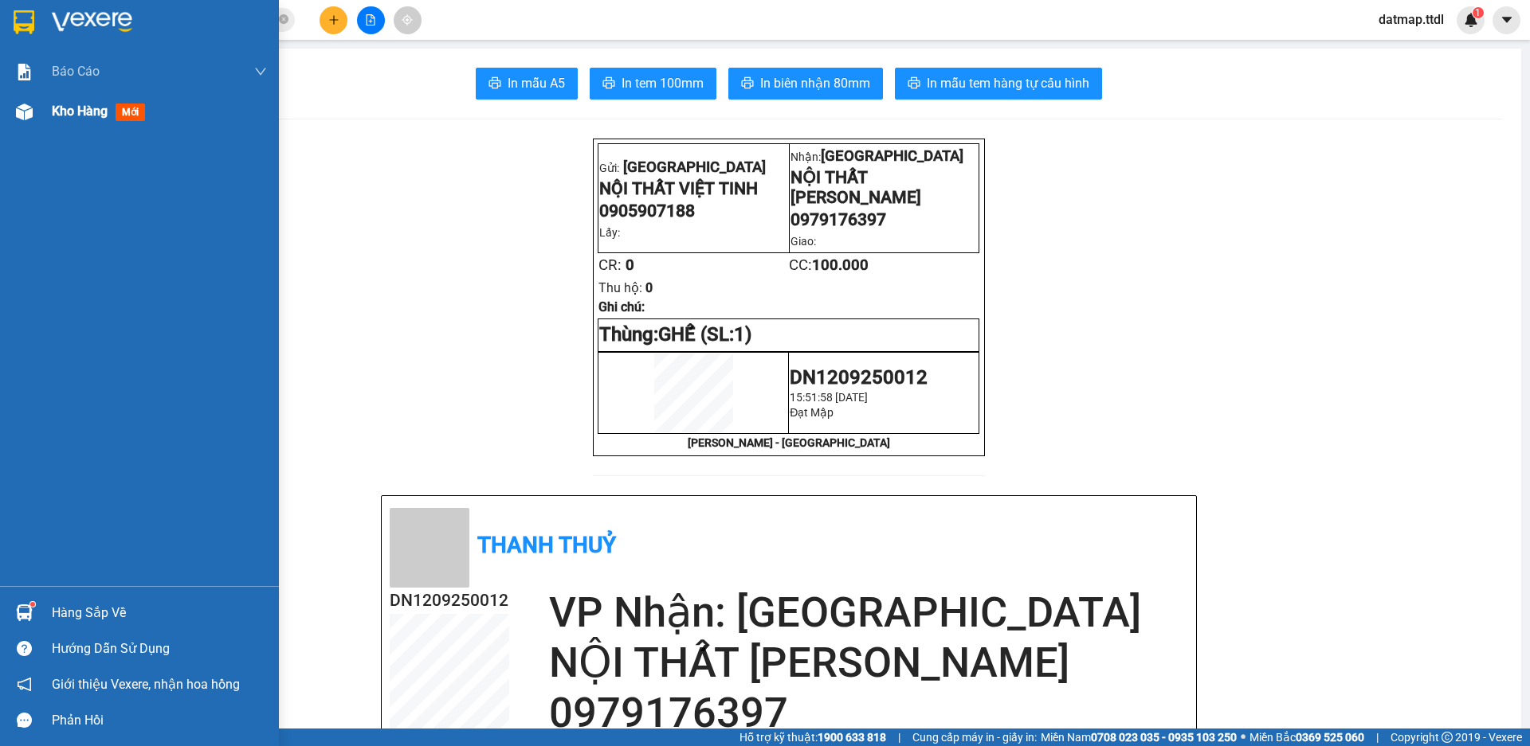
click at [71, 125] on div "Kho hàng mới" at bounding box center [159, 112] width 215 height 40
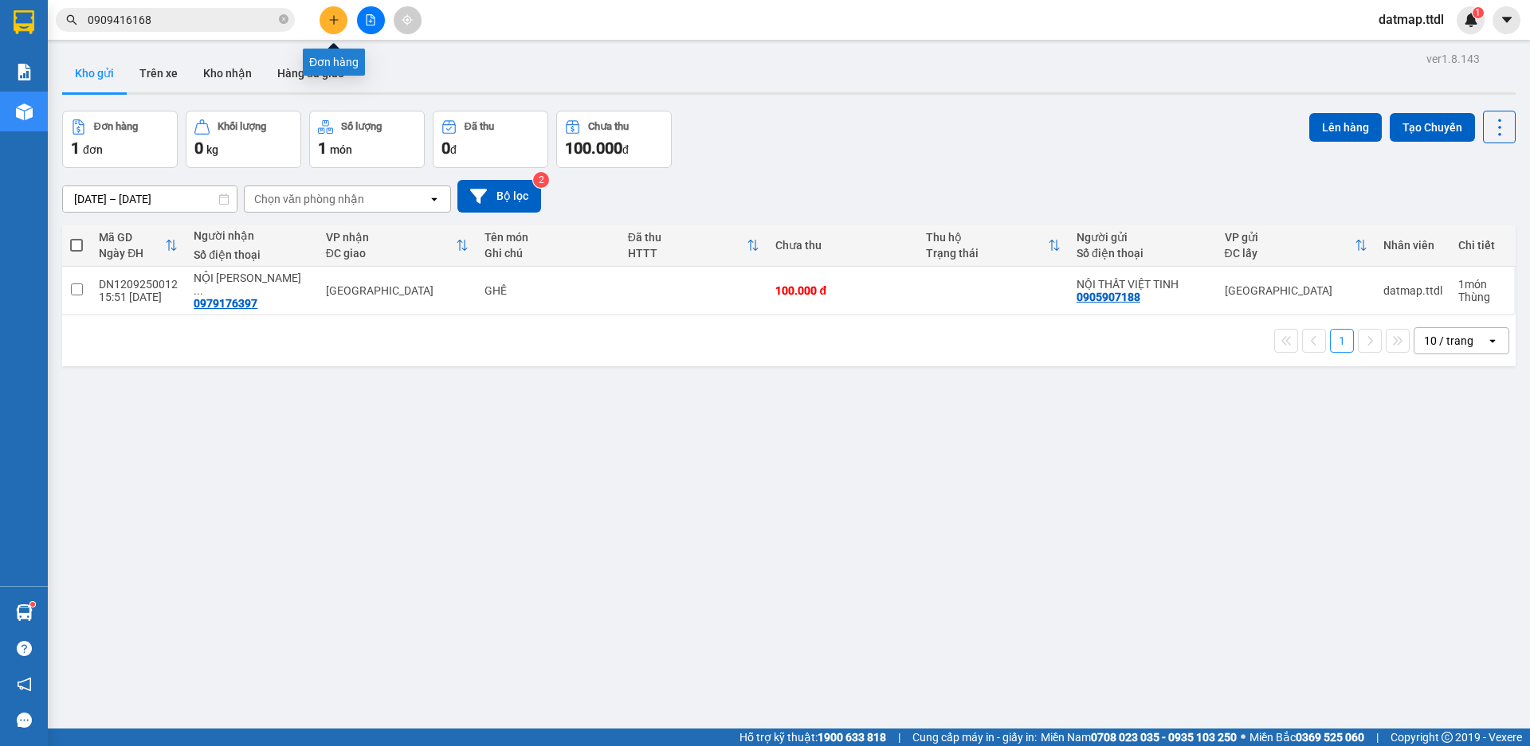
click at [333, 18] on icon "plus" at bounding box center [333, 19] width 11 height 11
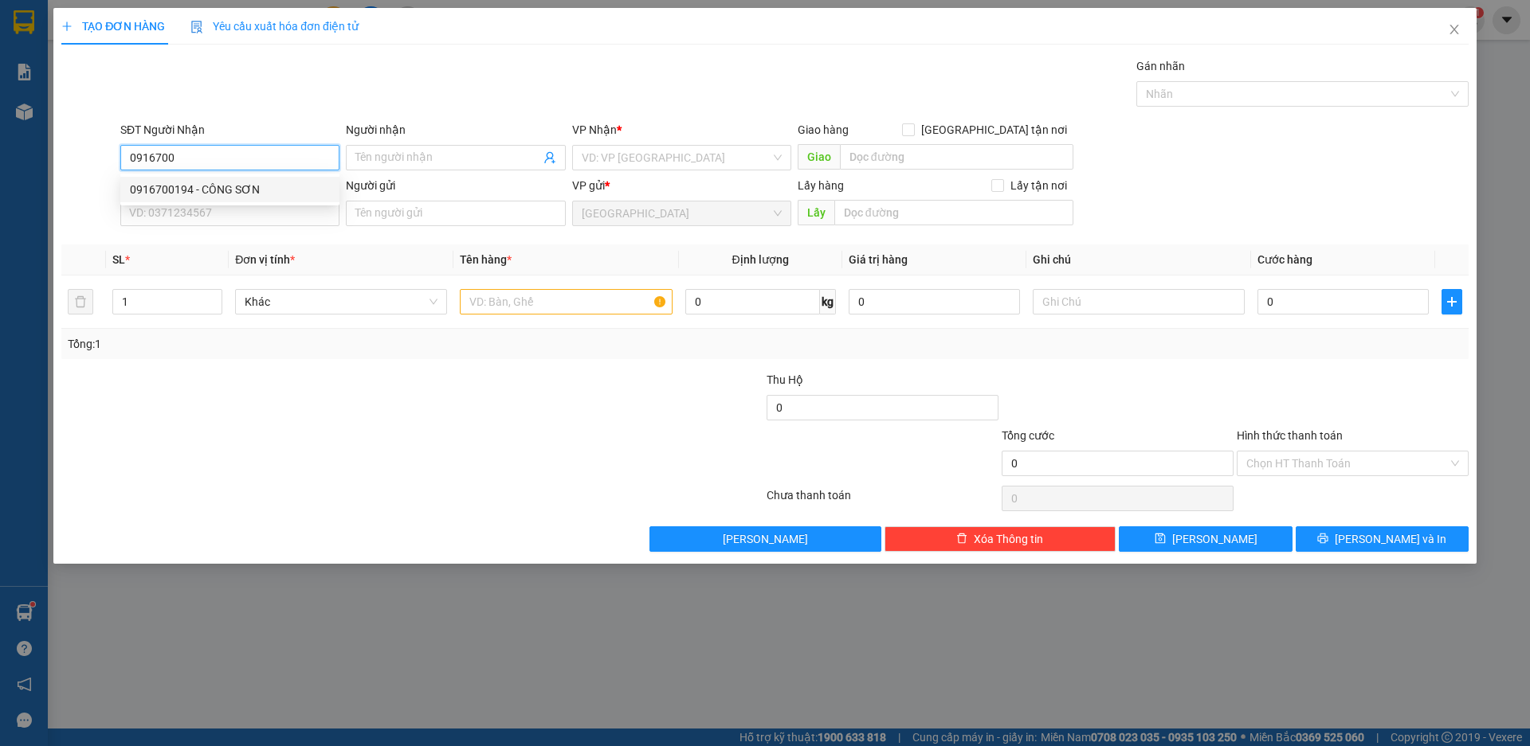
click at [159, 189] on div "0916700194 - CÔNG SƠN" at bounding box center [230, 190] width 200 height 18
click at [301, 304] on span "Khác" at bounding box center [341, 302] width 193 height 24
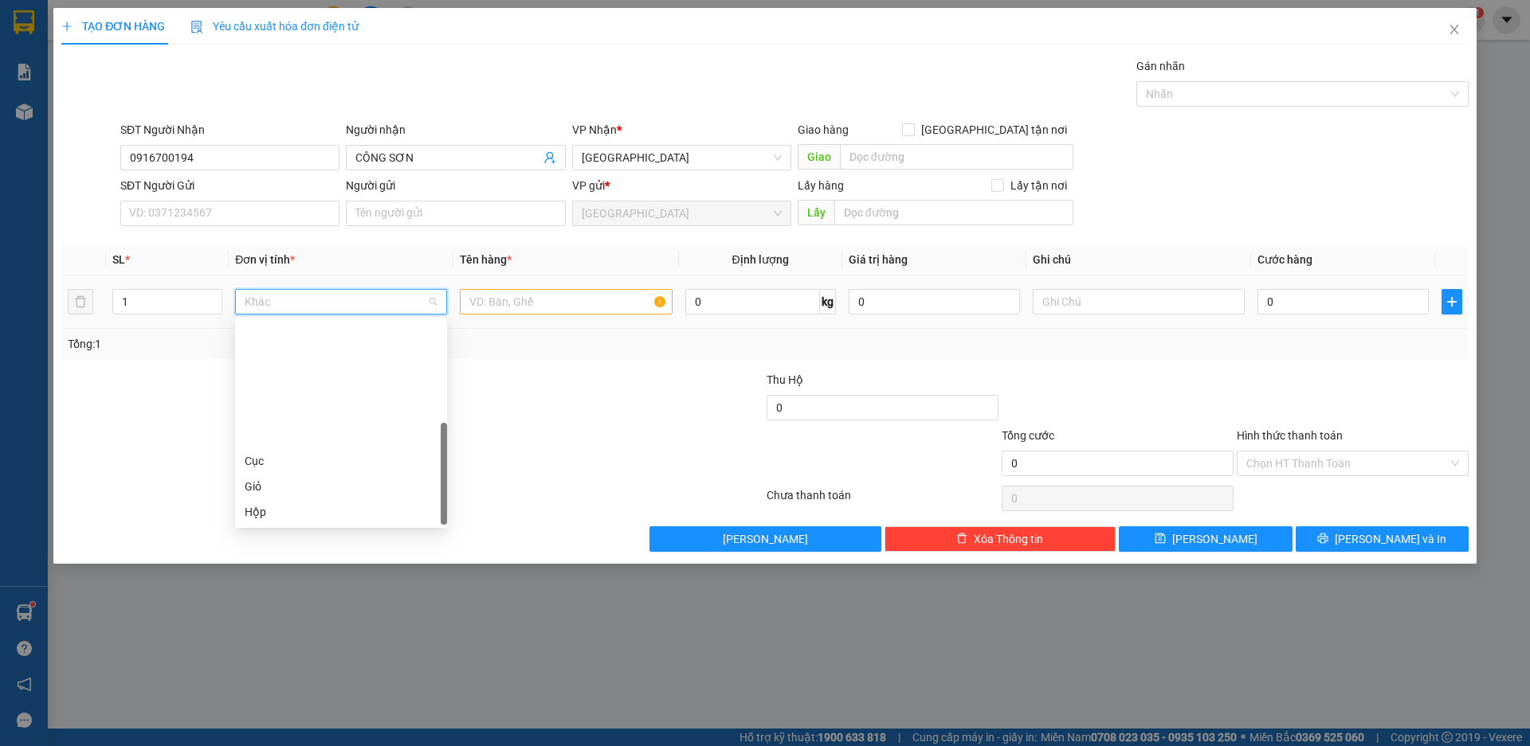
scroll to position [153, 0]
click at [307, 362] on div "Hộp" at bounding box center [341, 360] width 193 height 18
click at [559, 298] on input "text" at bounding box center [566, 301] width 212 height 25
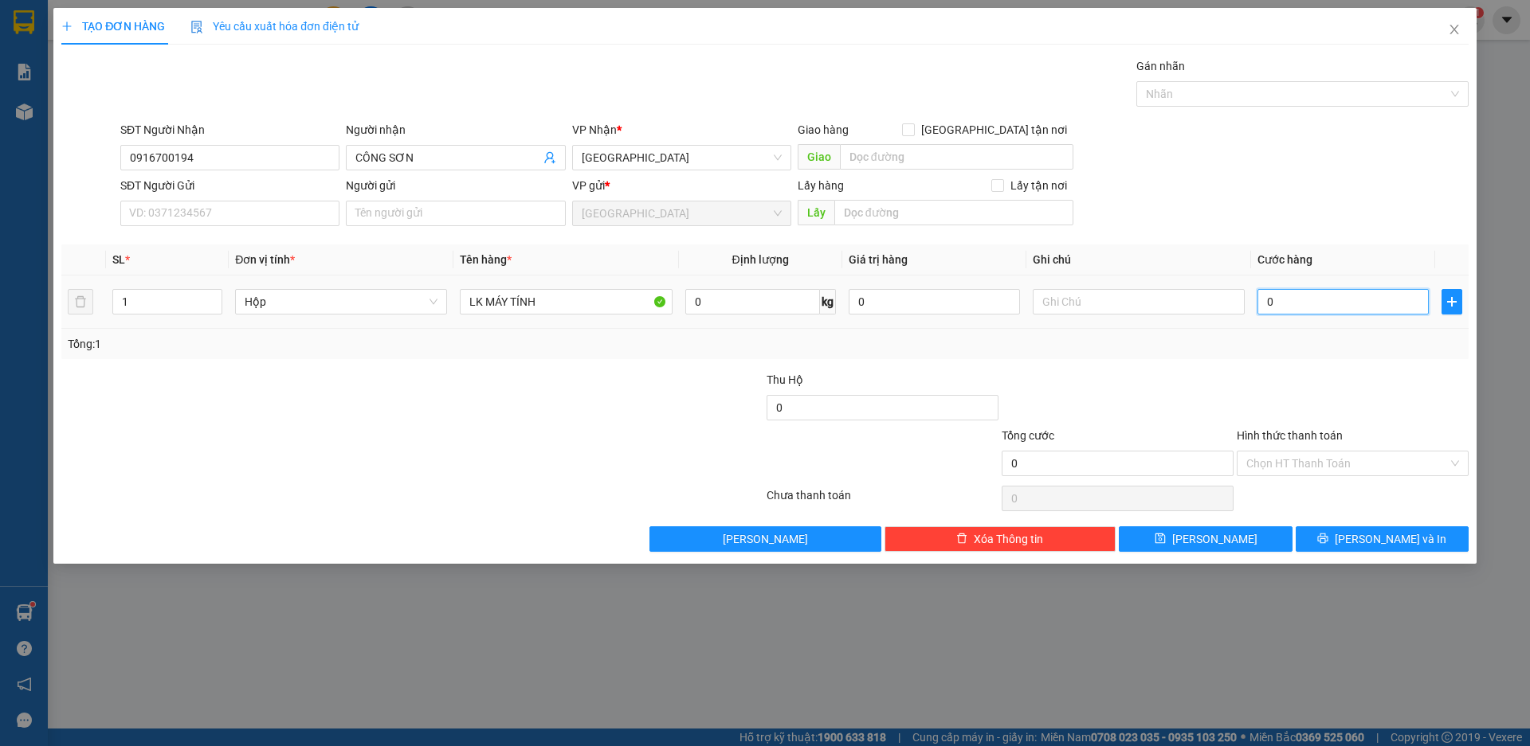
click at [1287, 311] on input "0" at bounding box center [1342, 301] width 171 height 25
click at [1339, 469] on input "Hình thức thanh toán" at bounding box center [1347, 464] width 202 height 24
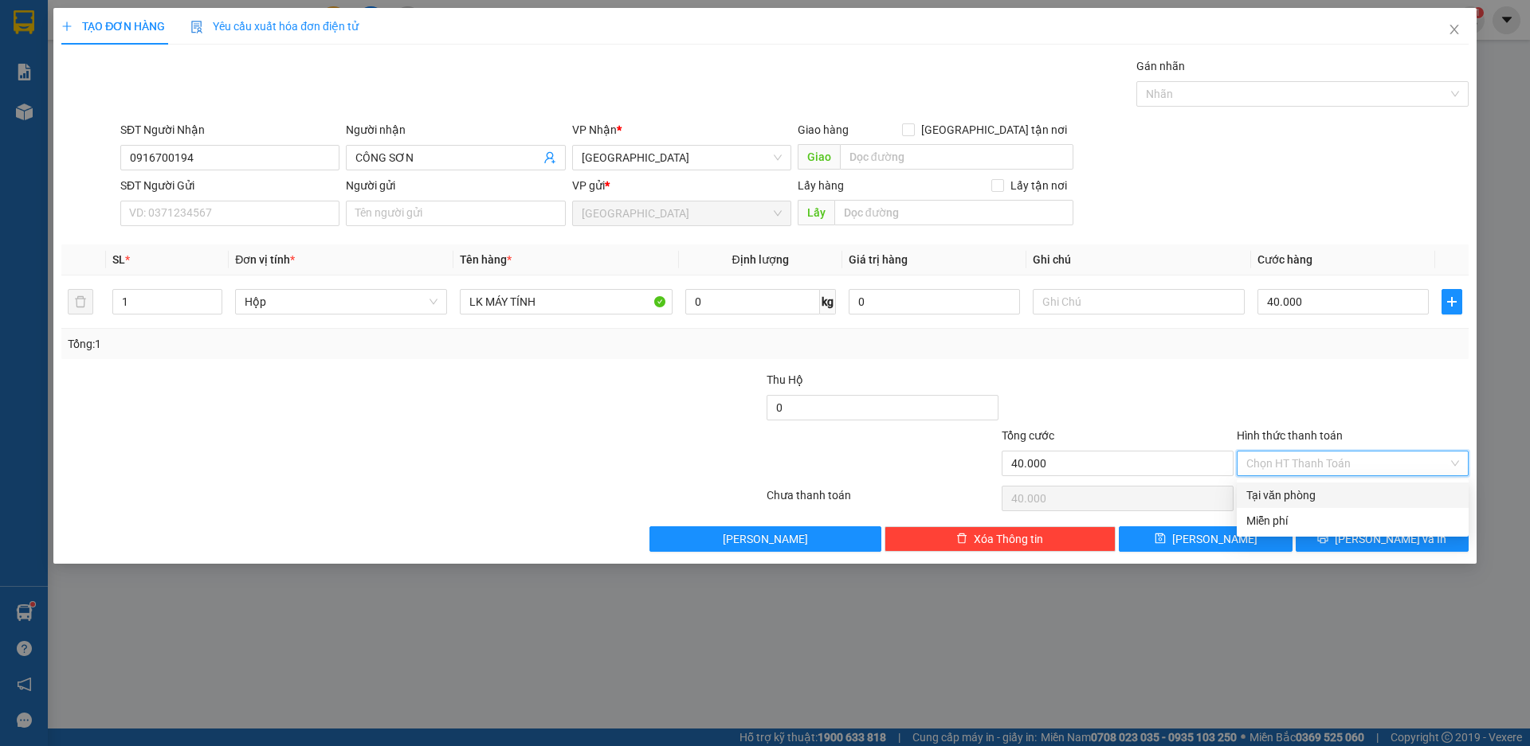
click at [1314, 490] on div "Tại văn phòng" at bounding box center [1352, 496] width 213 height 18
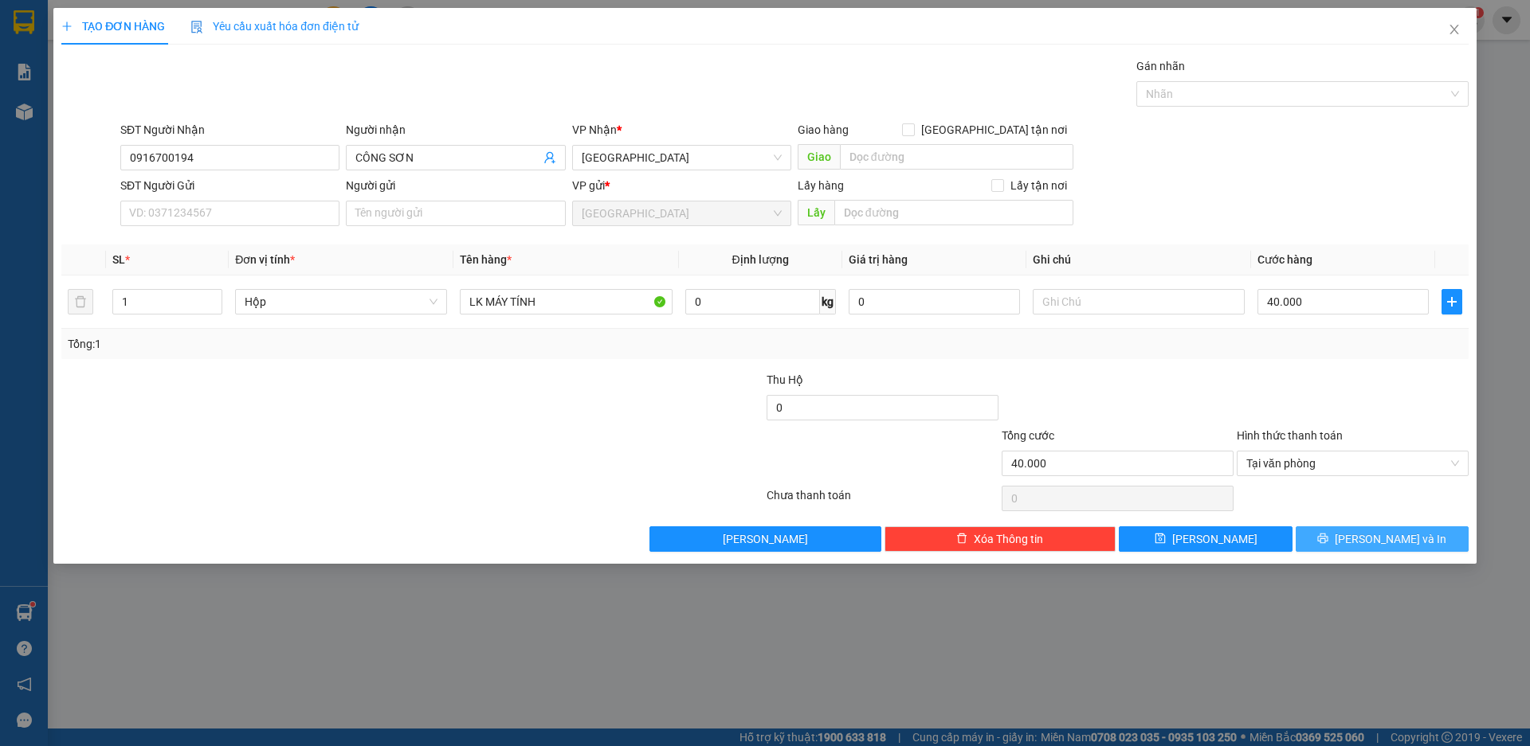
click at [1363, 539] on button "[PERSON_NAME] và In" at bounding box center [1381, 539] width 173 height 25
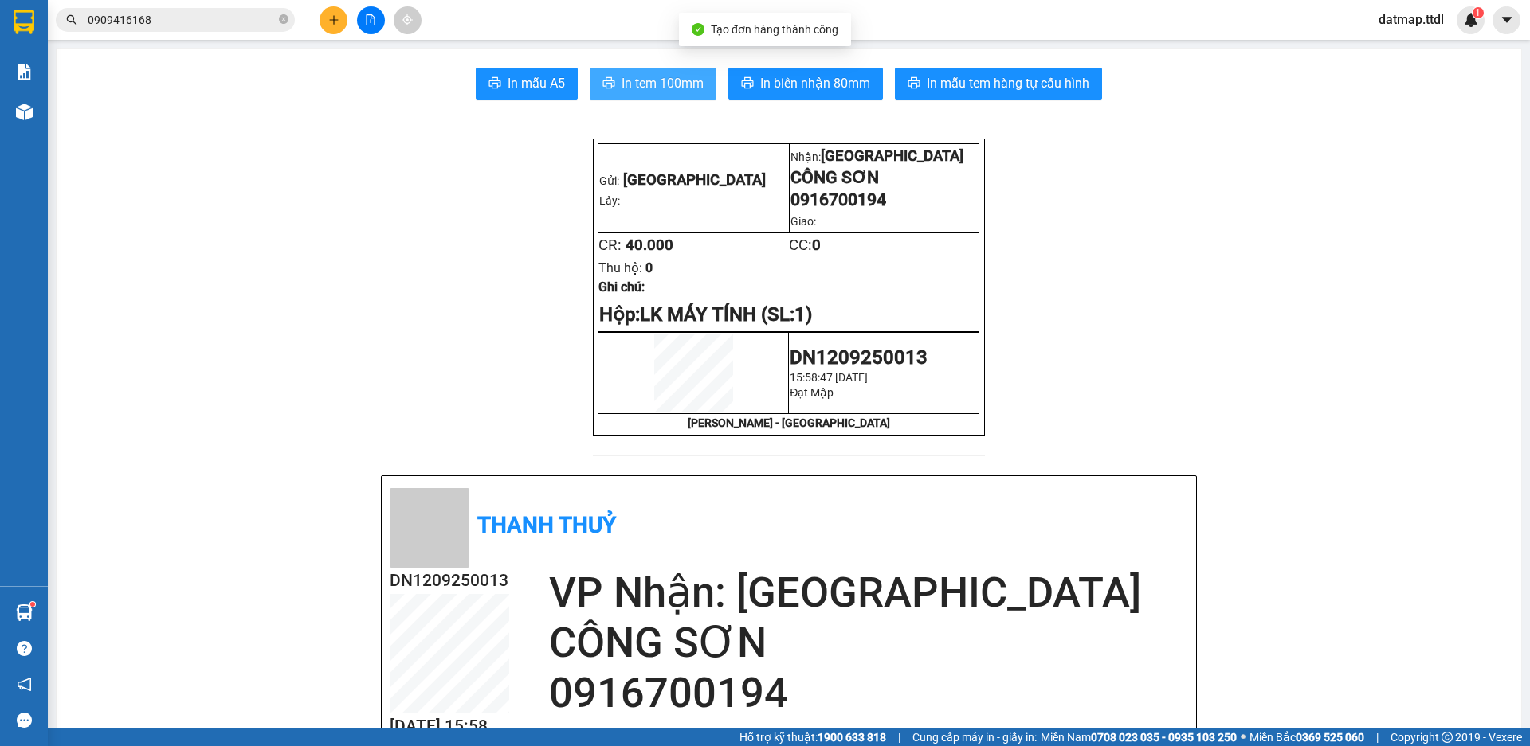
click at [668, 88] on span "In tem 100mm" at bounding box center [662, 83] width 82 height 20
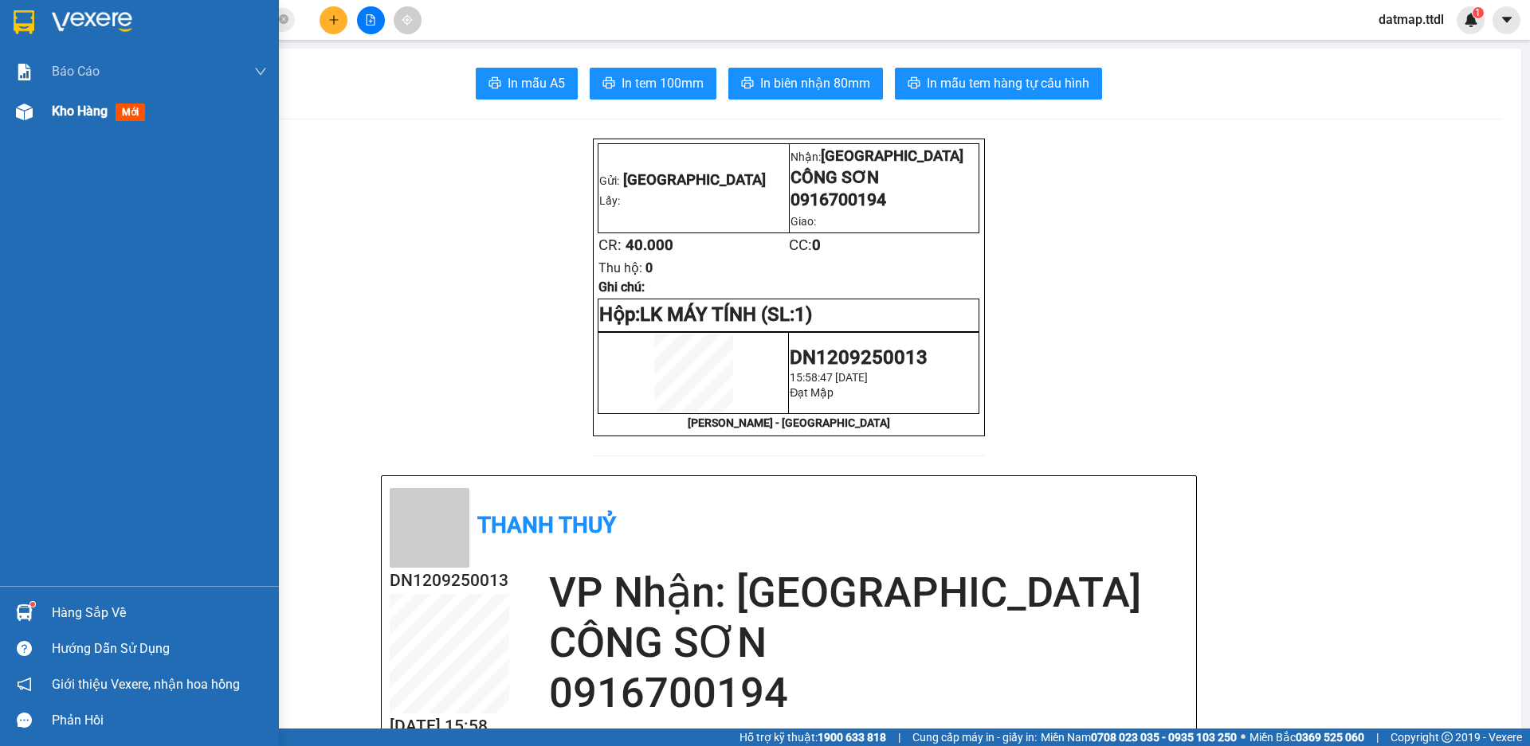
click at [69, 115] on span "Kho hàng" at bounding box center [80, 111] width 56 height 15
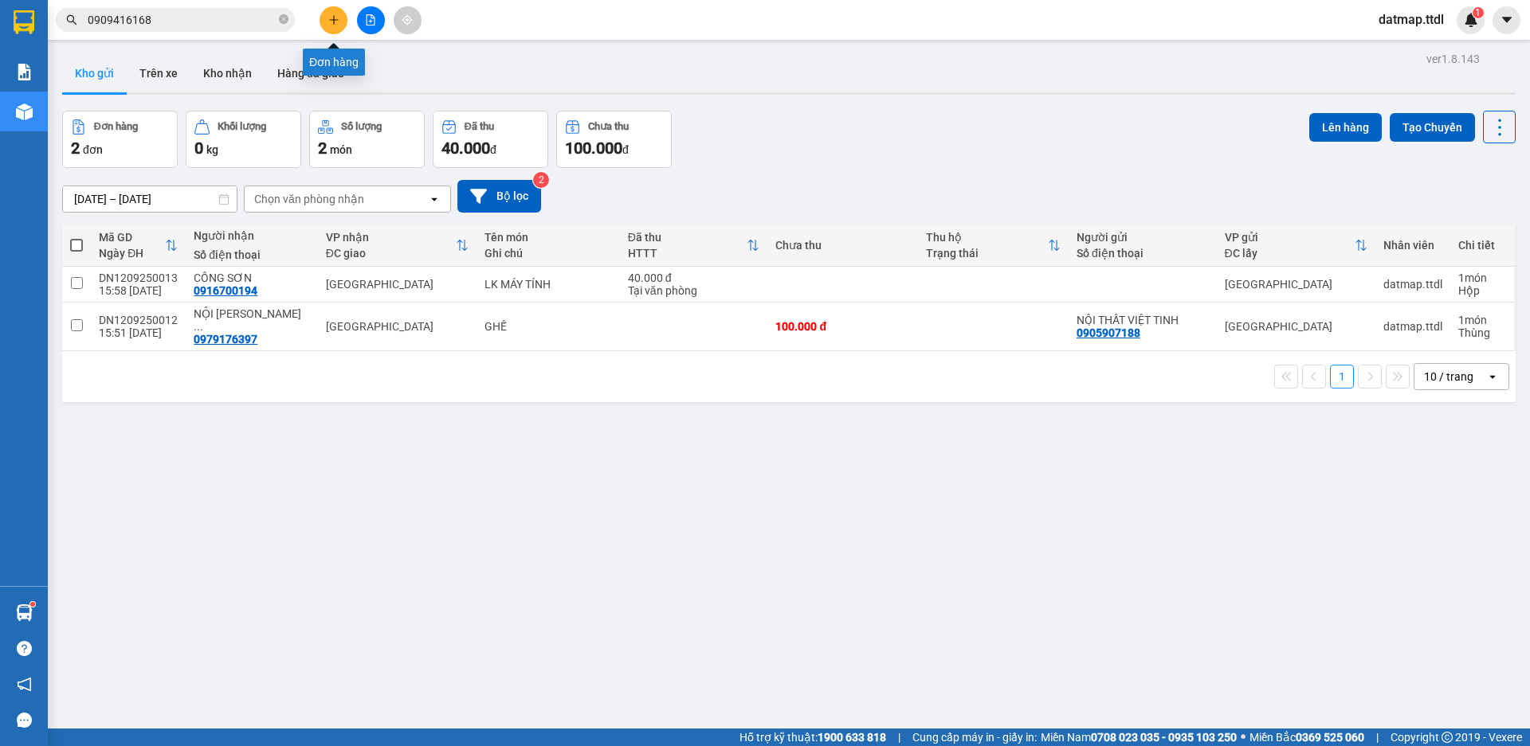
click at [333, 21] on icon "plus" at bounding box center [333, 19] width 11 height 11
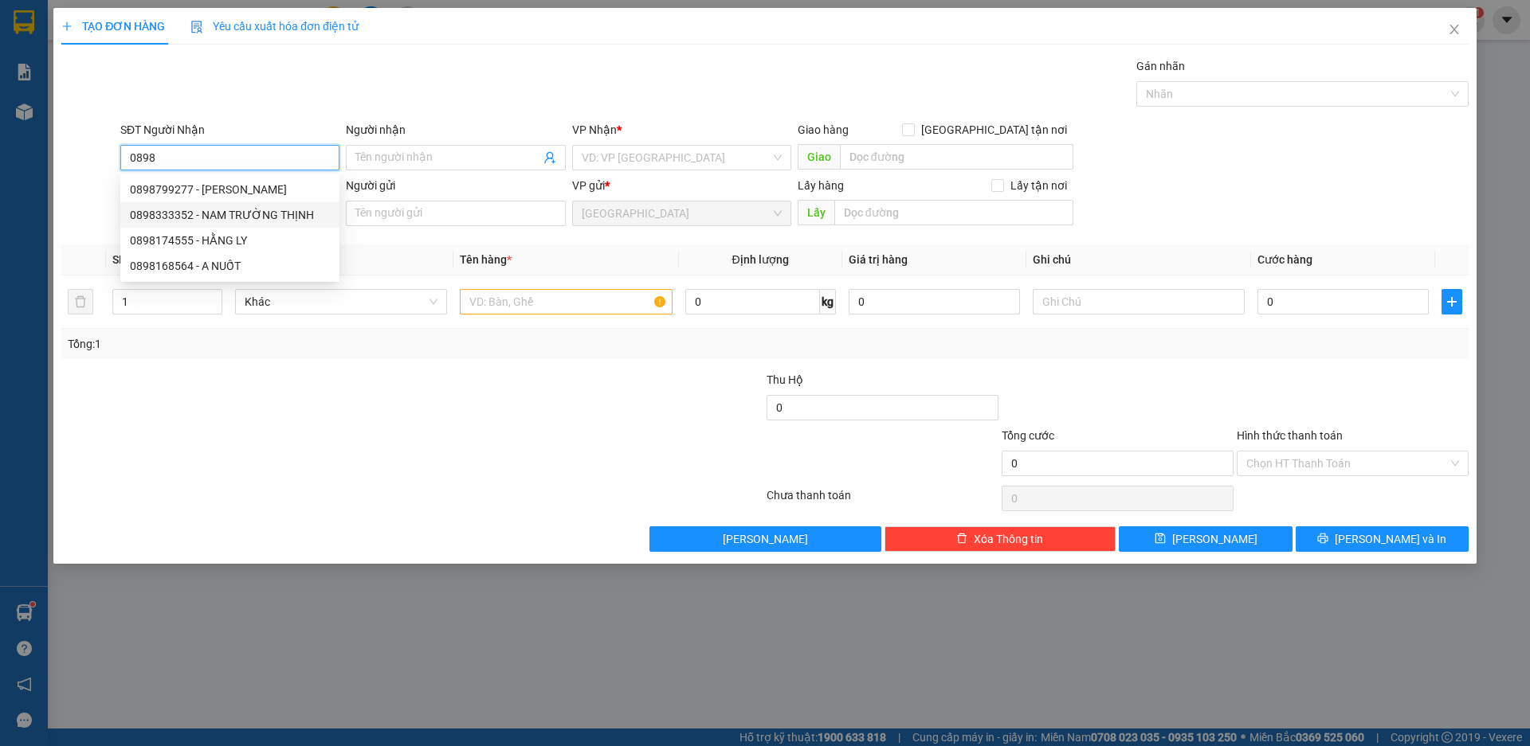
click at [159, 212] on div "0898333352 - NAM TRƯỜNG THỊNH" at bounding box center [230, 215] width 200 height 18
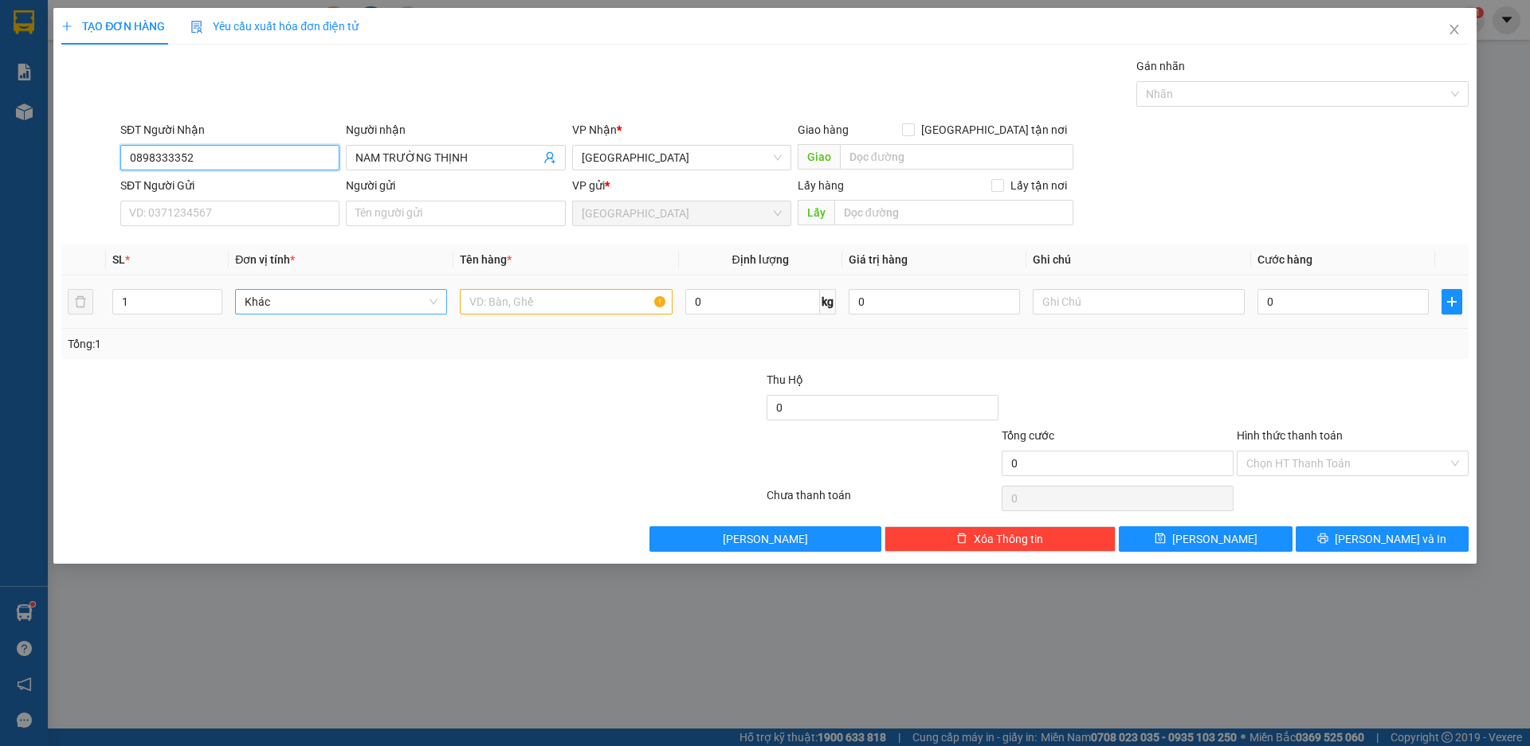
click at [309, 302] on span "Khác" at bounding box center [341, 302] width 193 height 24
drag, startPoint x: 300, startPoint y: 411, endPoint x: 339, endPoint y: 362, distance: 62.5
click at [300, 554] on div "Thùng" at bounding box center [341, 563] width 193 height 18
click at [480, 297] on input "text" at bounding box center [566, 301] width 212 height 25
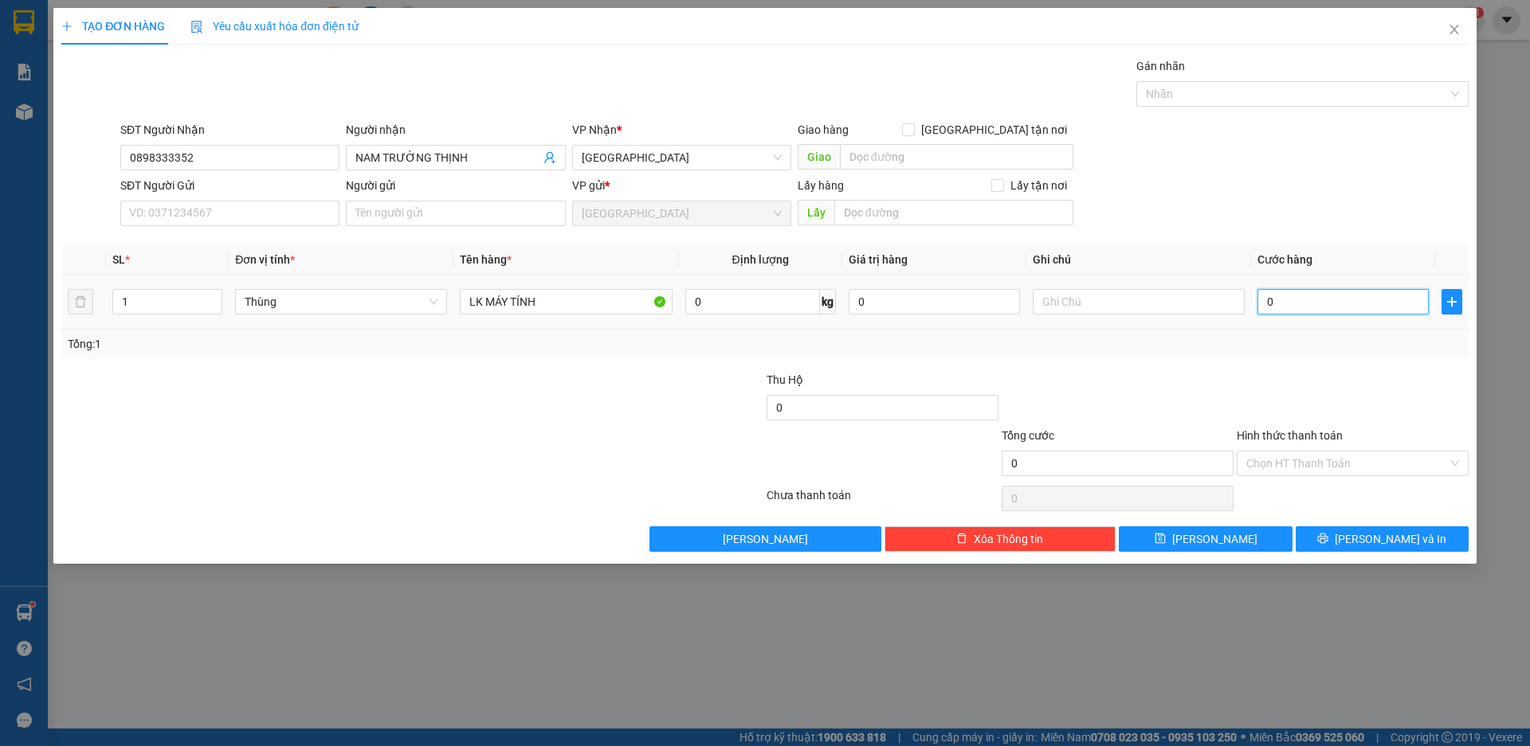
click at [1283, 305] on input "0" at bounding box center [1342, 301] width 171 height 25
click at [1327, 458] on input "Hình thức thanh toán" at bounding box center [1347, 464] width 202 height 24
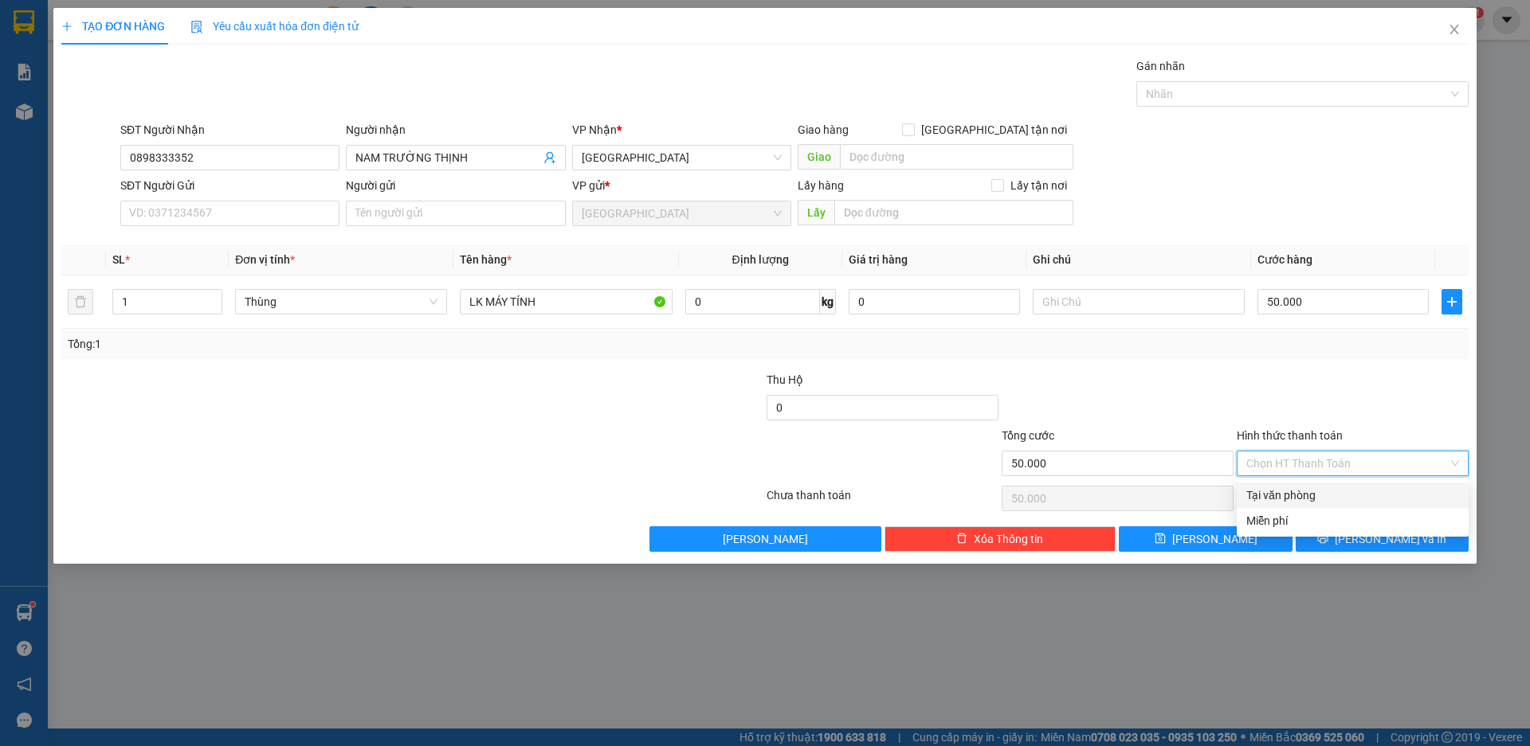
click at [1273, 503] on div "Tại văn phòng" at bounding box center [1352, 496] width 213 height 18
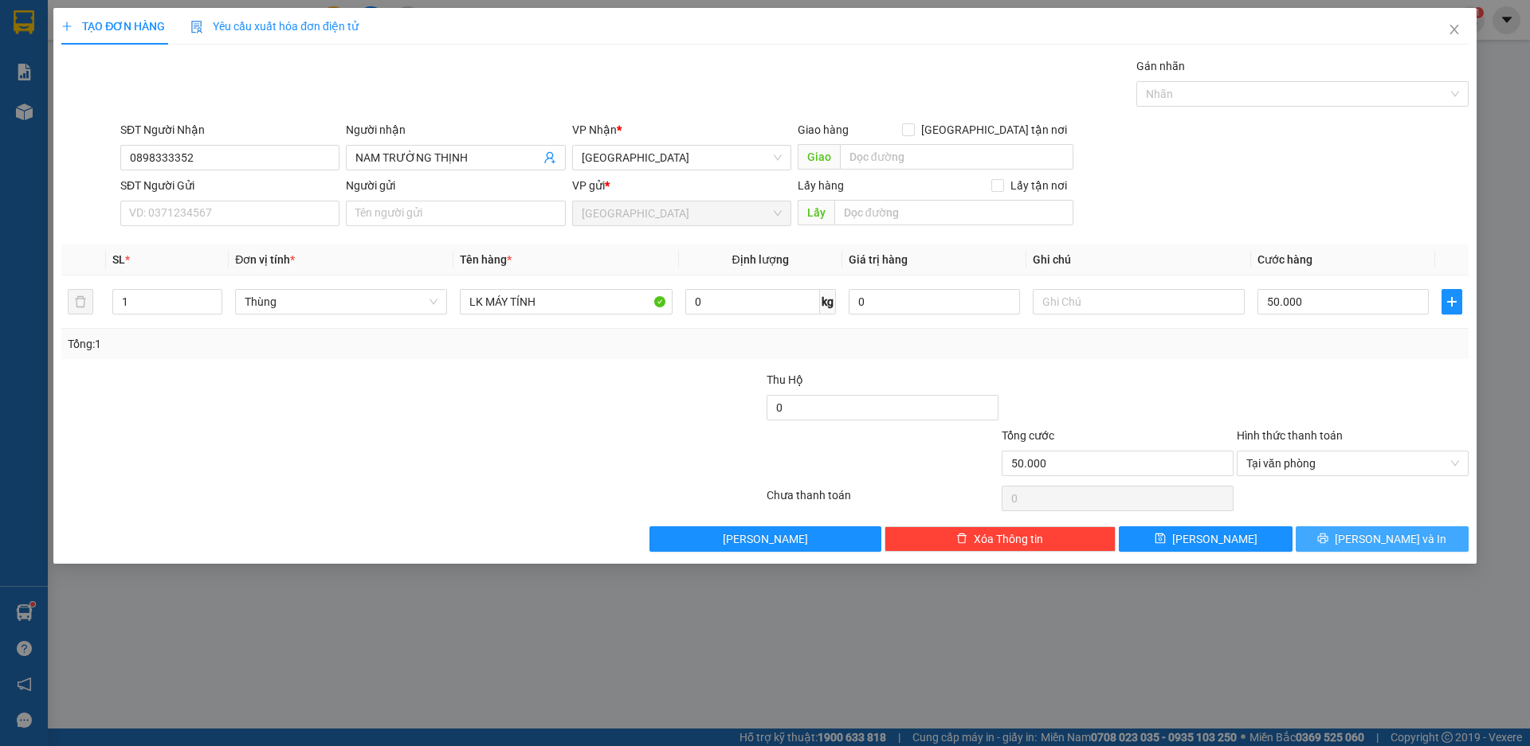
click at [1355, 528] on button "[PERSON_NAME] và In" at bounding box center [1381, 539] width 173 height 25
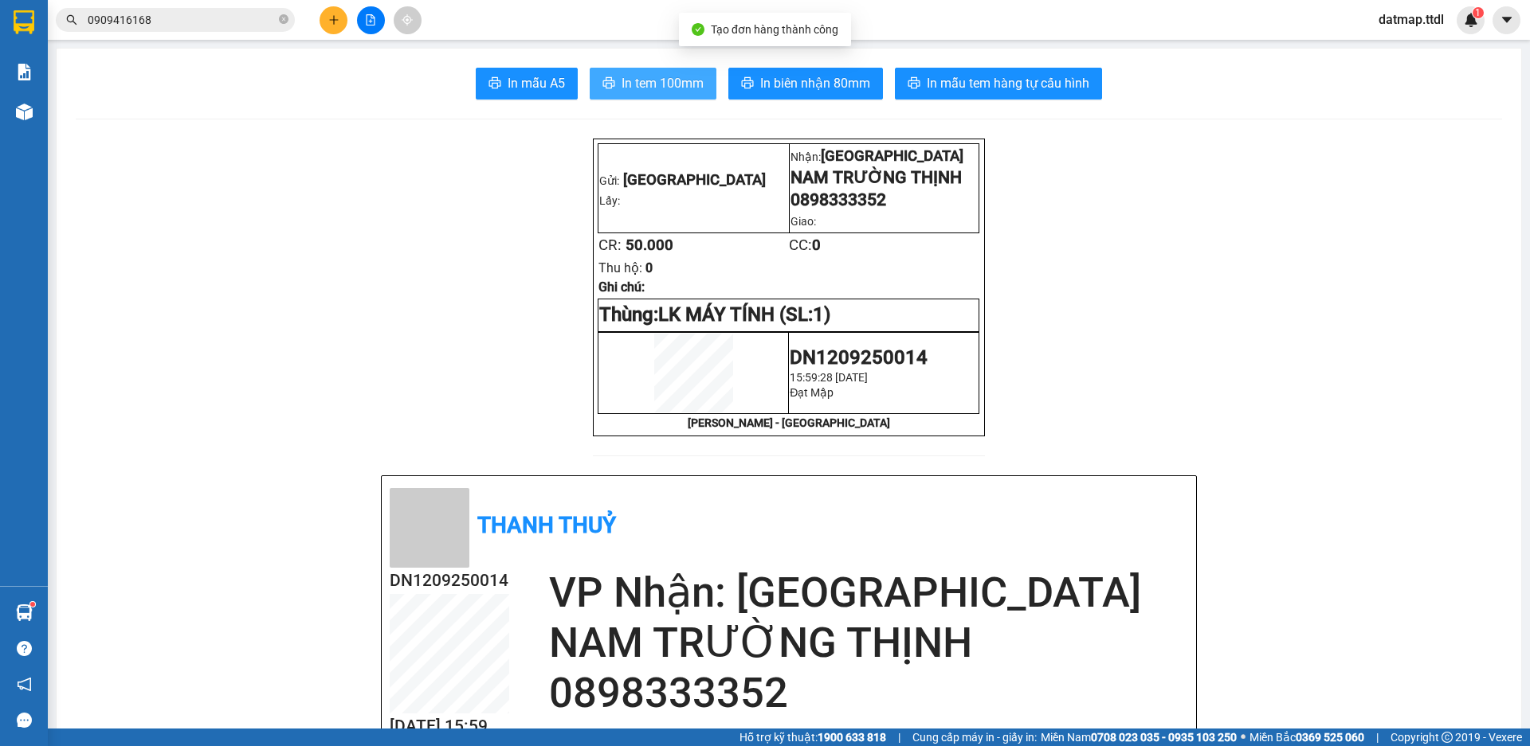
click at [665, 77] on span "In tem 100mm" at bounding box center [662, 83] width 82 height 20
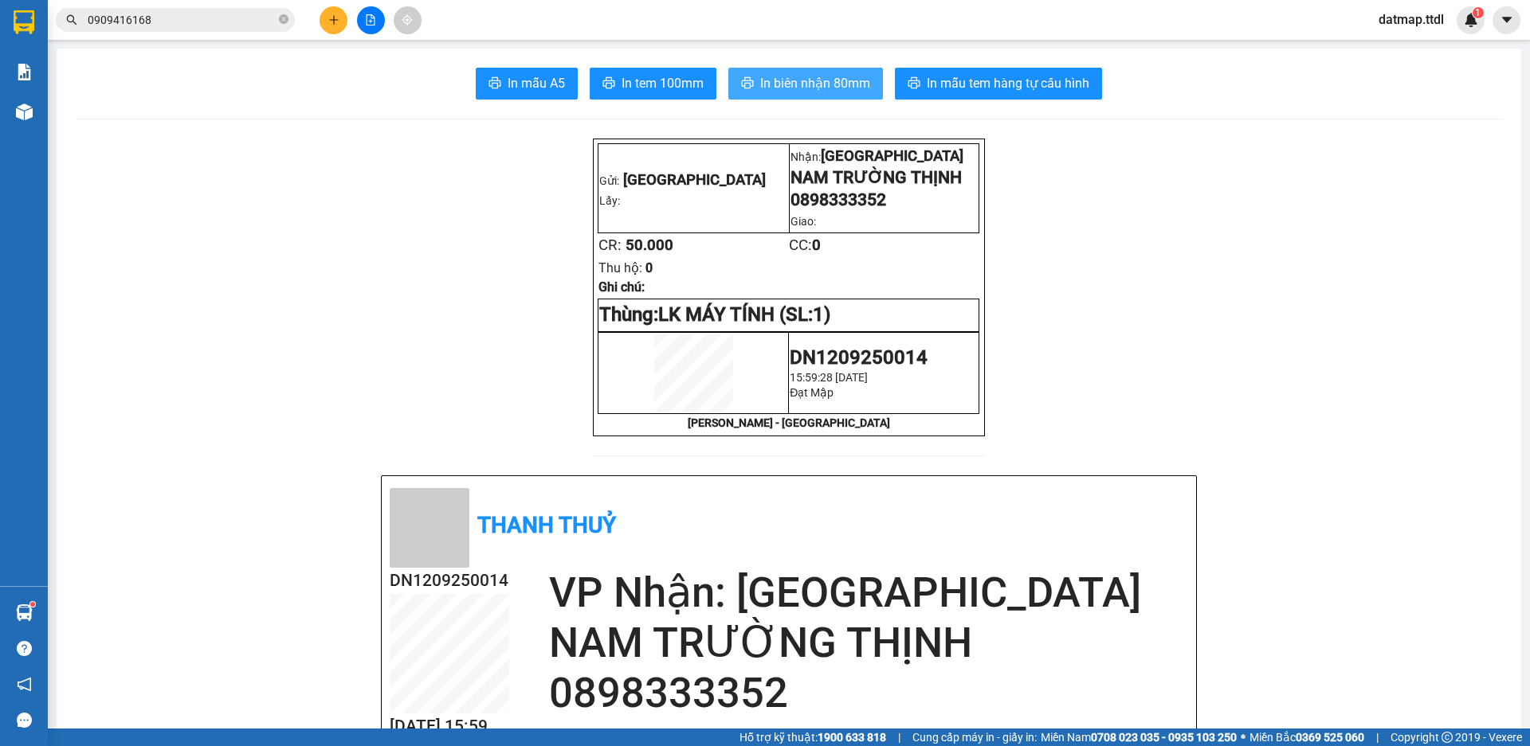
click at [793, 83] on span "In biên nhận 80mm" at bounding box center [815, 83] width 110 height 20
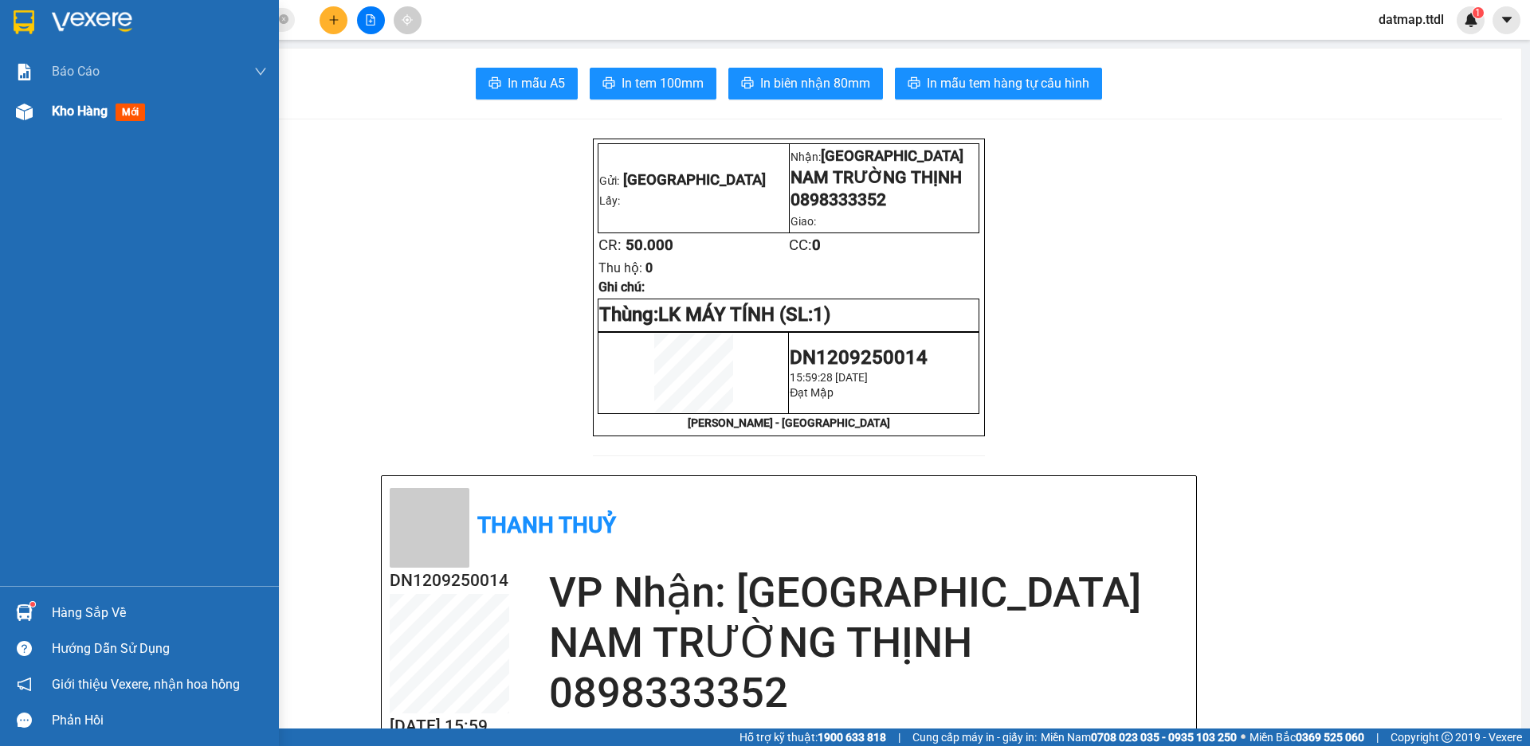
click at [61, 118] on span "Kho hàng" at bounding box center [80, 111] width 56 height 15
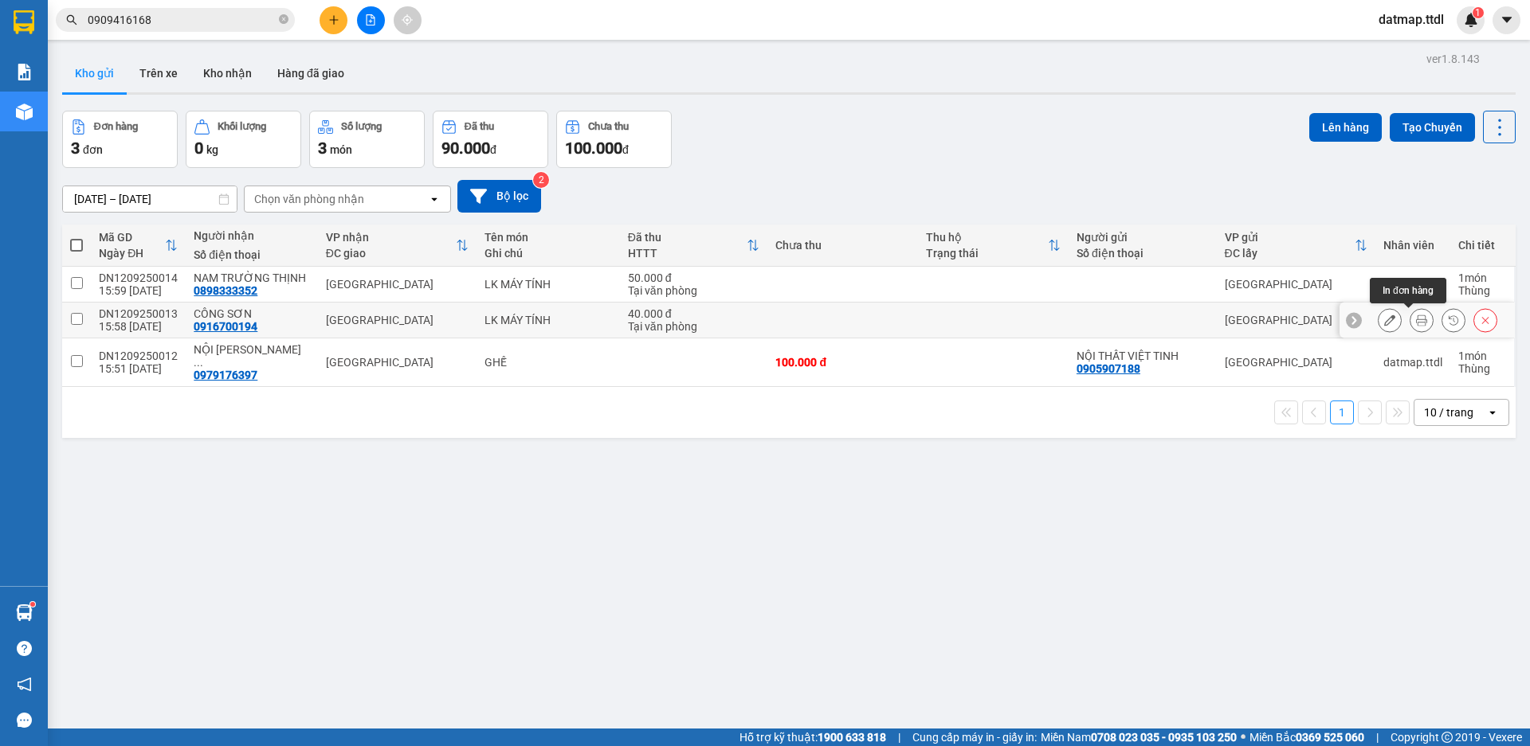
click at [1416, 323] on icon at bounding box center [1421, 320] width 11 height 11
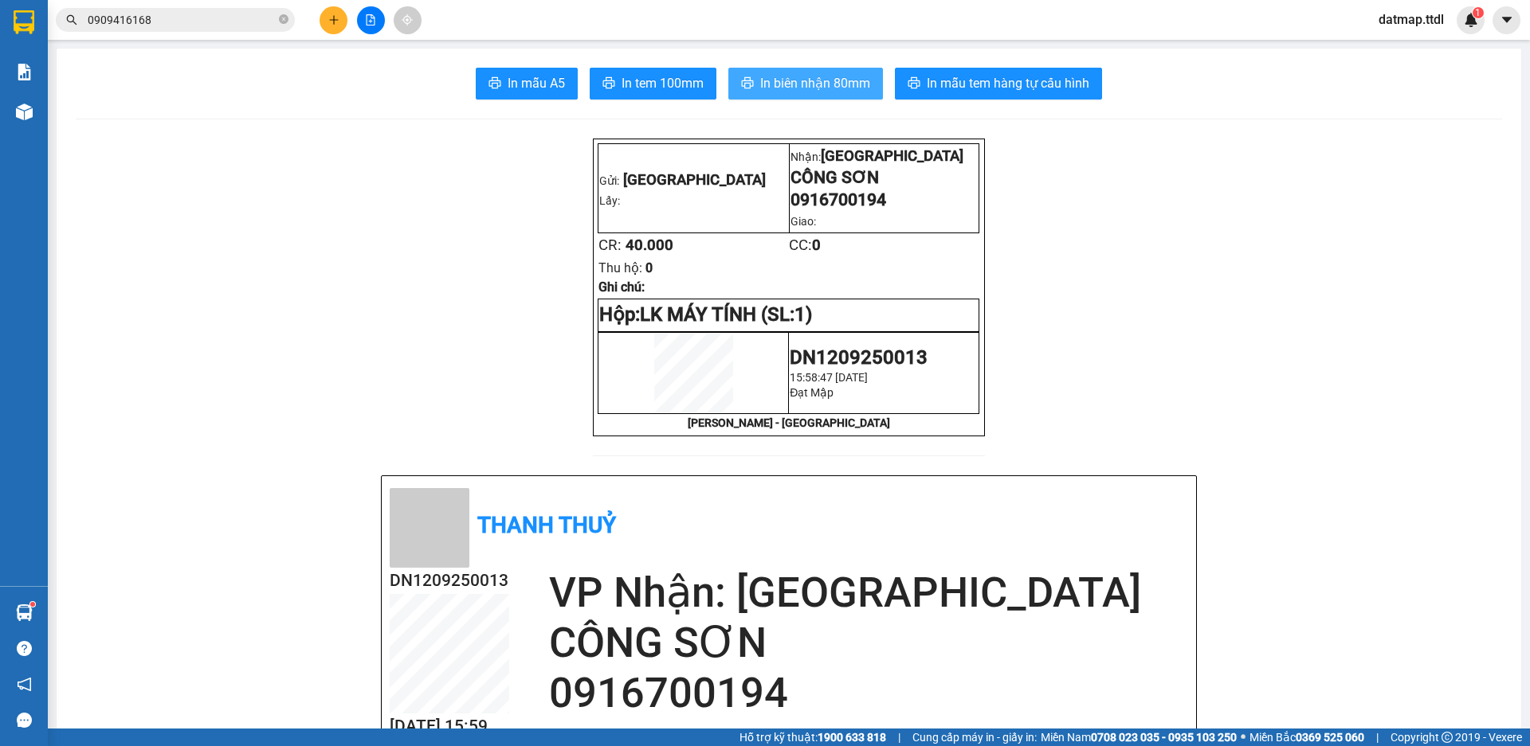
click at [774, 84] on span "In biên nhận 80mm" at bounding box center [815, 83] width 110 height 20
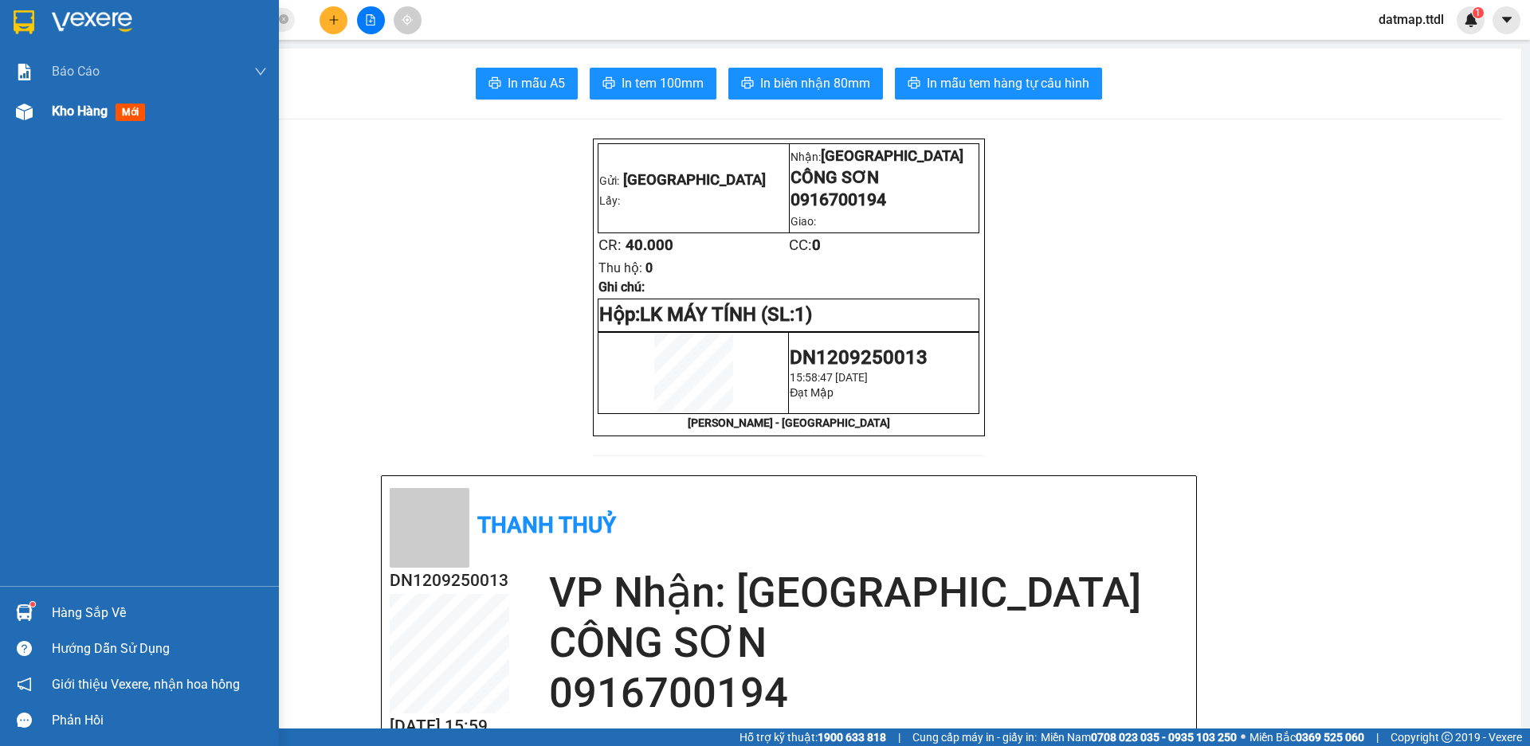
drag, startPoint x: 71, startPoint y: 112, endPoint x: 80, endPoint y: 113, distance: 9.7
click at [71, 111] on span "Kho hàng" at bounding box center [80, 111] width 56 height 15
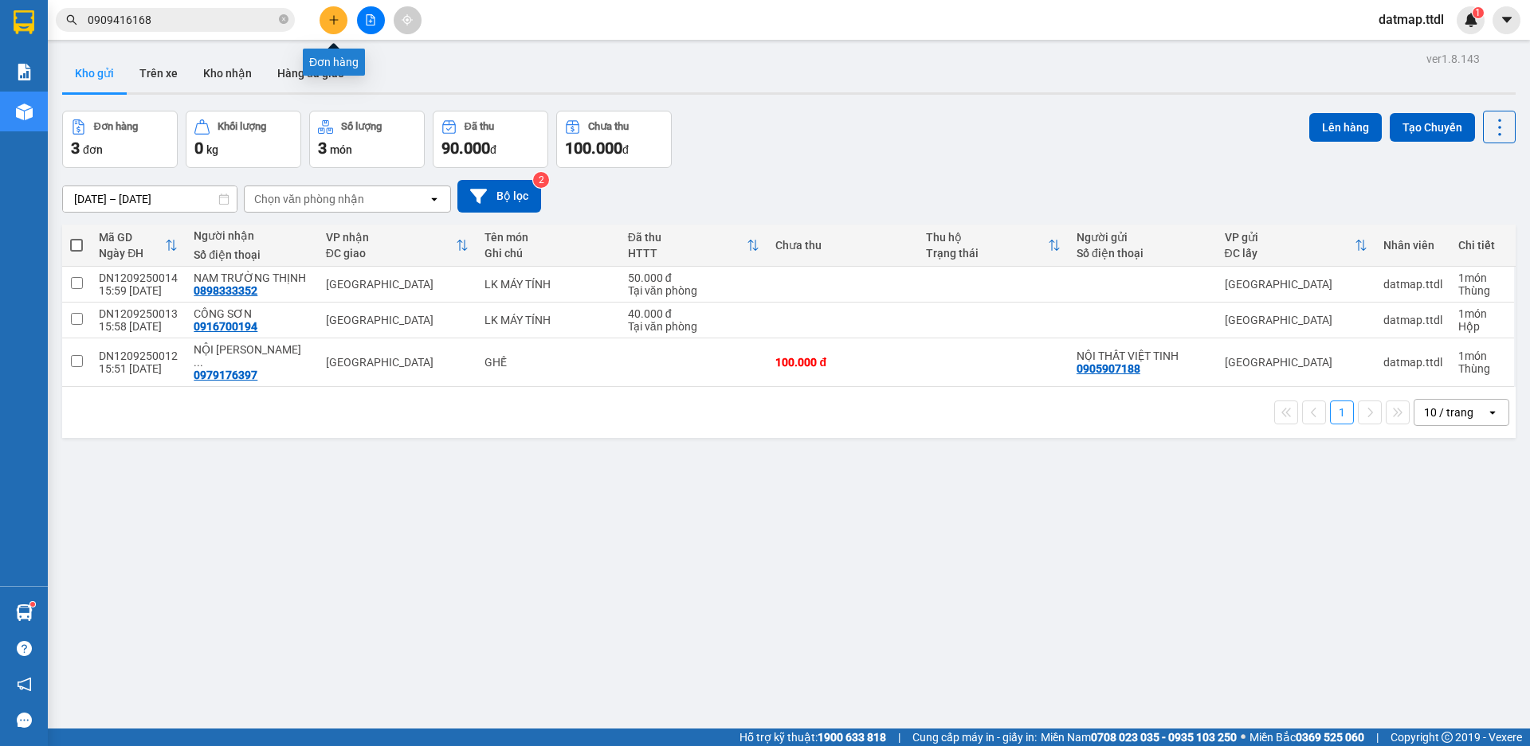
click at [338, 22] on icon "plus" at bounding box center [333, 19] width 11 height 11
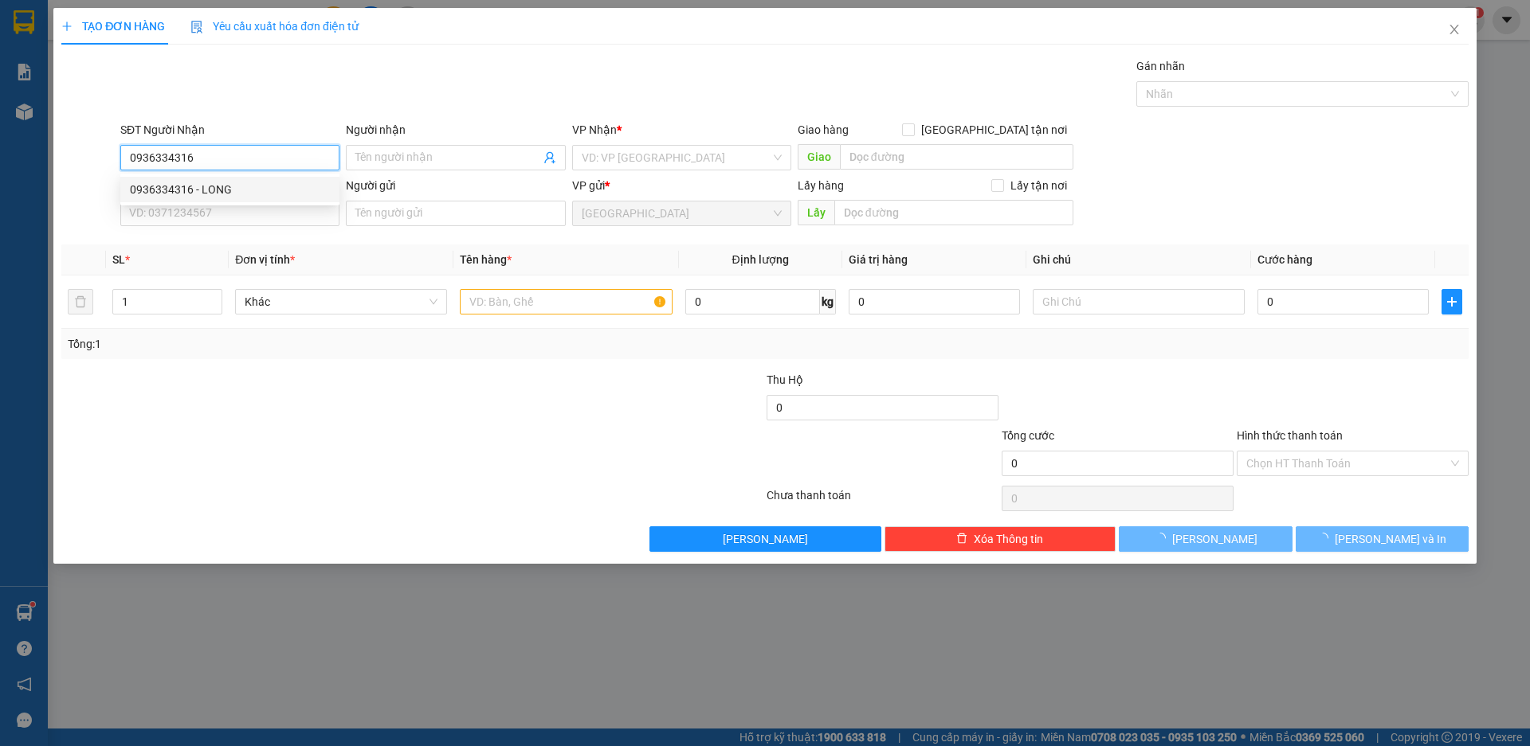
click at [159, 190] on div "0936334316 - LONG" at bounding box center [230, 190] width 200 height 18
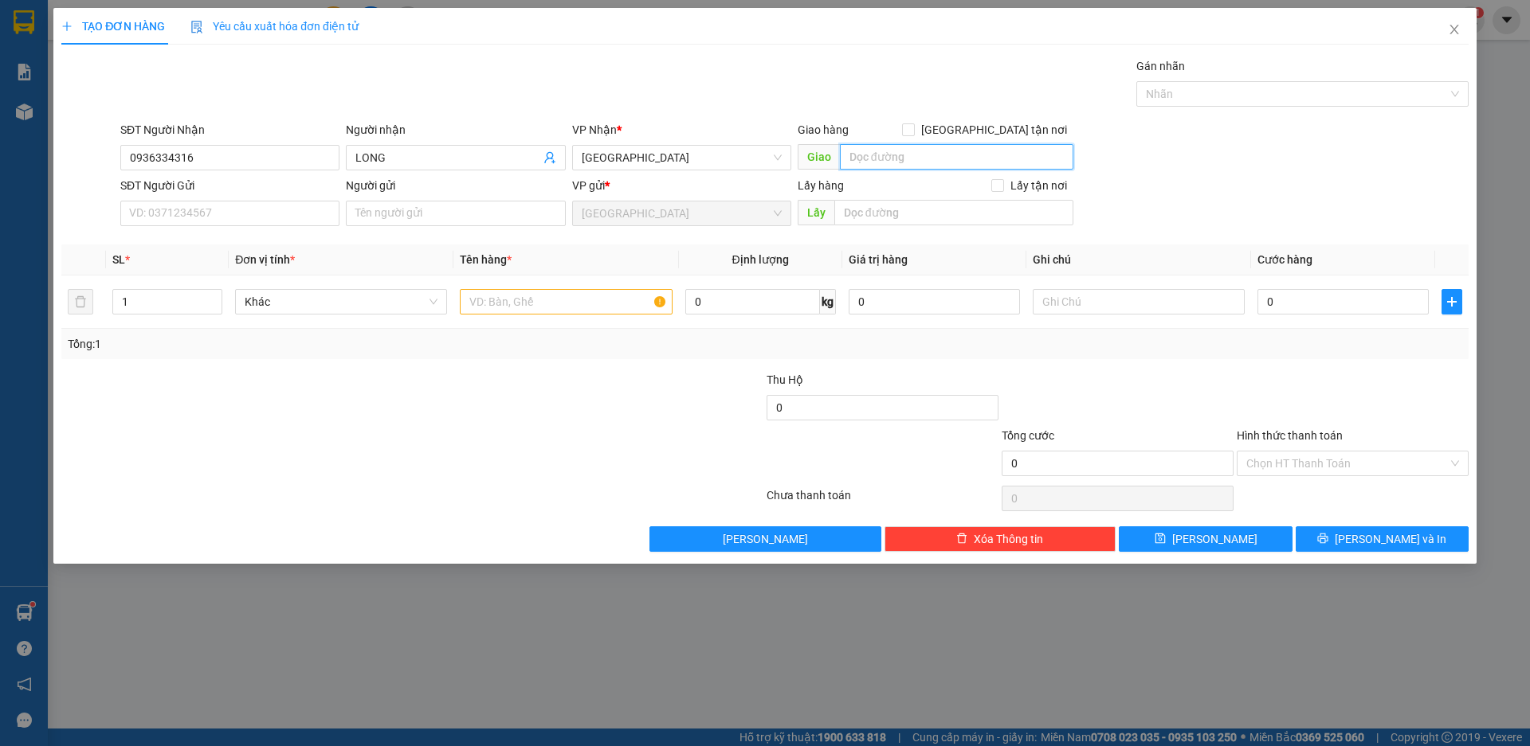
click at [884, 159] on input "text" at bounding box center [956, 156] width 233 height 25
click at [277, 296] on span "Khác" at bounding box center [341, 302] width 193 height 24
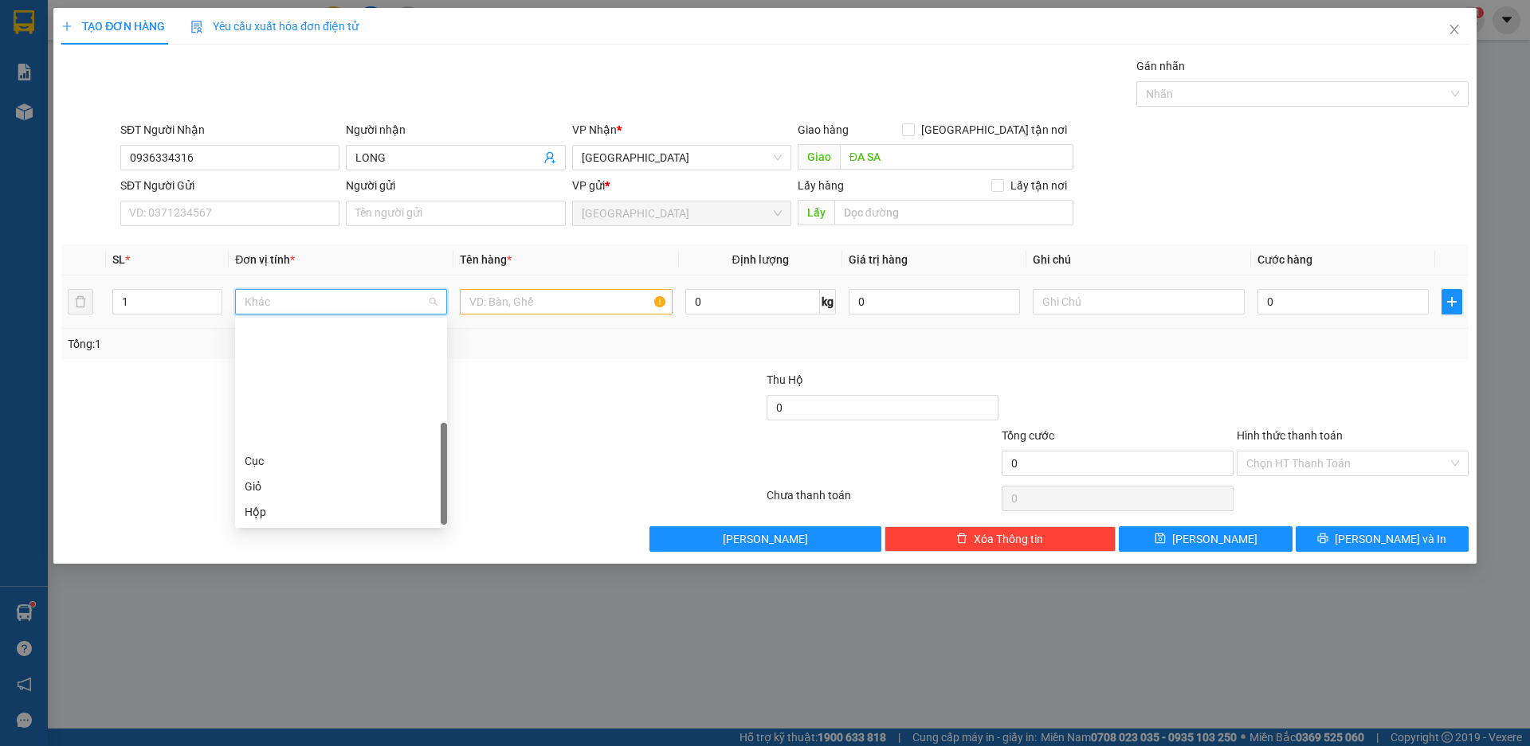
click at [289, 580] on div "Thùng xốp" at bounding box center [341, 589] width 193 height 18
click at [507, 293] on input "text" at bounding box center [566, 301] width 212 height 25
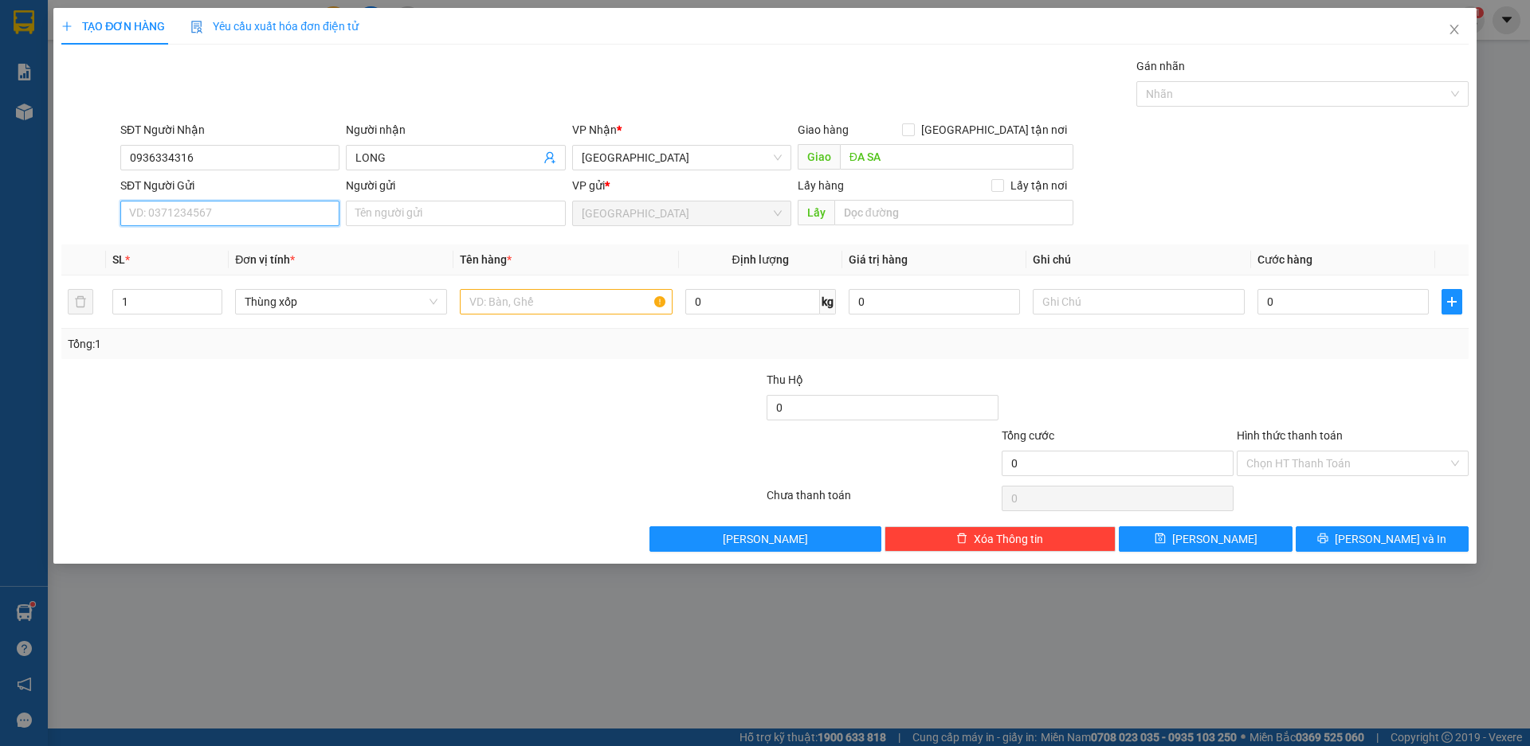
click at [195, 214] on input "SĐT Người Gửi" at bounding box center [229, 213] width 219 height 25
drag, startPoint x: 157, startPoint y: 243, endPoint x: 221, endPoint y: 272, distance: 70.2
click at [156, 243] on div "0933967449 - CHI" at bounding box center [230, 246] width 200 height 18
click at [513, 307] on input "text" at bounding box center [566, 301] width 212 height 25
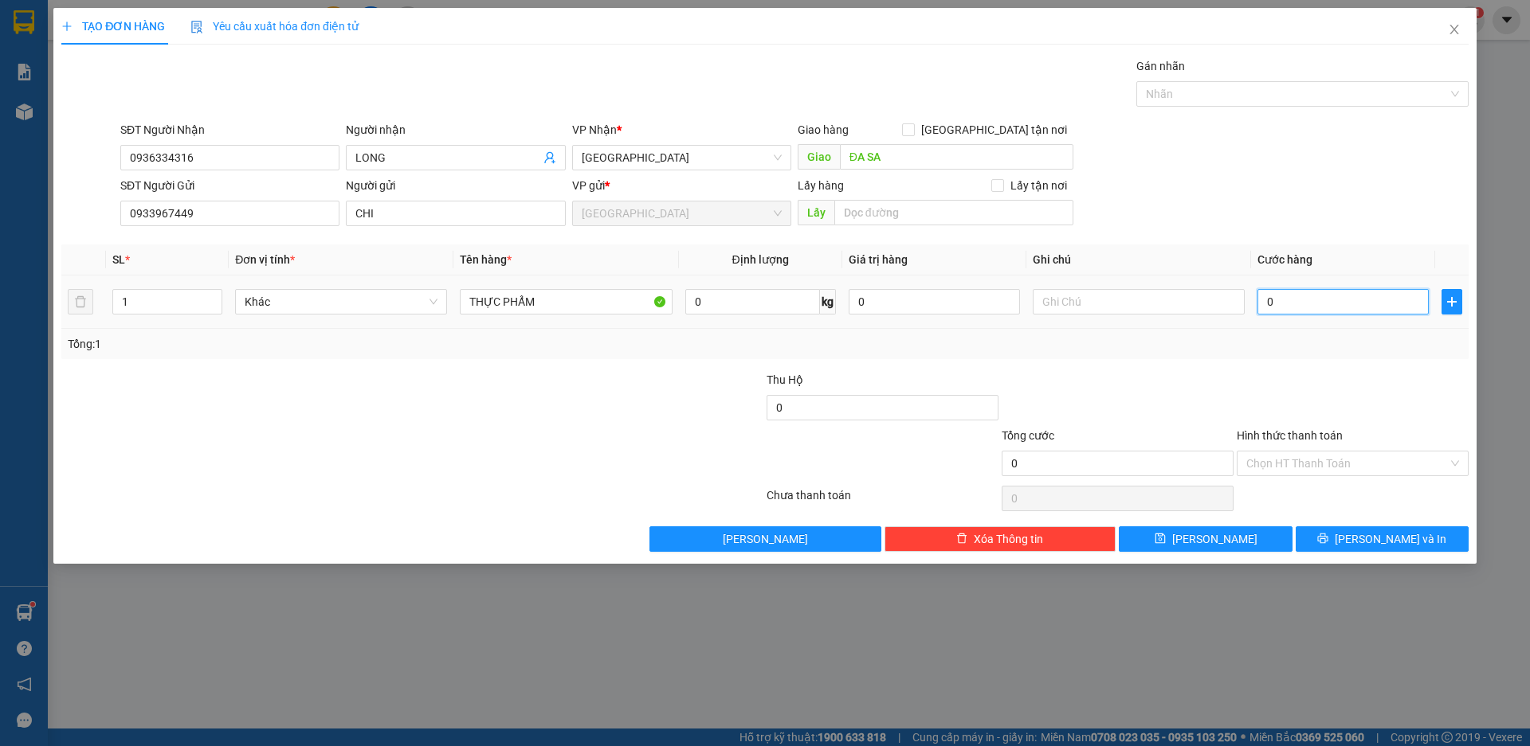
click at [1368, 296] on input "0" at bounding box center [1342, 301] width 171 height 25
click at [1346, 464] on input "Hình thức thanh toán" at bounding box center [1347, 464] width 202 height 24
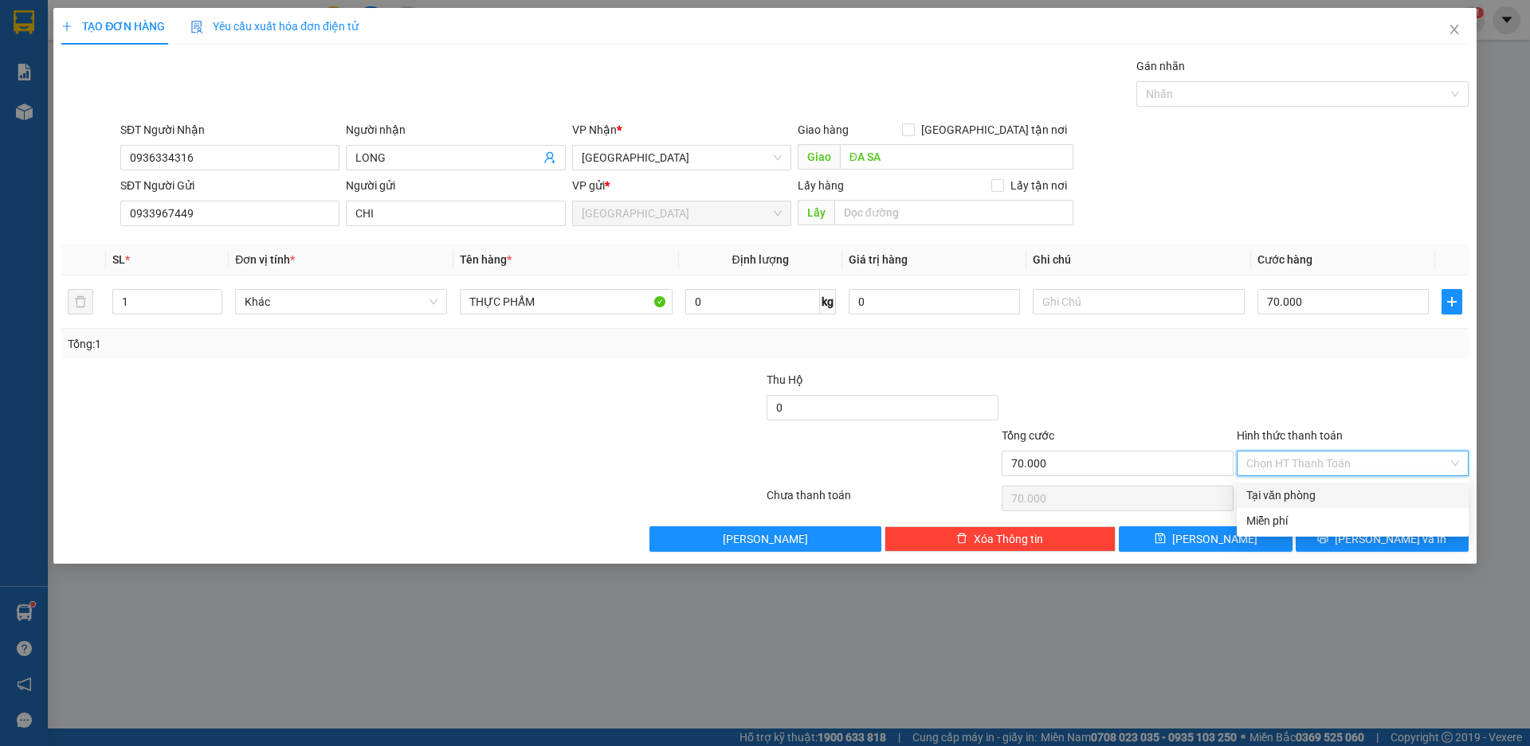
click at [1283, 493] on div "Tại văn phòng" at bounding box center [1352, 496] width 213 height 18
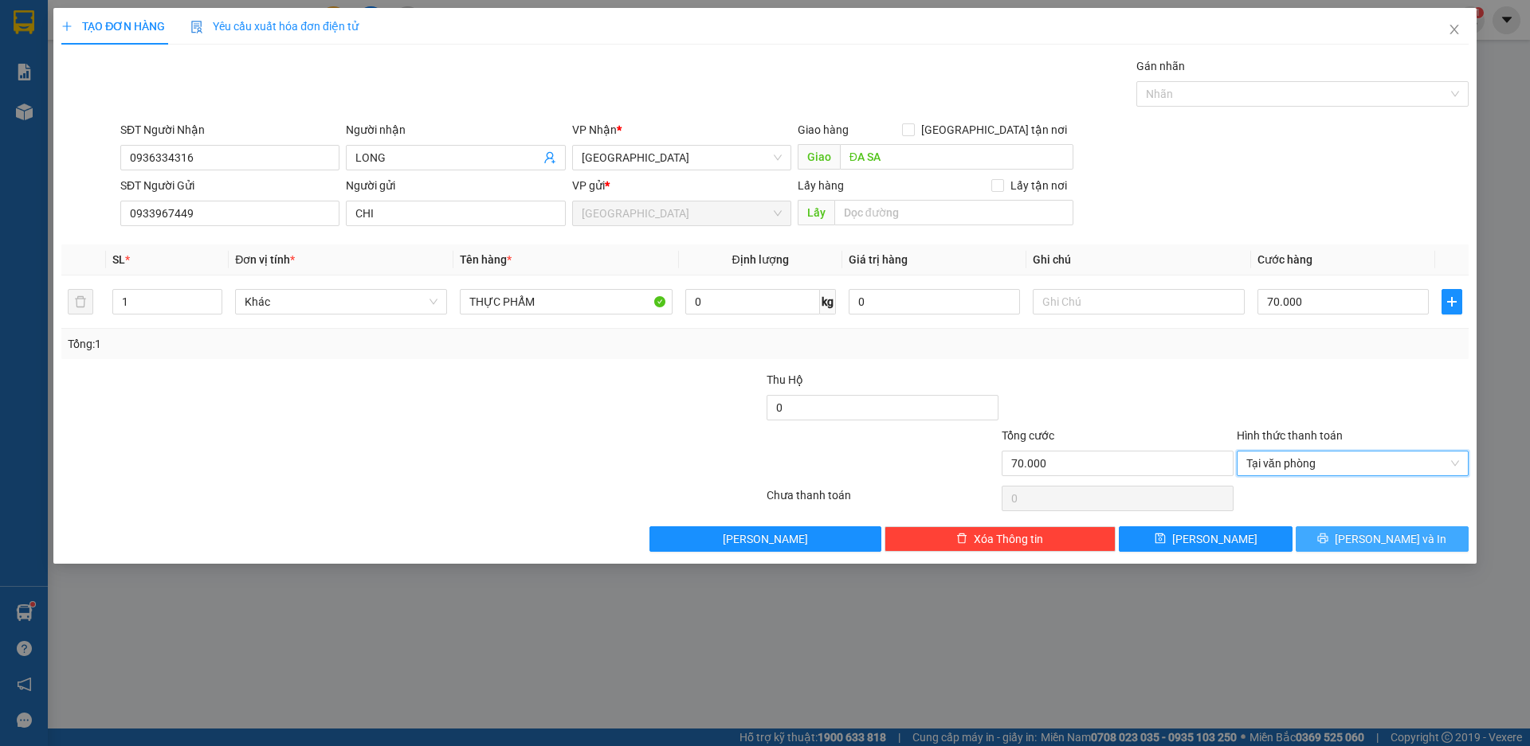
click at [1372, 541] on span "[PERSON_NAME] và In" at bounding box center [1390, 540] width 112 height 18
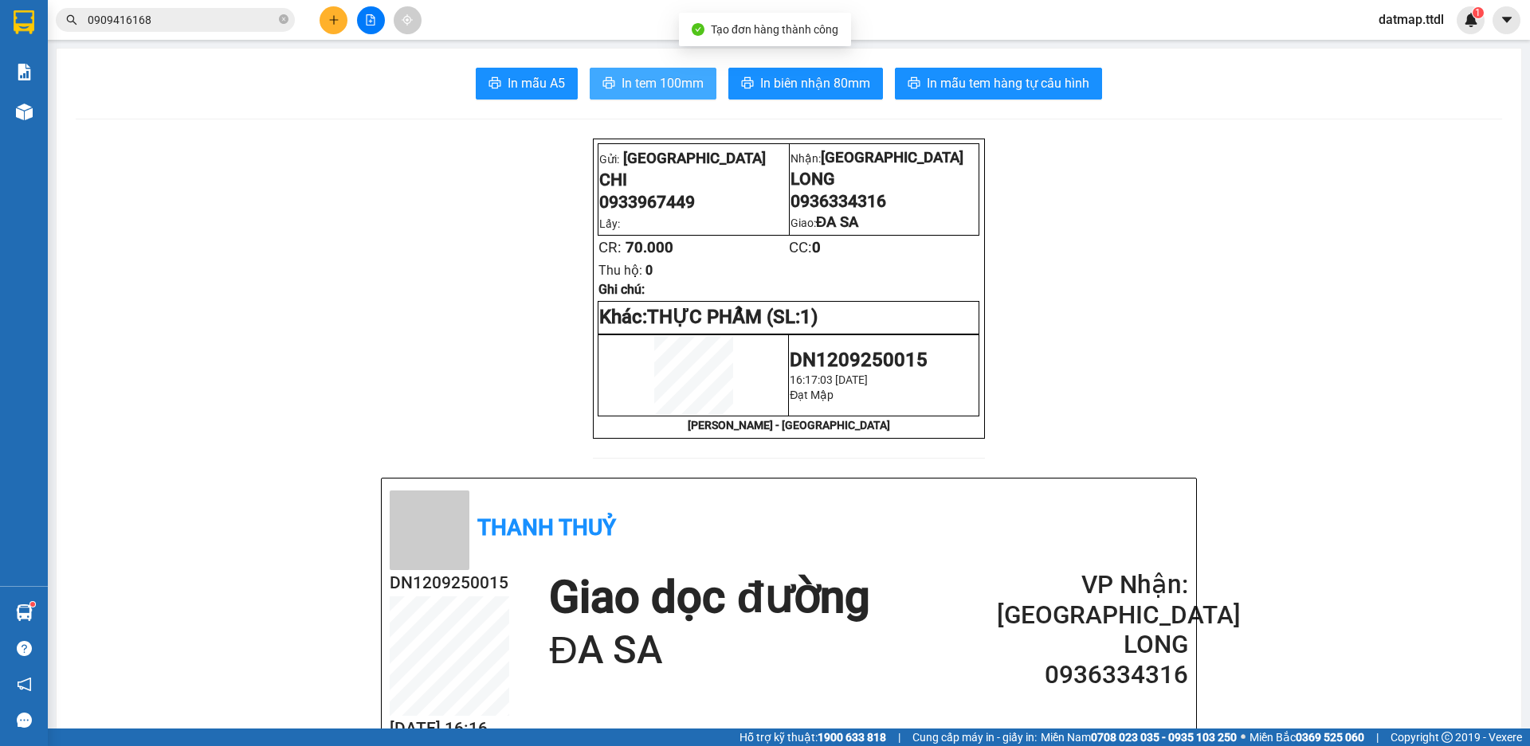
click at [657, 82] on span "In tem 100mm" at bounding box center [662, 83] width 82 height 20
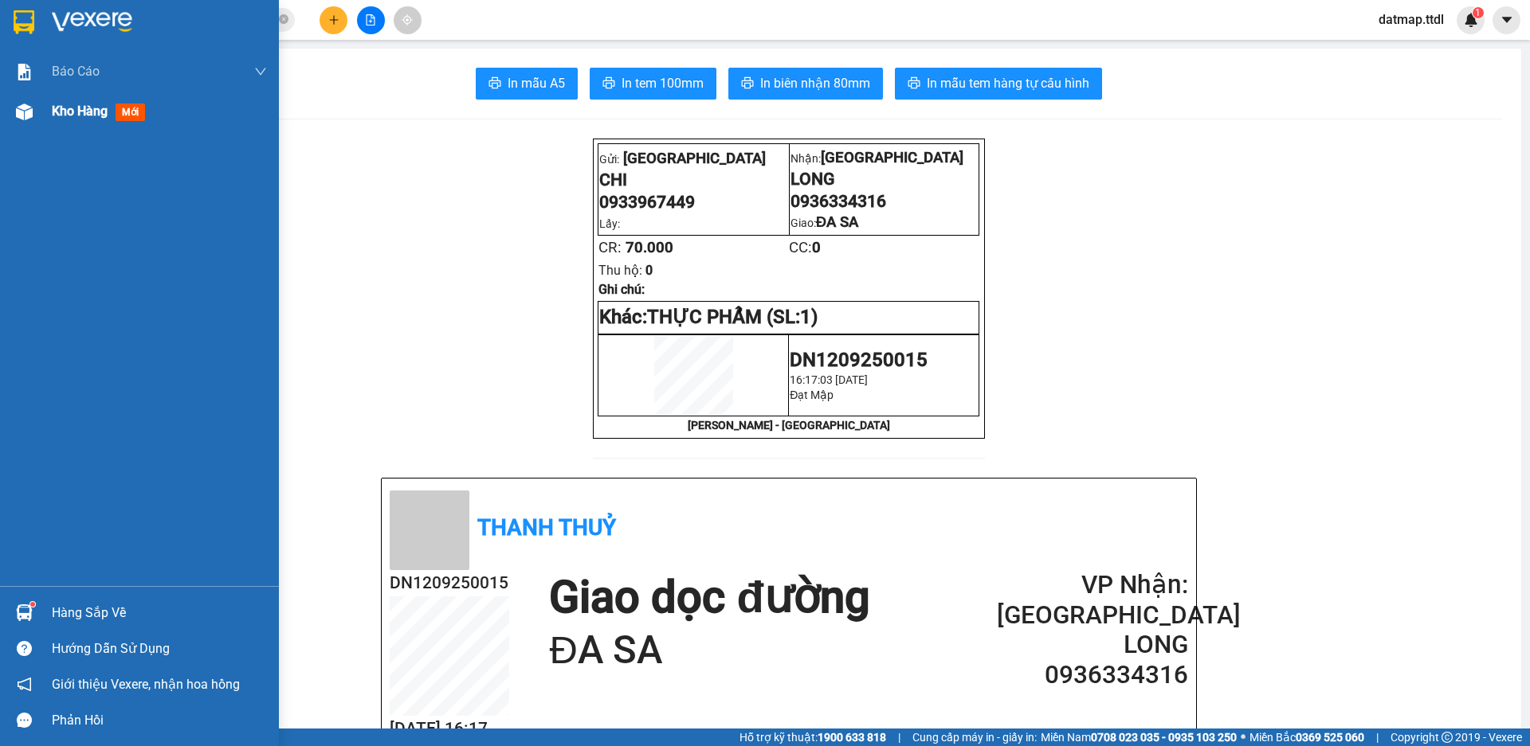
click at [75, 112] on span "Kho hàng" at bounding box center [80, 111] width 56 height 15
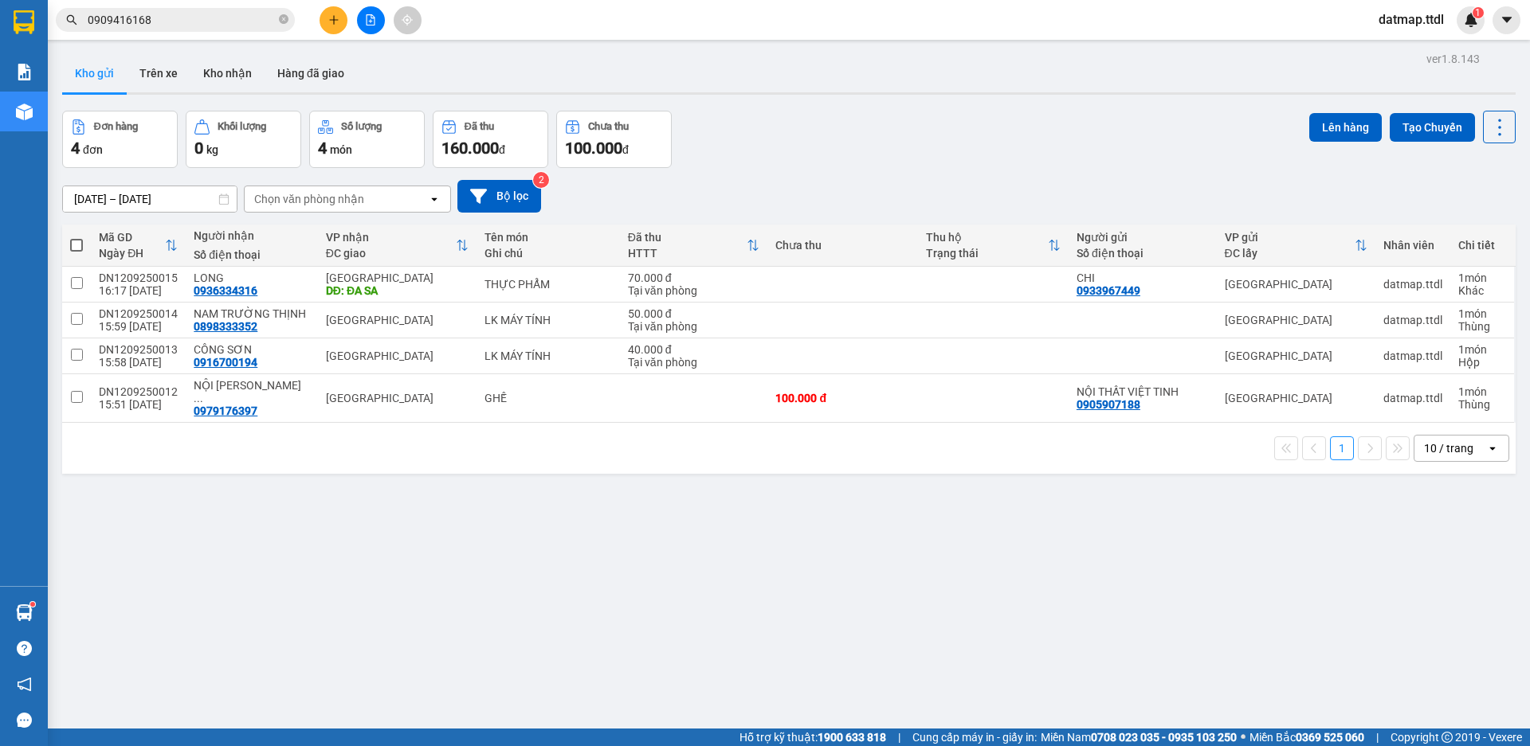
click at [75, 244] on span at bounding box center [76, 245] width 13 height 13
click at [76, 237] on input "checkbox" at bounding box center [76, 237] width 0 height 0
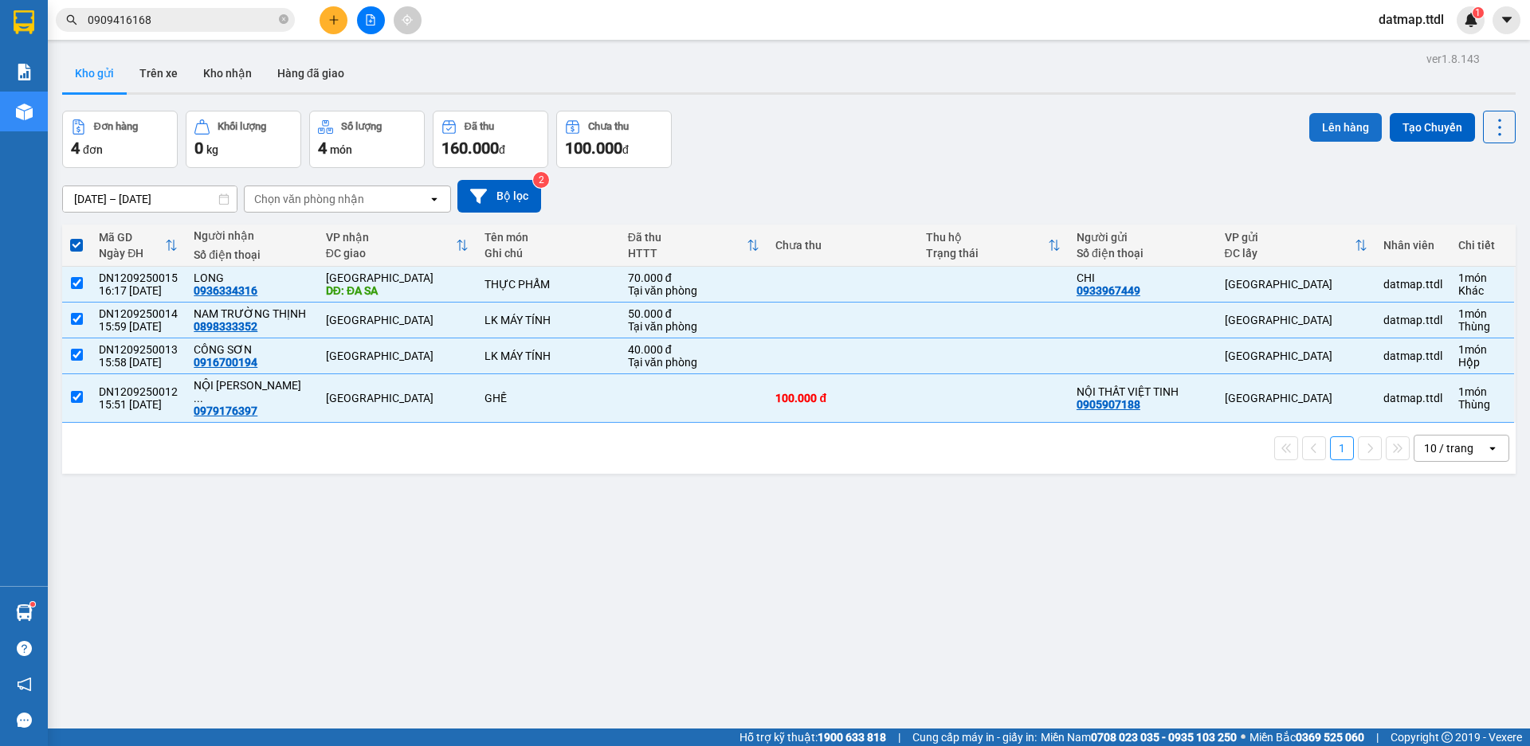
click at [1311, 126] on button "Lên hàng" at bounding box center [1345, 127] width 72 height 29
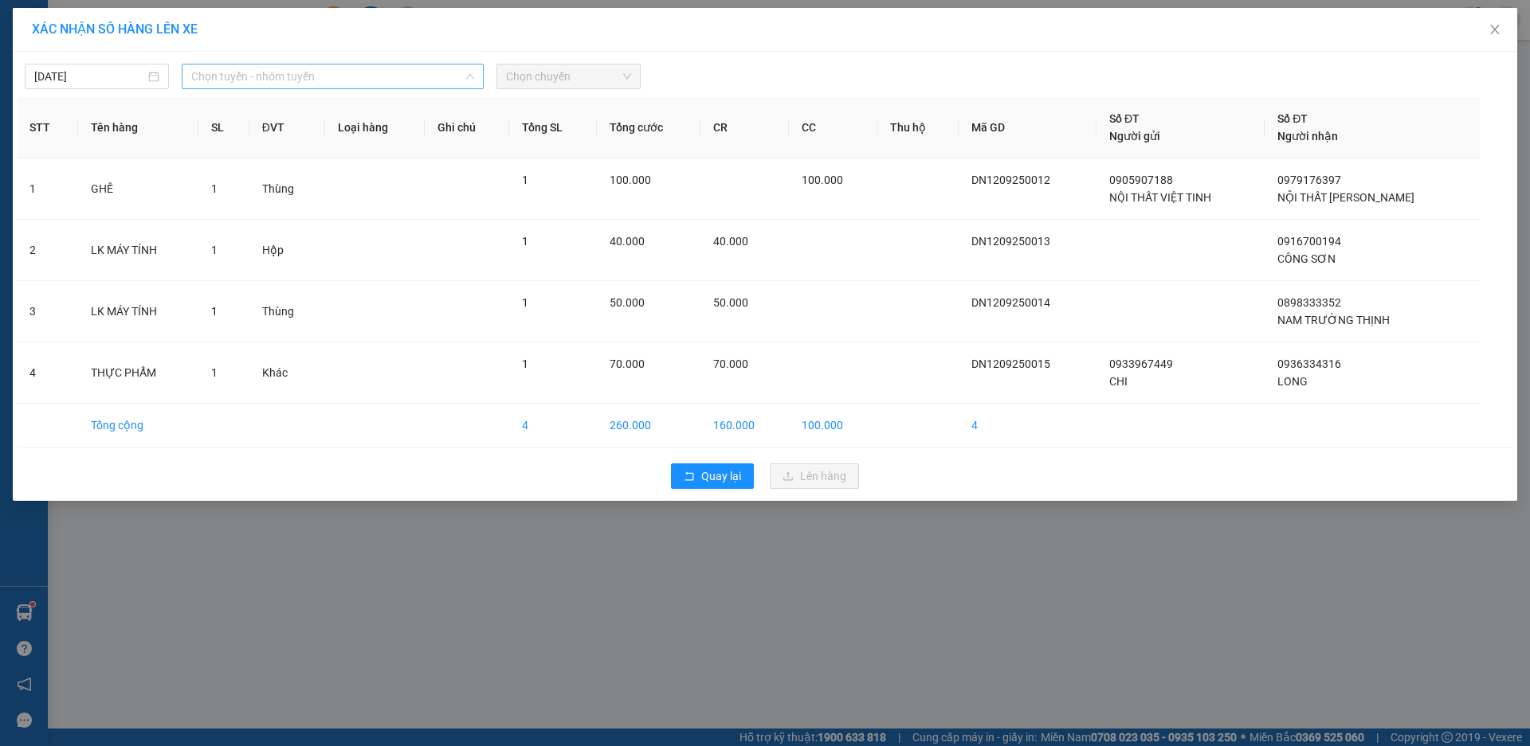
click at [297, 77] on span "Chọn tuyến - nhóm tuyến" at bounding box center [332, 77] width 283 height 24
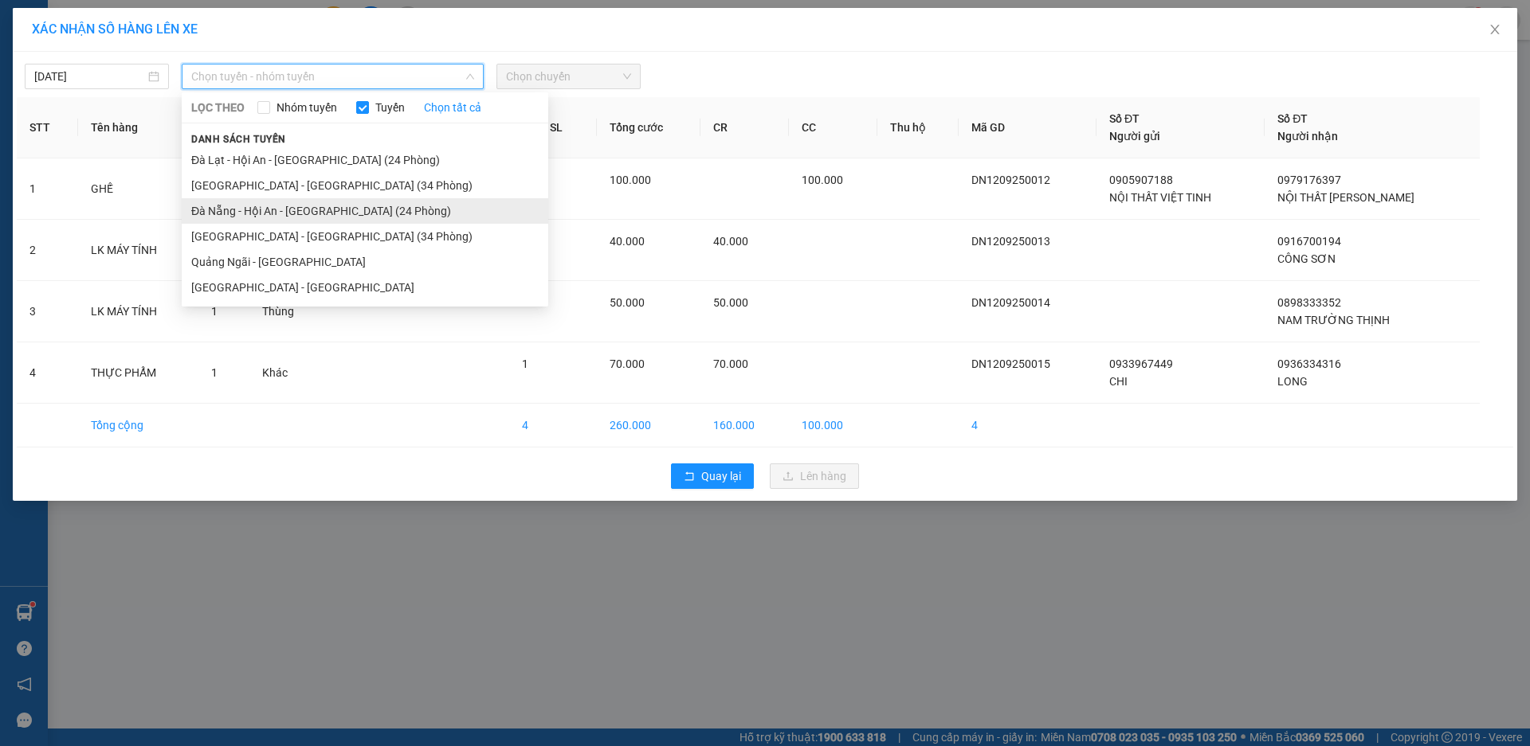
click at [300, 215] on li "Đà Nẵng - Hội An - [GEOGRAPHIC_DATA] (24 Phòng)" at bounding box center [365, 210] width 366 height 25
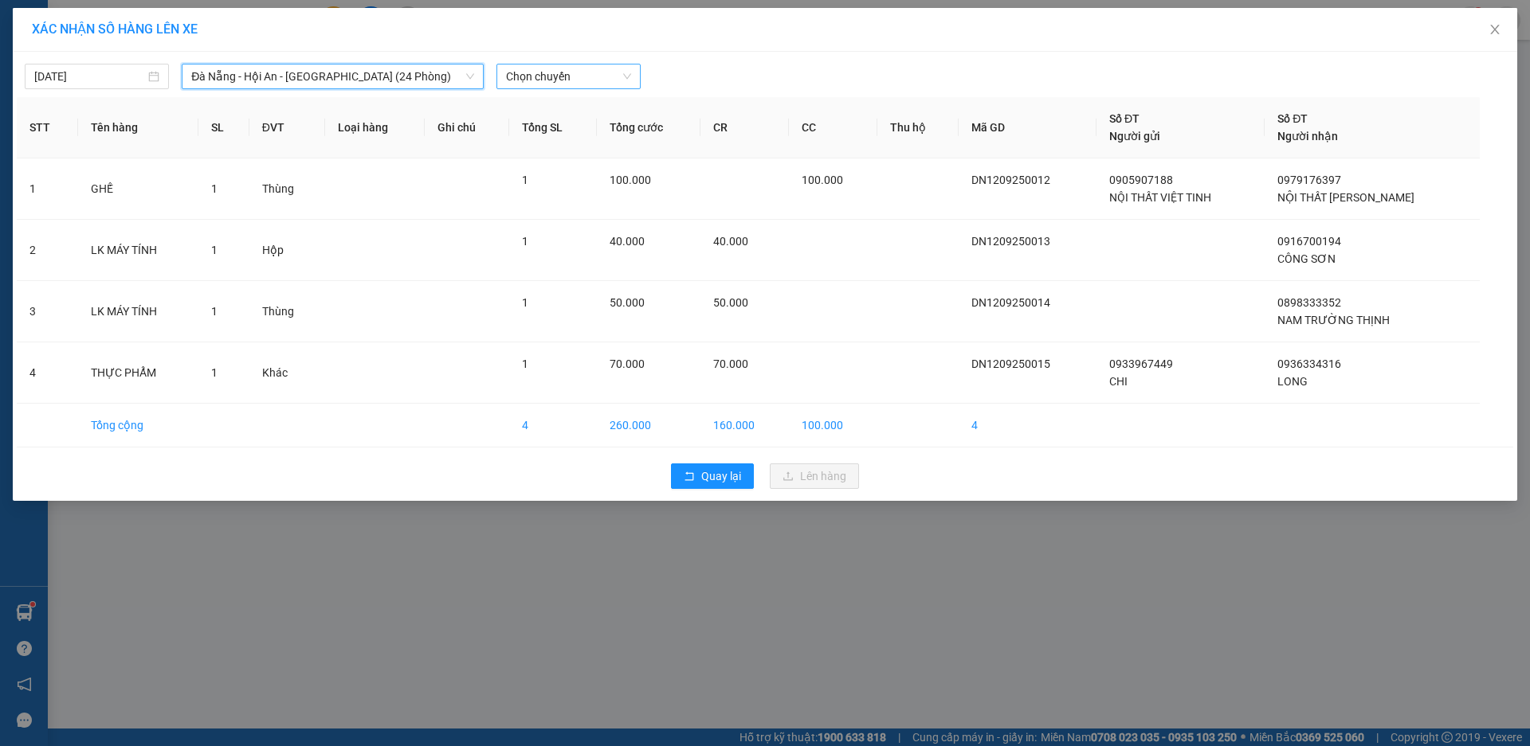
click at [578, 76] on span "Chọn chuyến" at bounding box center [568, 77] width 125 height 24
click at [582, 133] on div "17:00 - 49H-036.44" at bounding box center [568, 134] width 124 height 18
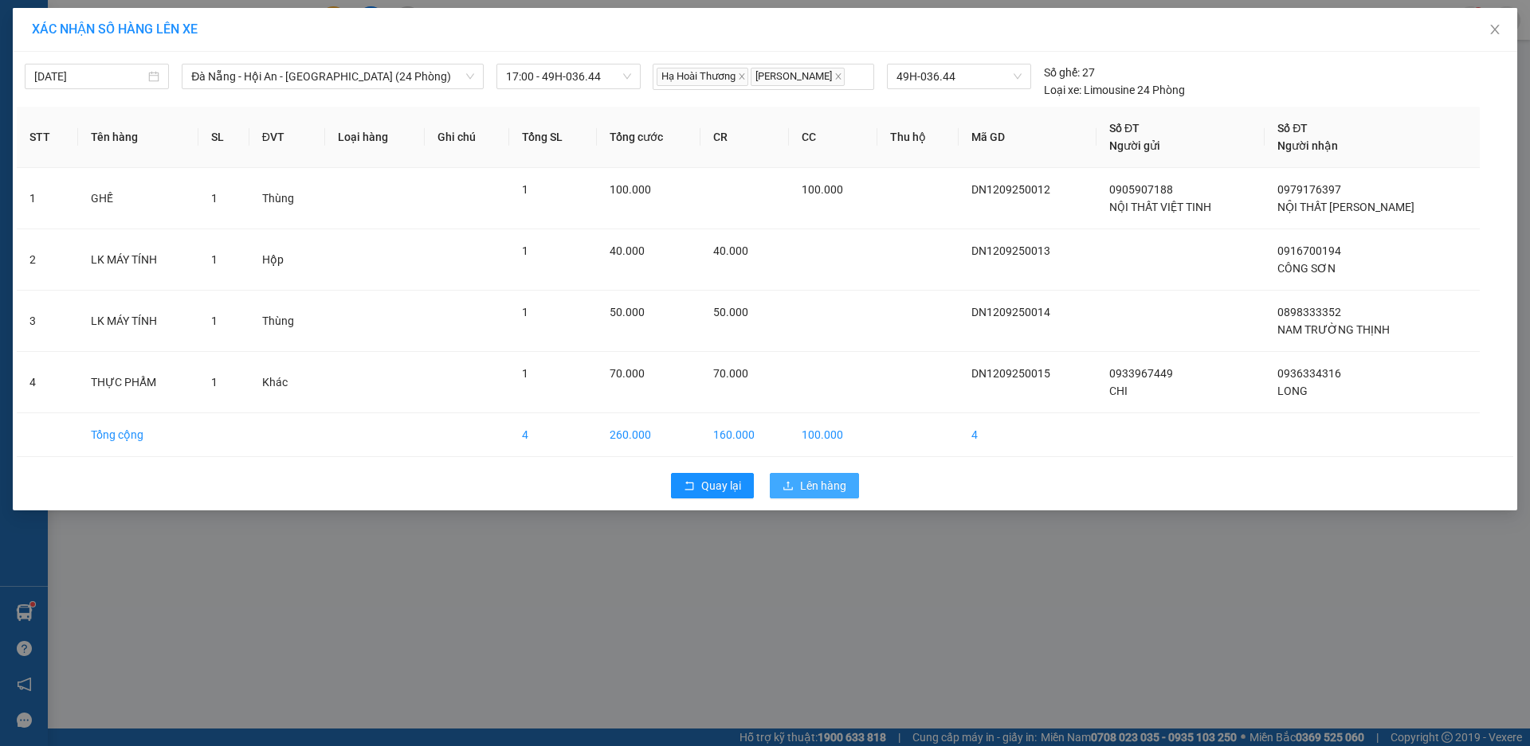
click at [805, 485] on span "Lên hàng" at bounding box center [823, 486] width 46 height 18
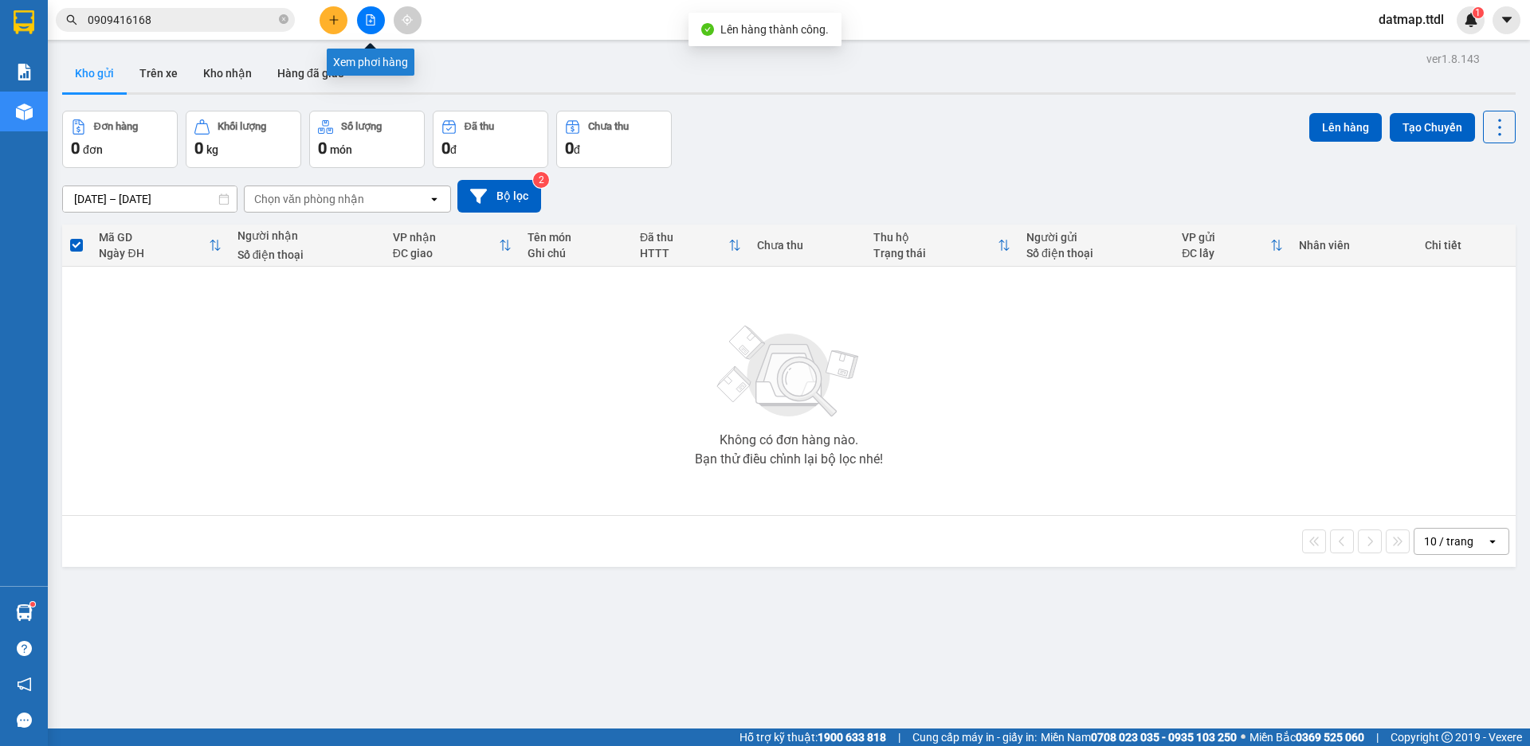
click at [368, 21] on icon "file-add" at bounding box center [370, 19] width 11 height 11
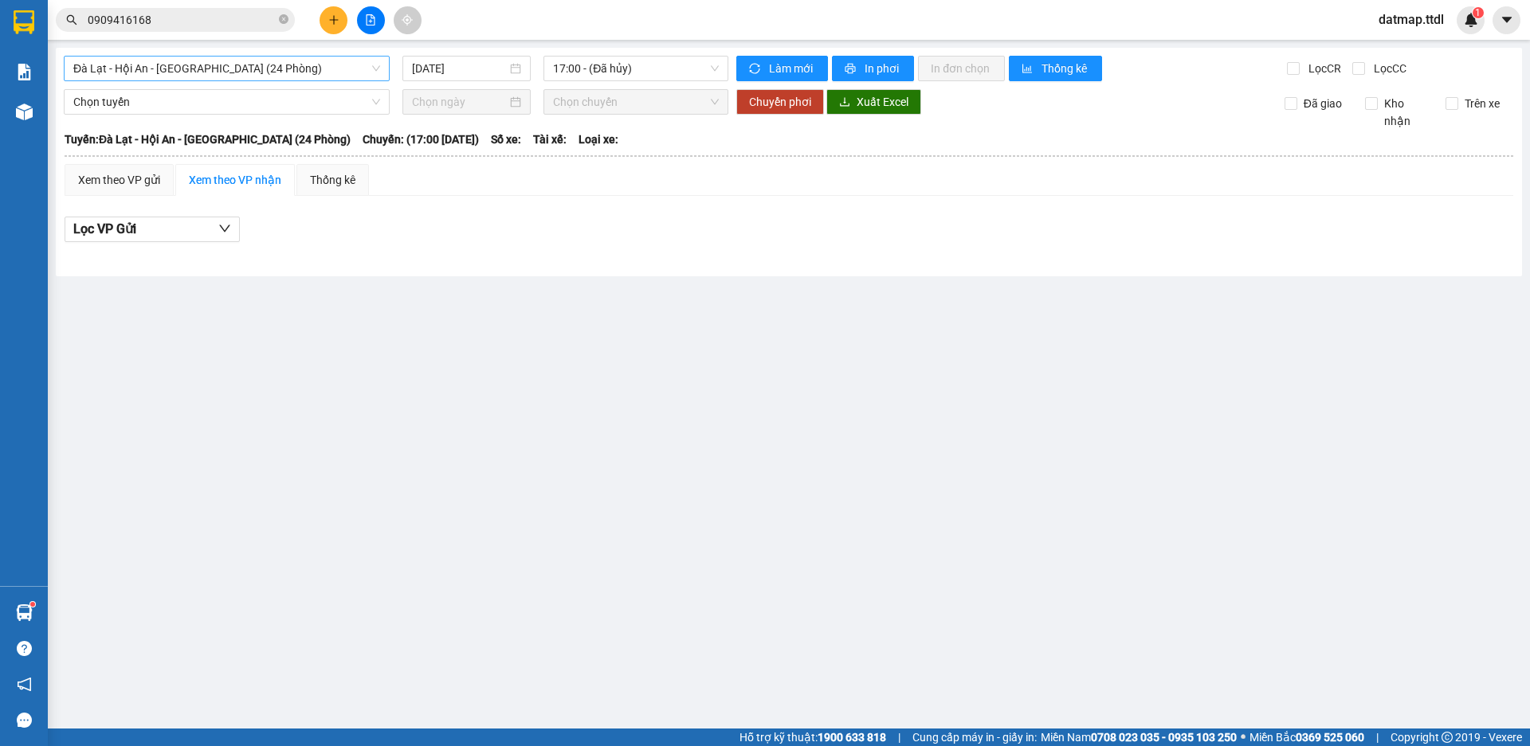
click at [308, 72] on span "Đà Lạt - Hội An - [GEOGRAPHIC_DATA] (24 Phòng)" at bounding box center [226, 69] width 307 height 24
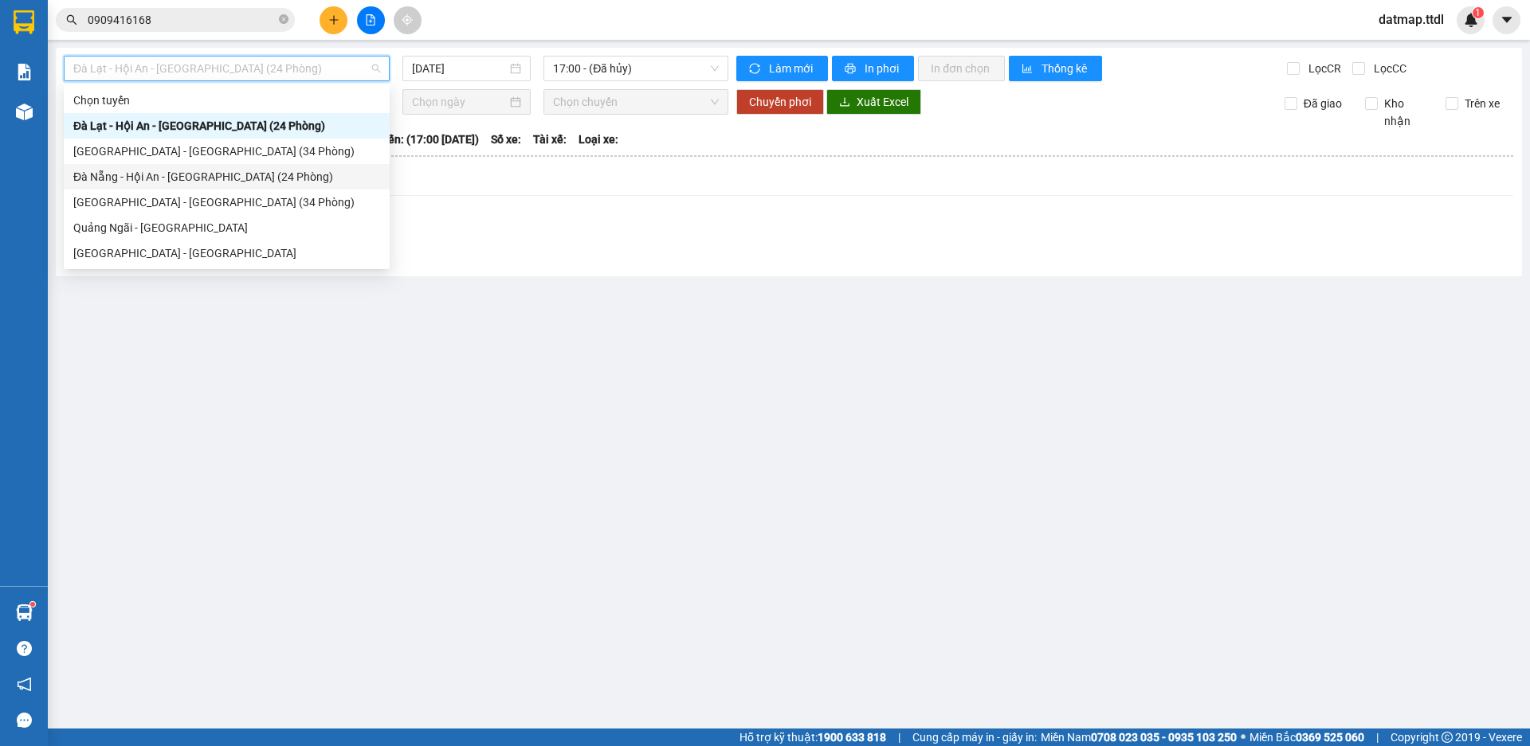
click at [200, 179] on div "Đà Nẵng - Hội An - [GEOGRAPHIC_DATA] (24 Phòng)" at bounding box center [226, 177] width 307 height 18
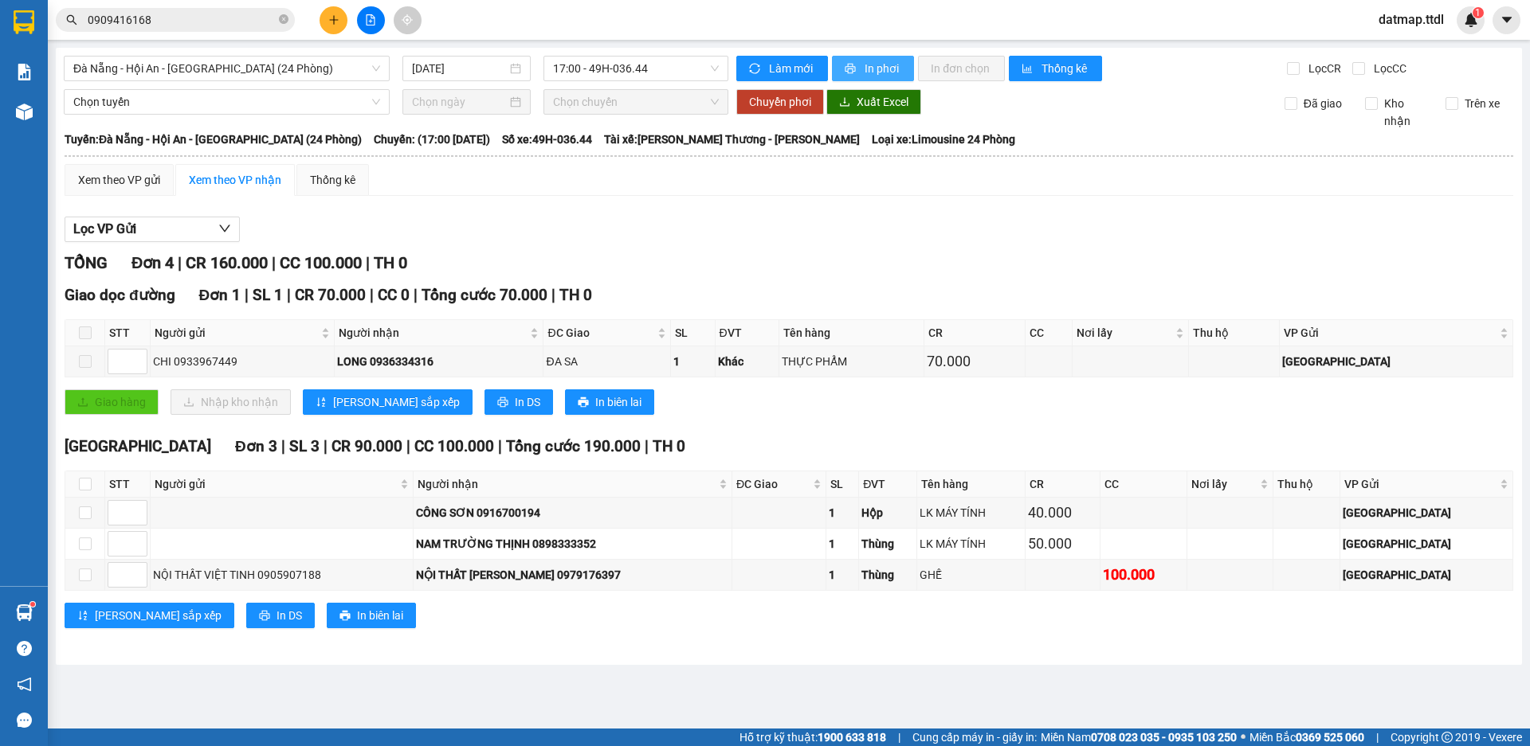
click at [880, 62] on span "In phơi" at bounding box center [882, 69] width 37 height 18
click at [344, 21] on button at bounding box center [333, 20] width 28 height 28
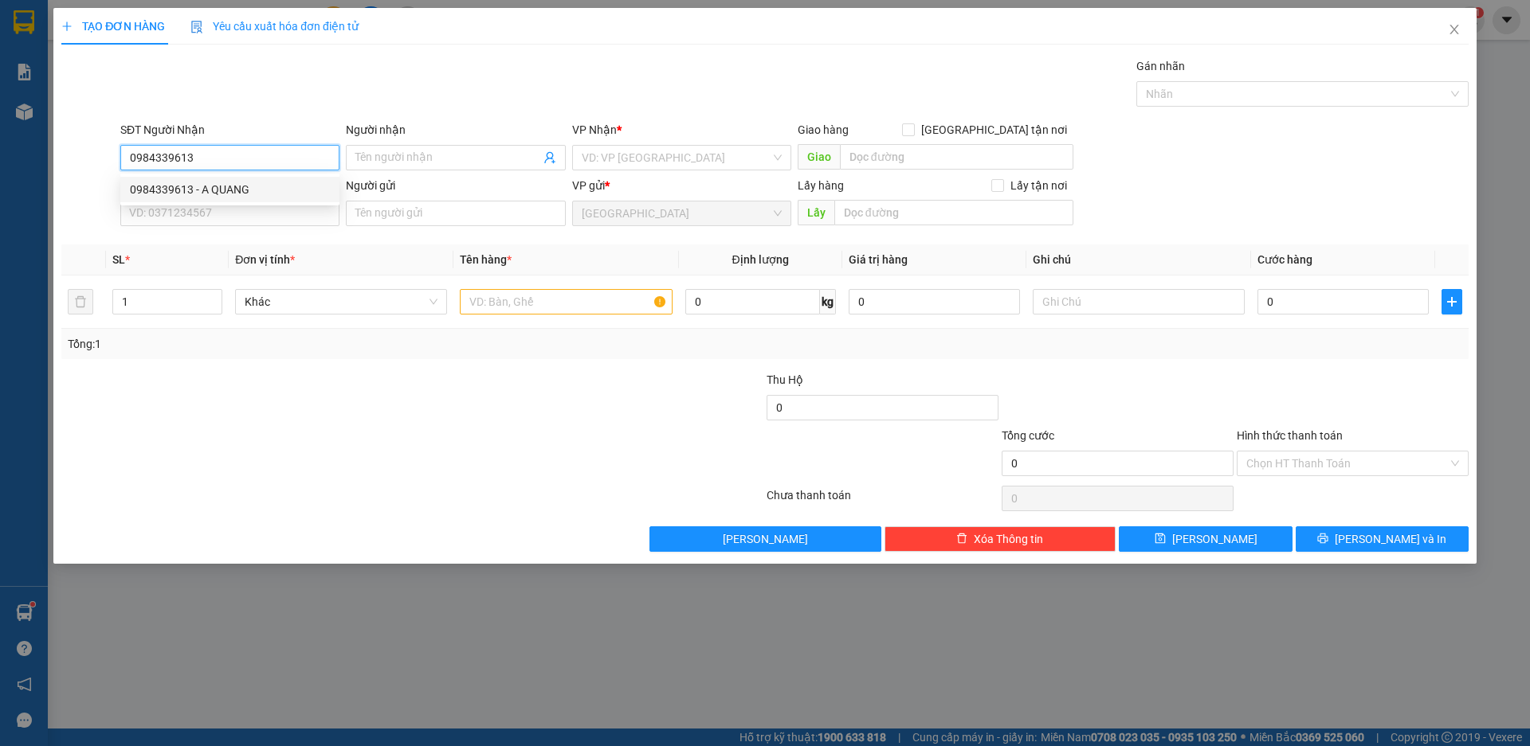
click at [174, 191] on div "0984339613 - A QUANG" at bounding box center [230, 190] width 200 height 18
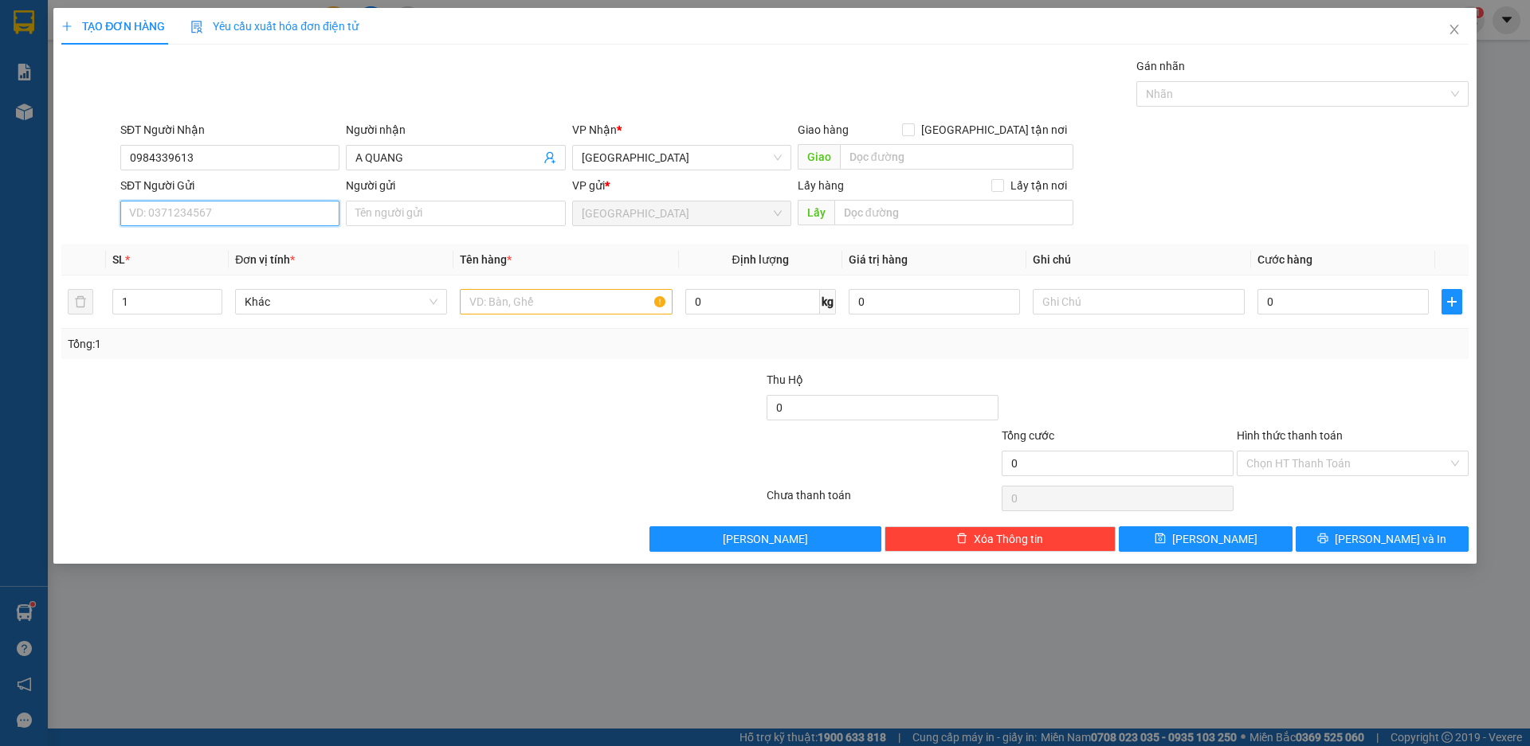
click at [174, 223] on input "SĐT Người Gửi" at bounding box center [229, 213] width 219 height 25
click at [377, 219] on input "Người gửi" at bounding box center [455, 213] width 219 height 25
click at [213, 293] on span "up" at bounding box center [214, 298] width 10 height 10
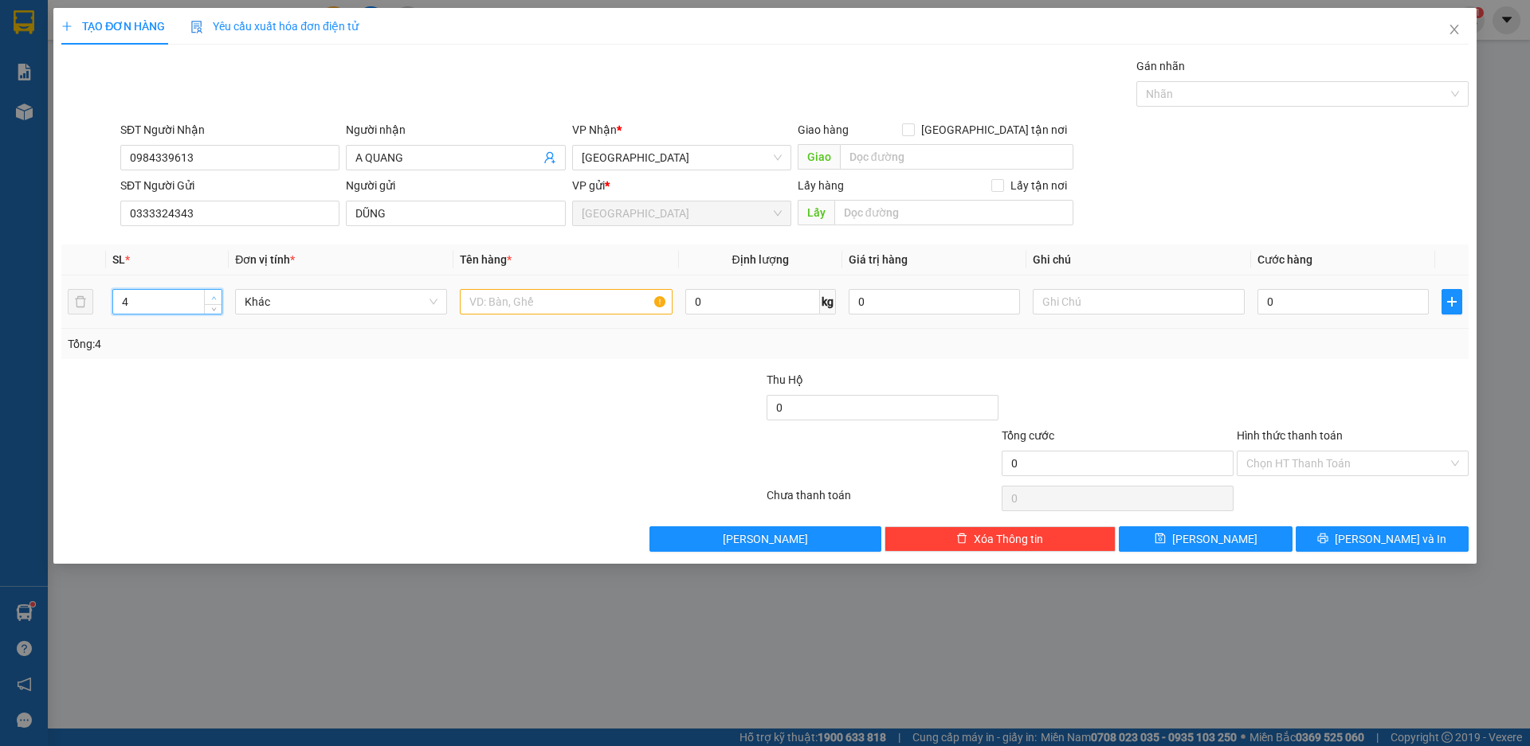
click at [213, 293] on span "up" at bounding box center [214, 298] width 10 height 10
drag, startPoint x: 212, startPoint y: 308, endPoint x: 276, endPoint y: 311, distance: 64.7
click at [211, 308] on icon "down" at bounding box center [214, 309] width 6 height 6
click at [279, 311] on span "Khác" at bounding box center [341, 302] width 193 height 24
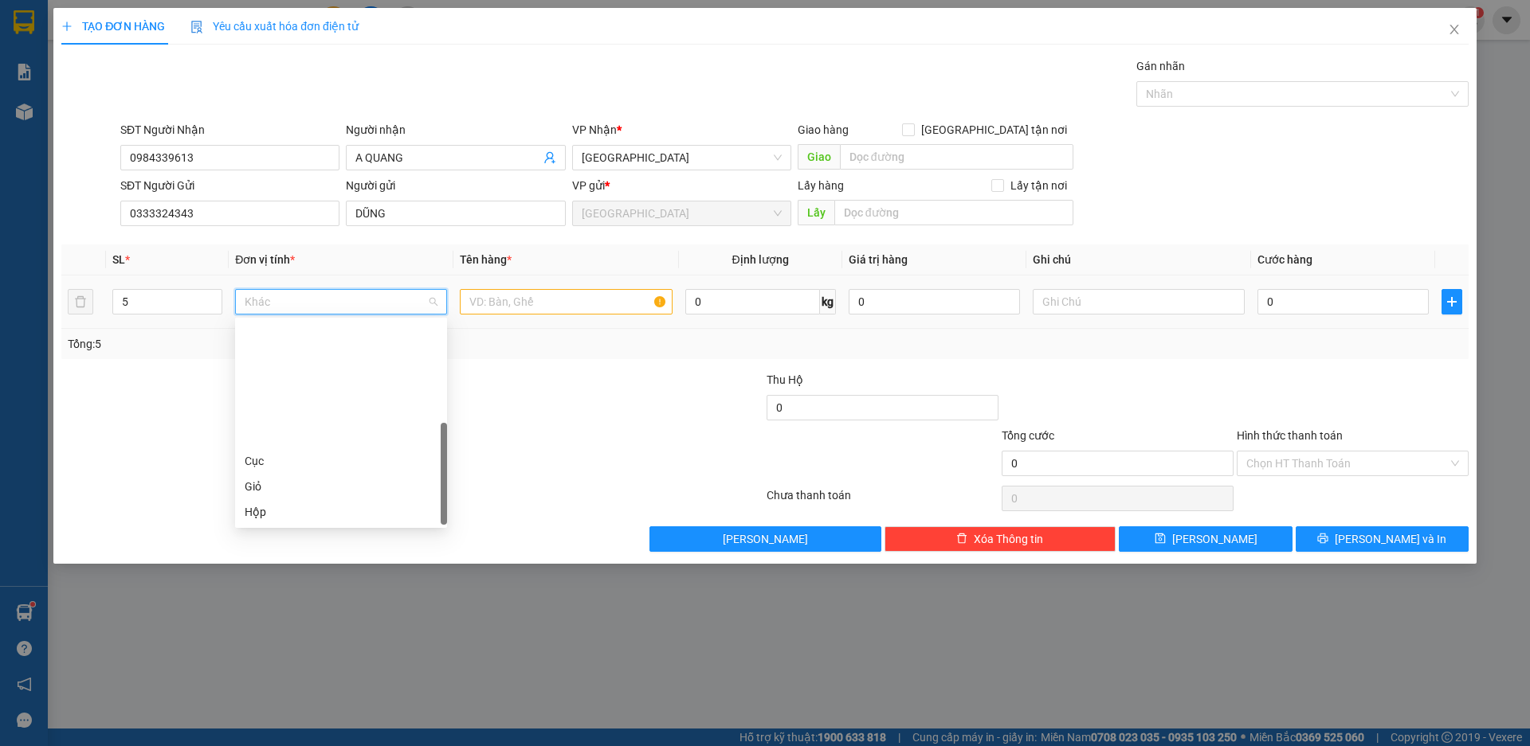
click at [278, 554] on div "Thùng" at bounding box center [341, 563] width 193 height 18
click at [519, 305] on input "text" at bounding box center [566, 301] width 212 height 25
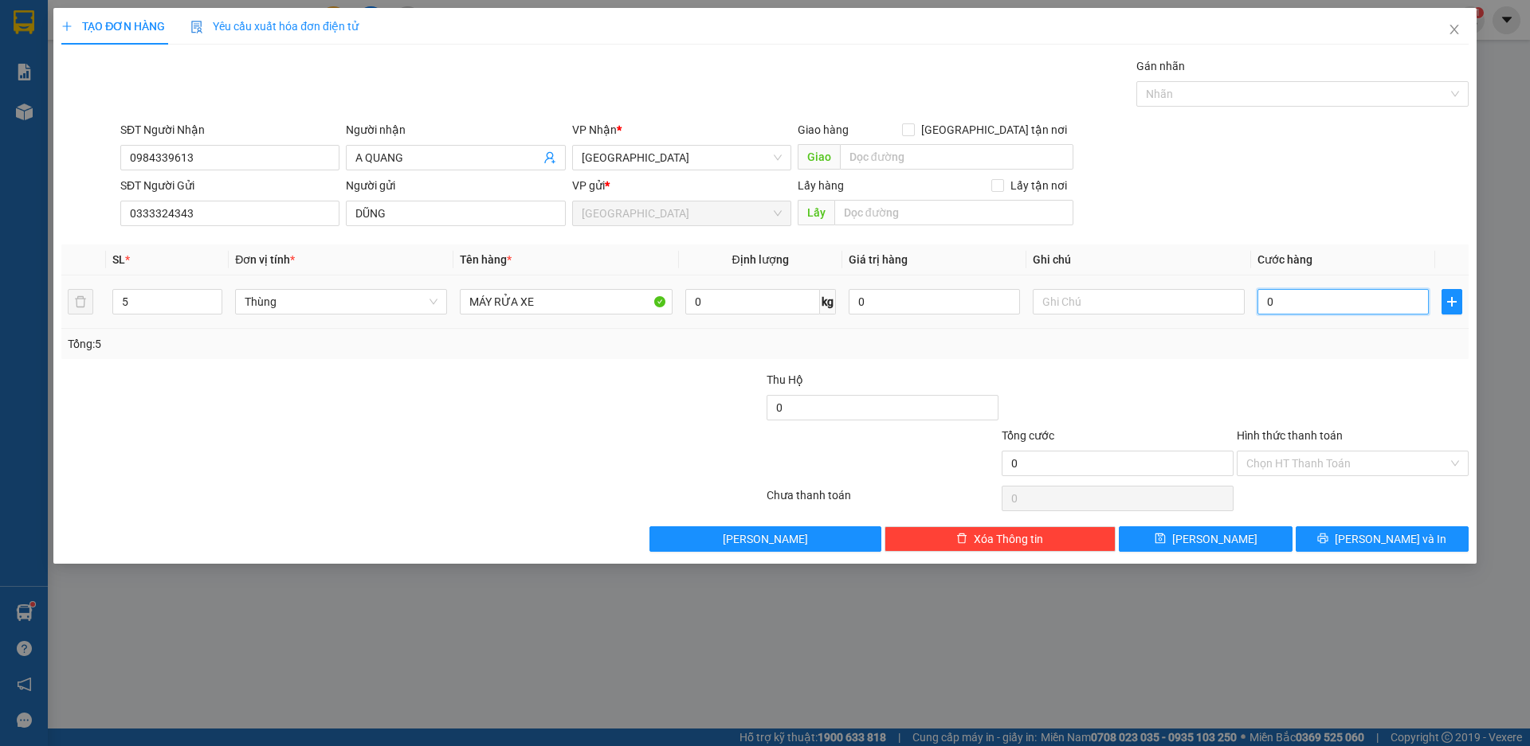
click at [1330, 300] on input "0" at bounding box center [1342, 301] width 171 height 25
click at [1381, 540] on span "[PERSON_NAME] và In" at bounding box center [1390, 540] width 112 height 18
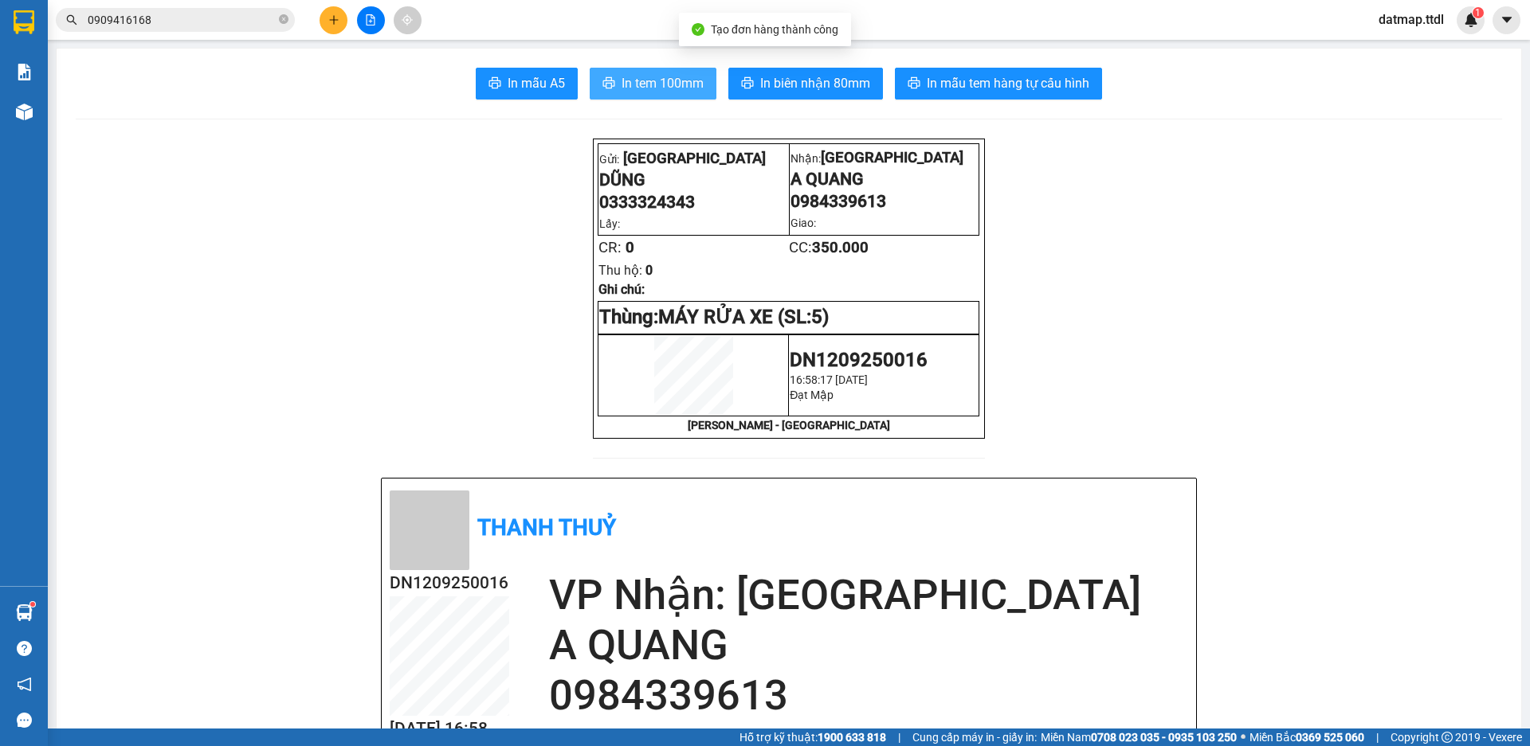
click at [677, 88] on span "In tem 100mm" at bounding box center [662, 83] width 82 height 20
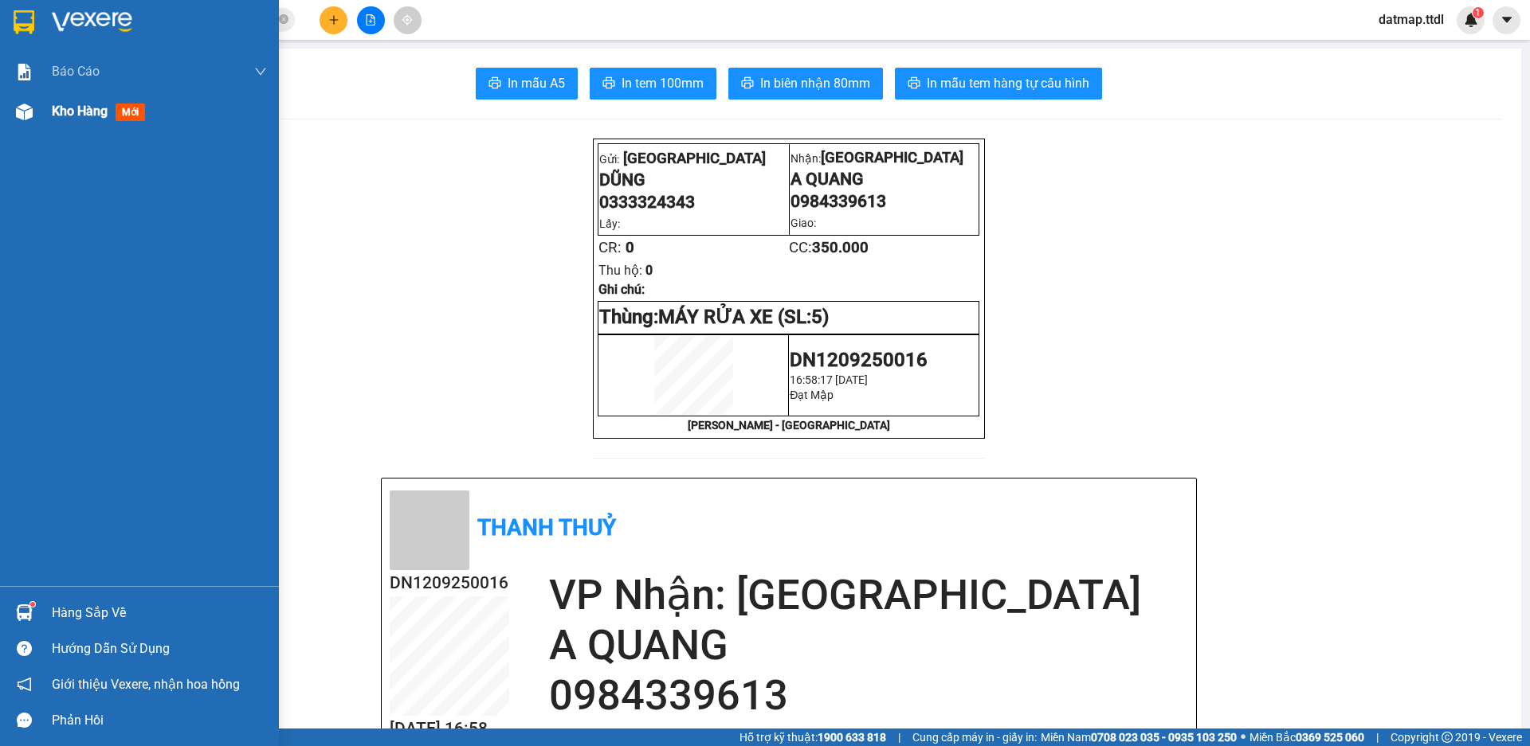
click at [69, 116] on span "Kho hàng" at bounding box center [80, 111] width 56 height 15
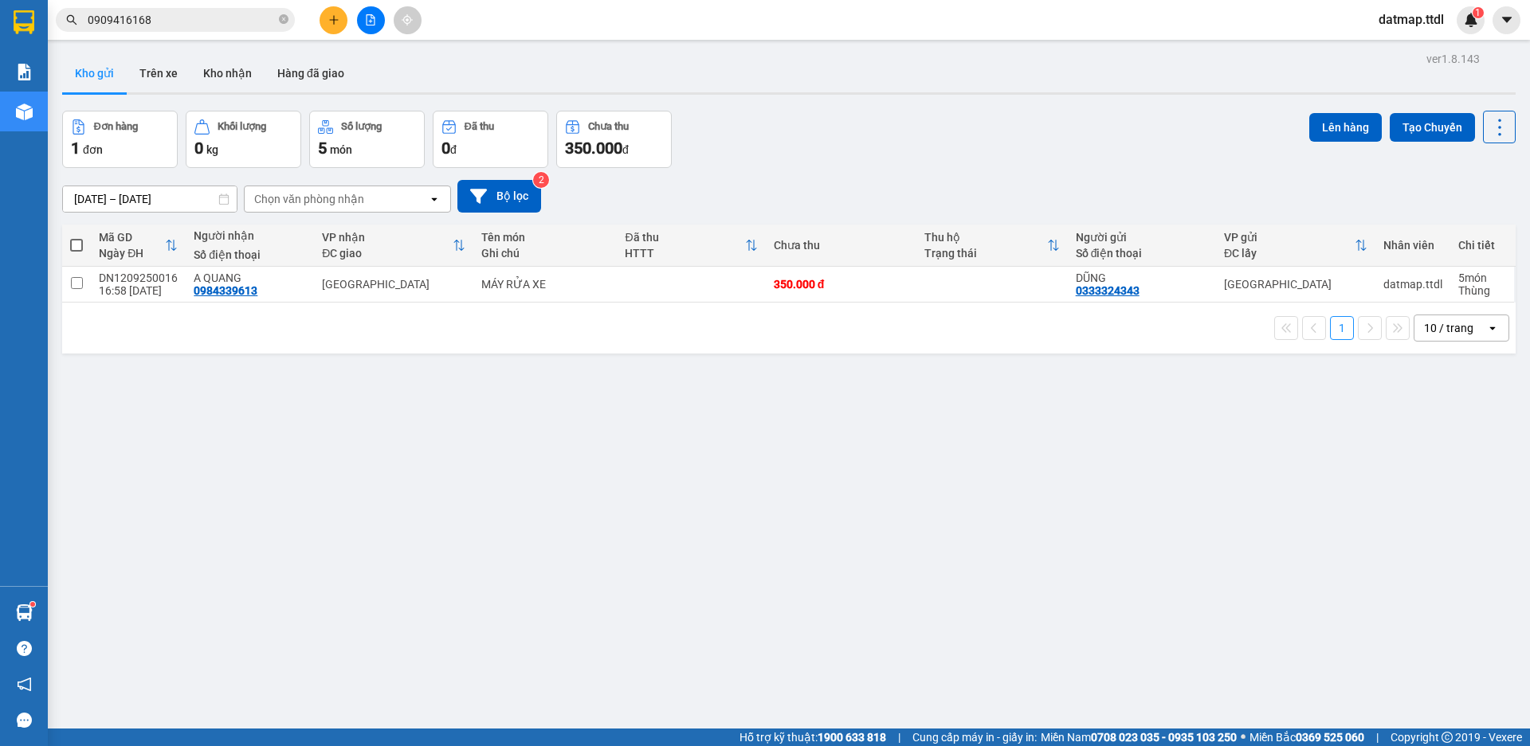
click at [76, 247] on span at bounding box center [76, 245] width 13 height 13
click at [76, 237] on input "checkbox" at bounding box center [76, 237] width 0 height 0
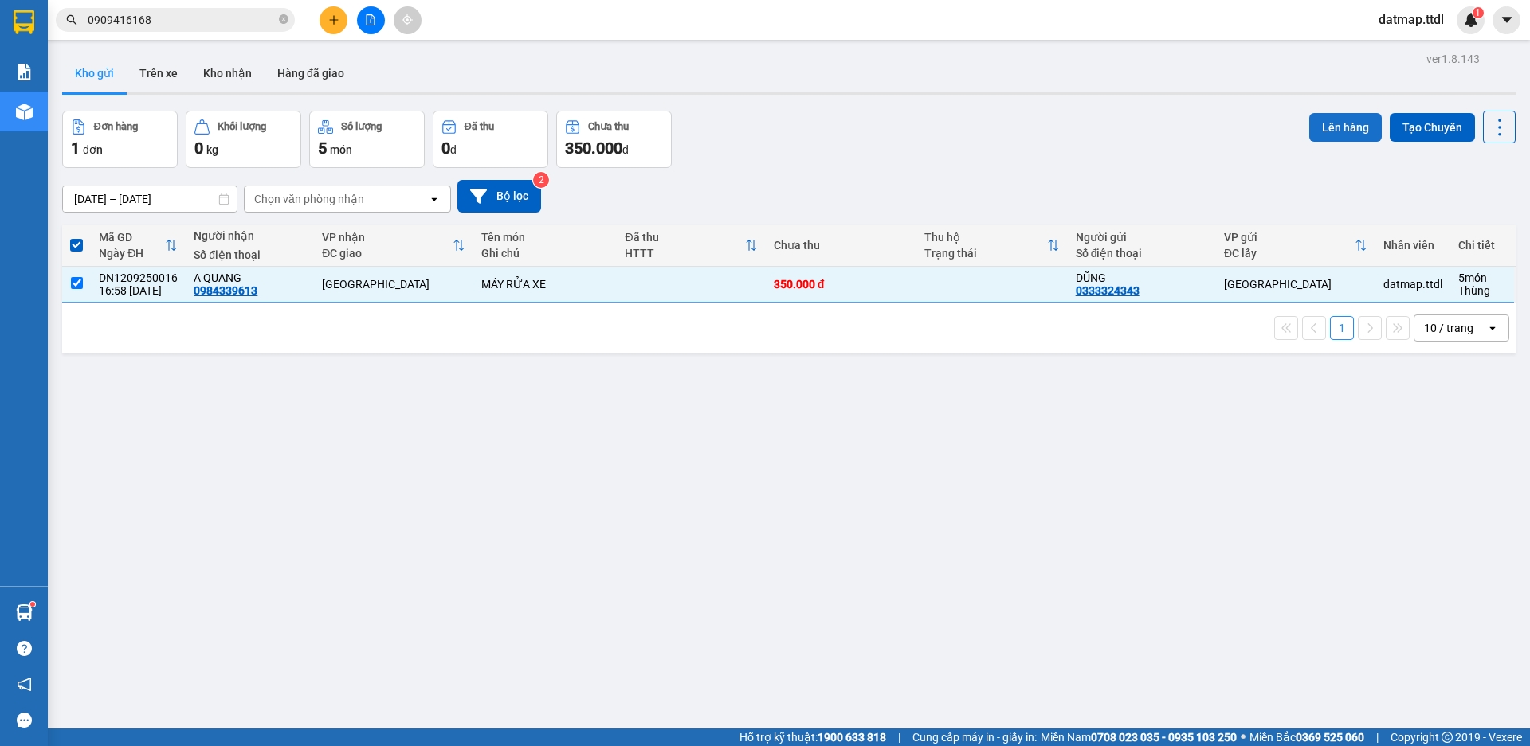
click at [1320, 126] on button "Lên hàng" at bounding box center [1345, 127] width 72 height 29
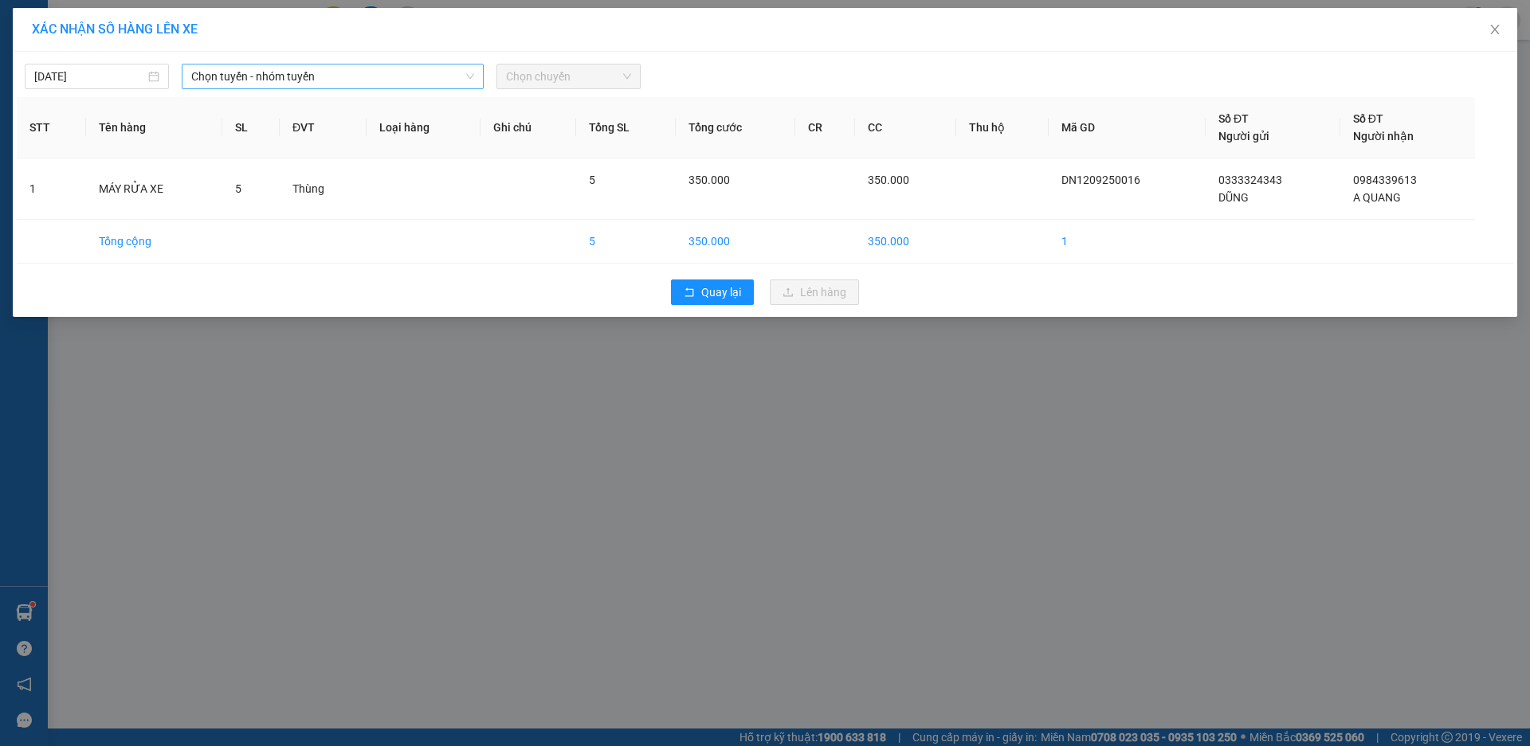
click at [294, 77] on span "Chọn tuyến - nhóm tuyến" at bounding box center [332, 77] width 283 height 24
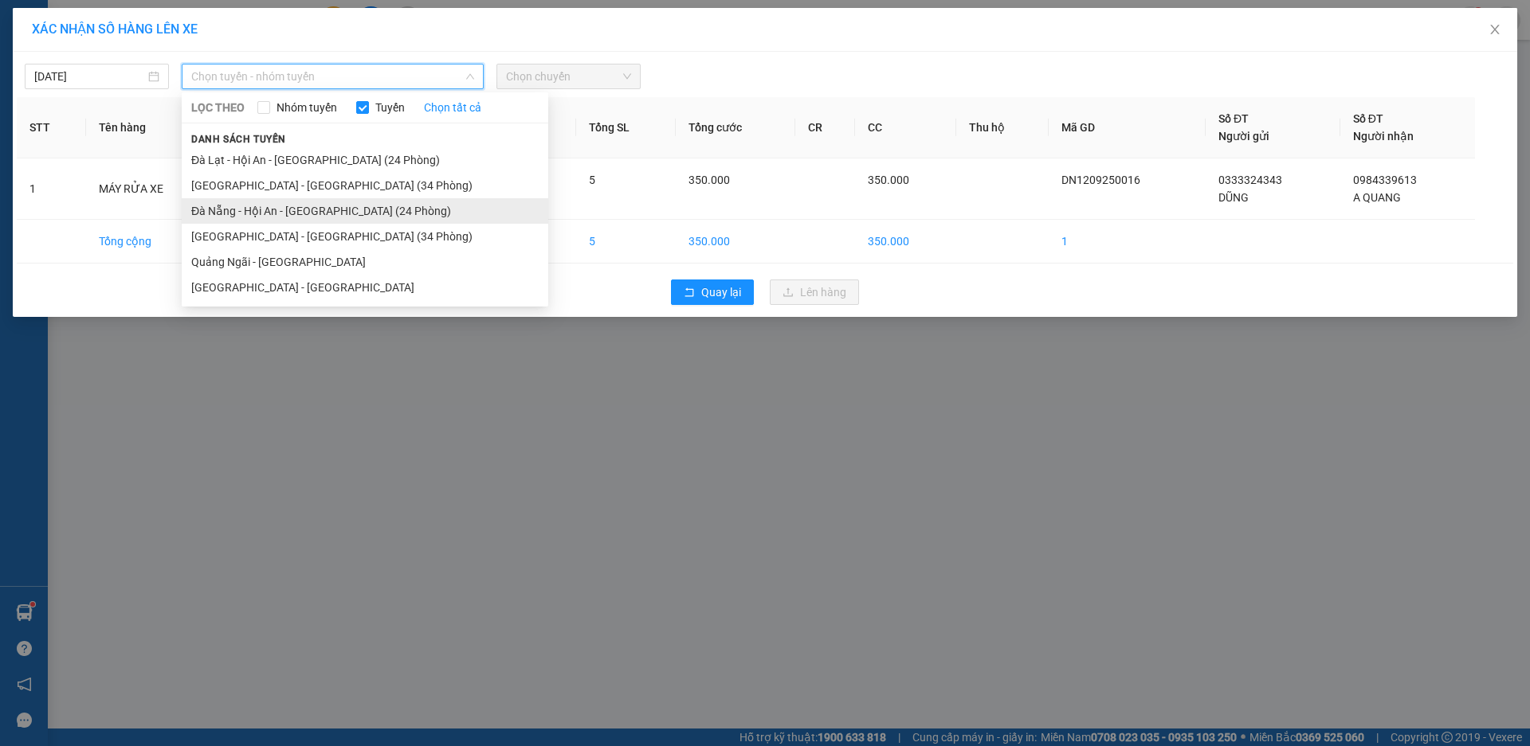
click at [261, 213] on li "Đà Nẵng - Hội An - [GEOGRAPHIC_DATA] (24 Phòng)" at bounding box center [365, 210] width 366 height 25
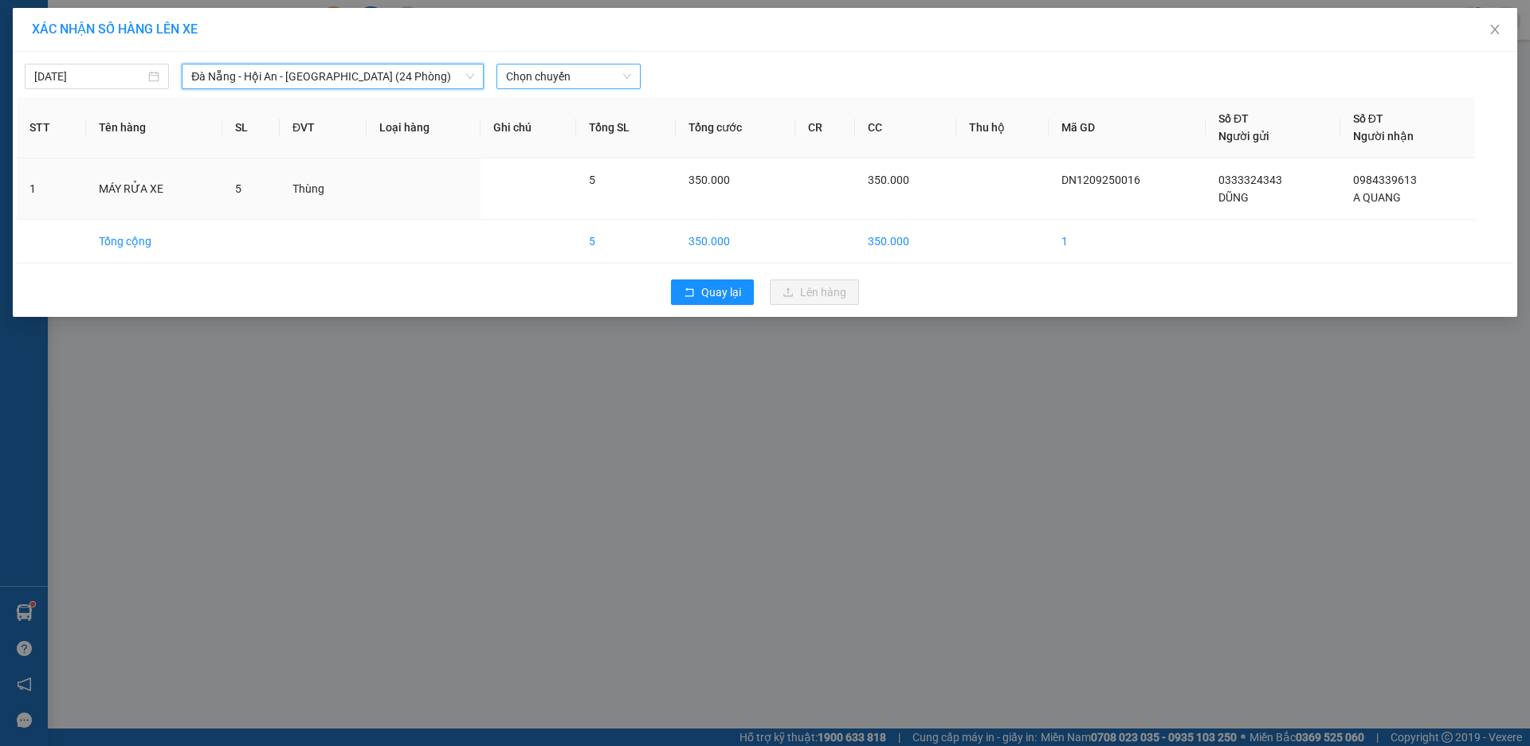
click at [584, 78] on span "Chọn chuyến" at bounding box center [568, 77] width 125 height 24
click at [581, 136] on div "17:00 - 49H-036.44" at bounding box center [568, 134] width 124 height 18
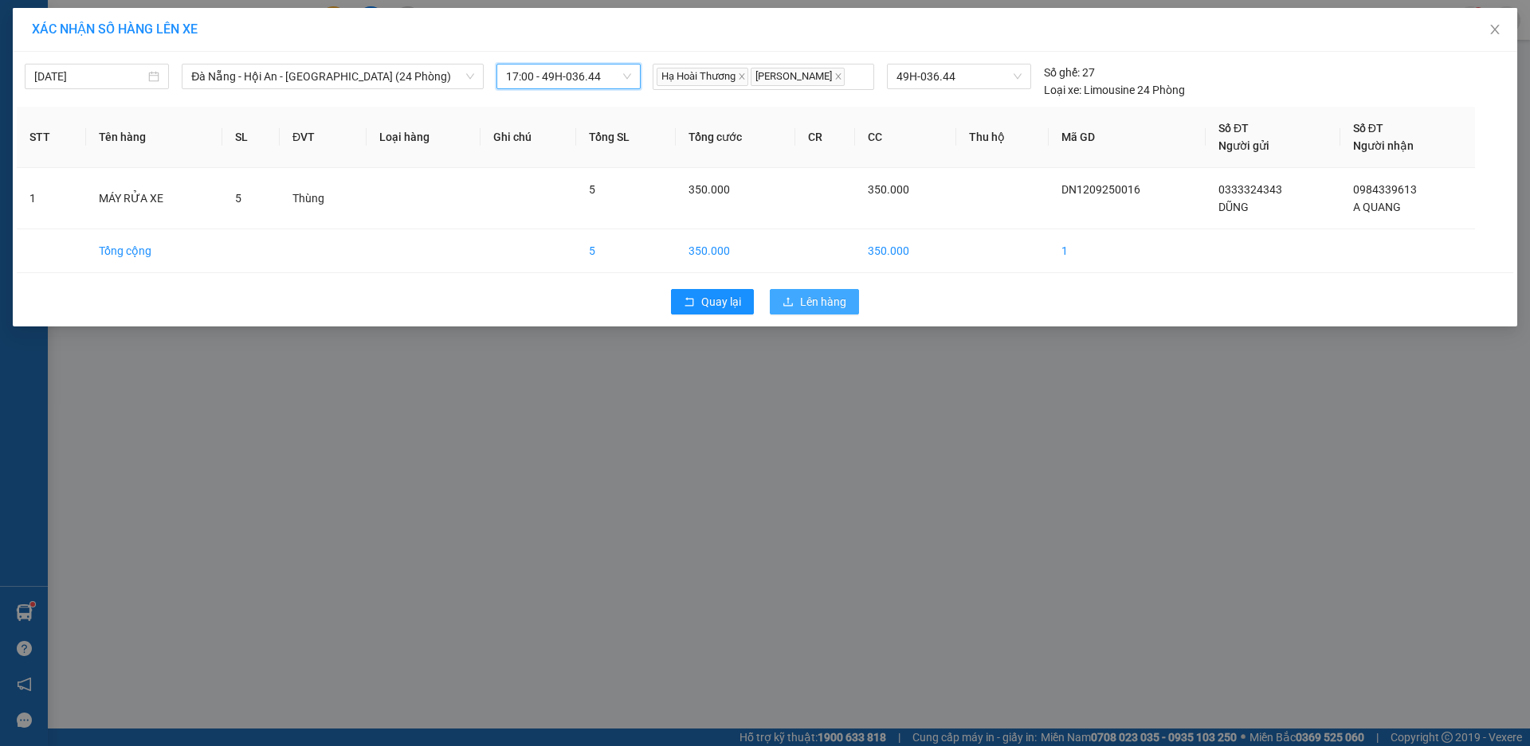
click at [790, 294] on button "Lên hàng" at bounding box center [814, 301] width 89 height 25
